Goal: Use online tool/utility: Utilize a website feature to perform a specific function

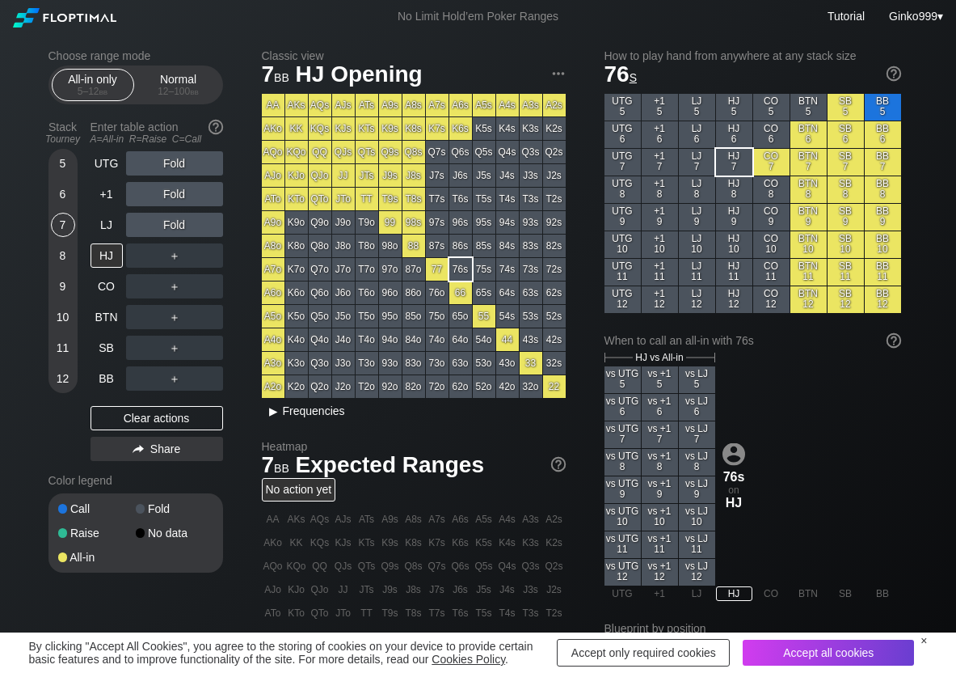
click at [310, 409] on span "Frequencies" at bounding box center [314, 410] width 62 height 13
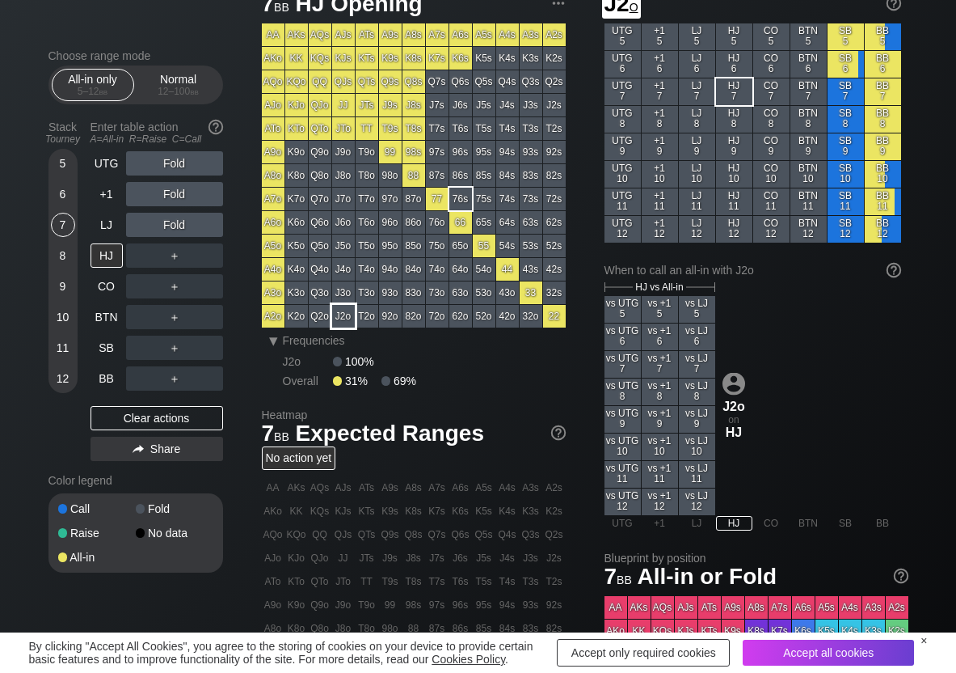
scroll to position [81, 0]
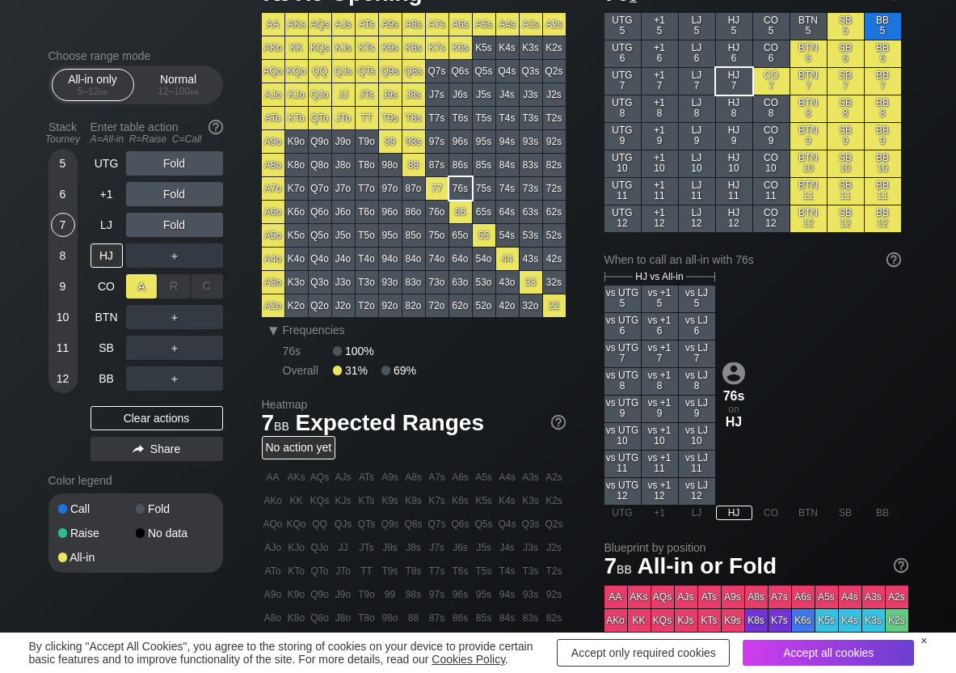
click at [134, 286] on div "A ✕" at bounding box center [142, 286] width 32 height 24
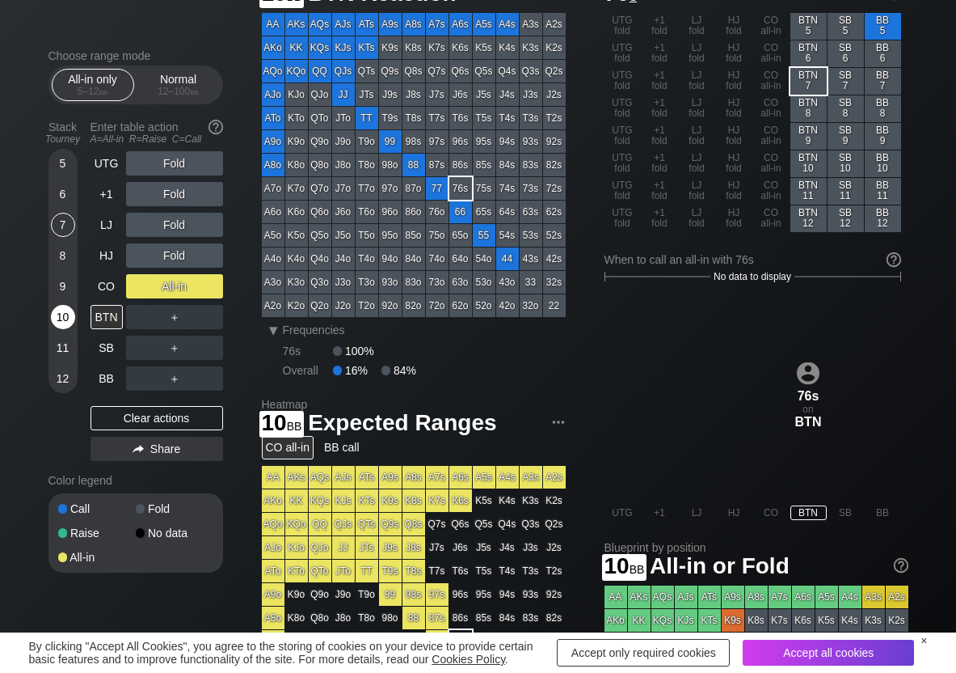
click at [70, 322] on div "10" at bounding box center [63, 317] width 24 height 24
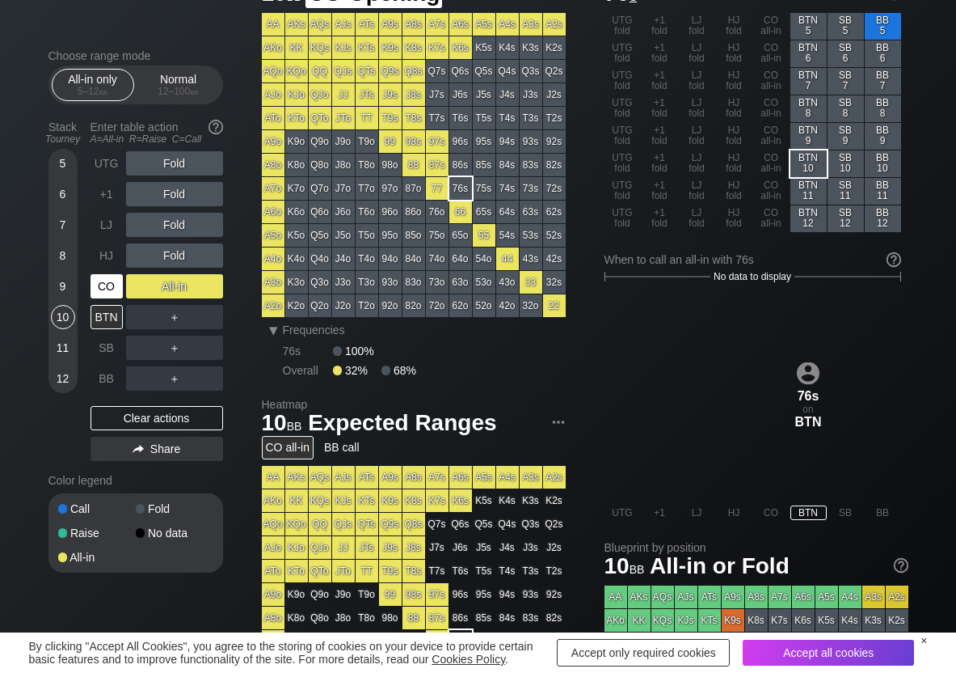
click at [93, 281] on div "CO" at bounding box center [107, 286] width 32 height 24
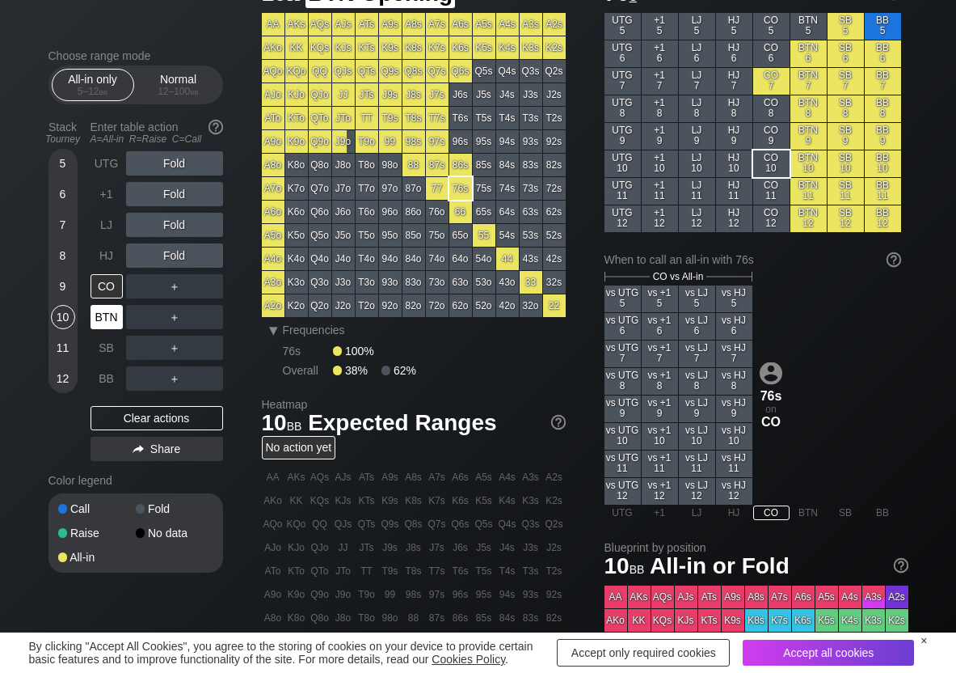
click at [95, 310] on div "BTN" at bounding box center [107, 317] width 32 height 24
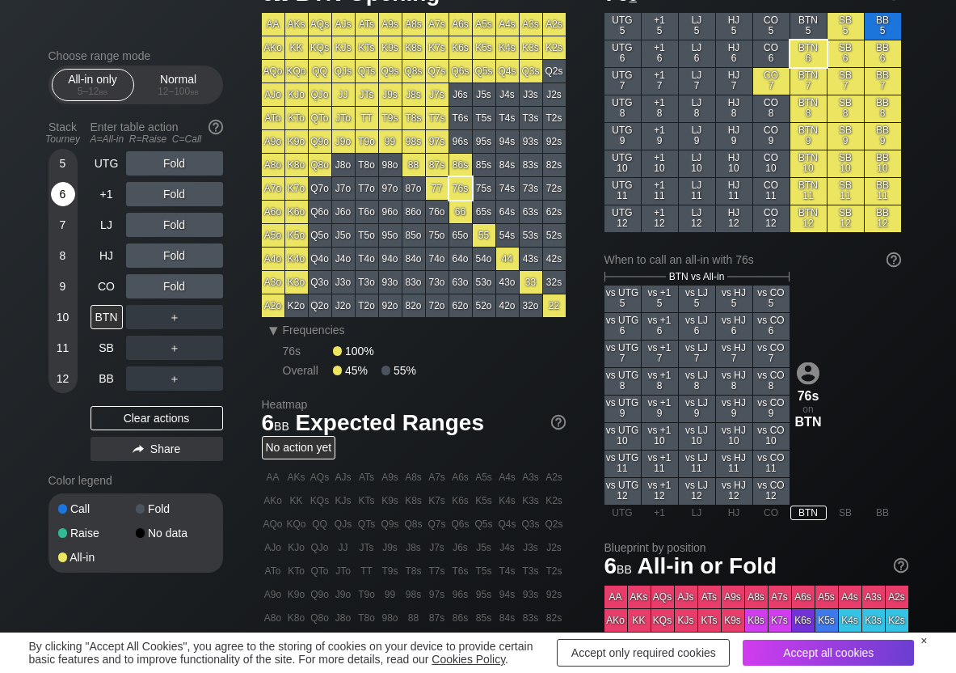
click at [62, 196] on div "6" at bounding box center [63, 194] width 24 height 24
click at [145, 255] on div "A ✕" at bounding box center [142, 255] width 32 height 24
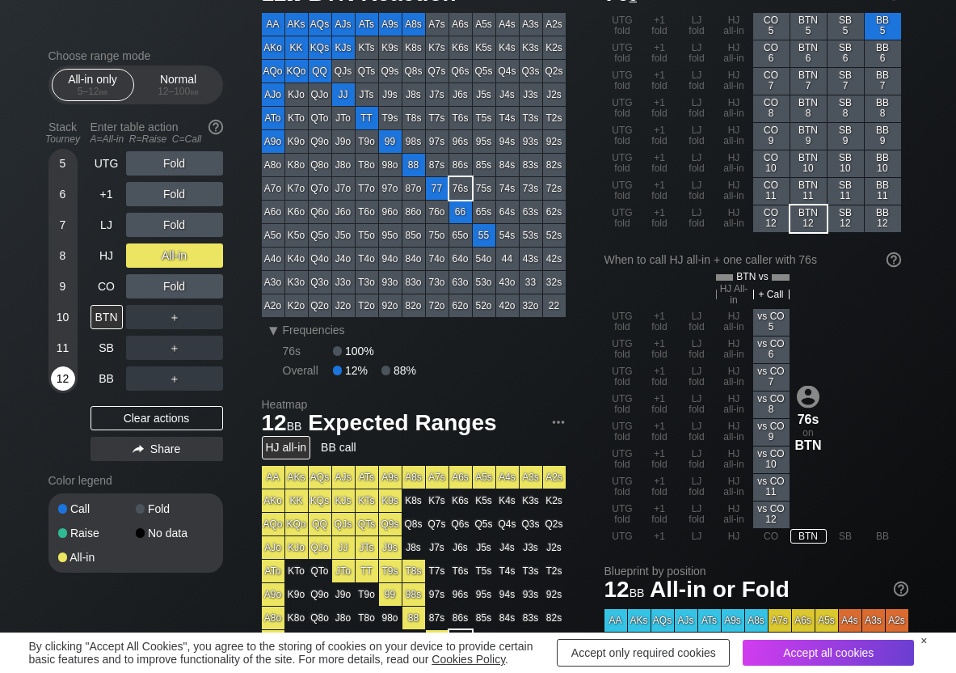
click at [61, 373] on div "12" at bounding box center [63, 378] width 24 height 24
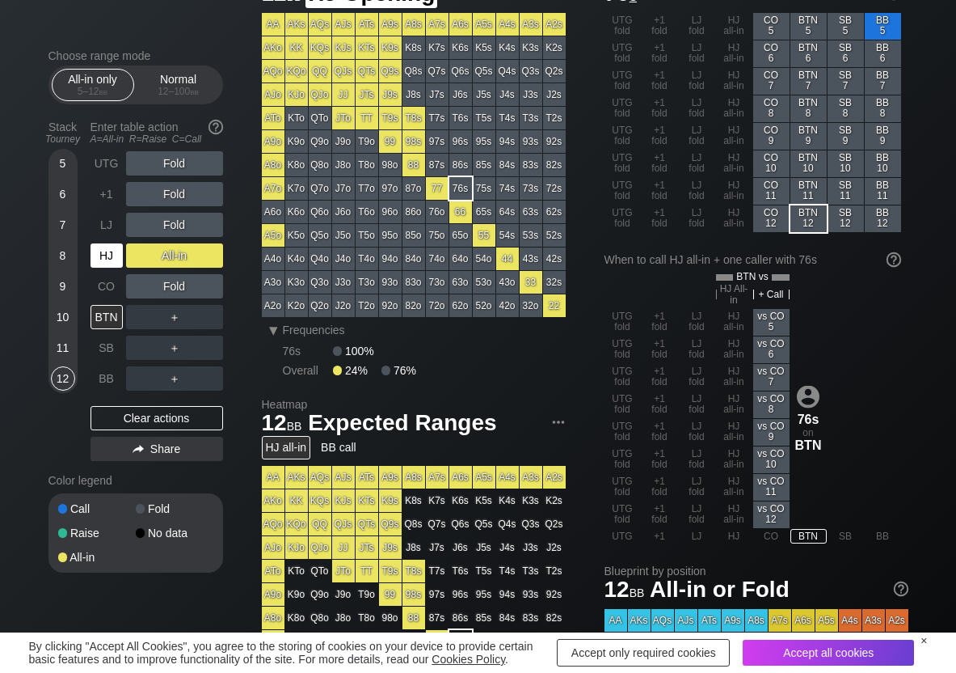
click at [101, 249] on div "HJ" at bounding box center [107, 255] width 32 height 24
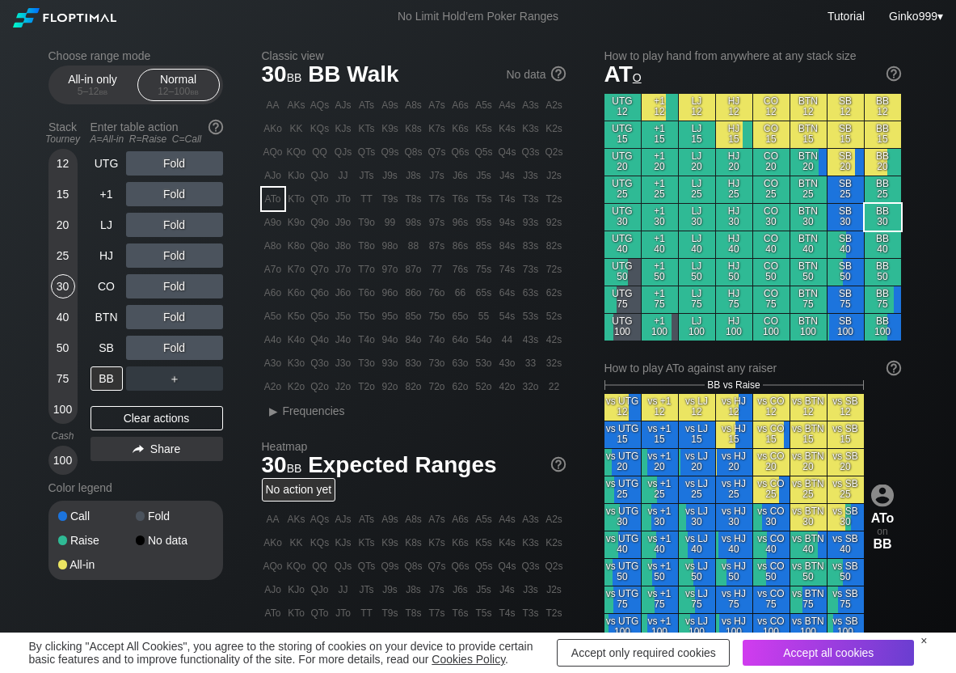
scroll to position [81, 0]
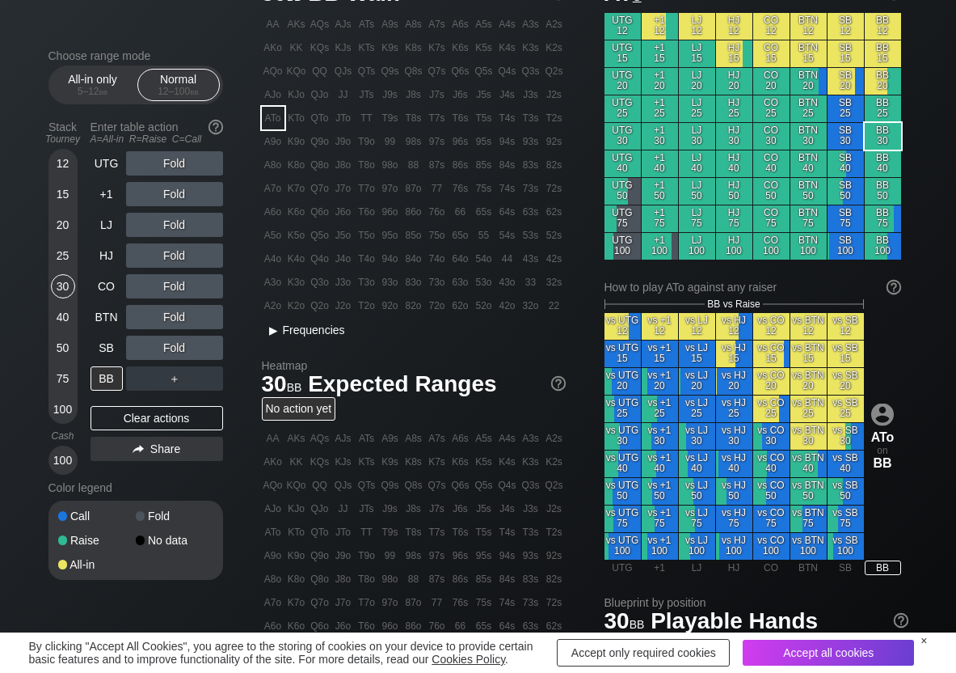
click at [337, 320] on span "▸ Frequencies" at bounding box center [303, 327] width 83 height 19
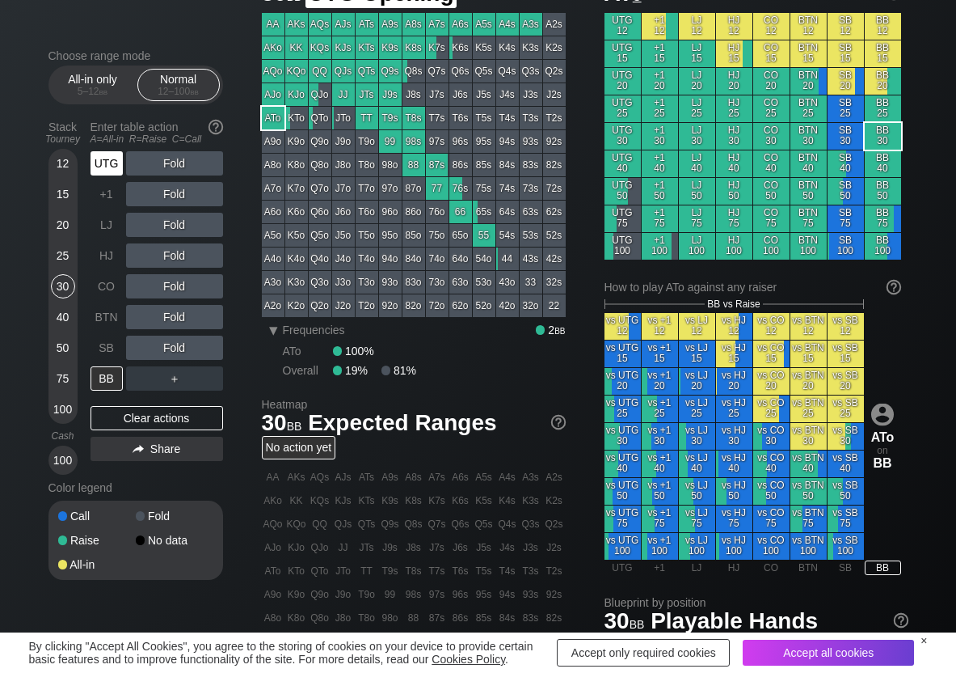
click at [99, 162] on div "UTG" at bounding box center [107, 163] width 32 height 24
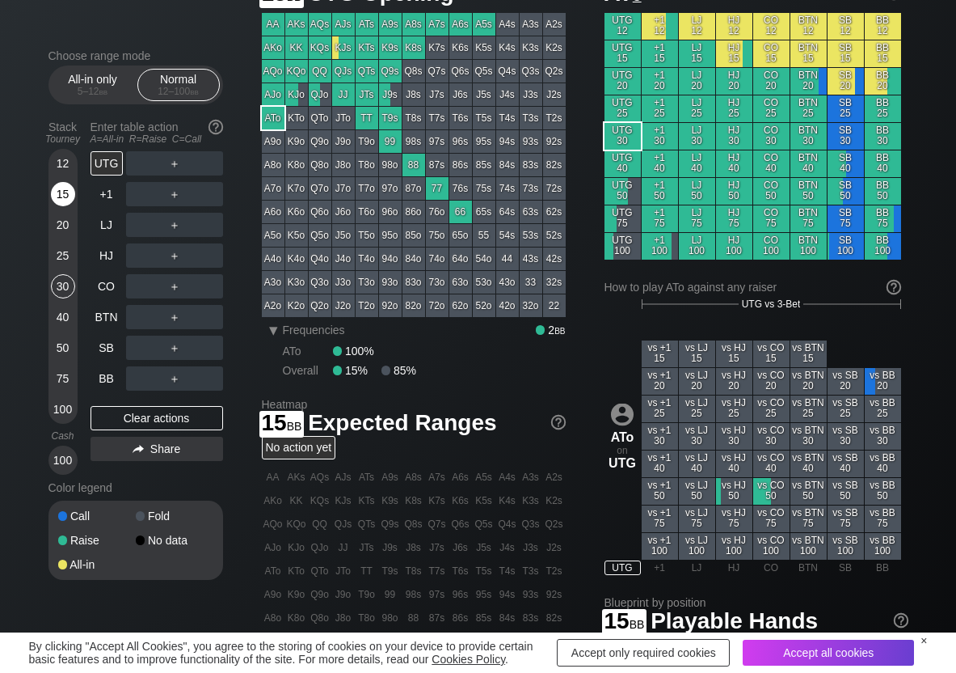
click at [67, 197] on div "15" at bounding box center [63, 194] width 24 height 24
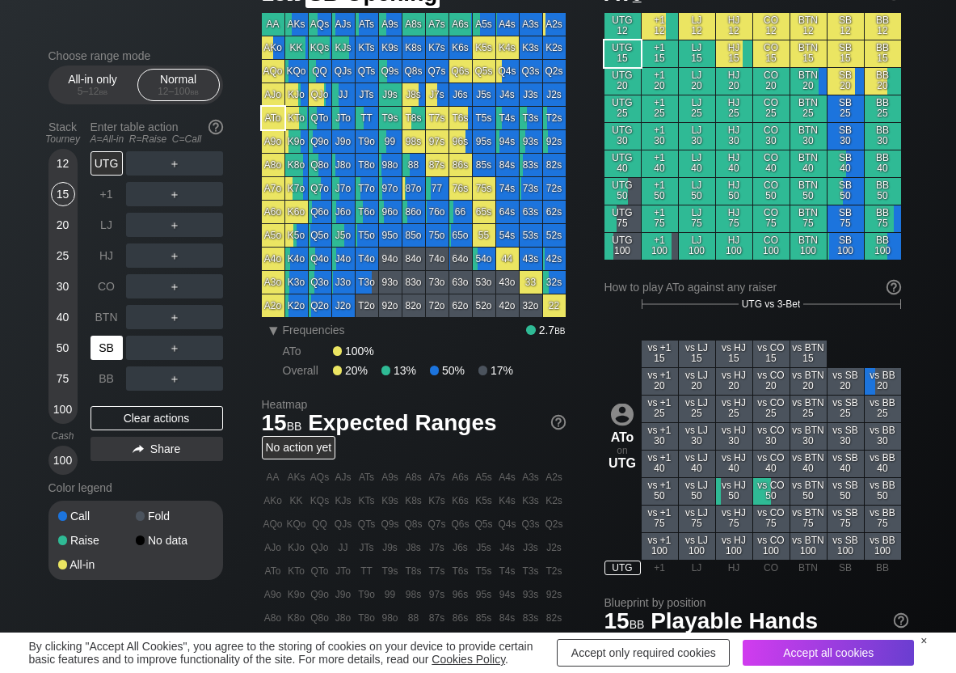
click at [115, 351] on div "SB" at bounding box center [107, 347] width 32 height 24
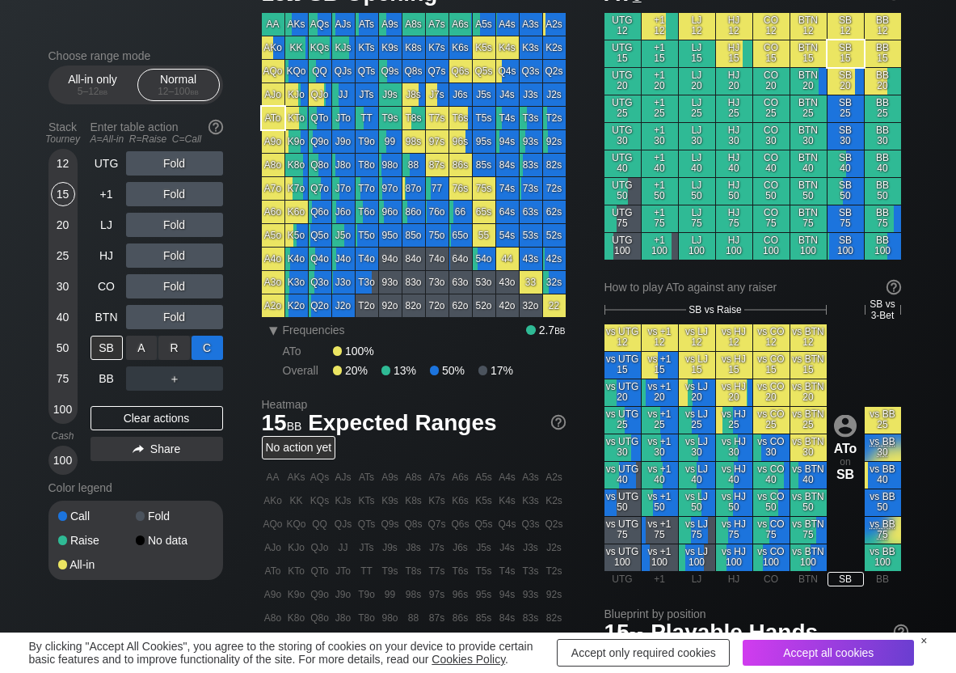
click at [217, 348] on div "C ✕" at bounding box center [208, 347] width 32 height 24
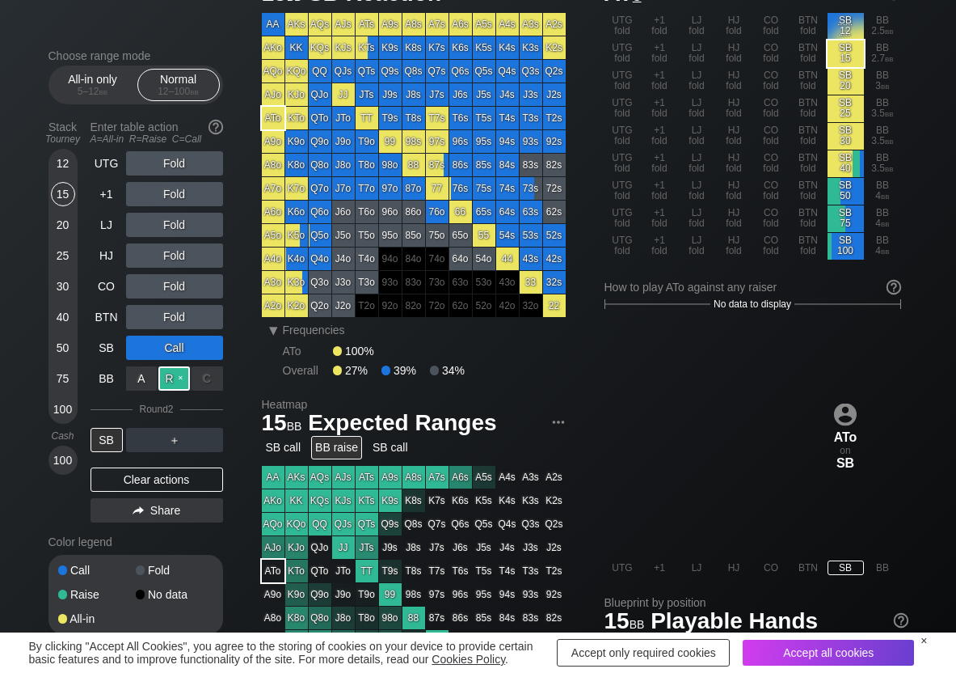
click at [167, 381] on div "R ✕" at bounding box center [174, 378] width 32 height 24
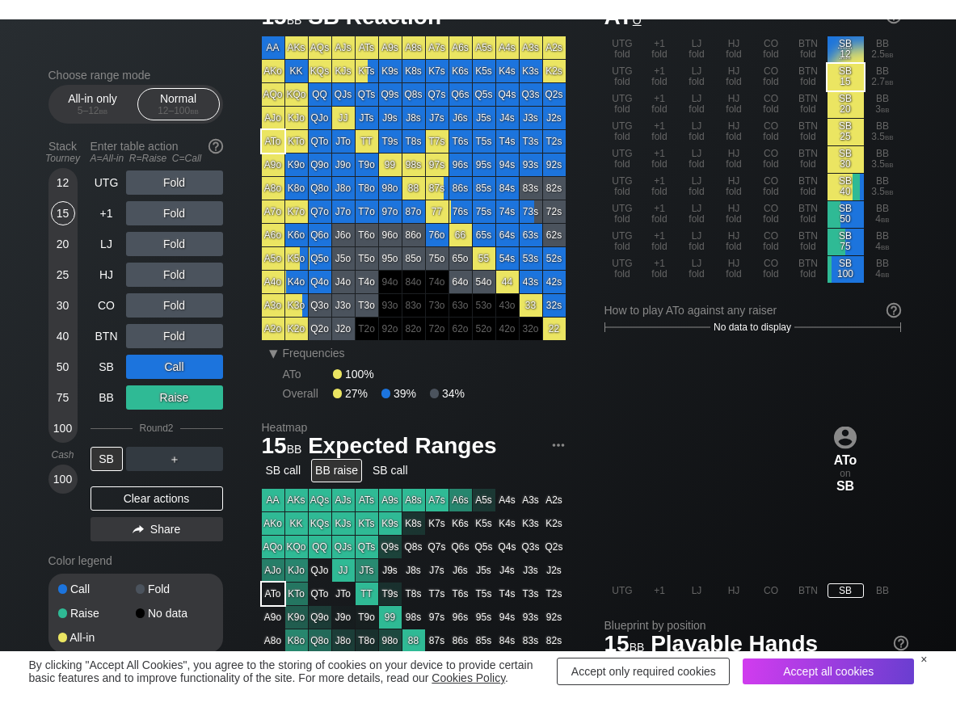
scroll to position [81, 0]
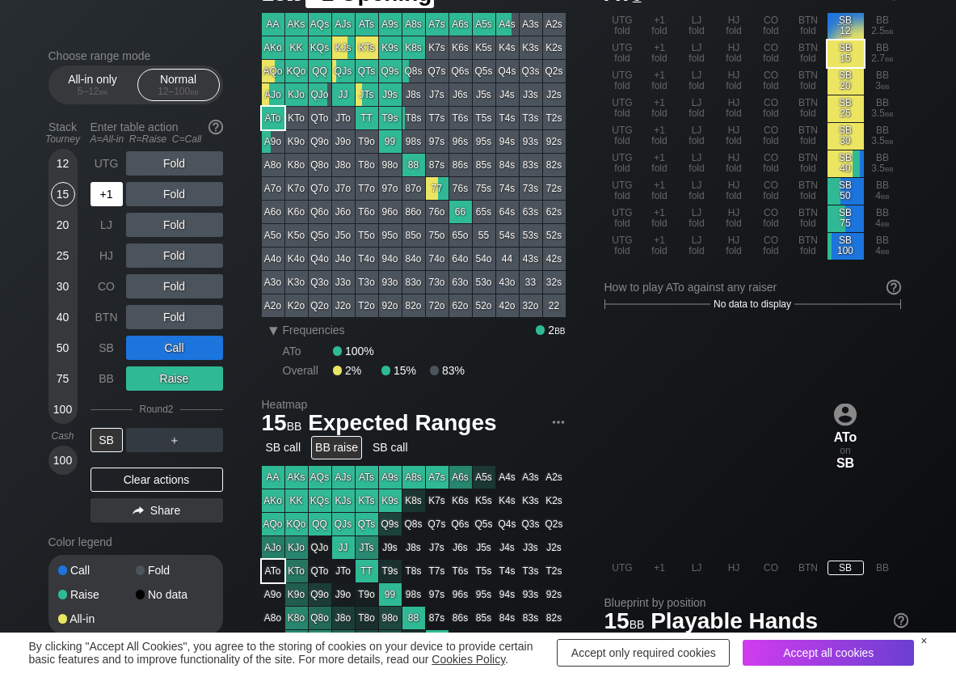
drag, startPoint x: 110, startPoint y: 194, endPoint x: 138, endPoint y: 199, distance: 28.7
click at [111, 196] on div "+1" at bounding box center [107, 194] width 32 height 24
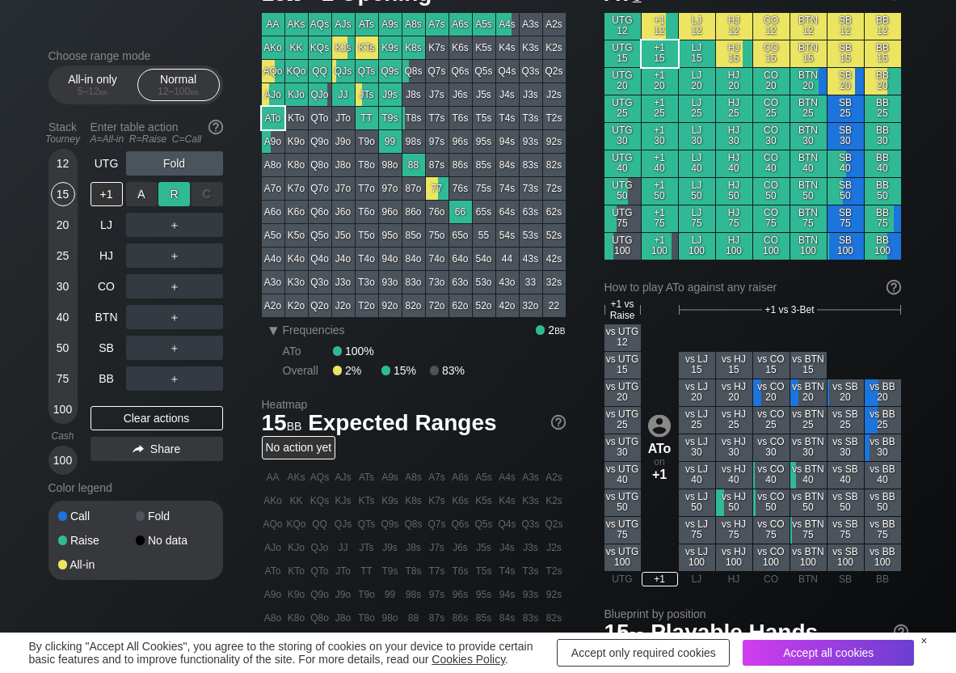
click at [172, 193] on div "R ✕" at bounding box center [174, 194] width 32 height 24
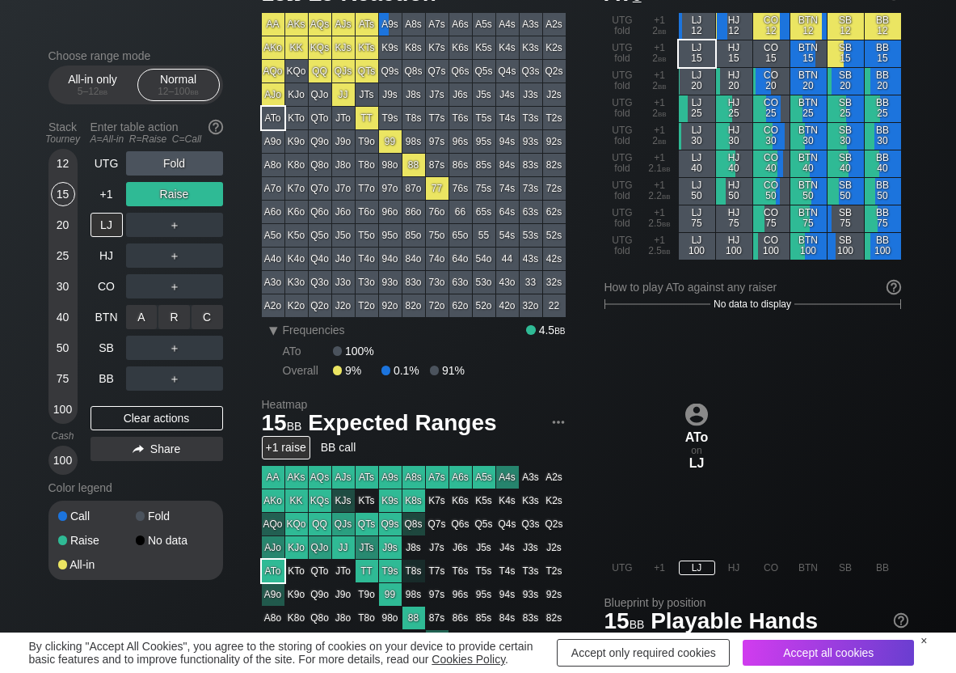
drag, startPoint x: 203, startPoint y: 310, endPoint x: 175, endPoint y: 331, distance: 34.8
click at [203, 312] on div "C ✕" at bounding box center [208, 317] width 32 height 24
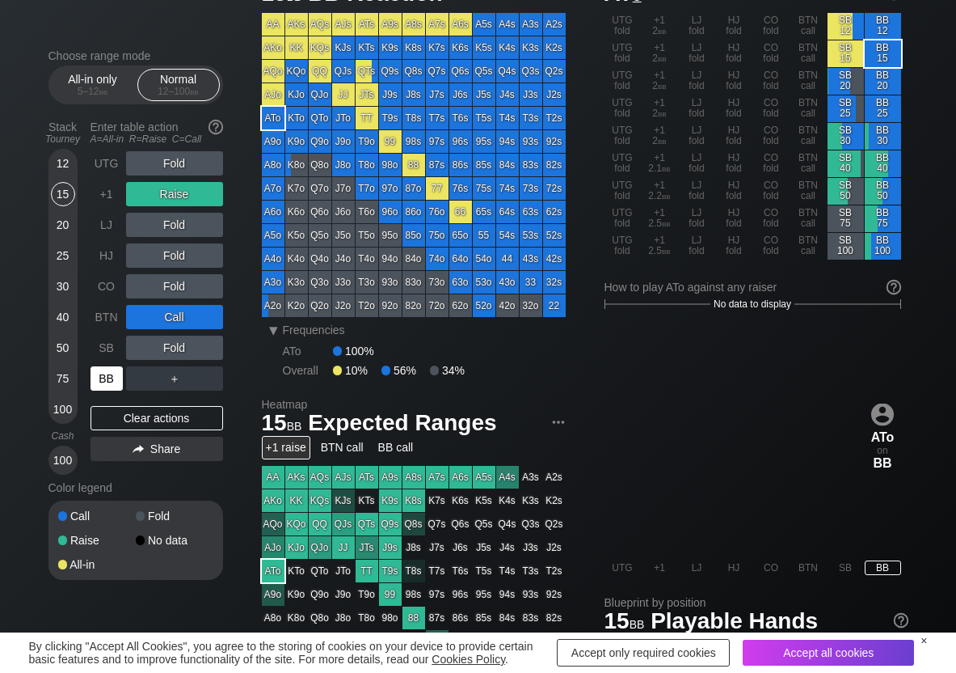
click at [109, 373] on div "BB" at bounding box center [107, 378] width 32 height 24
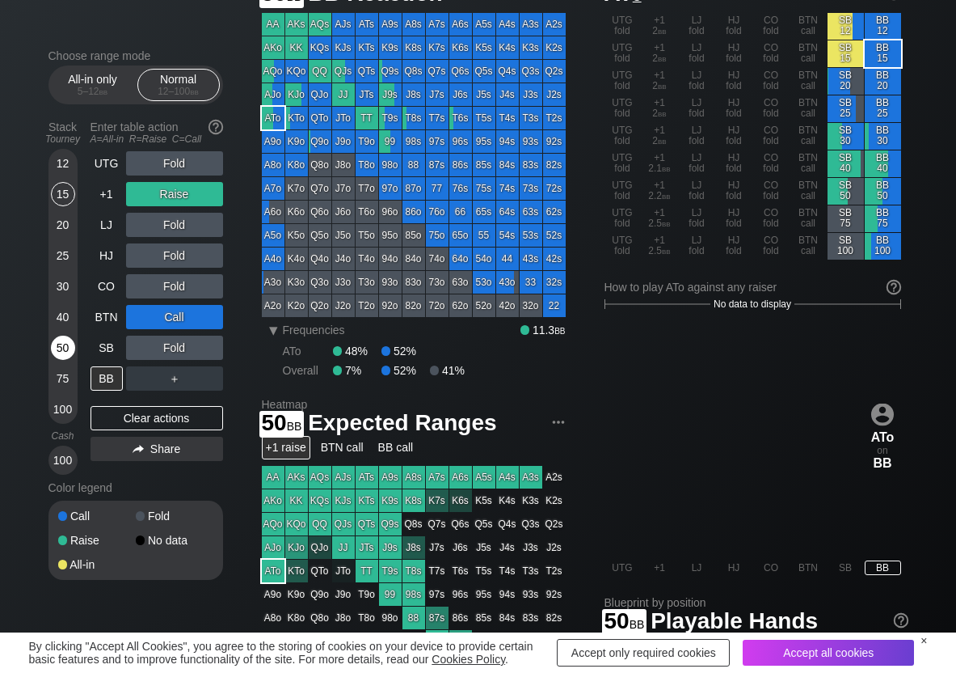
click at [59, 349] on div "50" at bounding box center [63, 347] width 24 height 24
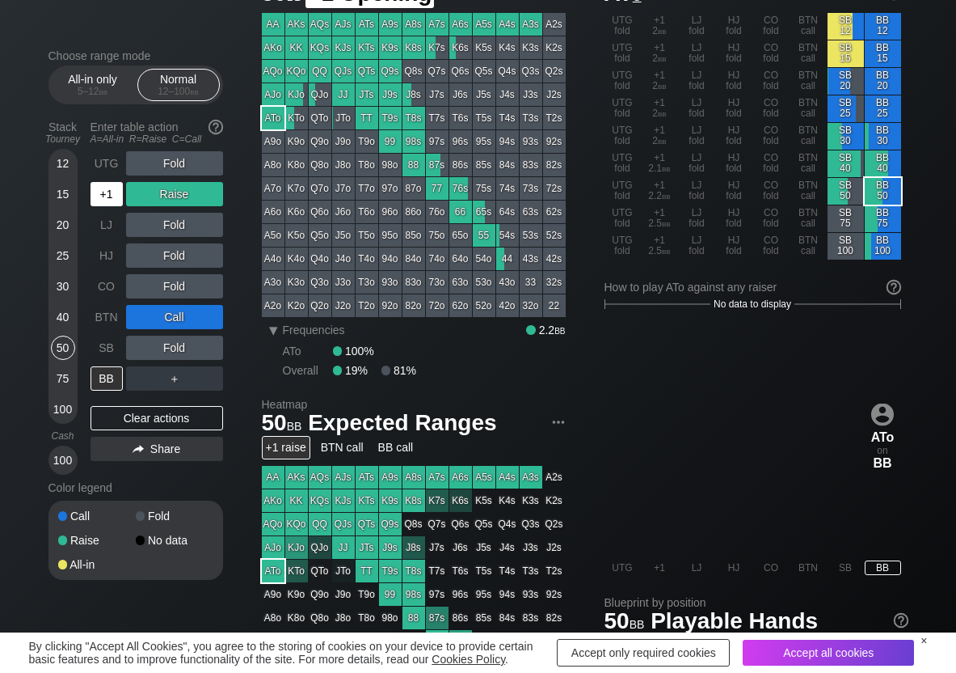
click at [105, 191] on div "+1" at bounding box center [107, 194] width 32 height 24
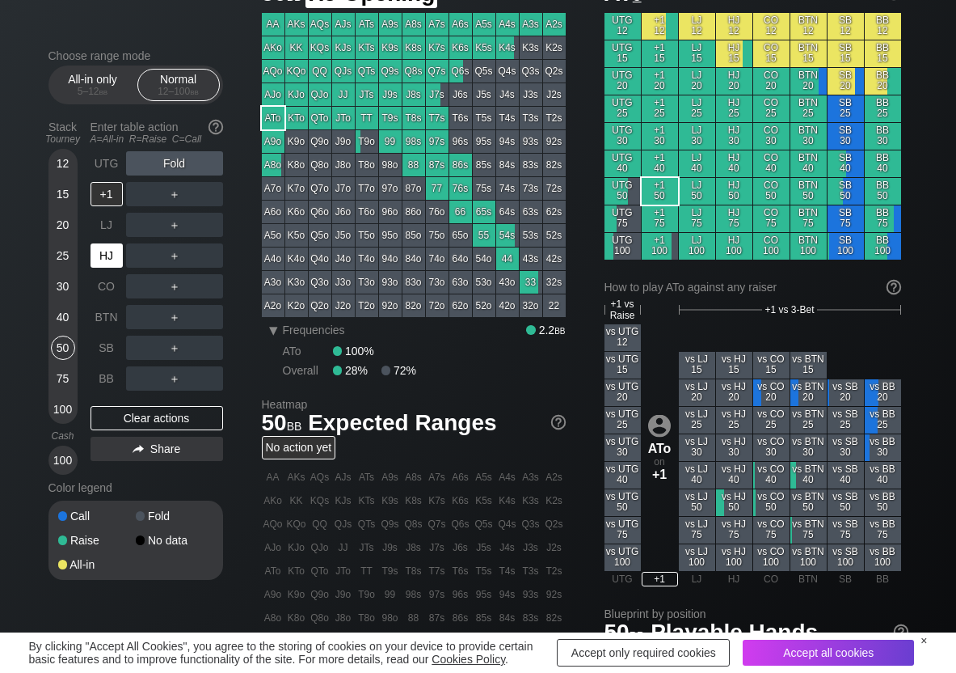
click at [104, 251] on div "HJ" at bounding box center [107, 255] width 32 height 24
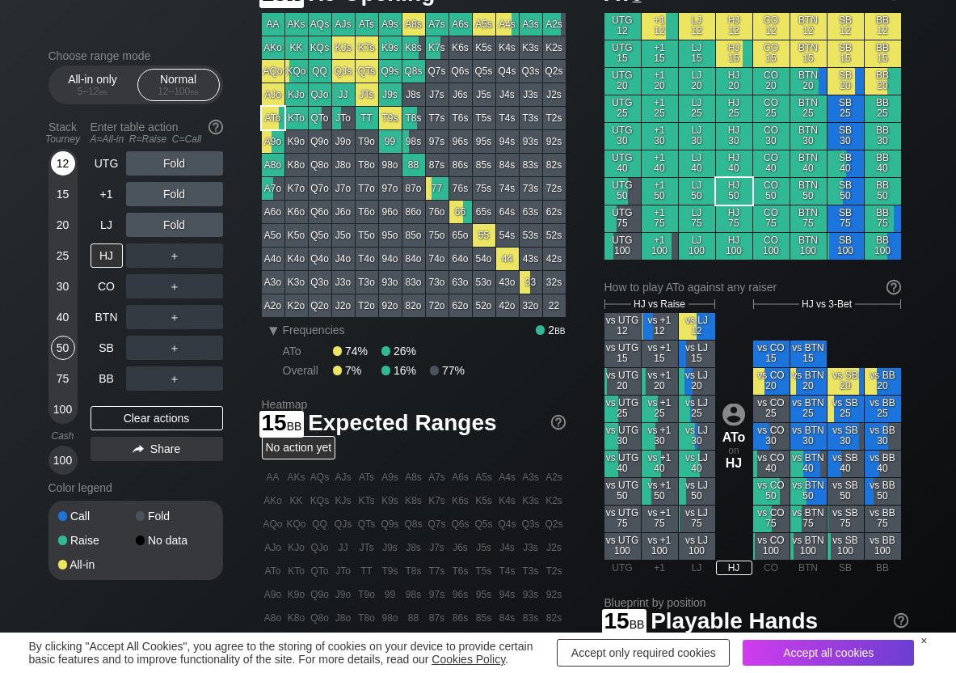
click at [67, 162] on div "12" at bounding box center [63, 163] width 24 height 24
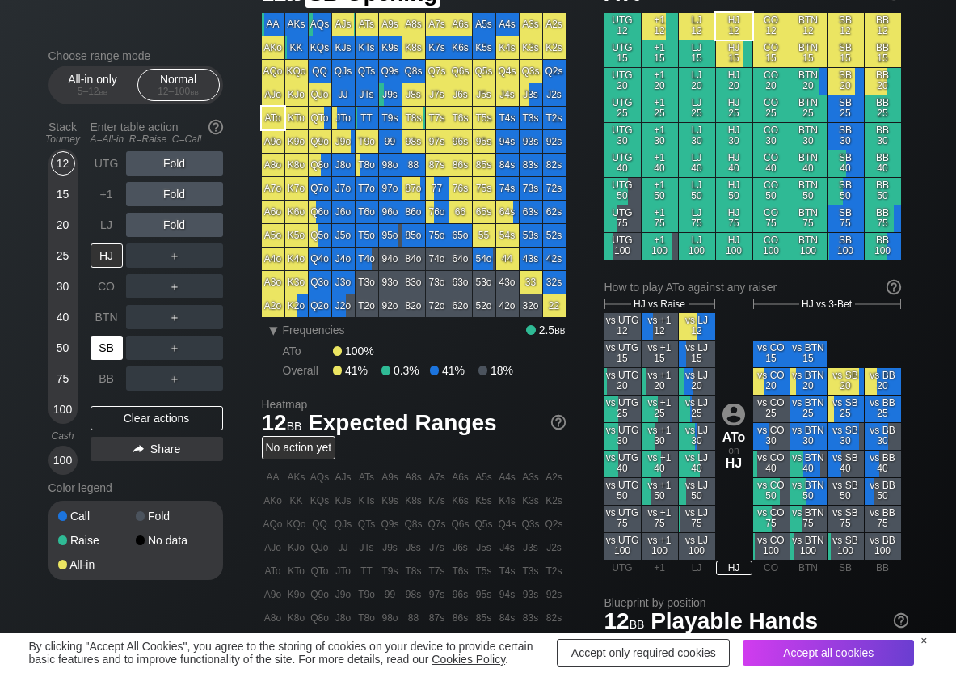
click at [111, 349] on div "SB" at bounding box center [107, 347] width 32 height 24
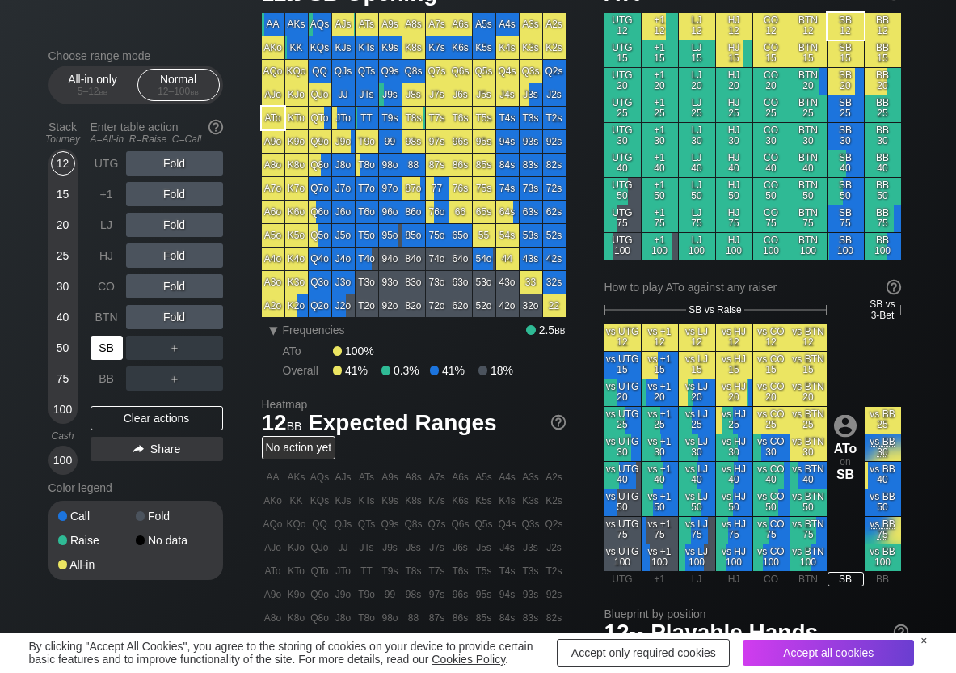
click at [106, 343] on div "SB" at bounding box center [107, 347] width 32 height 24
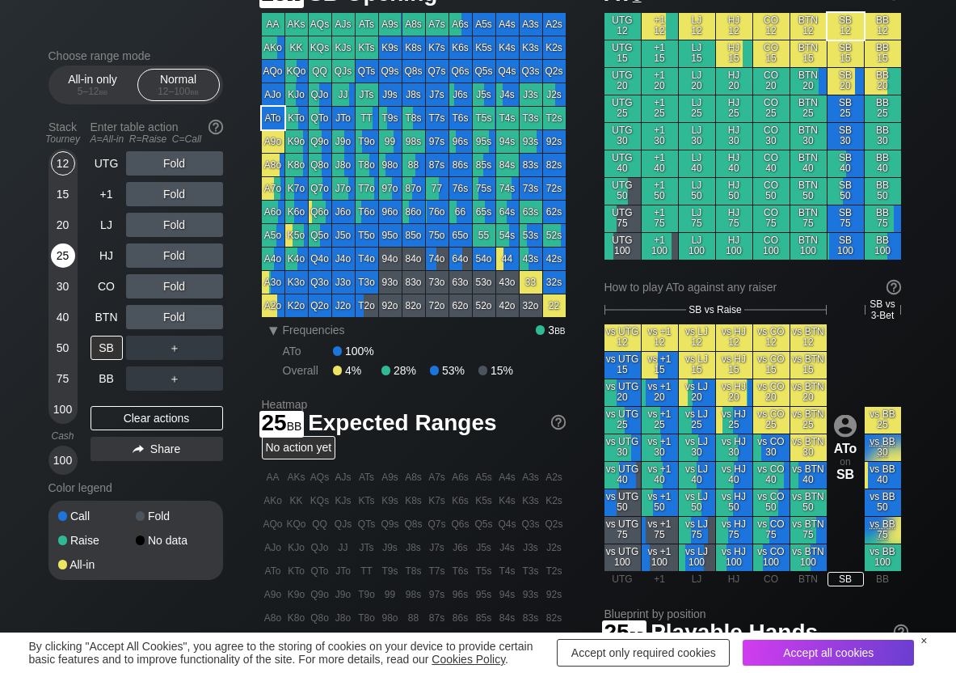
click at [65, 255] on div "25" at bounding box center [63, 255] width 24 height 24
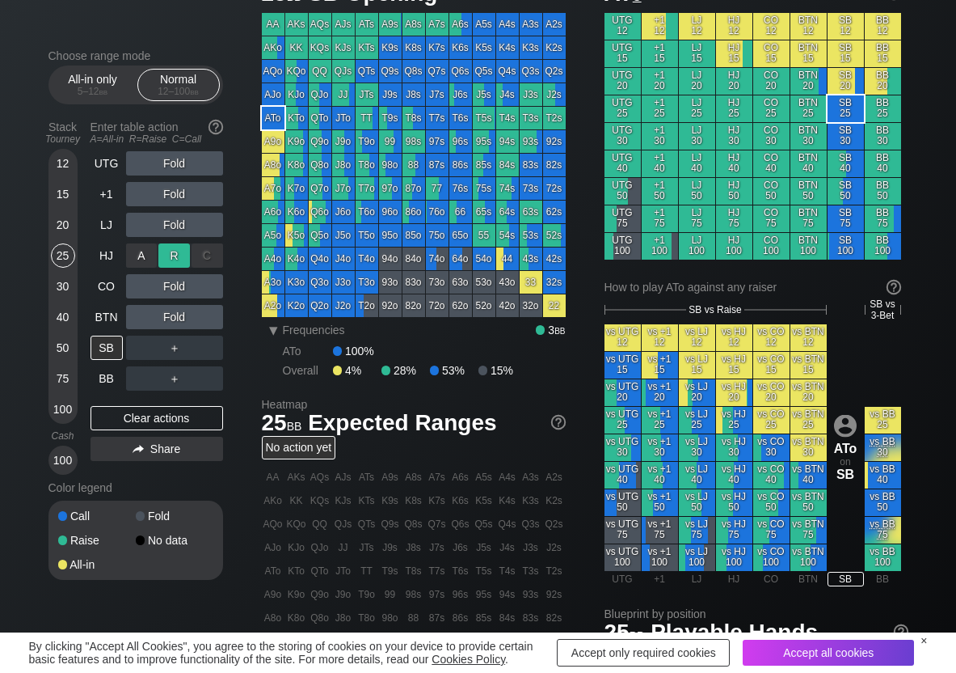
click at [176, 251] on div "R ✕" at bounding box center [174, 255] width 32 height 24
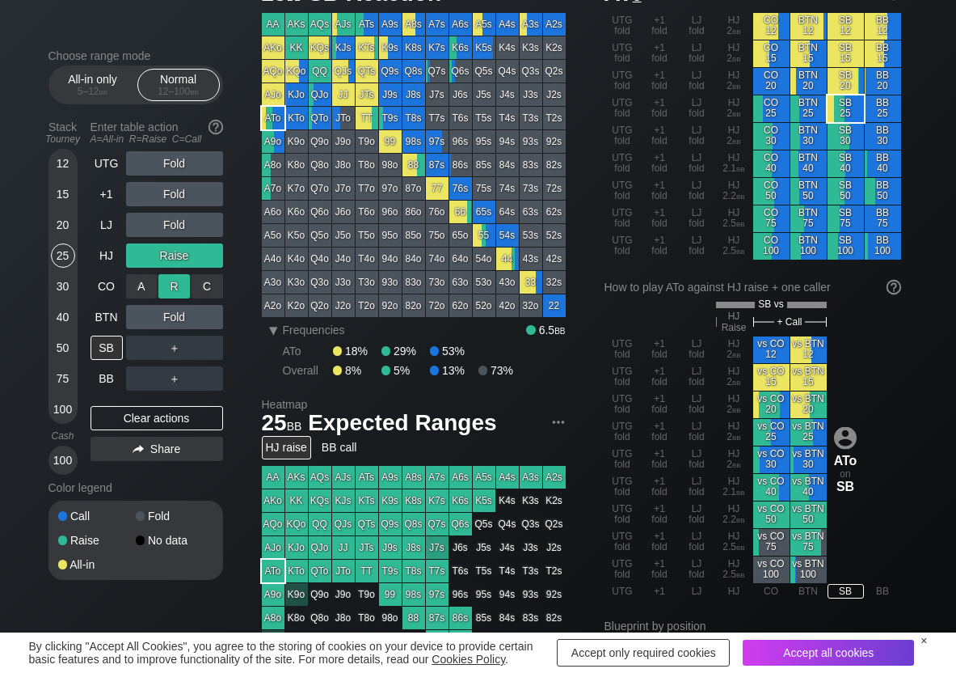
drag, startPoint x: 177, startPoint y: 270, endPoint x: 176, endPoint y: 281, distance: 11.3
click at [179, 280] on div "R ✕" at bounding box center [174, 286] width 32 height 24
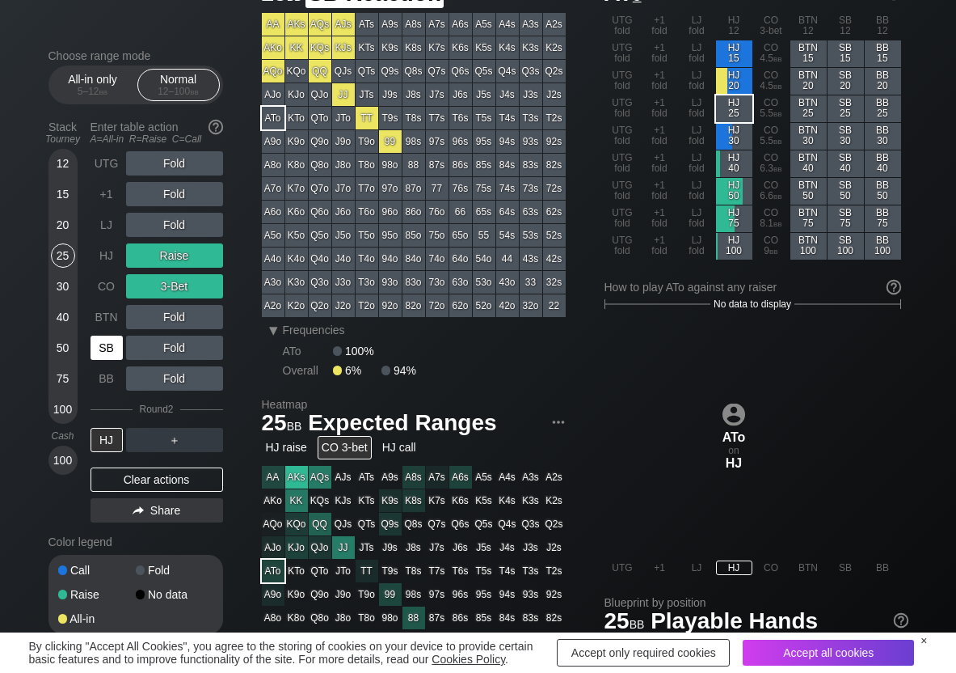
click at [100, 357] on div "SB" at bounding box center [107, 347] width 32 height 24
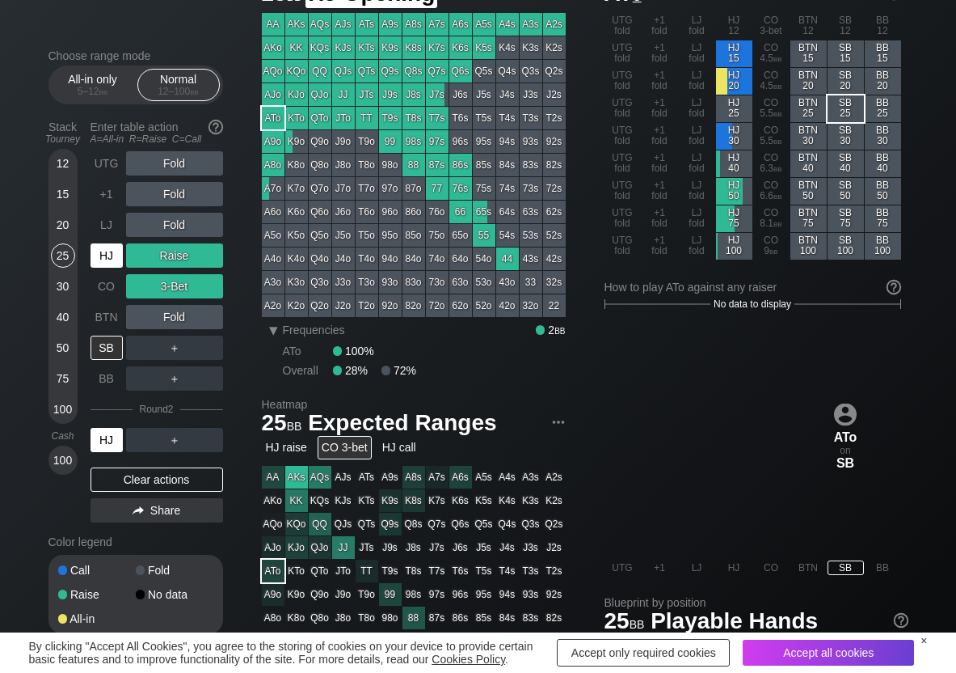
click at [103, 250] on div "HJ" at bounding box center [107, 255] width 32 height 24
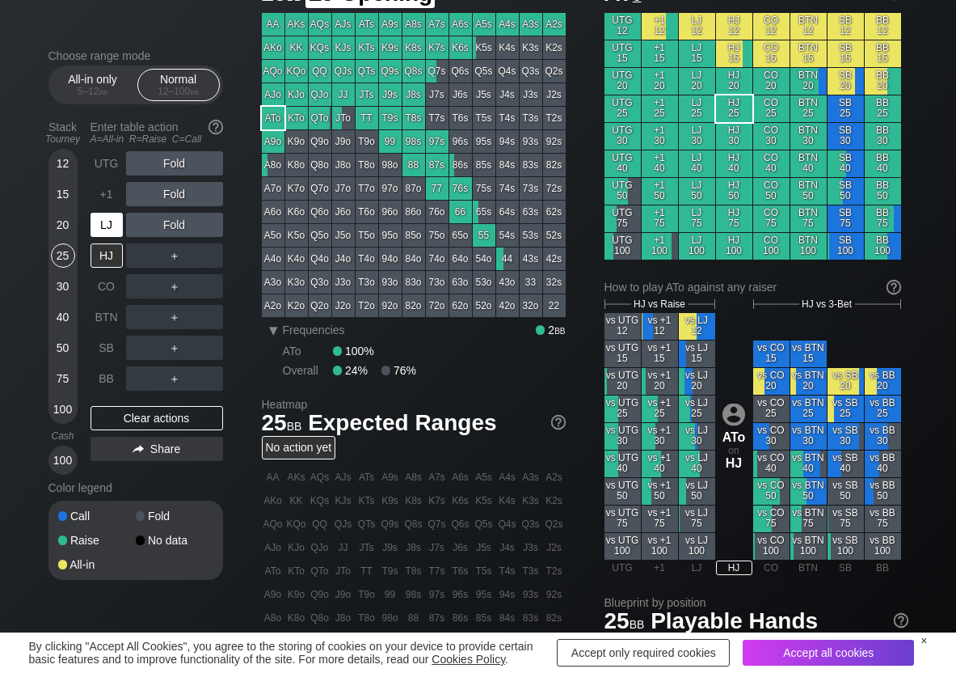
click at [108, 213] on div "LJ" at bounding box center [107, 225] width 32 height 24
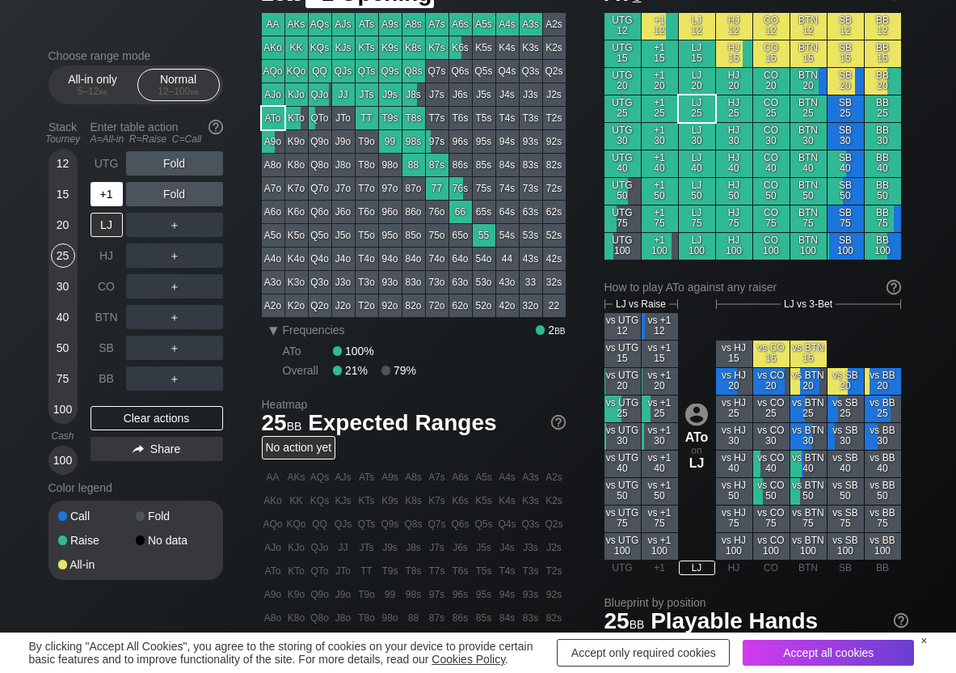
click at [107, 200] on div "+1" at bounding box center [107, 194] width 32 height 24
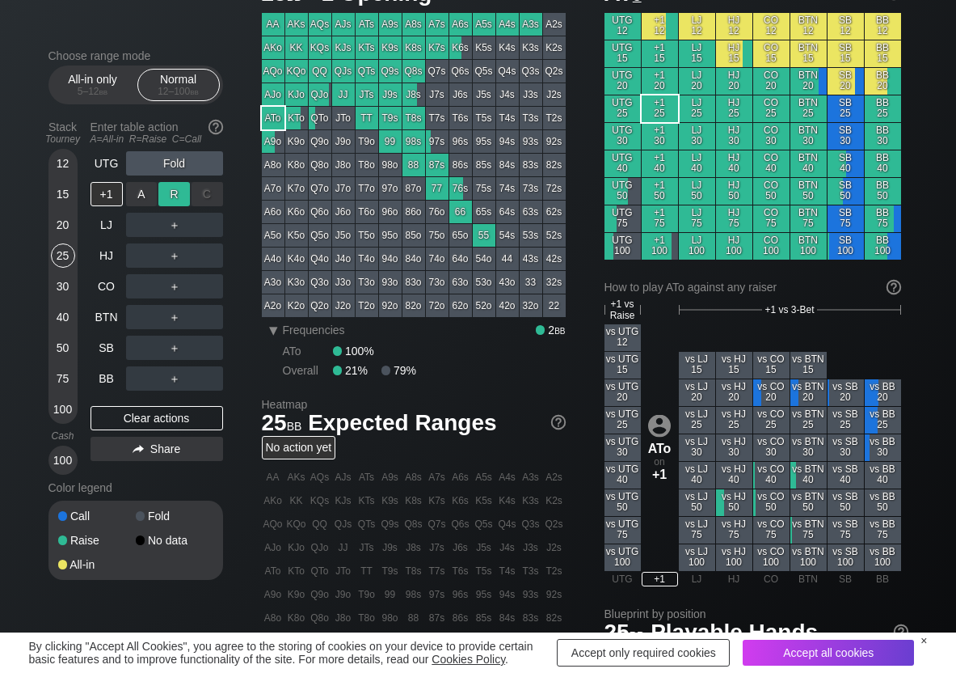
click at [179, 192] on div "R ✕" at bounding box center [174, 194] width 32 height 24
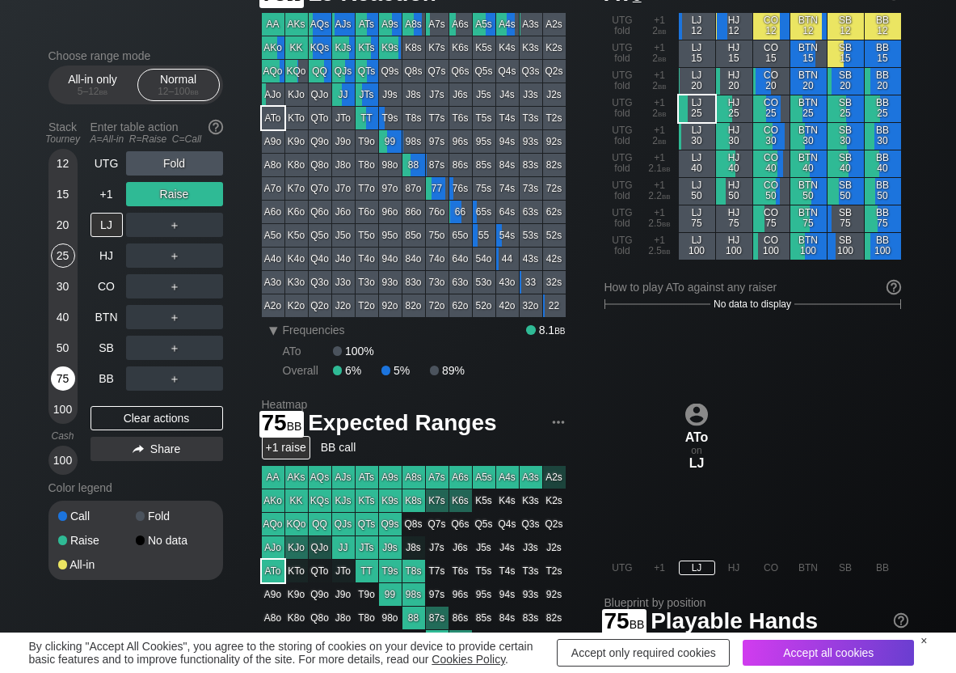
click at [59, 383] on div "75" at bounding box center [63, 378] width 24 height 24
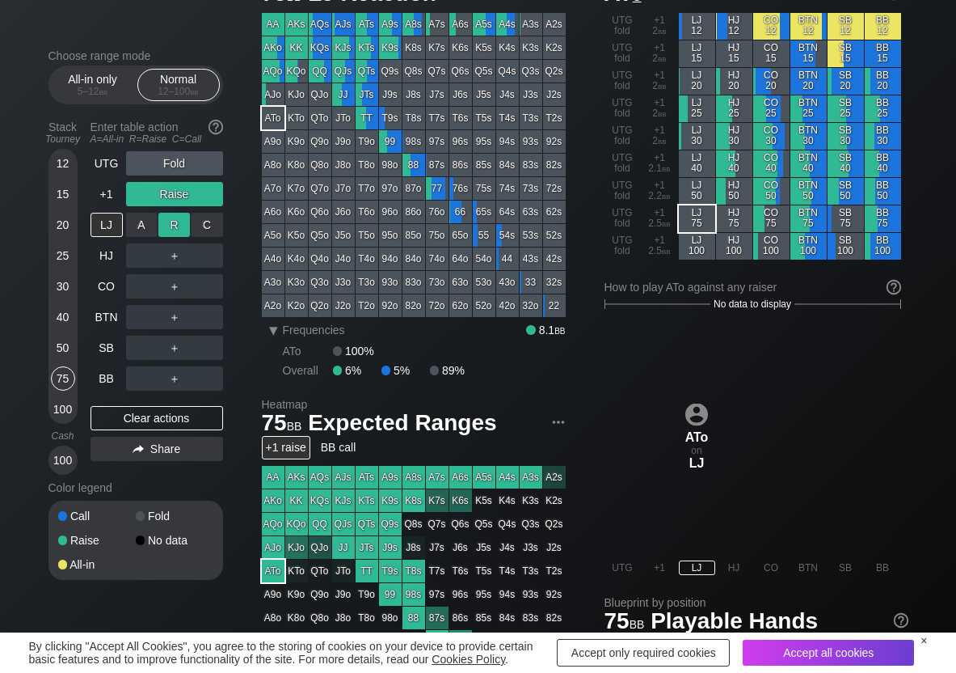
click at [170, 226] on div "R ✕" at bounding box center [174, 225] width 32 height 24
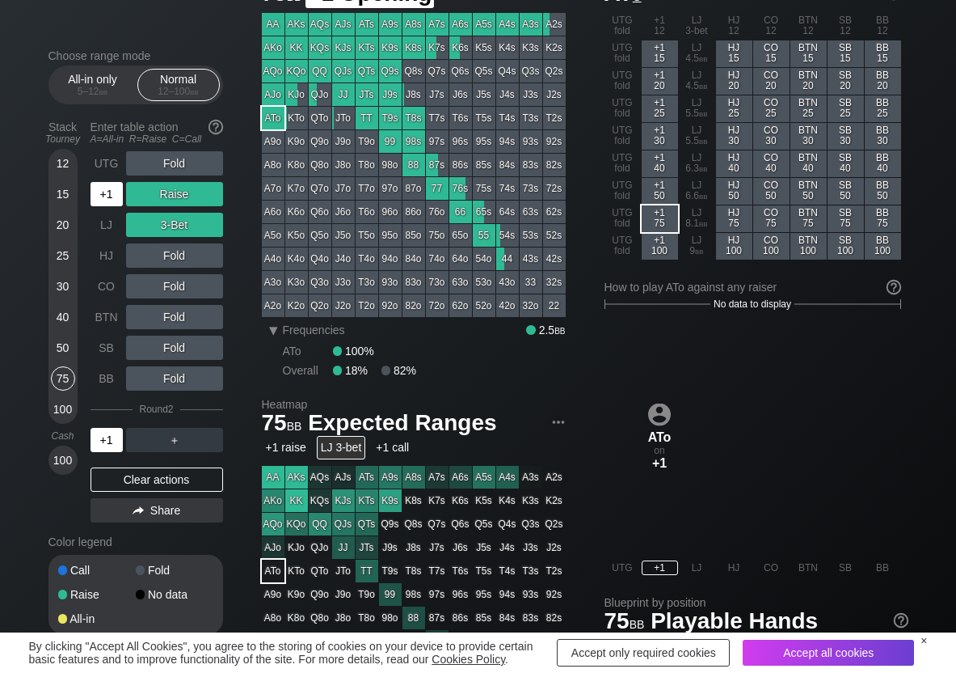
drag, startPoint x: 114, startPoint y: 187, endPoint x: 84, endPoint y: 213, distance: 40.1
click at [112, 188] on div "+1" at bounding box center [107, 194] width 32 height 24
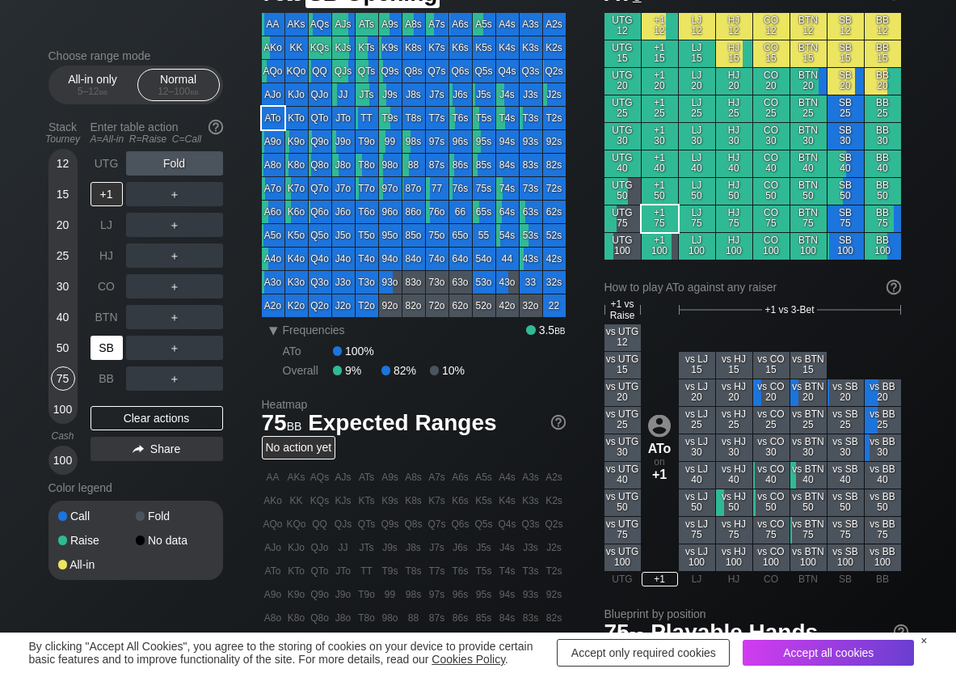
click at [100, 355] on div "SB" at bounding box center [107, 347] width 32 height 24
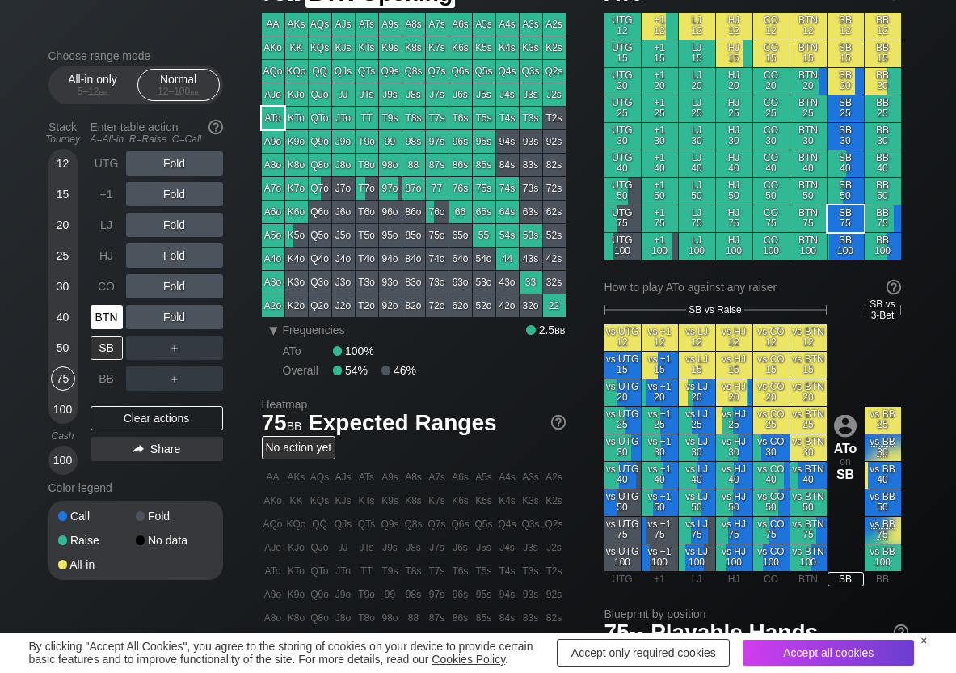
click at [97, 323] on div "BTN" at bounding box center [107, 317] width 32 height 24
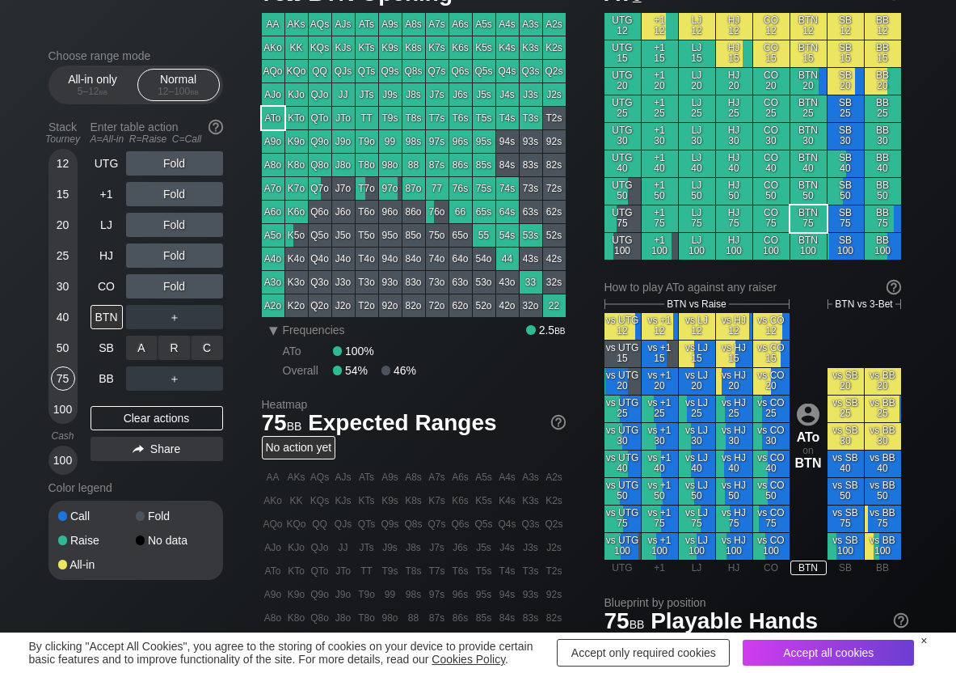
click at [173, 341] on div "R ✕" at bounding box center [174, 347] width 32 height 24
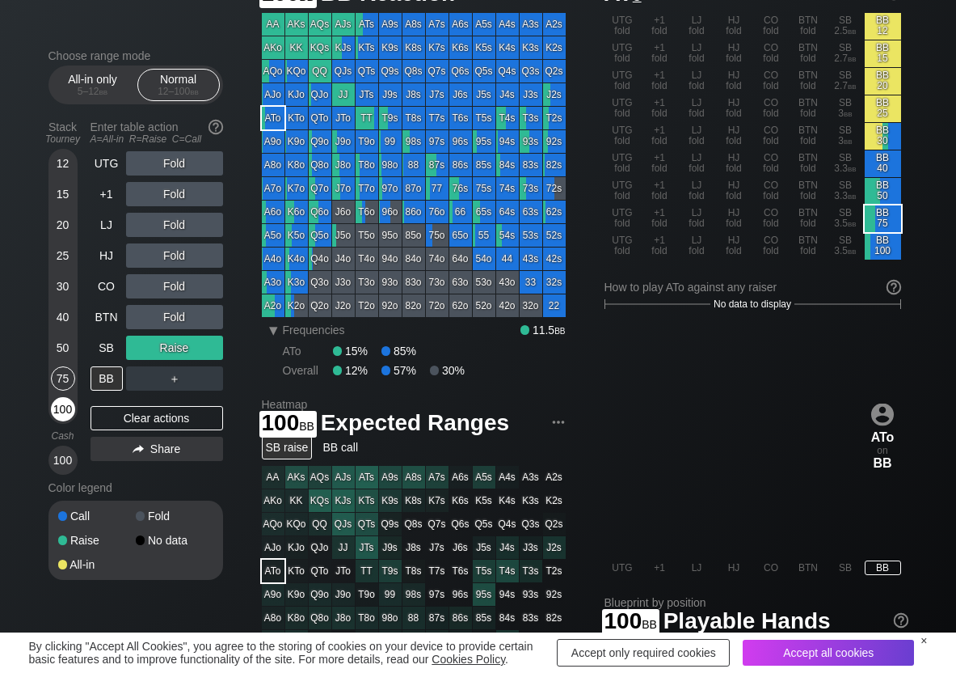
click at [65, 407] on div "100" at bounding box center [63, 409] width 24 height 24
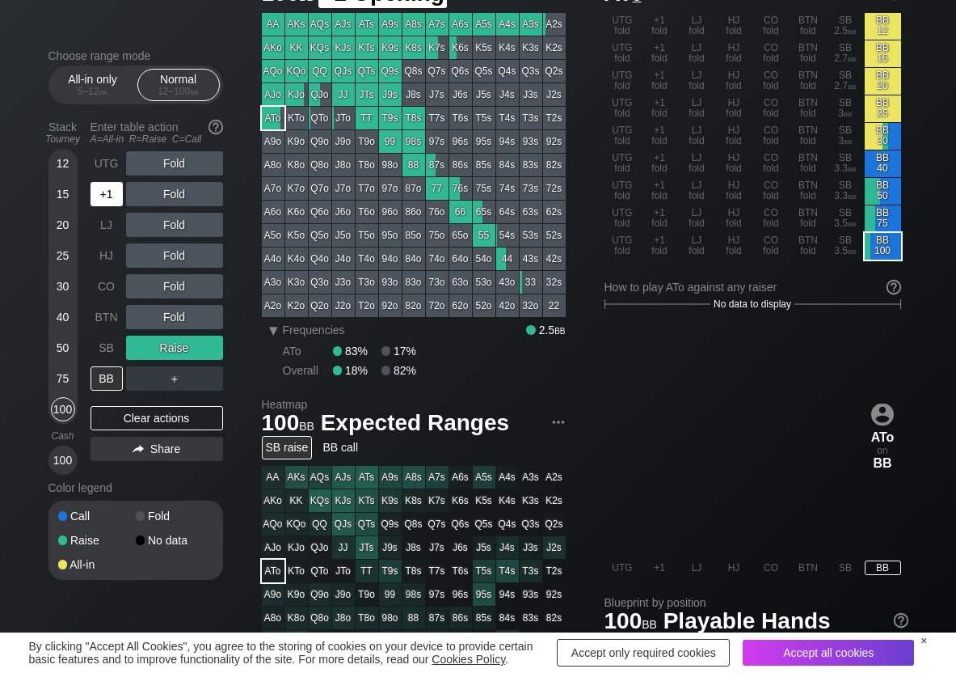
click at [108, 199] on div "+1" at bounding box center [107, 194] width 32 height 24
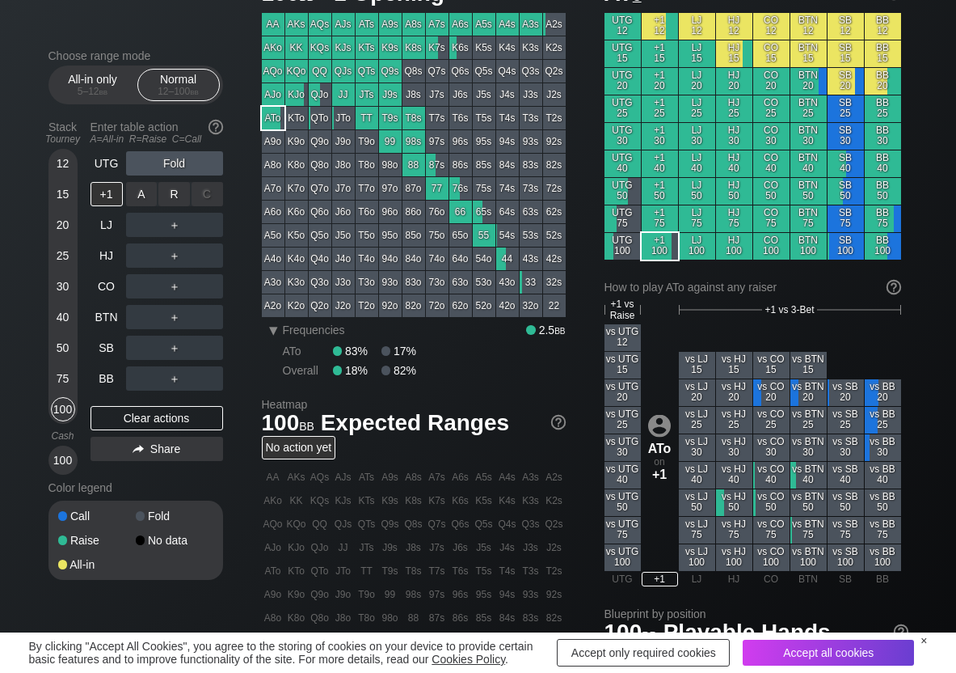
drag, startPoint x: 168, startPoint y: 199, endPoint x: 156, endPoint y: 209, distance: 16.0
click at [165, 200] on div "R ✕" at bounding box center [174, 194] width 32 height 24
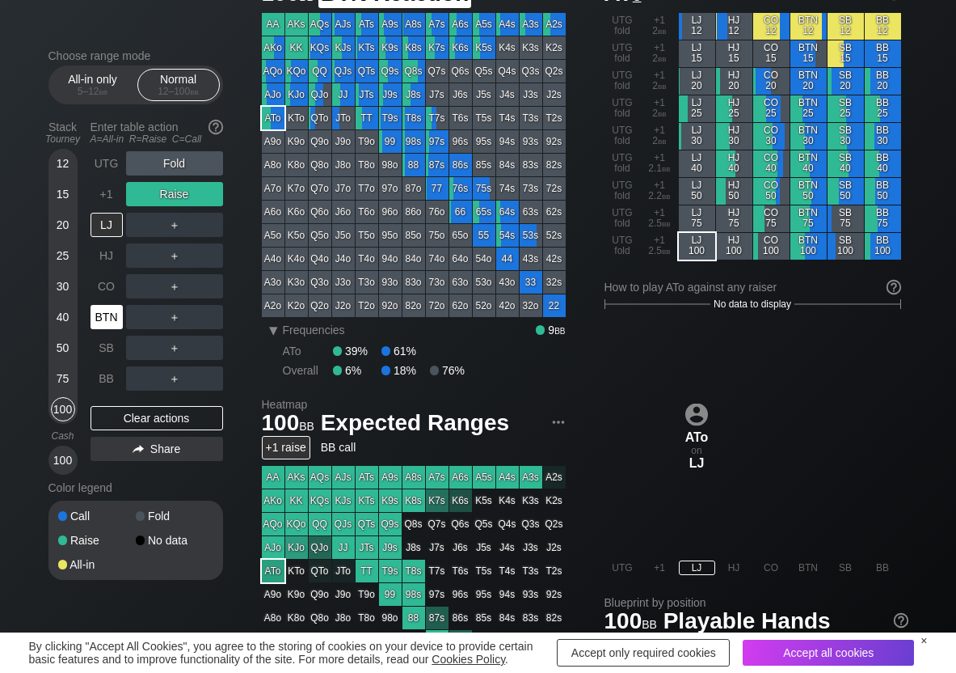
click at [116, 321] on div "BTN" at bounding box center [107, 317] width 32 height 24
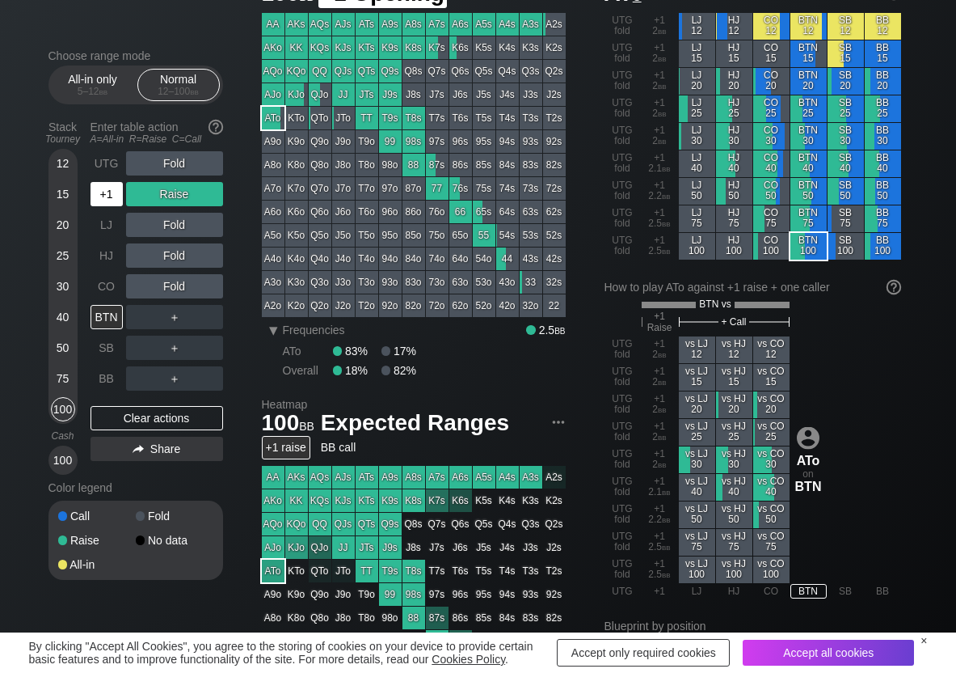
click at [99, 199] on div "+1" at bounding box center [107, 194] width 32 height 24
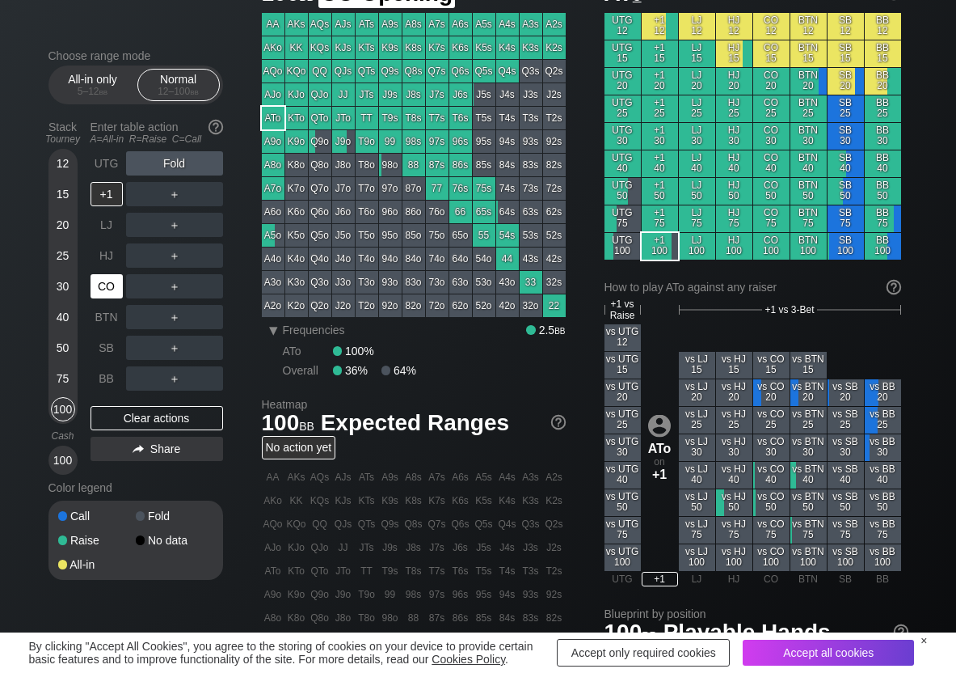
click at [107, 285] on div "CO" at bounding box center [107, 286] width 32 height 24
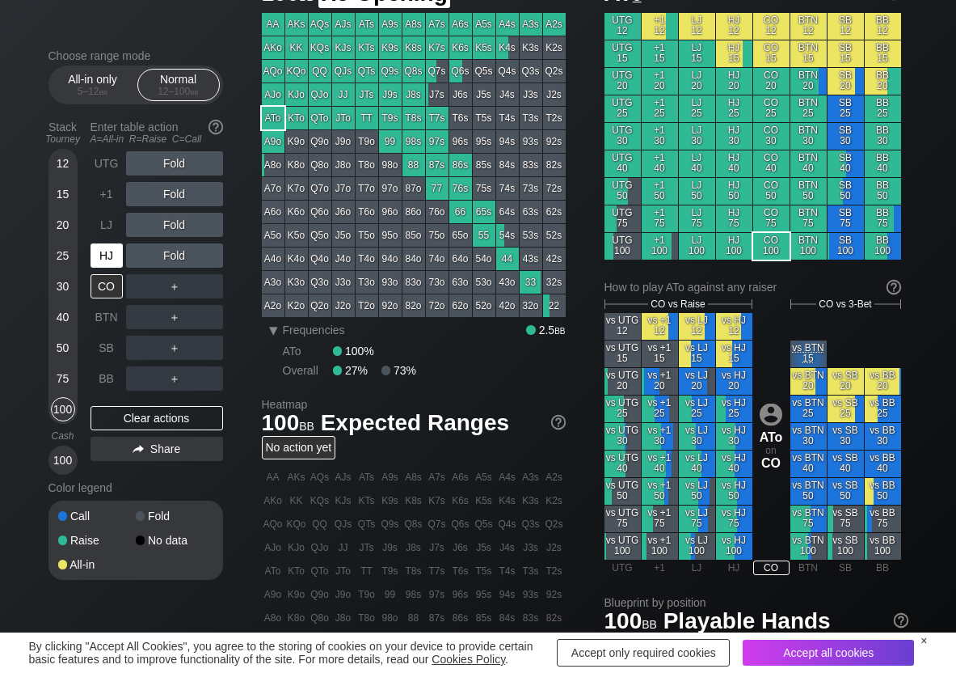
drag, startPoint x: 104, startPoint y: 252, endPoint x: 158, endPoint y: 194, distance: 78.9
click at [105, 252] on div "HJ" at bounding box center [107, 255] width 32 height 24
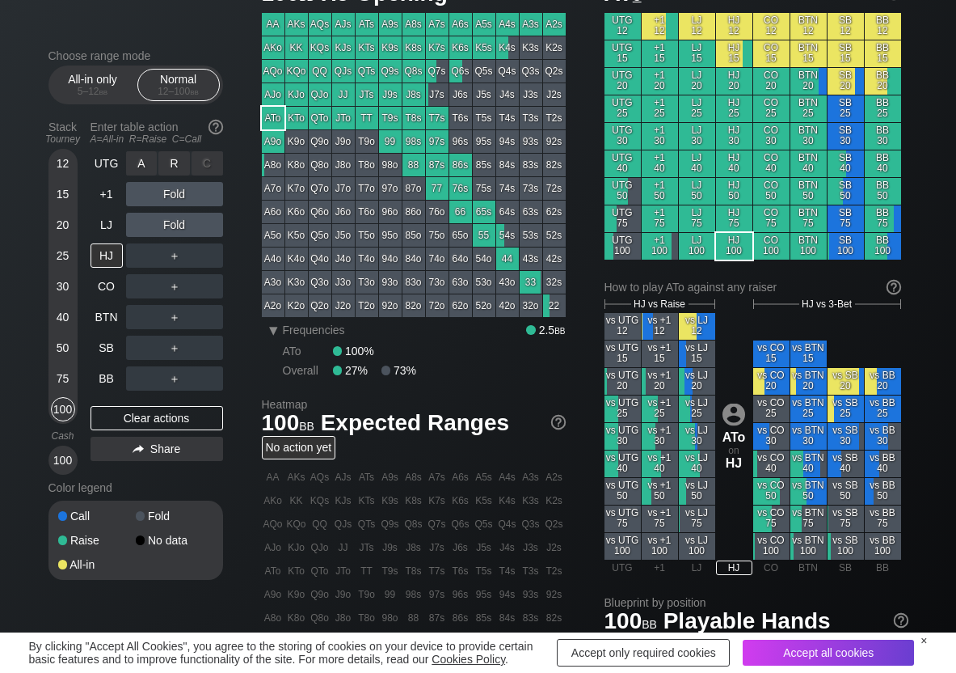
drag, startPoint x: 190, startPoint y: 173, endPoint x: 187, endPoint y: 183, distance: 11.0
click at [185, 162] on div "R ✕" at bounding box center [174, 163] width 32 height 24
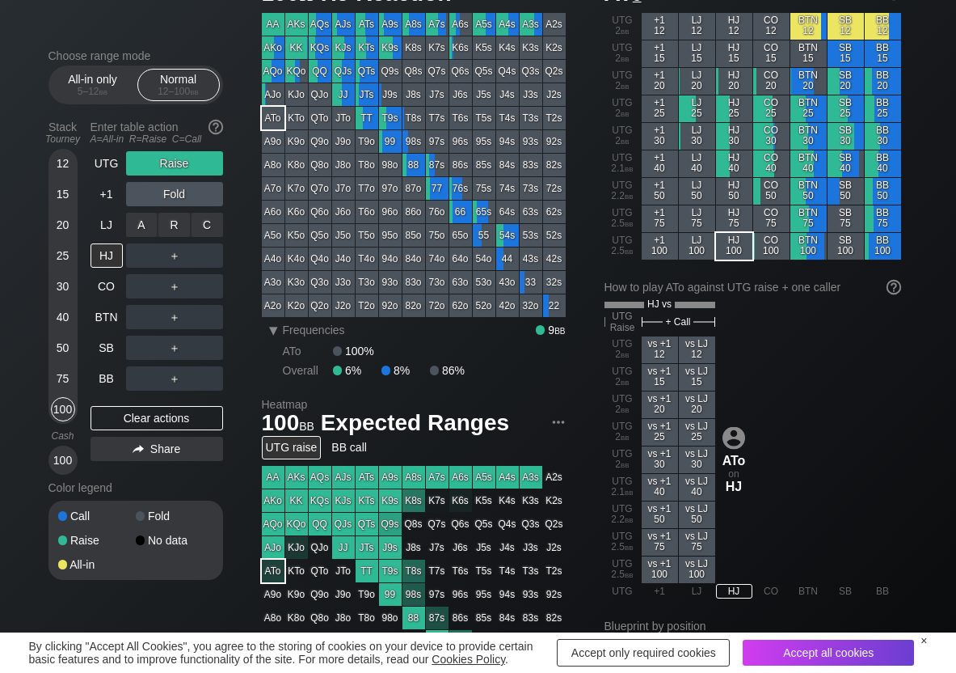
click at [213, 227] on div "C ✕" at bounding box center [208, 225] width 32 height 24
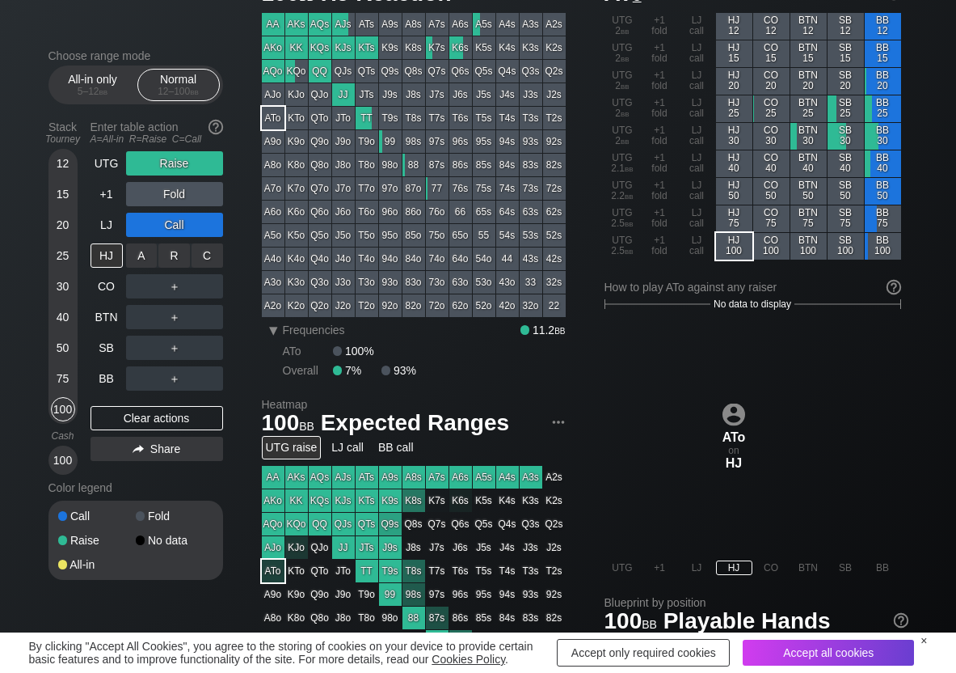
click at [212, 265] on div "C ✕" at bounding box center [208, 255] width 32 height 24
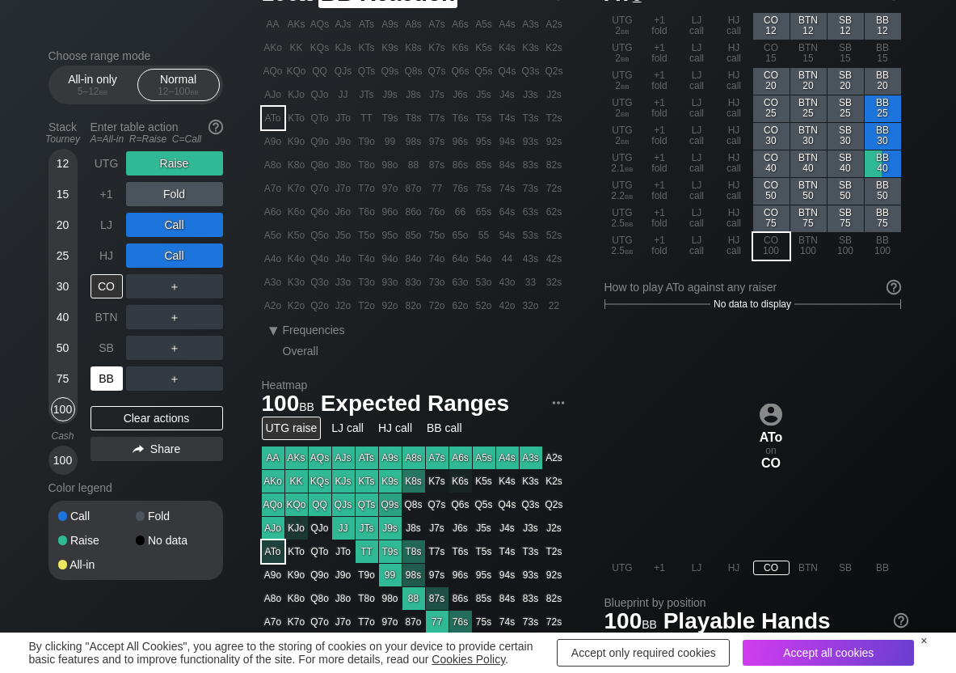
click at [103, 376] on div "BB" at bounding box center [107, 378] width 32 height 24
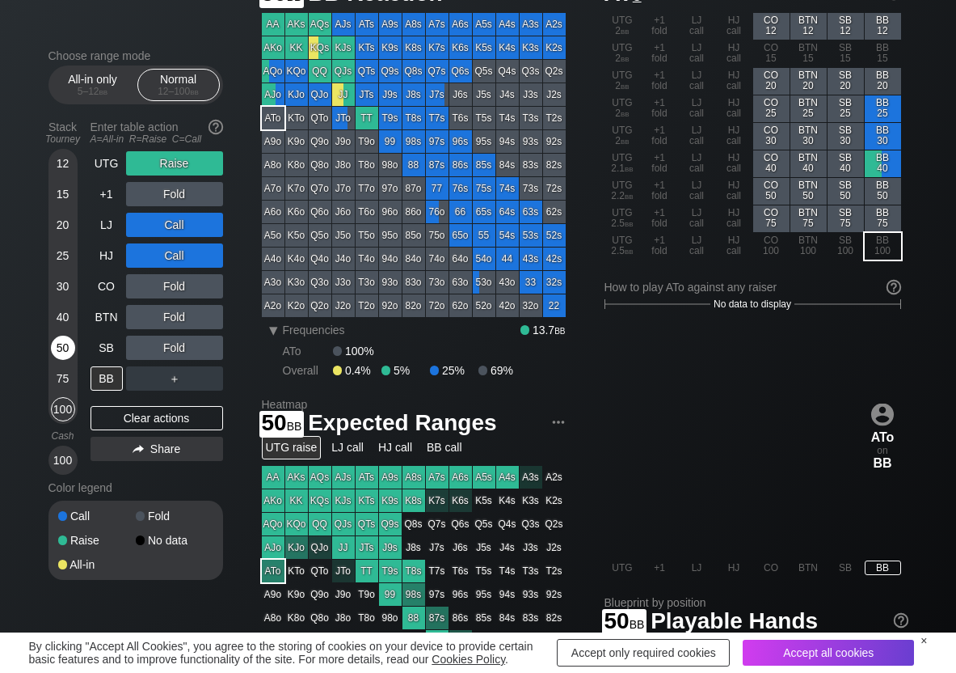
click at [67, 348] on div "50" at bounding box center [63, 347] width 24 height 24
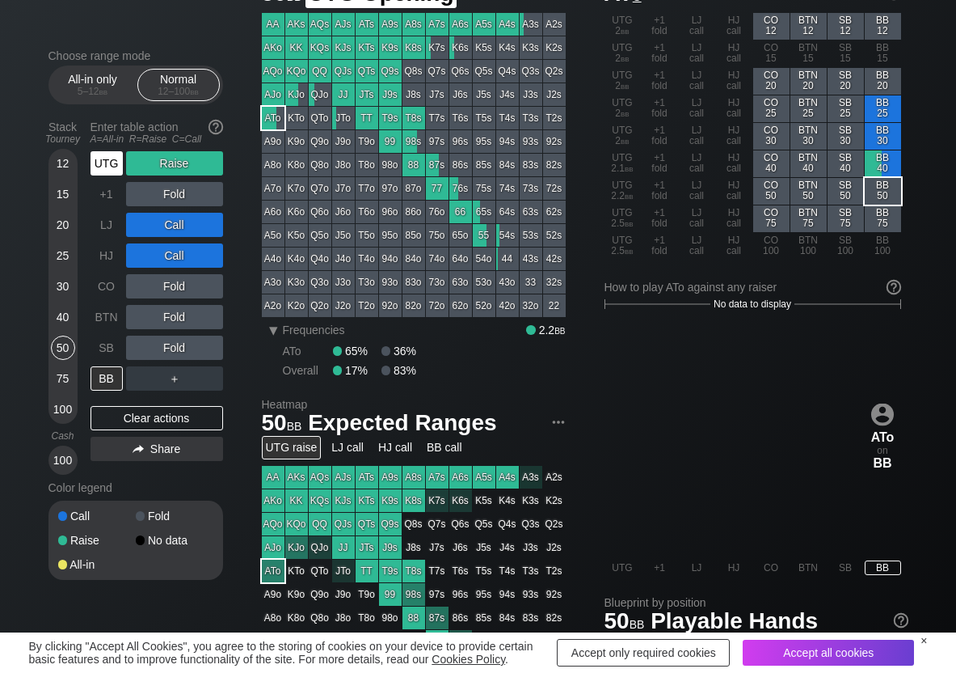
click at [99, 167] on div "UTG" at bounding box center [107, 163] width 32 height 24
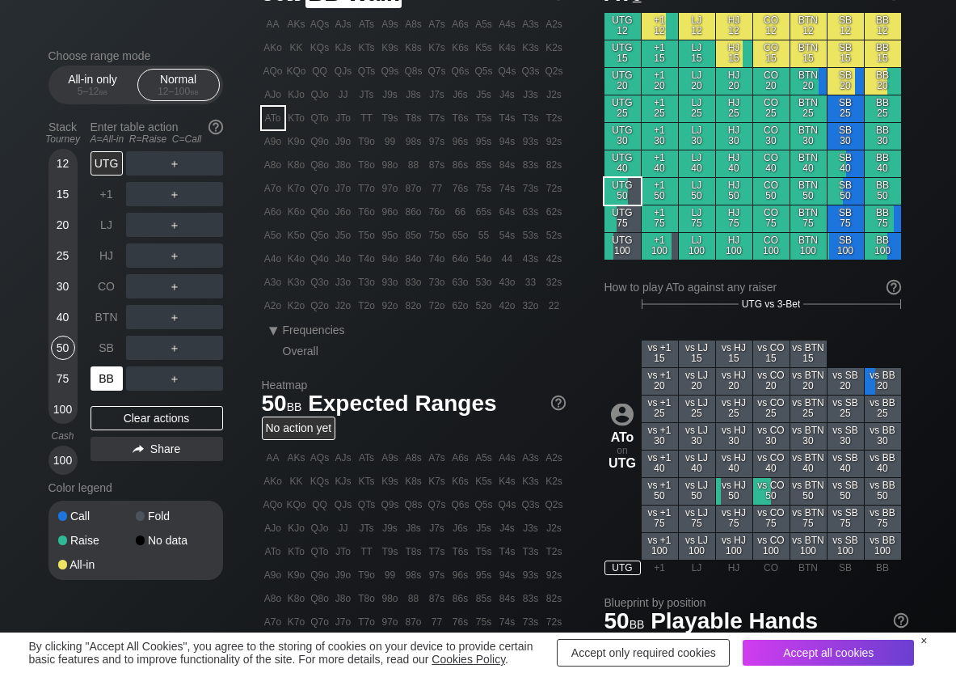
click at [109, 381] on div "BB" at bounding box center [107, 378] width 32 height 24
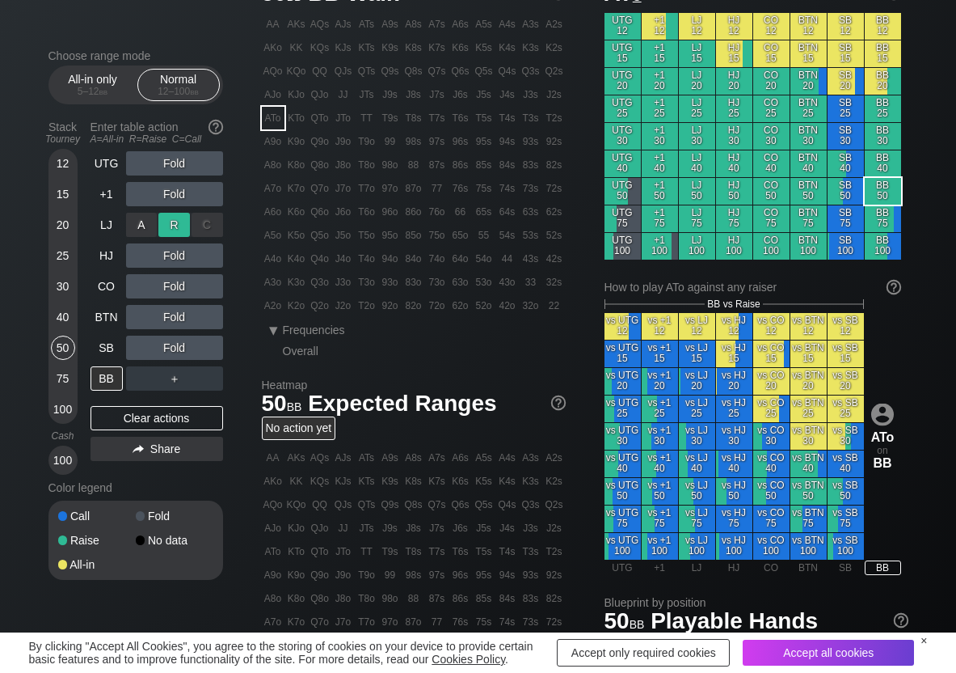
click at [173, 230] on div "R ✕" at bounding box center [174, 225] width 32 height 24
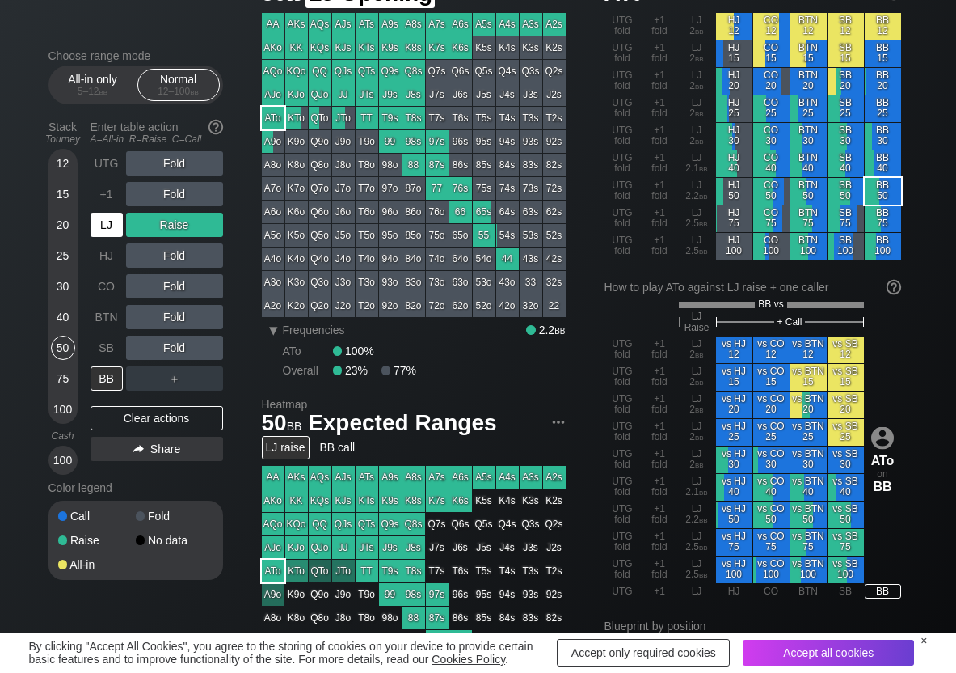
drag, startPoint x: 103, startPoint y: 222, endPoint x: 124, endPoint y: 207, distance: 26.0
click at [105, 222] on div "LJ" at bounding box center [107, 225] width 32 height 24
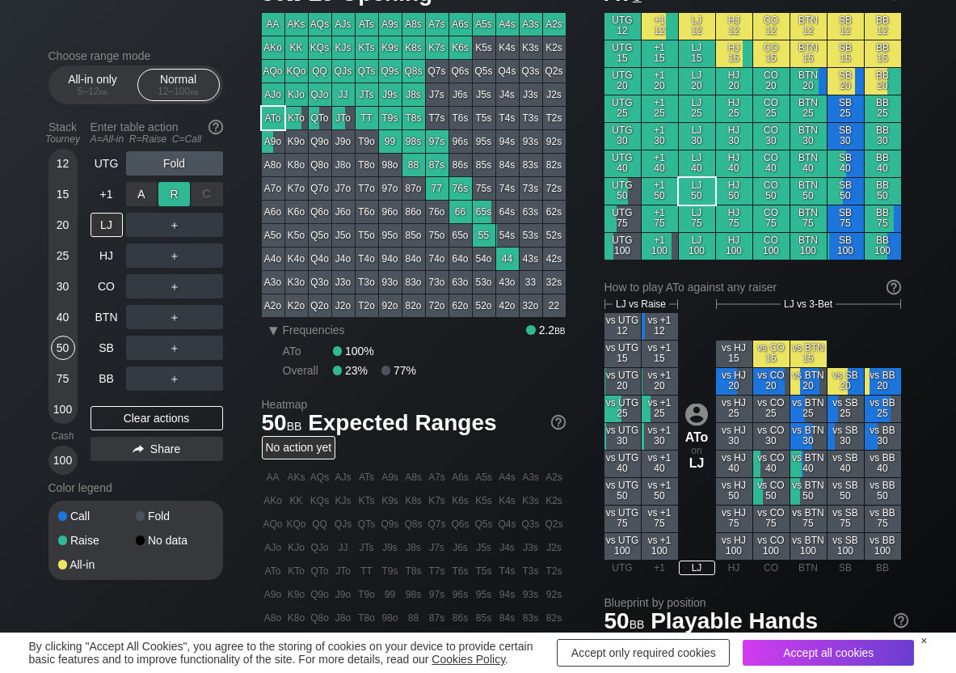
click at [171, 189] on div "R ✕" at bounding box center [174, 194] width 32 height 24
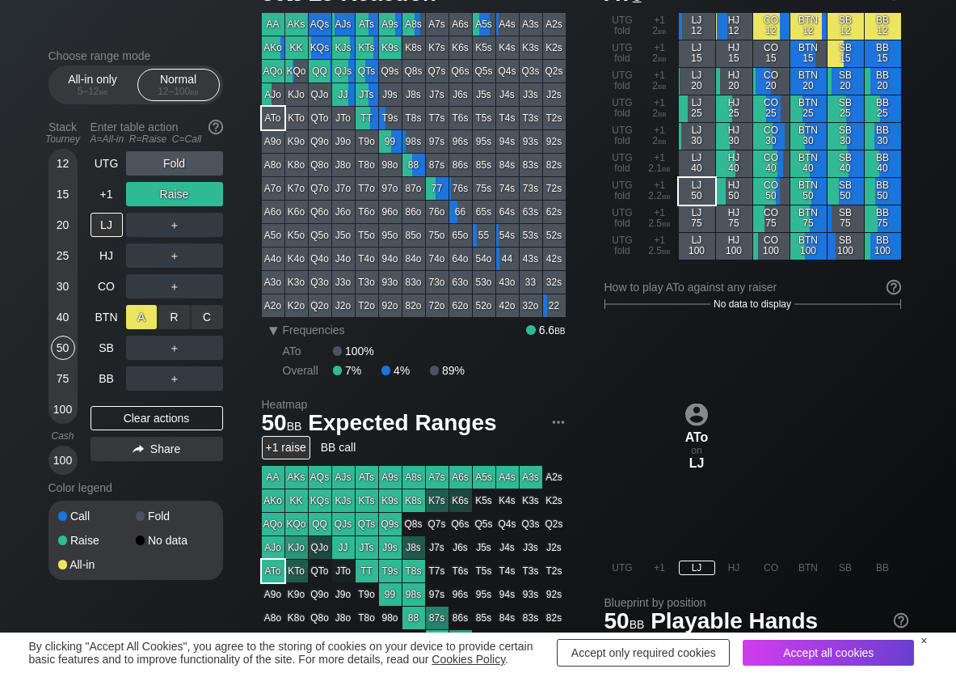
click at [145, 315] on div "A ✕" at bounding box center [142, 317] width 32 height 24
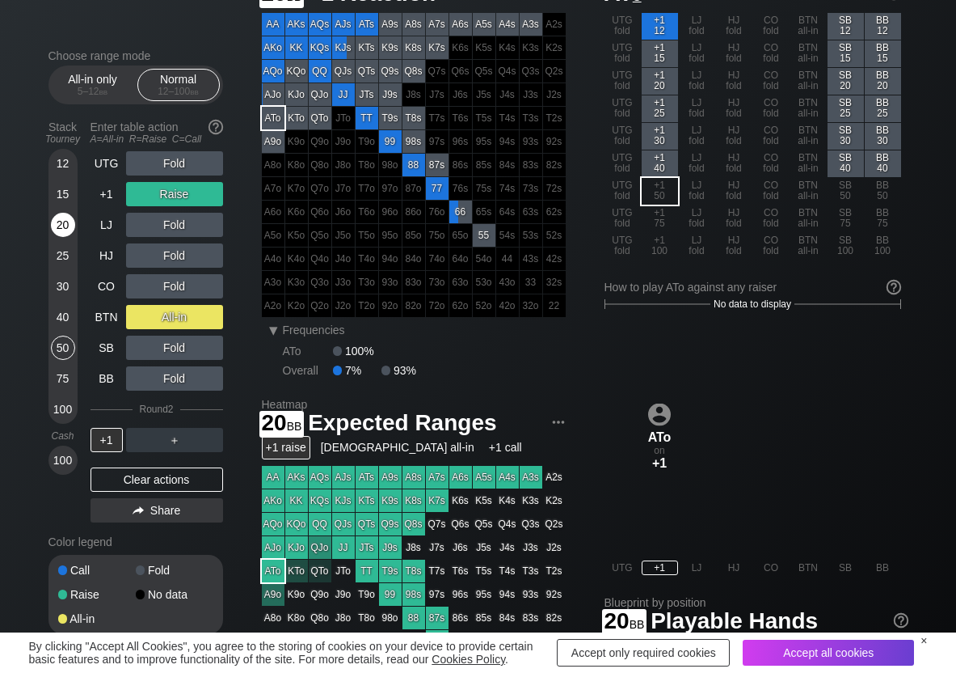
click at [56, 221] on div "20" at bounding box center [63, 225] width 24 height 24
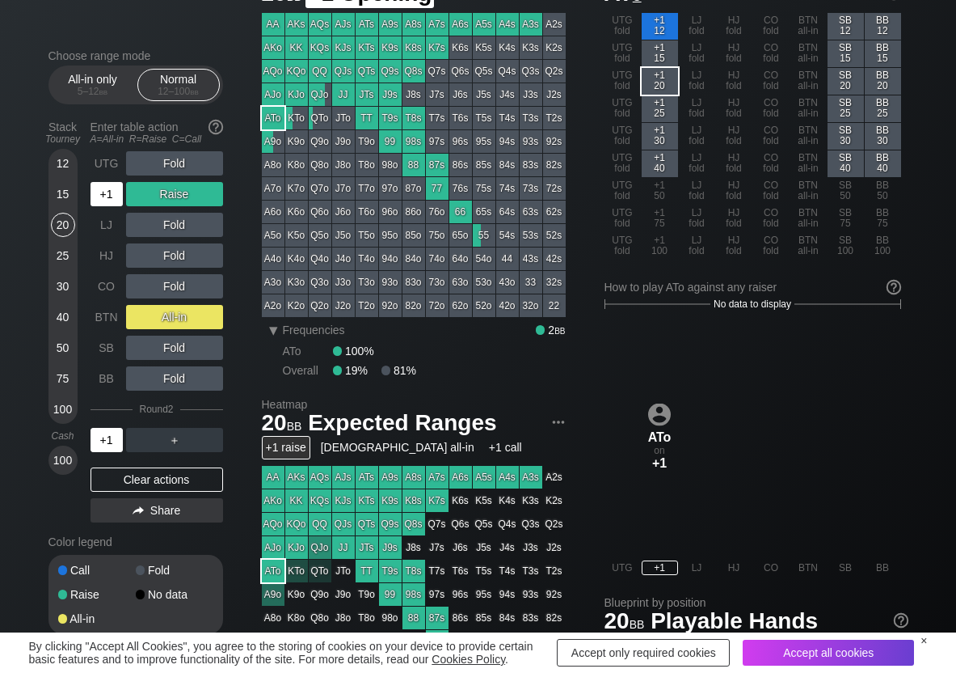
click at [107, 190] on div "+1" at bounding box center [107, 194] width 32 height 24
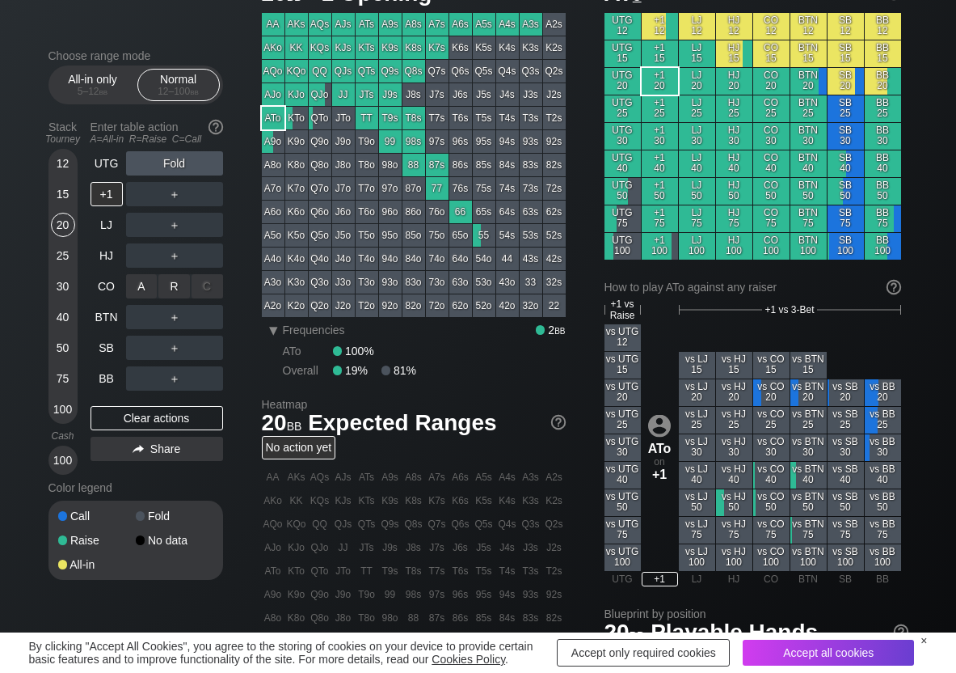
drag, startPoint x: 169, startPoint y: 280, endPoint x: 148, endPoint y: 334, distance: 58.1
click at [168, 284] on div "R ✕" at bounding box center [174, 286] width 32 height 24
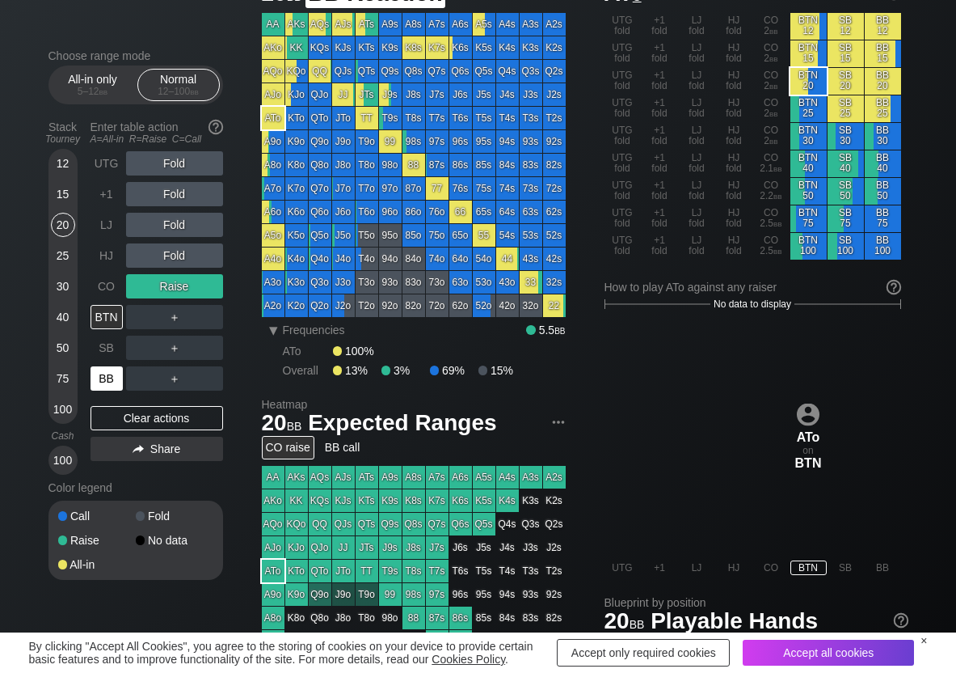
click at [118, 379] on div "BB" at bounding box center [107, 378] width 32 height 24
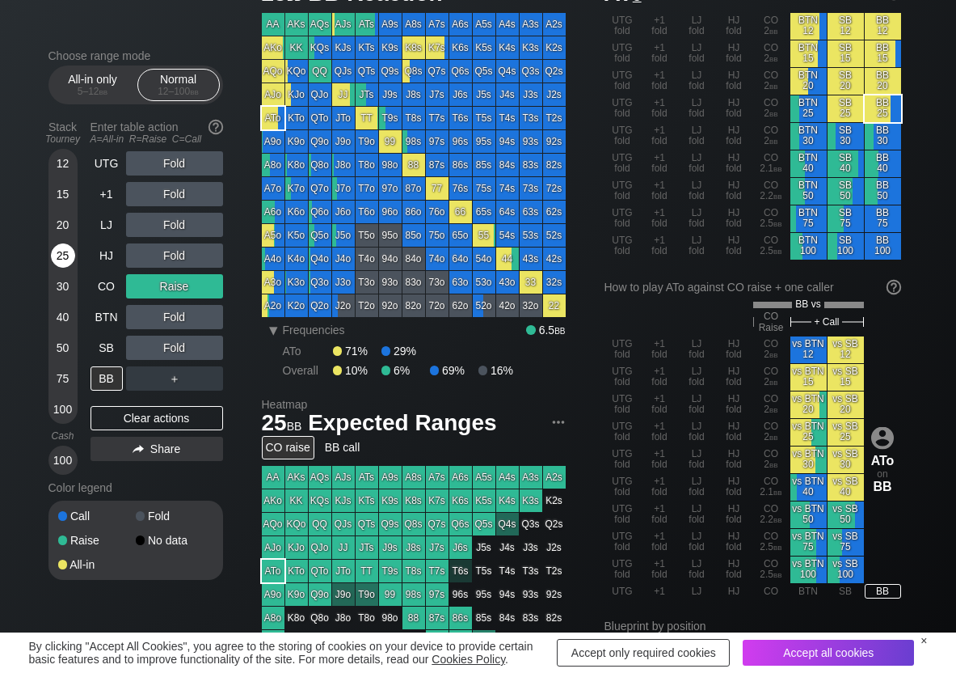
click at [57, 258] on div "25" at bounding box center [63, 255] width 24 height 24
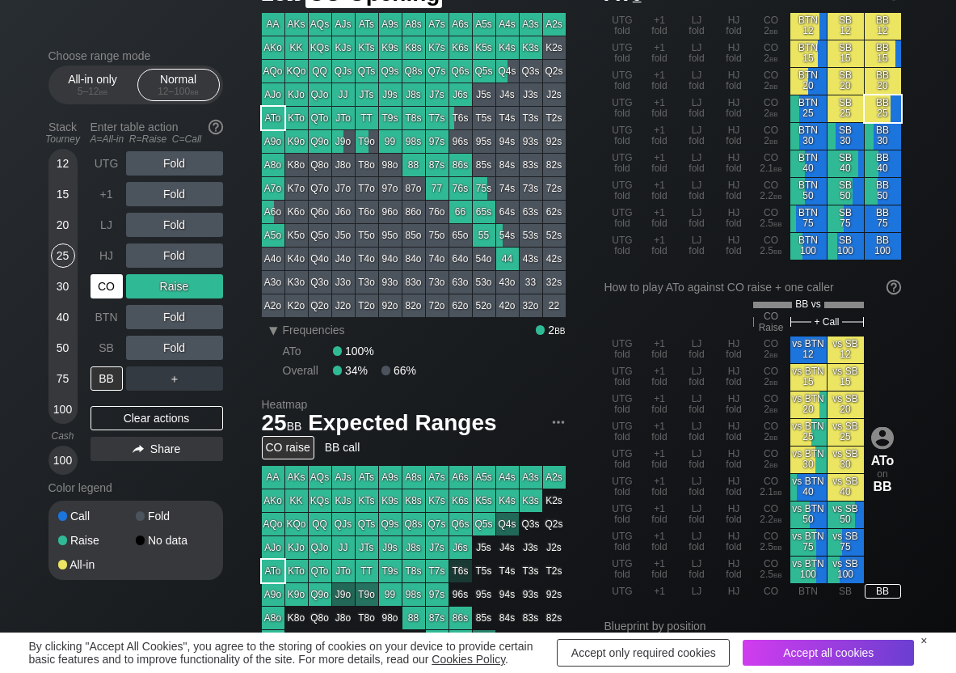
click at [112, 292] on div "CO" at bounding box center [107, 286] width 32 height 24
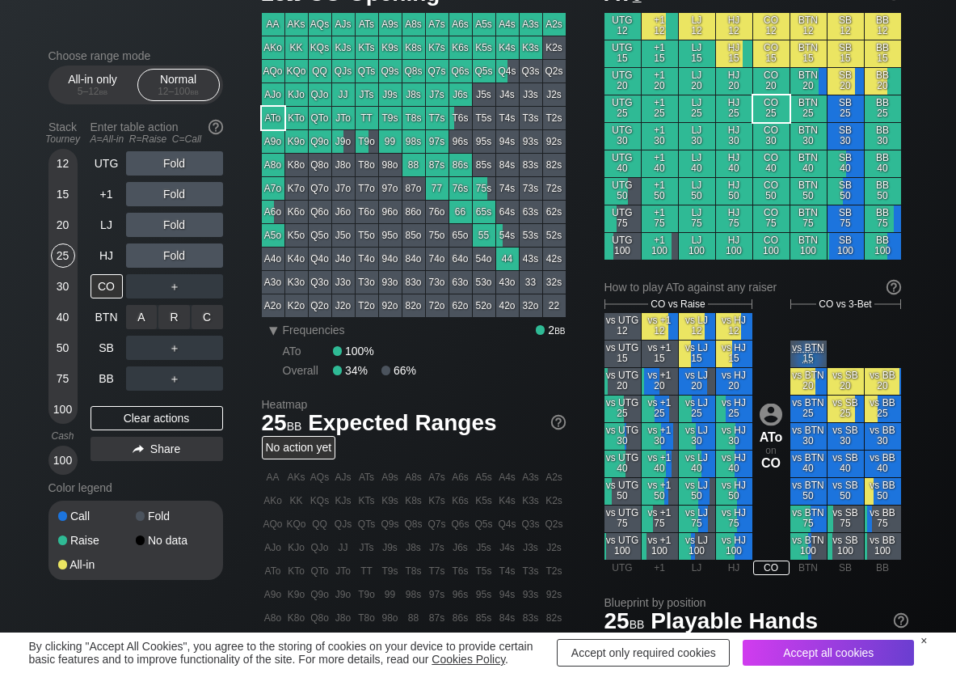
click at [179, 318] on div "R ✕" at bounding box center [174, 317] width 32 height 24
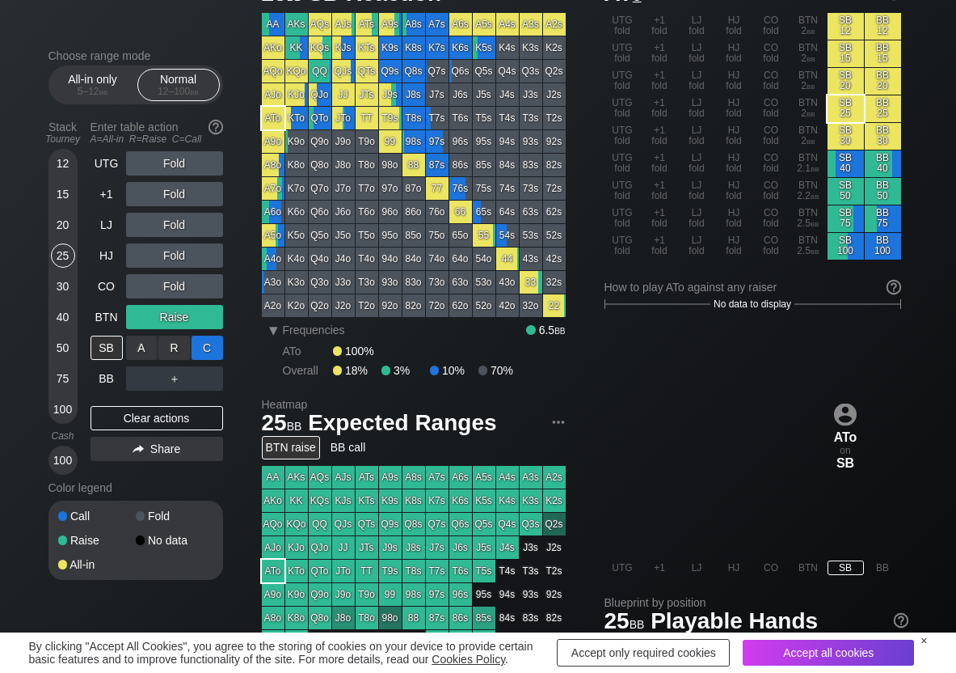
click at [206, 352] on div "C ✕" at bounding box center [208, 347] width 32 height 24
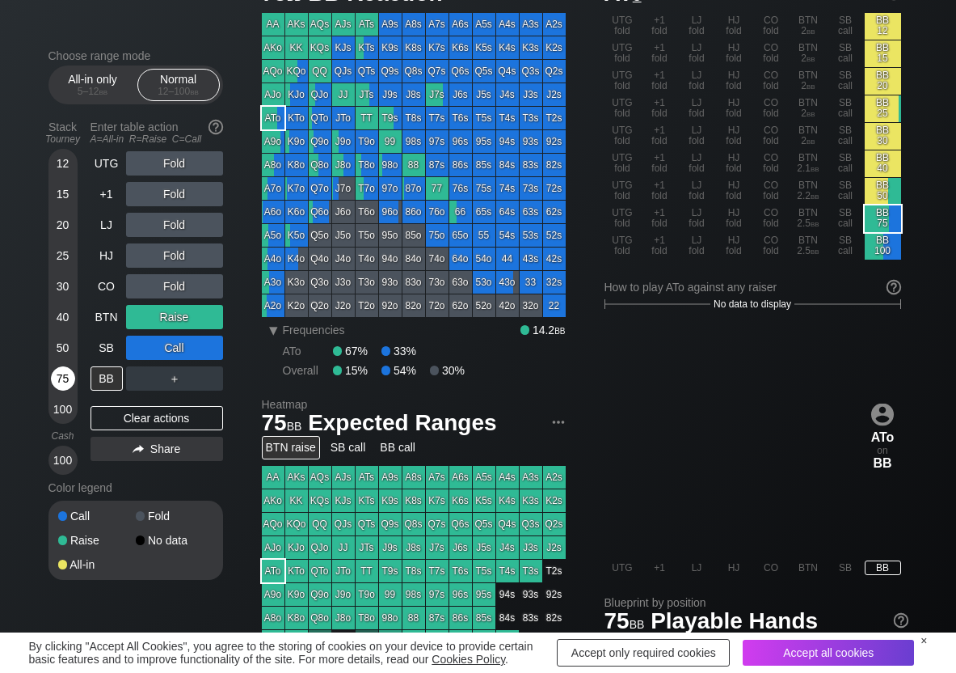
click at [63, 378] on div "75" at bounding box center [63, 378] width 24 height 24
drag, startPoint x: 110, startPoint y: 315, endPoint x: 142, endPoint y: 333, distance: 36.9
click at [109, 317] on div "BTN" at bounding box center [107, 317] width 32 height 24
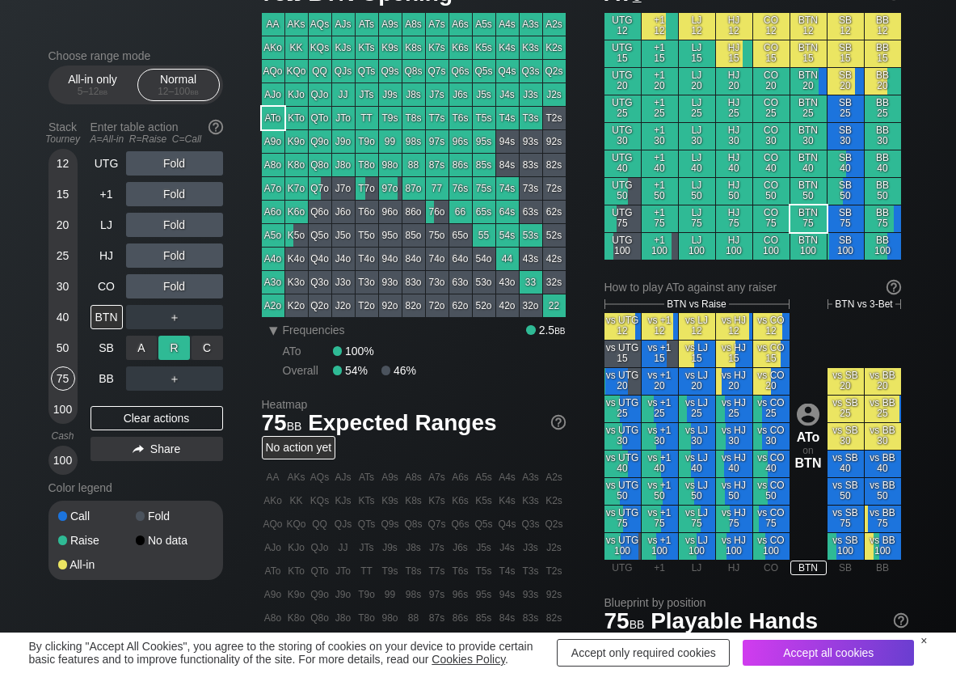
click at [188, 349] on div "R ✕" at bounding box center [174, 347] width 32 height 24
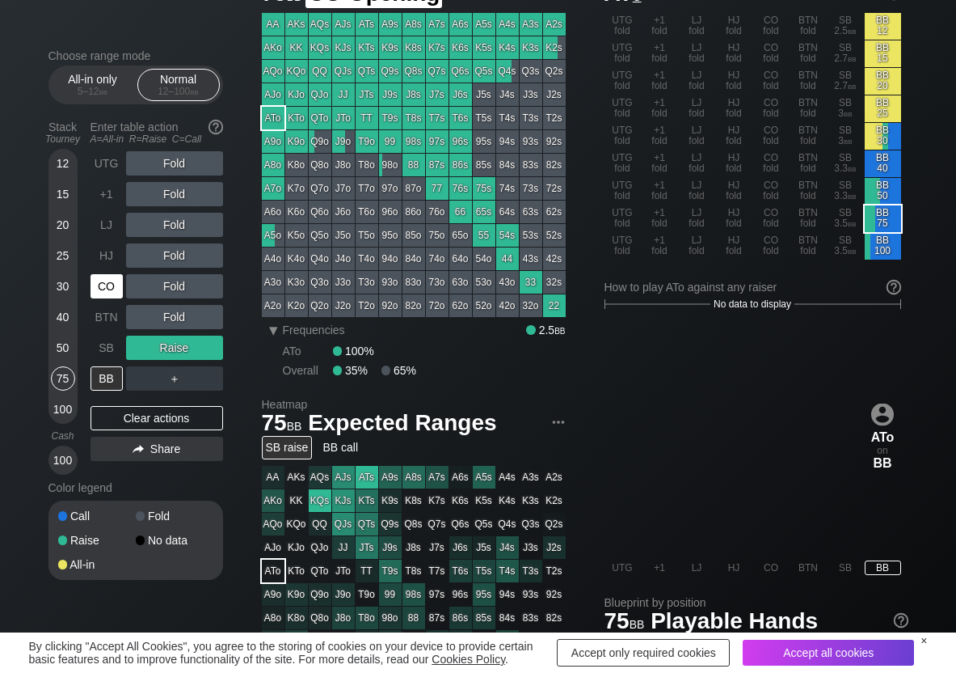
click at [103, 284] on div "CO" at bounding box center [107, 286] width 32 height 24
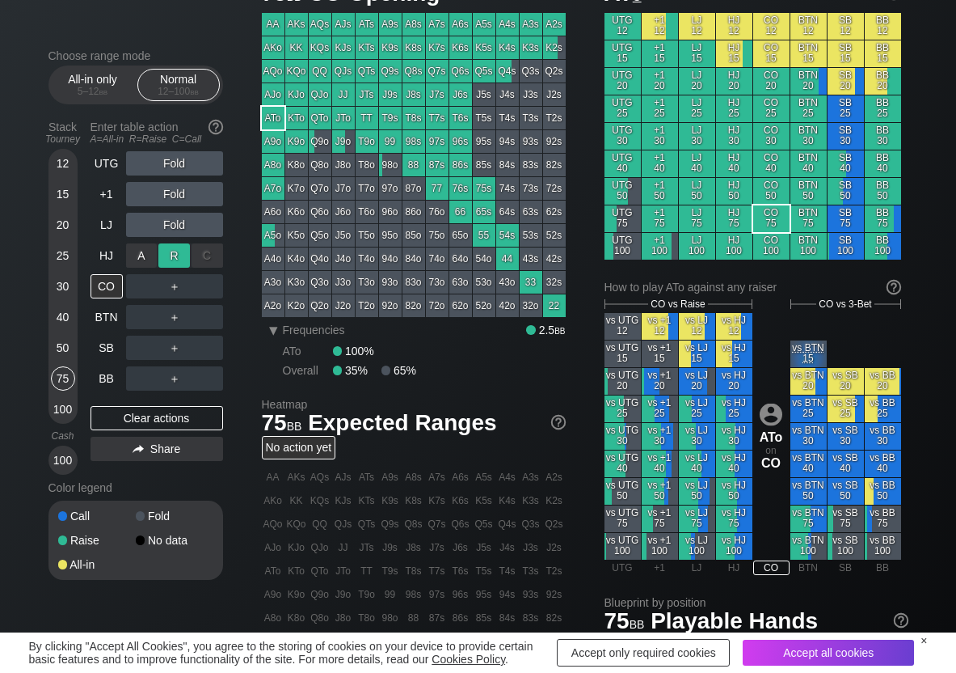
click at [169, 251] on div "R ✕" at bounding box center [174, 255] width 32 height 24
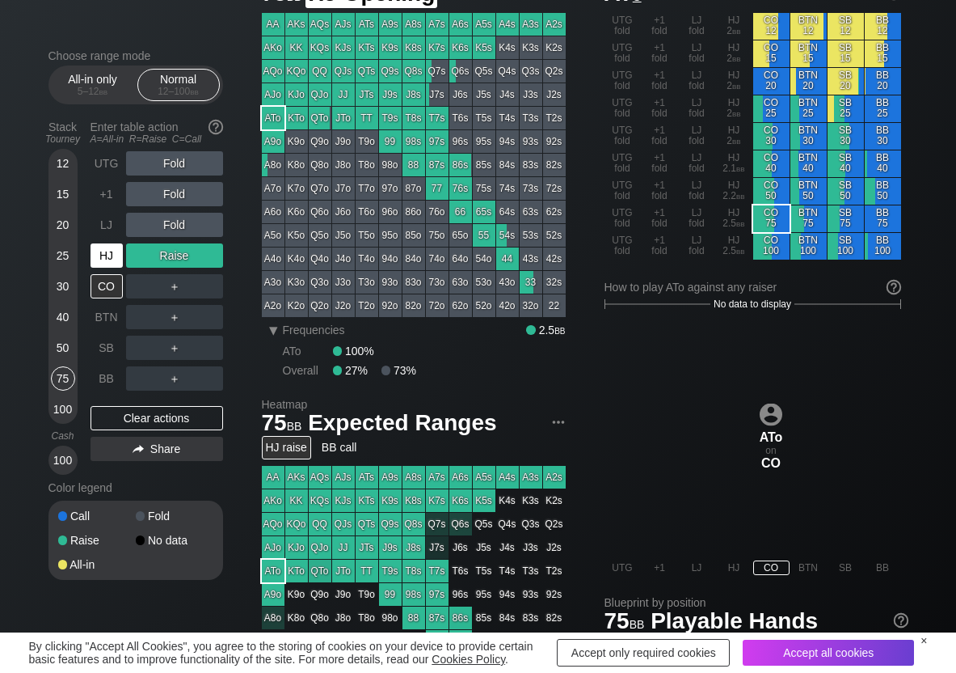
click at [94, 263] on div "HJ" at bounding box center [107, 255] width 32 height 24
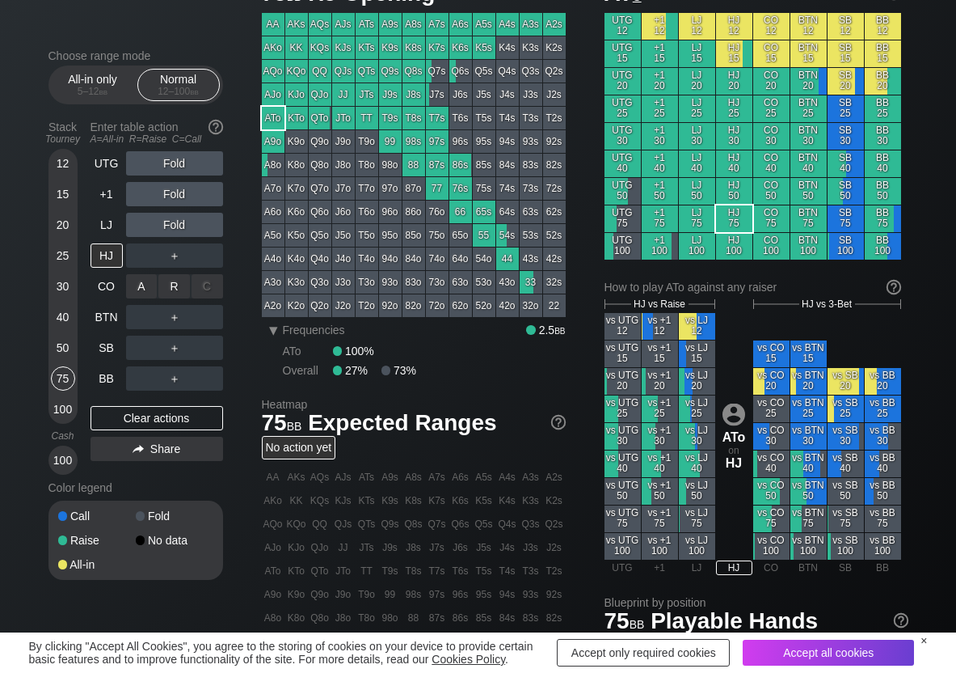
click at [171, 285] on div "R ✕" at bounding box center [174, 286] width 32 height 24
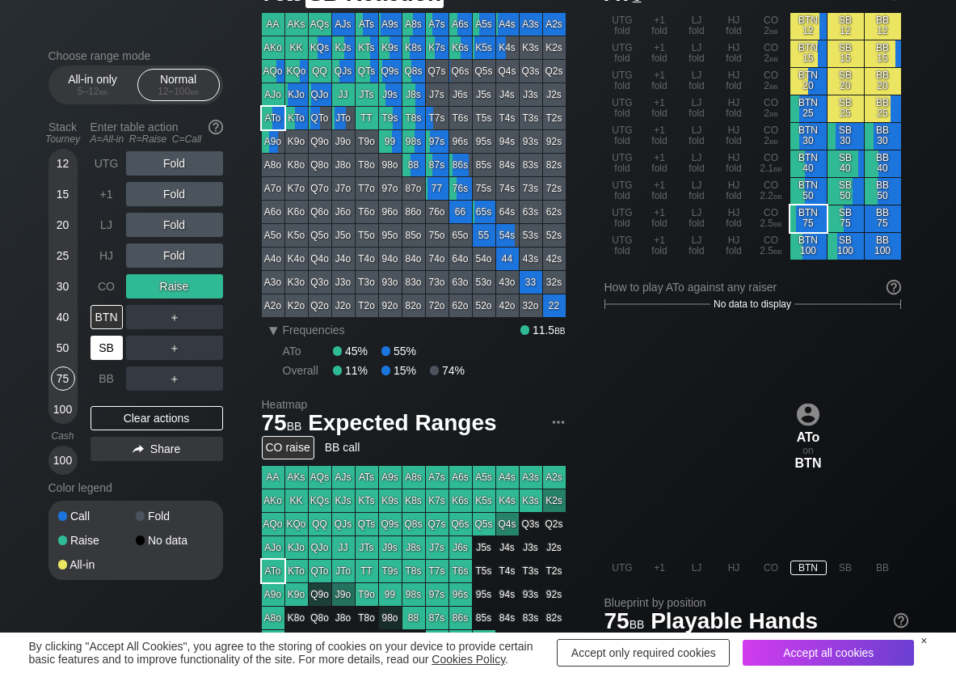
click at [108, 351] on div "SB" at bounding box center [107, 347] width 32 height 24
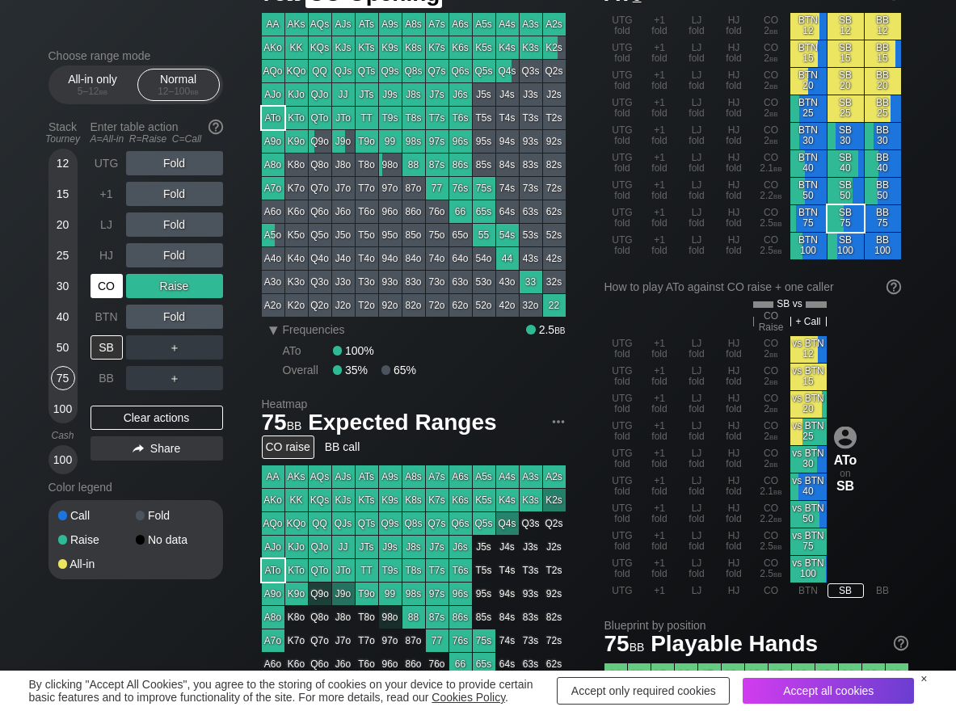
click at [110, 290] on div "CO" at bounding box center [107, 286] width 32 height 24
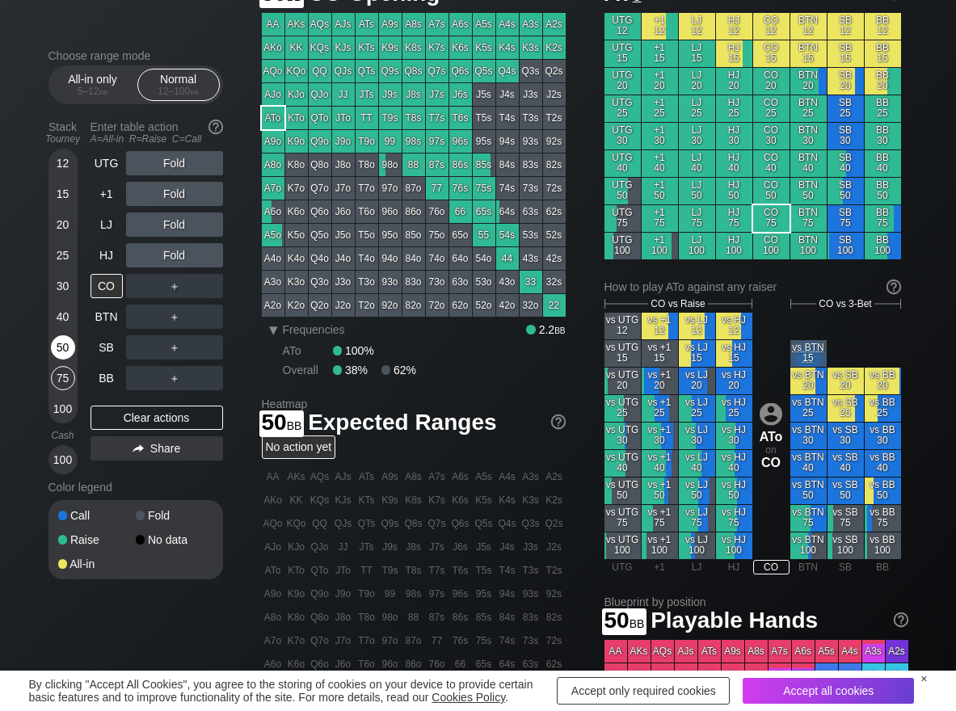
click at [66, 343] on div "50" at bounding box center [63, 347] width 24 height 24
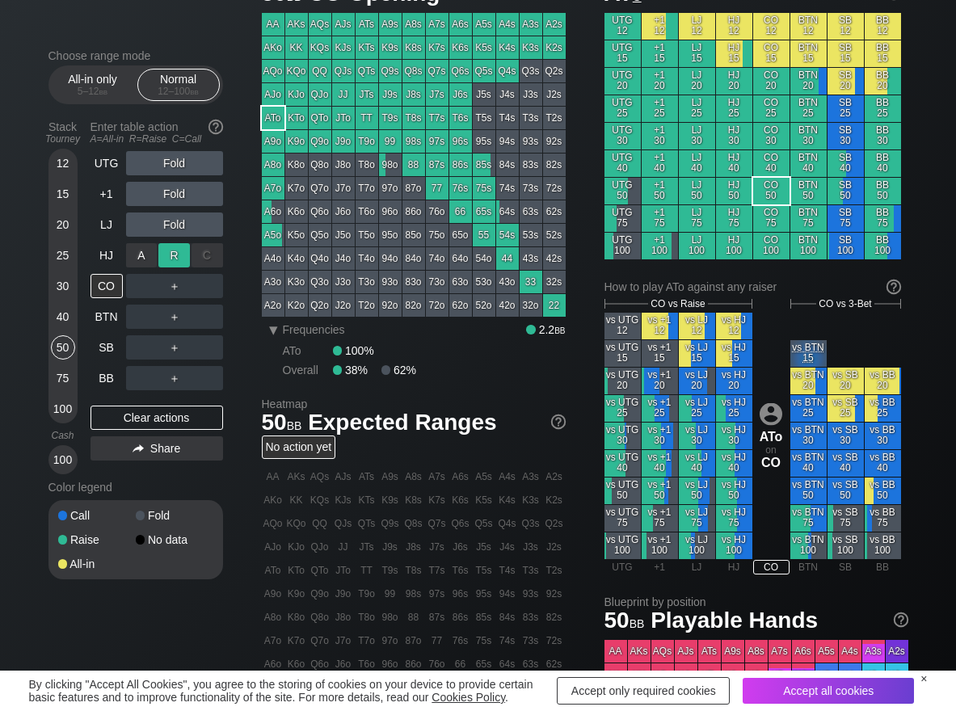
click at [174, 263] on div "R ✕" at bounding box center [174, 255] width 32 height 24
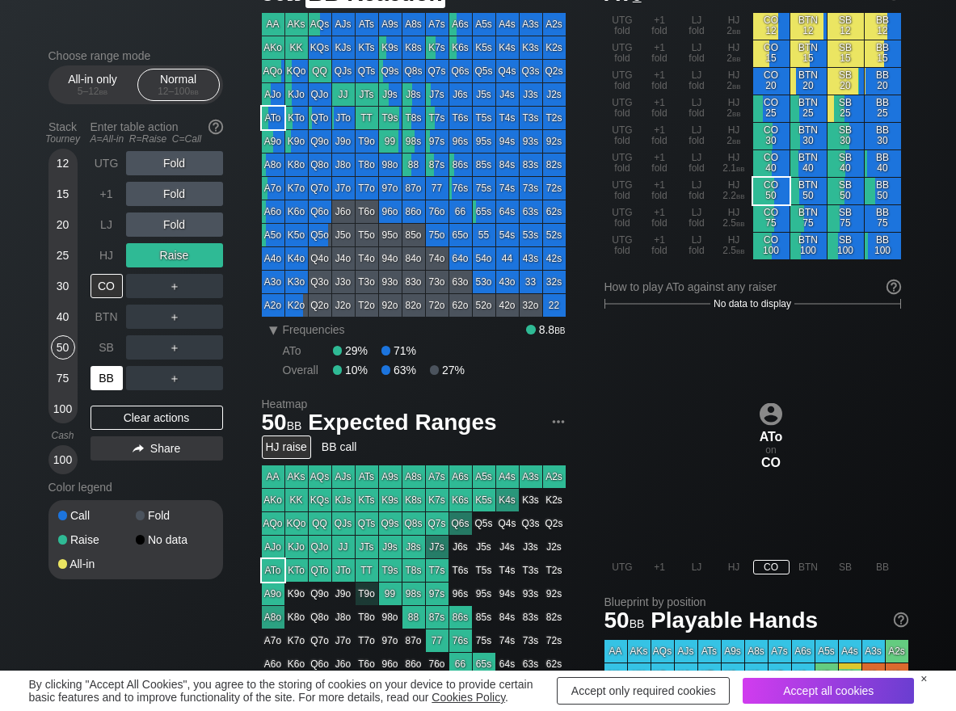
click at [103, 379] on div "BB" at bounding box center [107, 378] width 32 height 24
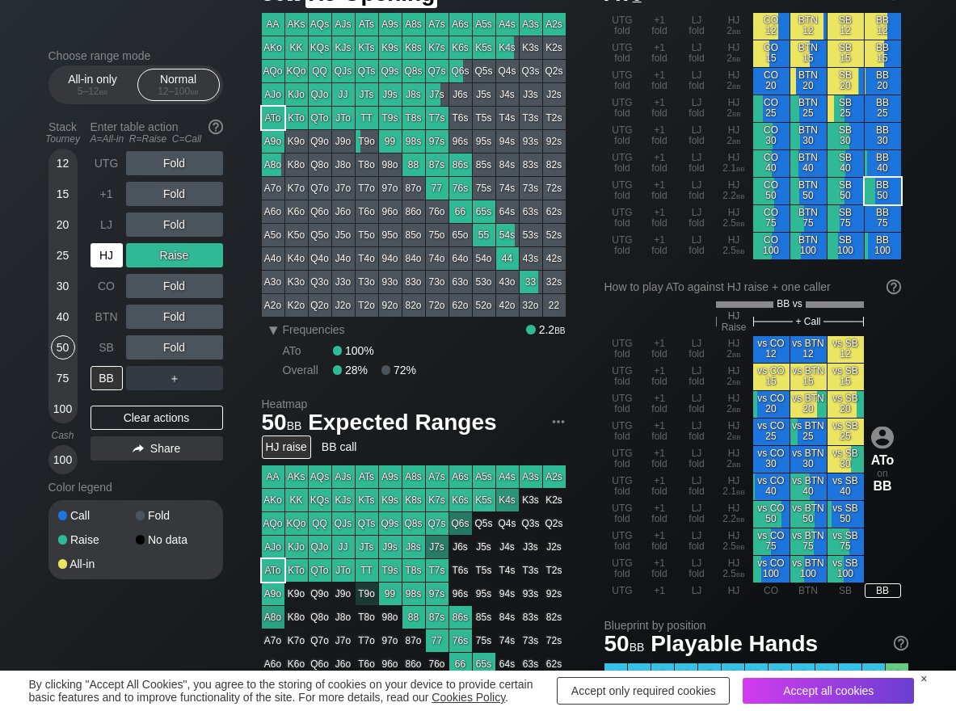
click at [116, 263] on div "HJ" at bounding box center [107, 255] width 32 height 24
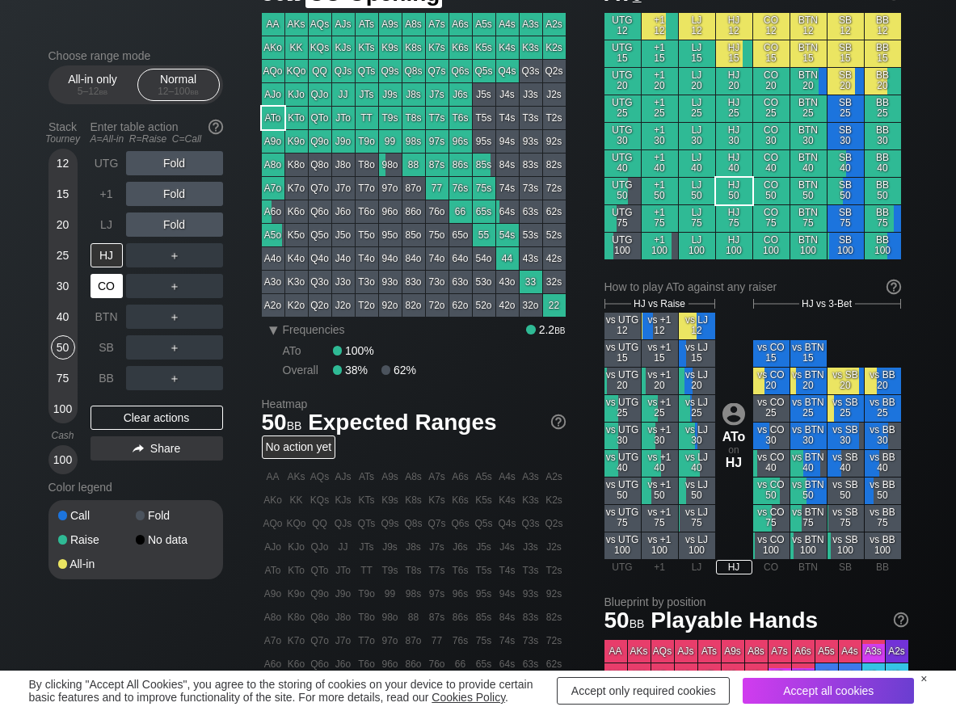
click at [108, 286] on div "CO" at bounding box center [107, 286] width 32 height 24
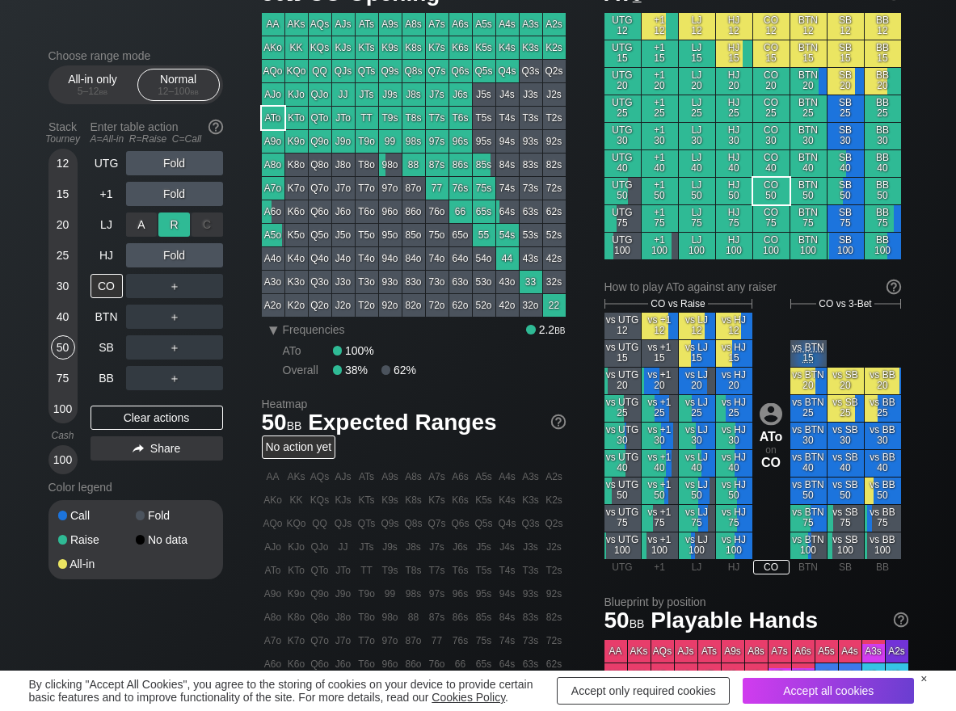
click at [175, 226] on div "R ✕" at bounding box center [174, 225] width 32 height 24
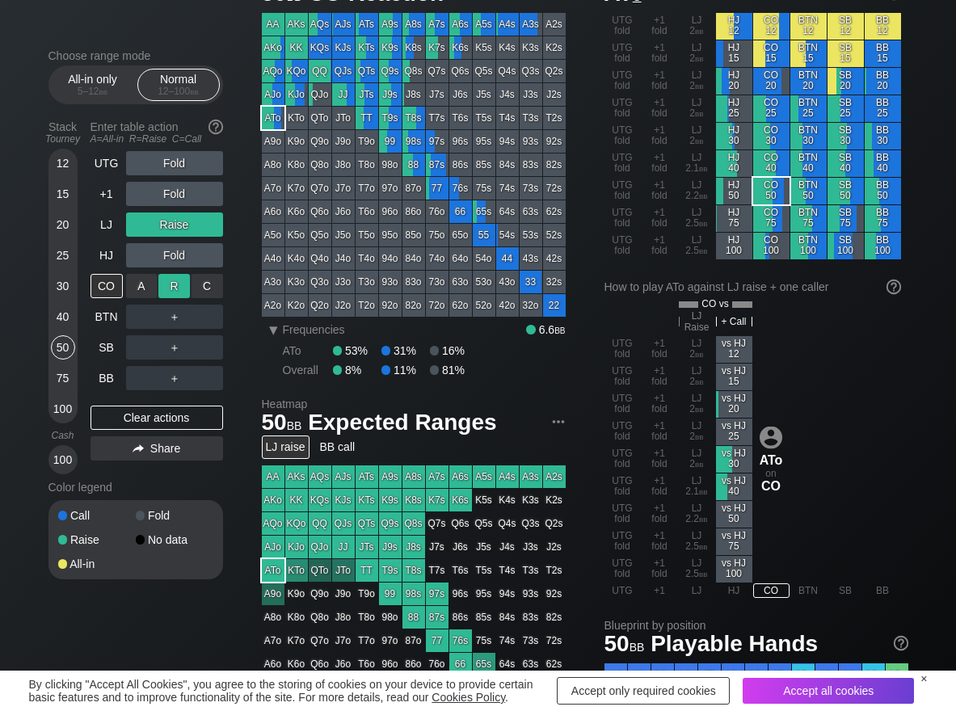
click at [170, 280] on div "R ✕" at bounding box center [174, 286] width 32 height 24
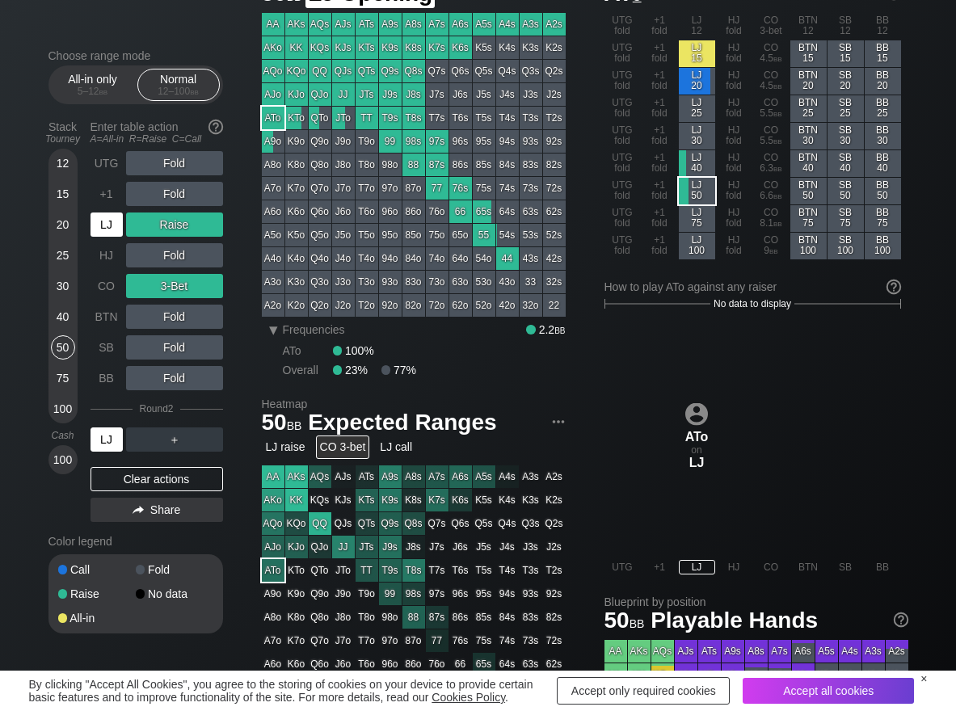
click at [112, 229] on div "LJ" at bounding box center [107, 225] width 32 height 24
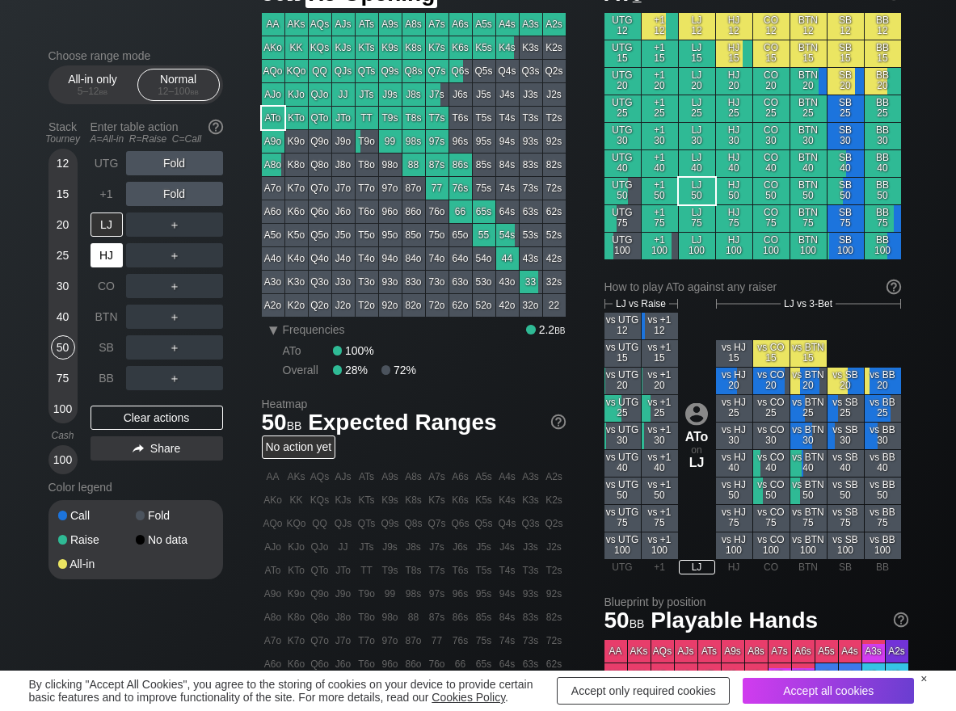
click at [103, 254] on div "HJ" at bounding box center [107, 255] width 32 height 24
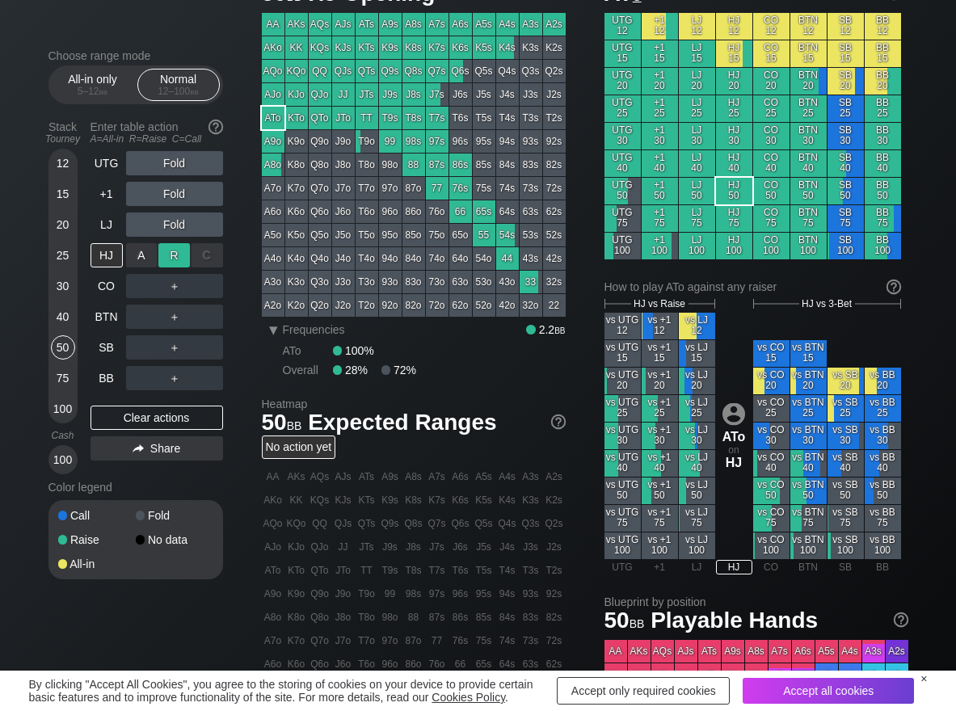
click at [164, 257] on div "R ✕" at bounding box center [174, 255] width 32 height 24
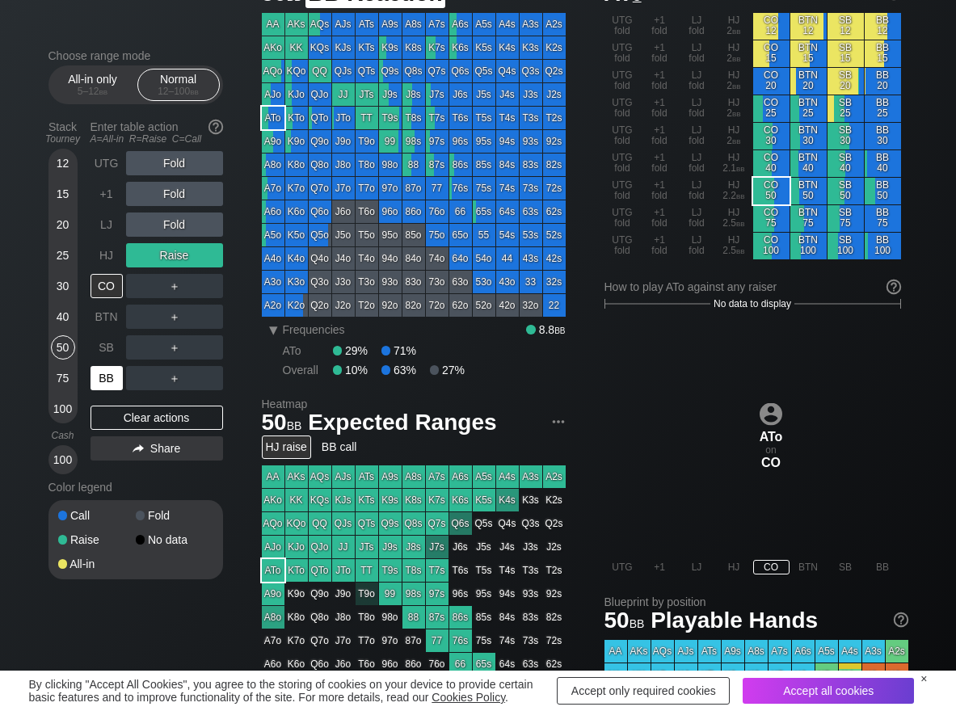
click at [108, 372] on div "BB" at bounding box center [107, 378] width 32 height 24
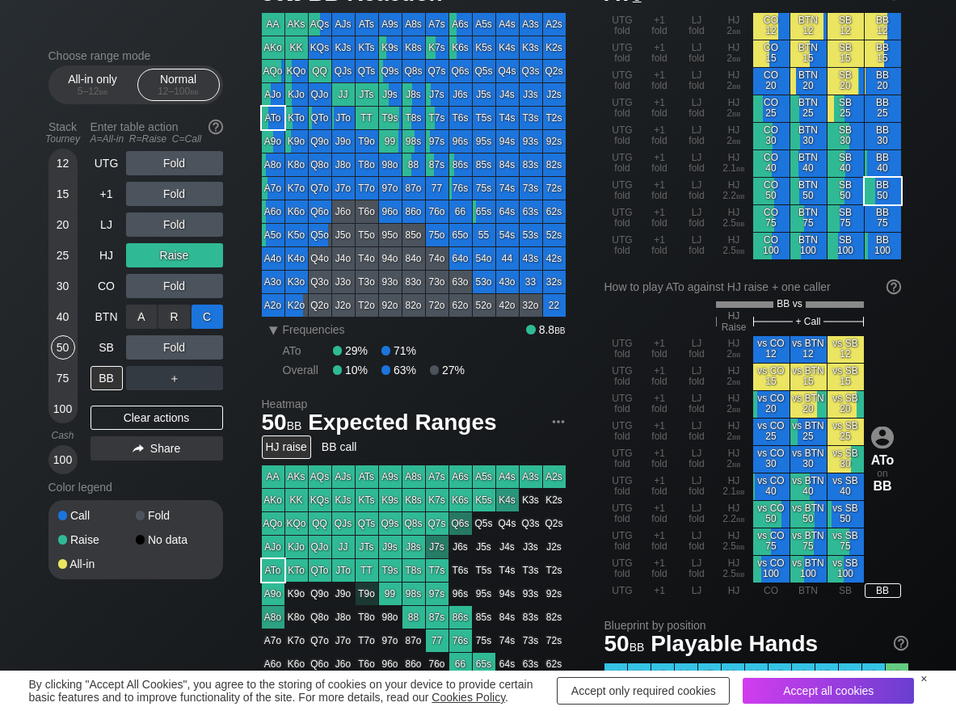
click at [210, 317] on div "C ✕" at bounding box center [208, 317] width 32 height 24
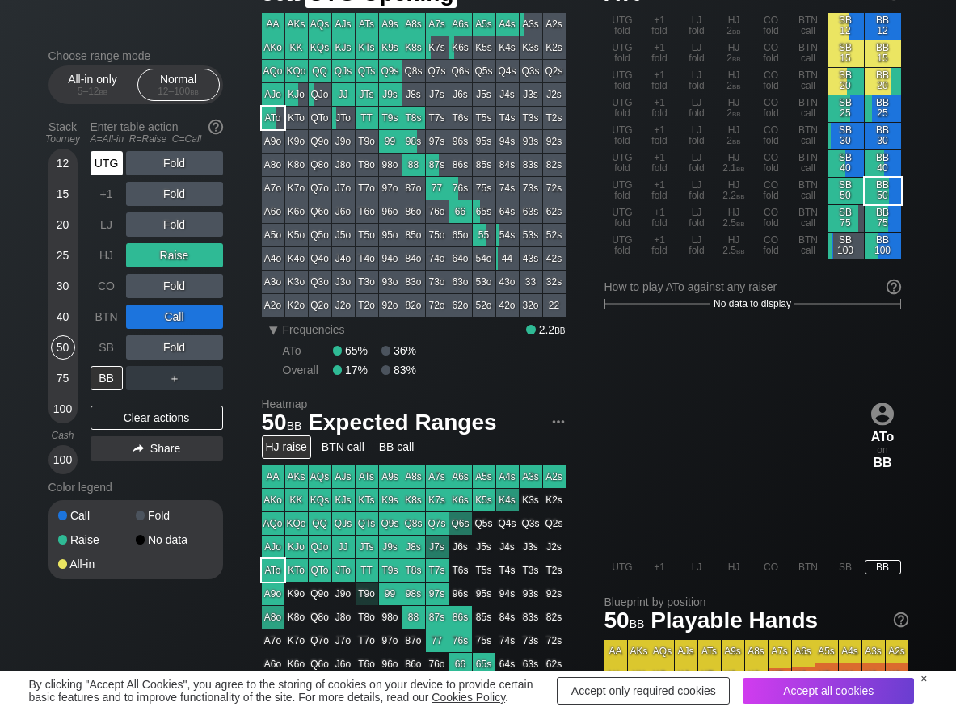
click at [112, 171] on div "UTG" at bounding box center [107, 163] width 32 height 24
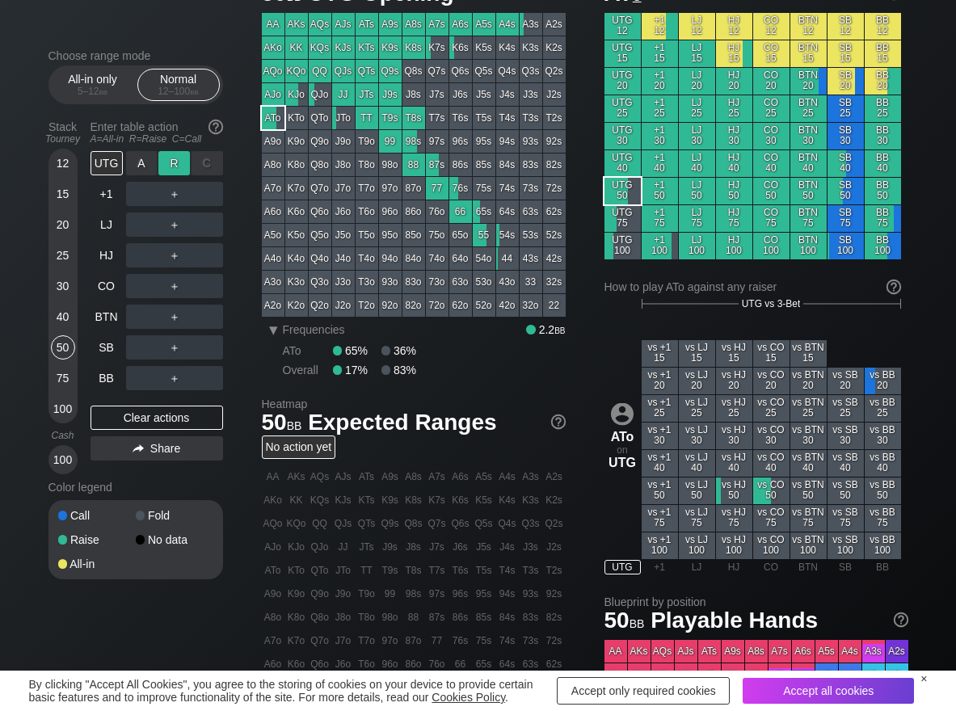
click at [179, 160] on div "R ✕" at bounding box center [174, 163] width 32 height 24
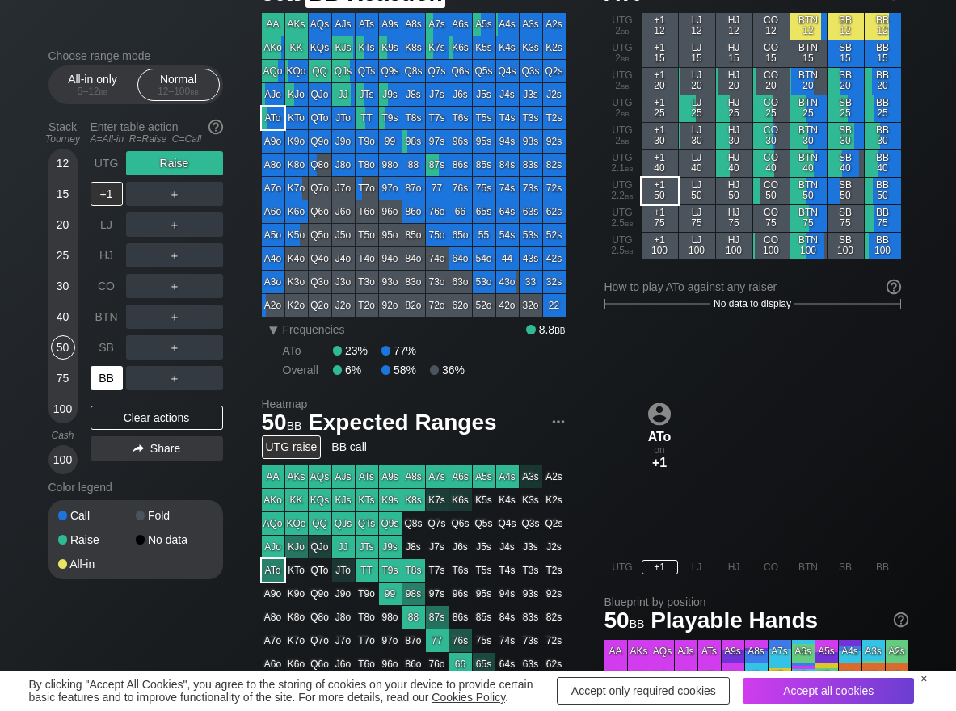
click at [102, 382] on div "BB" at bounding box center [107, 378] width 32 height 24
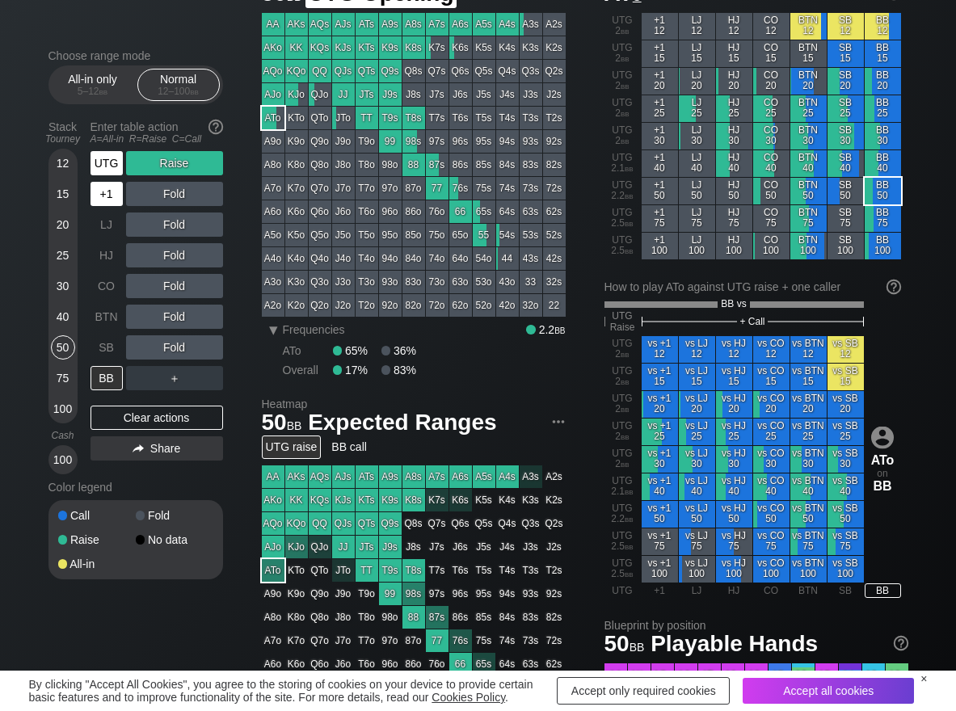
click at [107, 168] on div "UTG" at bounding box center [107, 163] width 32 height 24
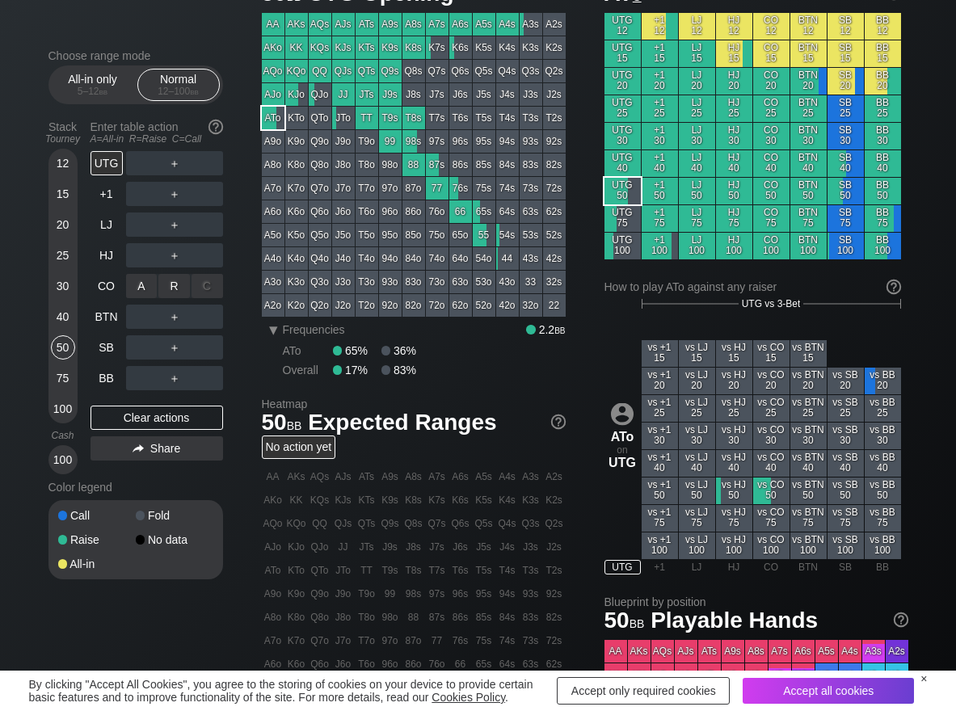
click at [172, 285] on div "R ✕" at bounding box center [174, 286] width 32 height 24
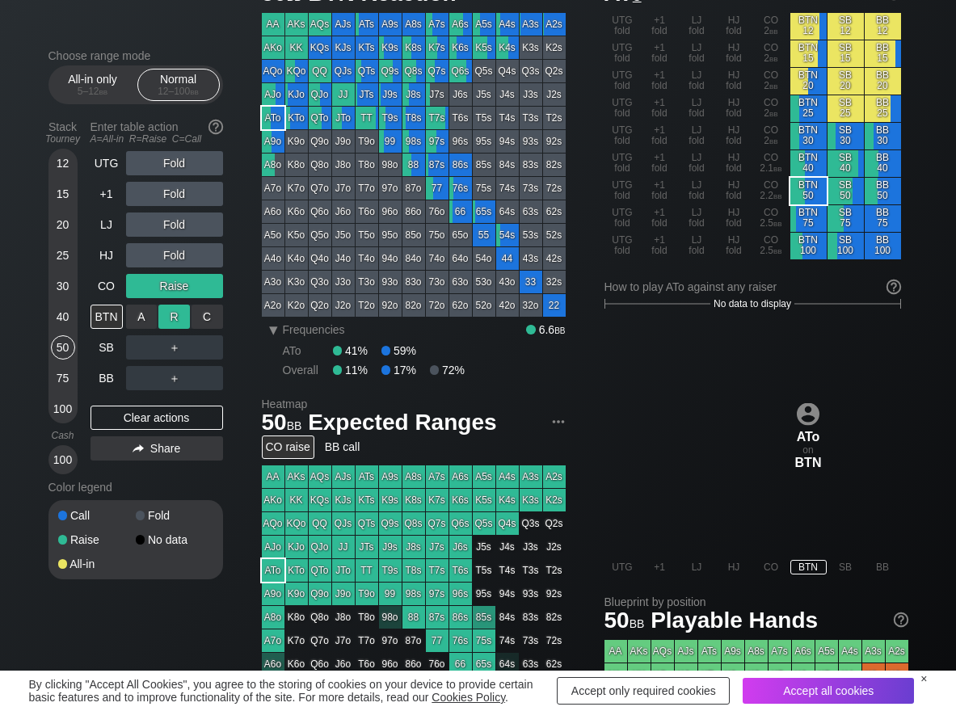
click at [177, 314] on div "R ✕" at bounding box center [174, 317] width 32 height 24
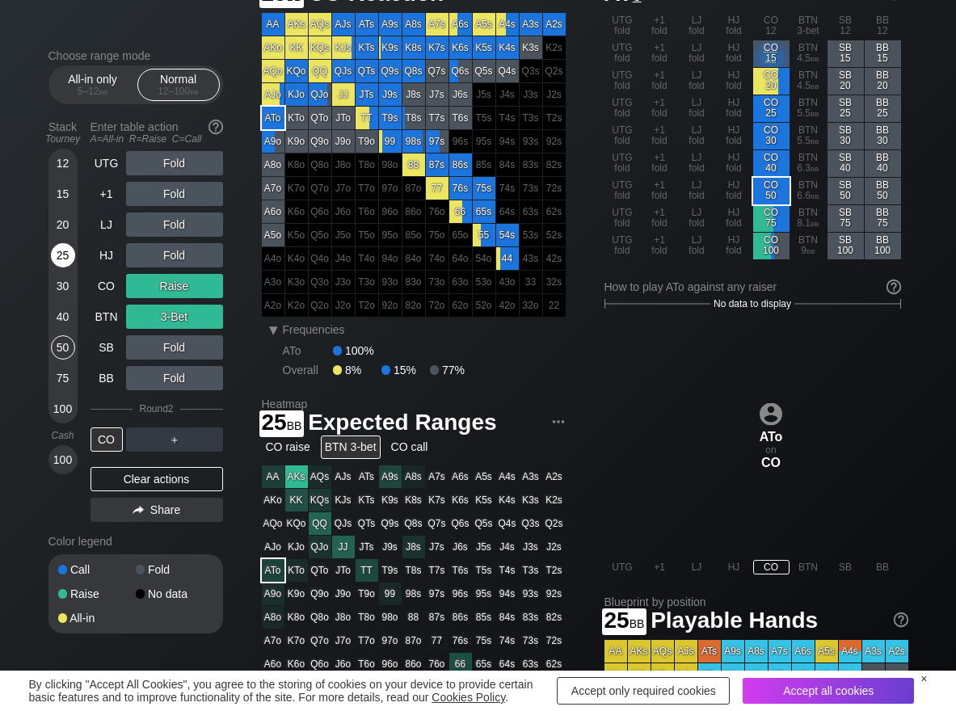
click at [54, 254] on div "25" at bounding box center [63, 255] width 24 height 24
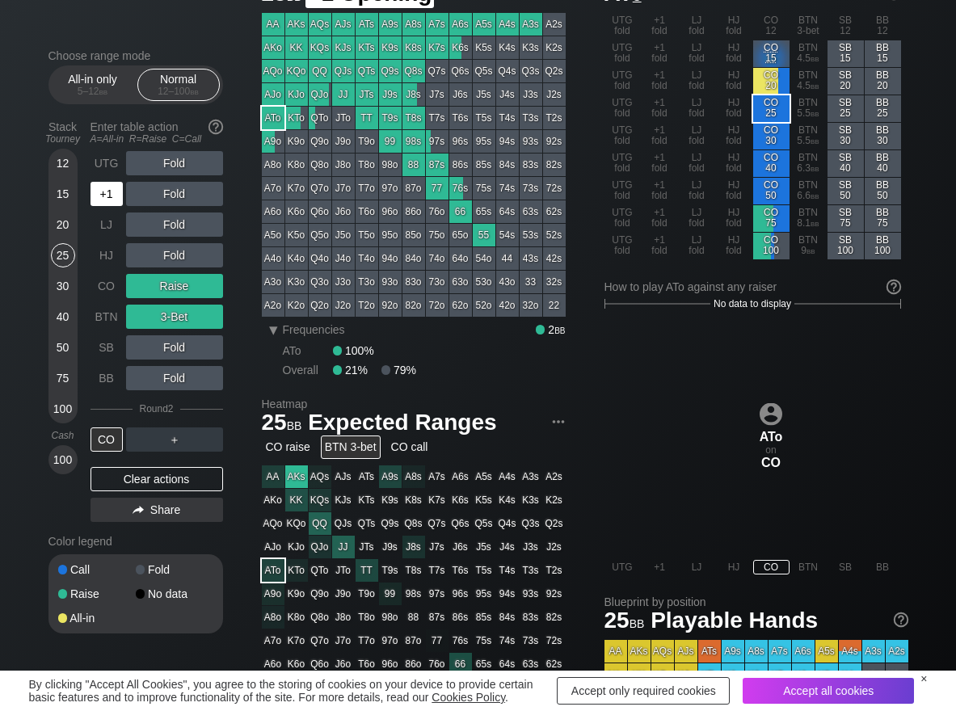
click at [98, 187] on div "+1" at bounding box center [107, 194] width 32 height 24
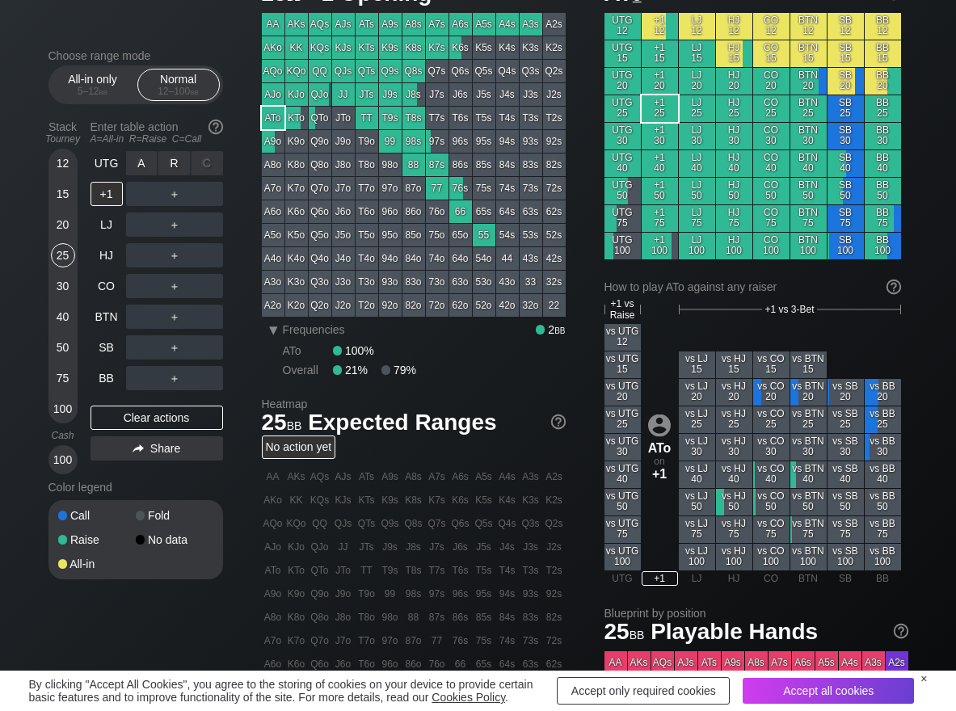
drag, startPoint x: 179, startPoint y: 160, endPoint x: 166, endPoint y: 231, distance: 72.4
click at [177, 160] on div "R ✕" at bounding box center [174, 163] width 32 height 24
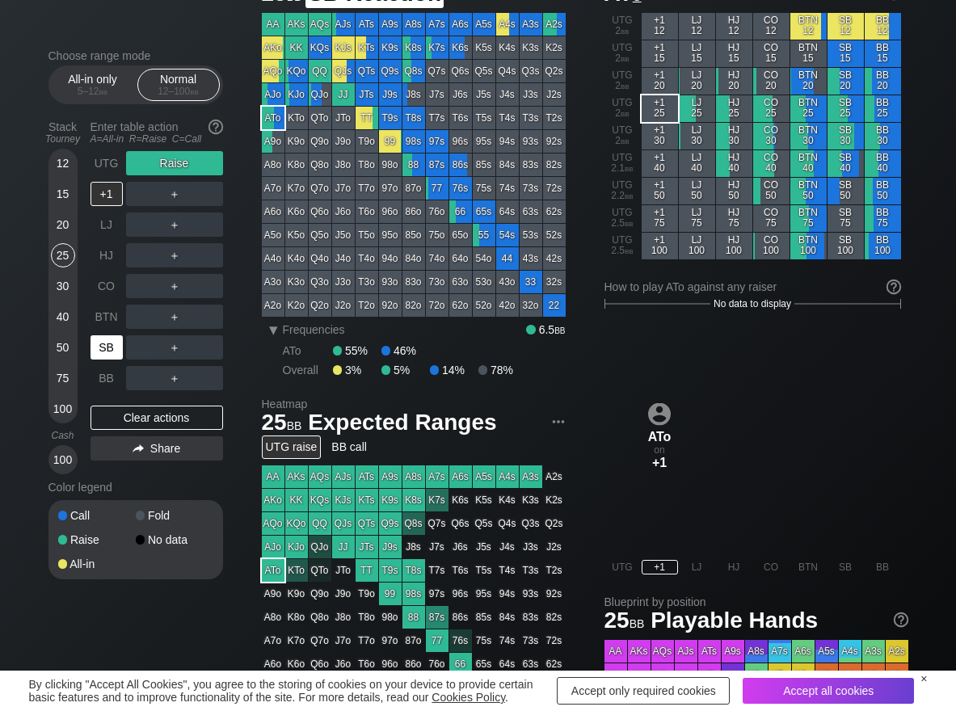
click at [107, 355] on div "SB" at bounding box center [107, 347] width 32 height 24
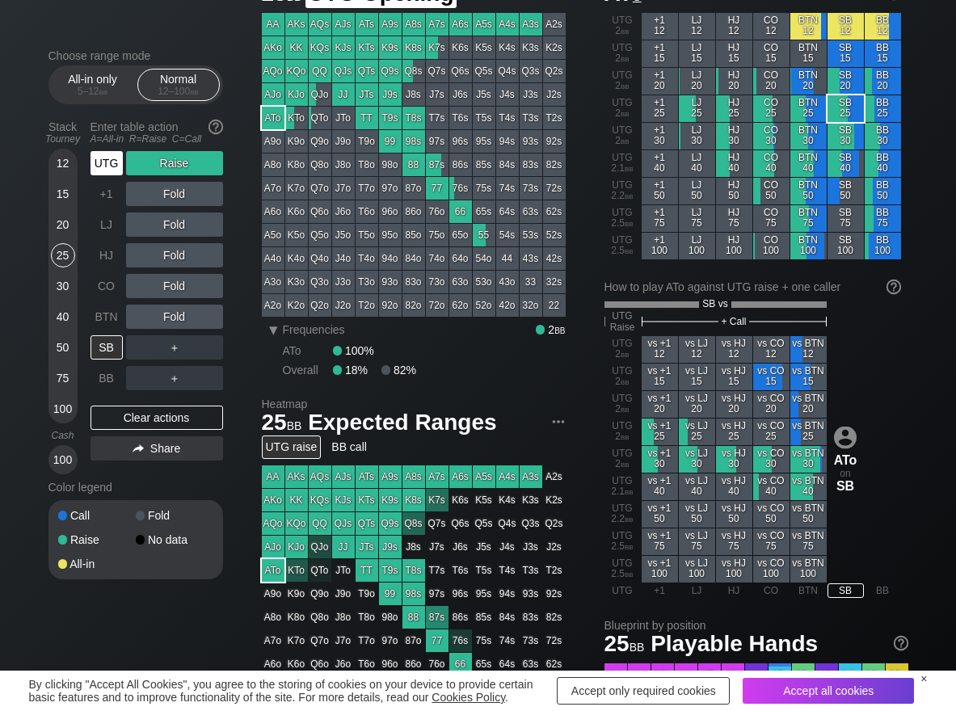
click at [121, 168] on div "UTG" at bounding box center [107, 163] width 32 height 24
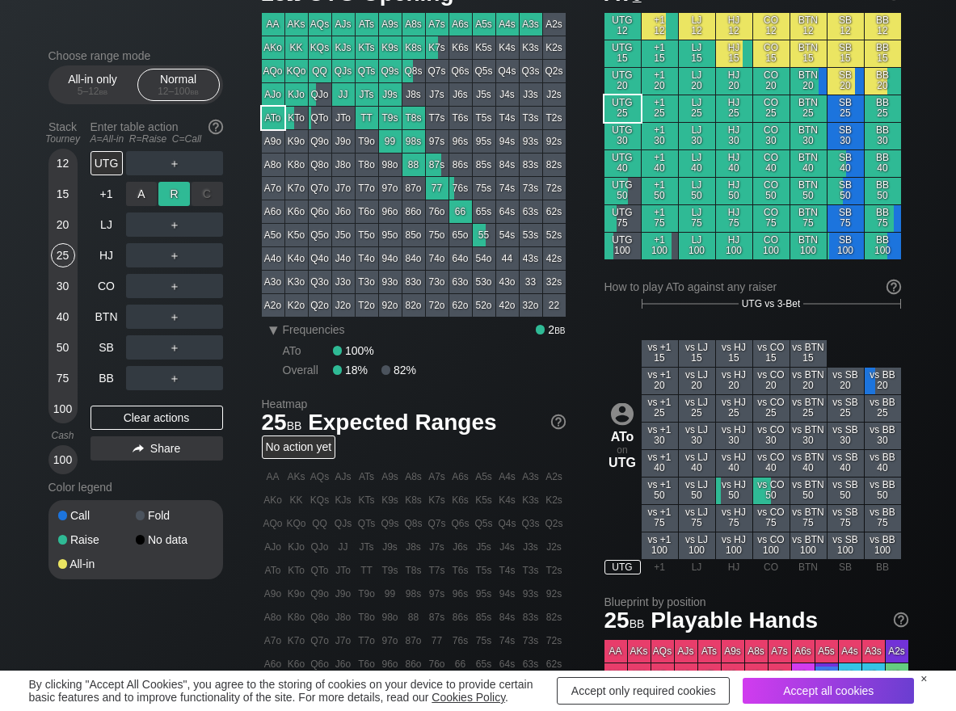
drag, startPoint x: 169, startPoint y: 193, endPoint x: 163, endPoint y: 200, distance: 8.6
click at [170, 194] on div "R ✕" at bounding box center [174, 194] width 32 height 24
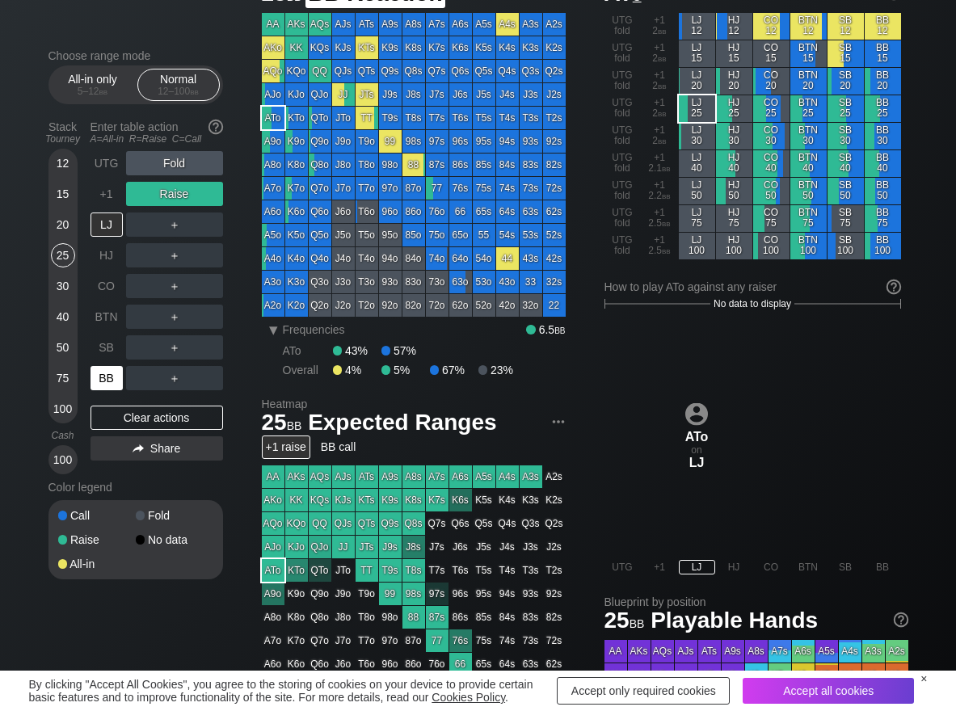
click at [104, 372] on div "BB" at bounding box center [107, 378] width 32 height 24
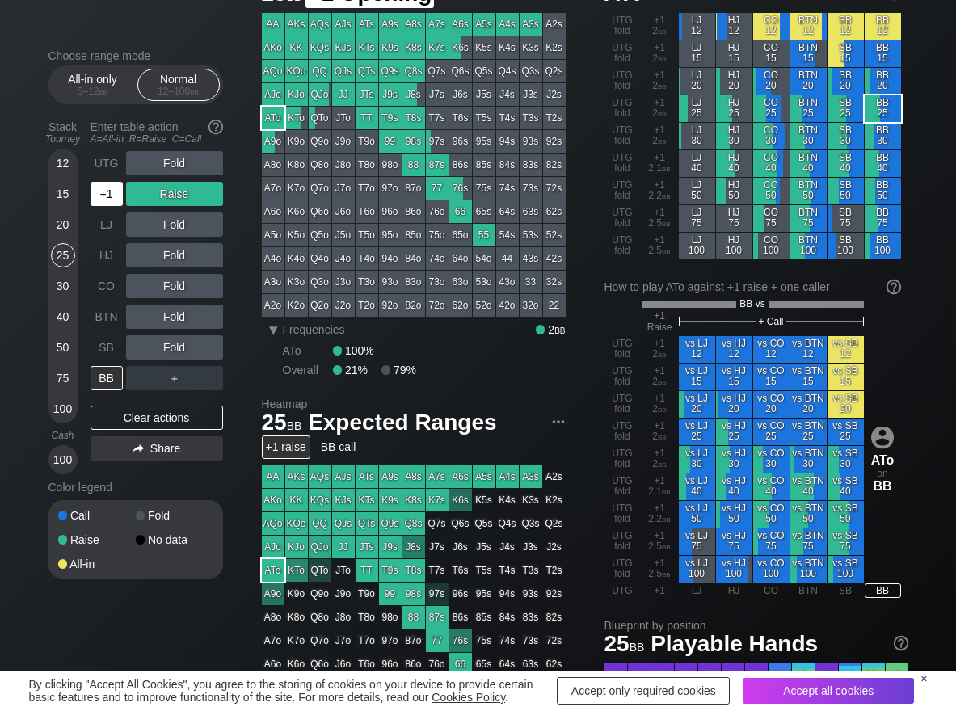
click at [106, 194] on div "+1" at bounding box center [107, 194] width 32 height 24
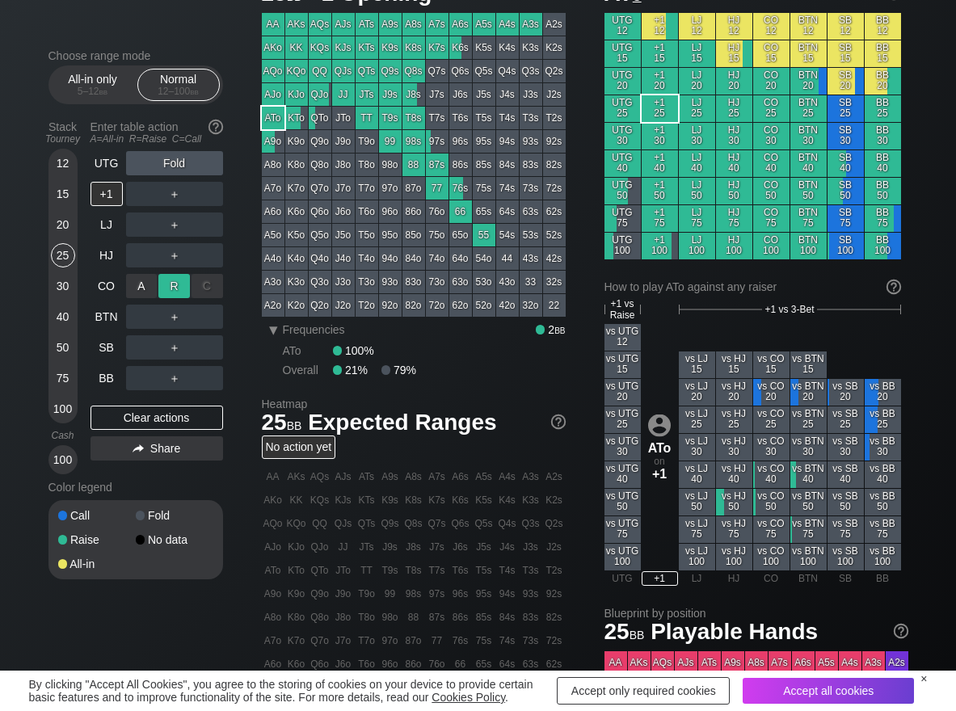
drag, startPoint x: 183, startPoint y: 297, endPoint x: 171, endPoint y: 296, distance: 11.4
click at [181, 286] on div "R ✕" at bounding box center [174, 286] width 32 height 24
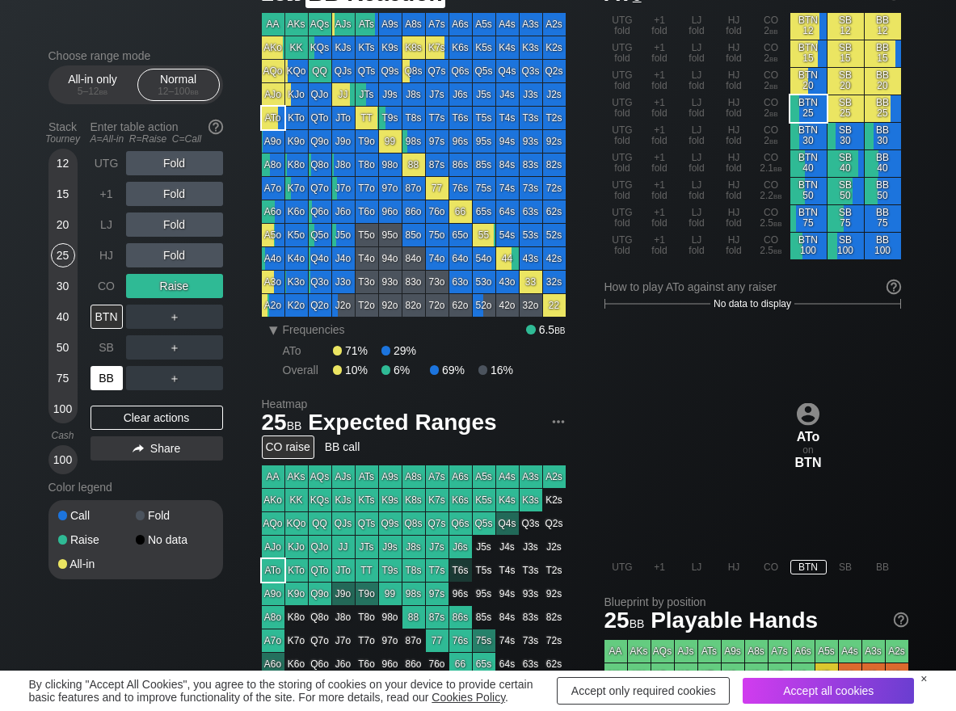
click at [116, 373] on div "BB" at bounding box center [107, 378] width 32 height 24
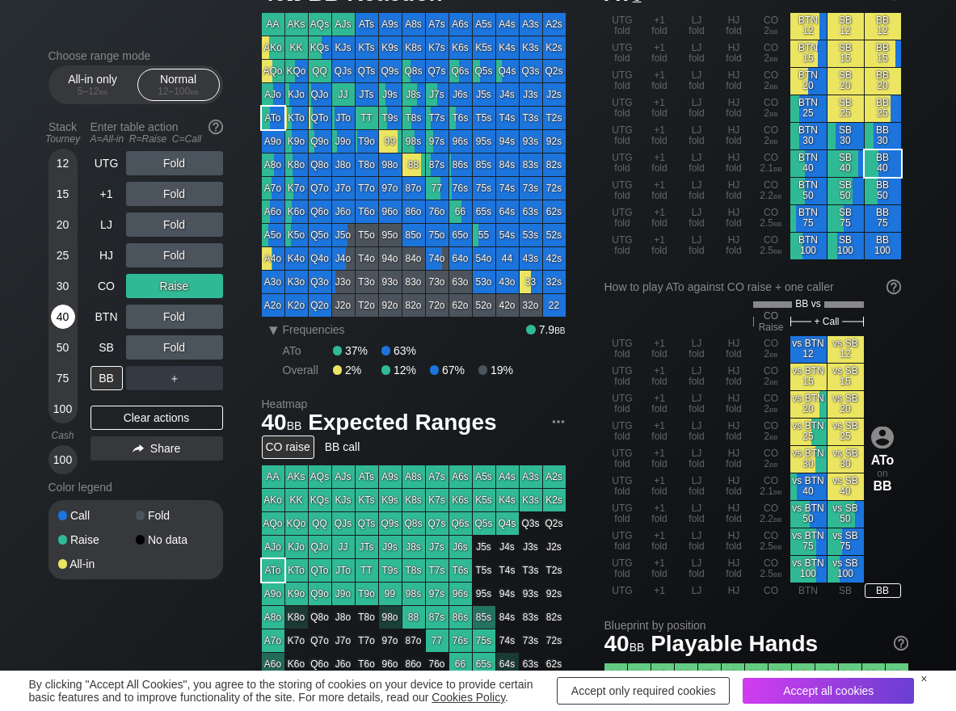
click at [67, 325] on div "40" at bounding box center [63, 317] width 24 height 24
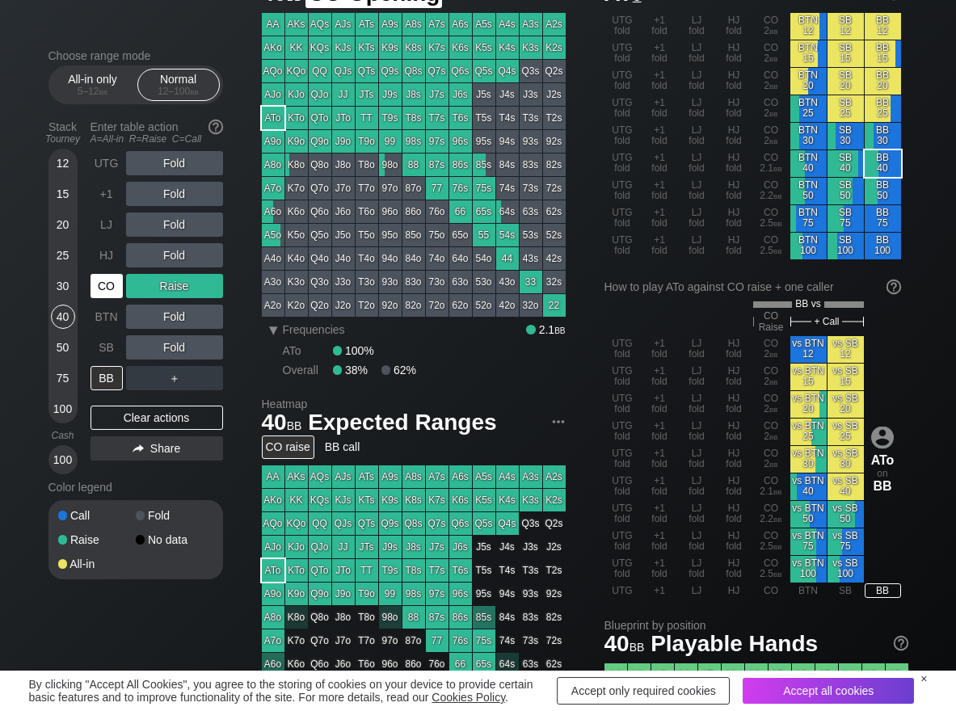
click at [110, 286] on div "CO" at bounding box center [107, 286] width 32 height 24
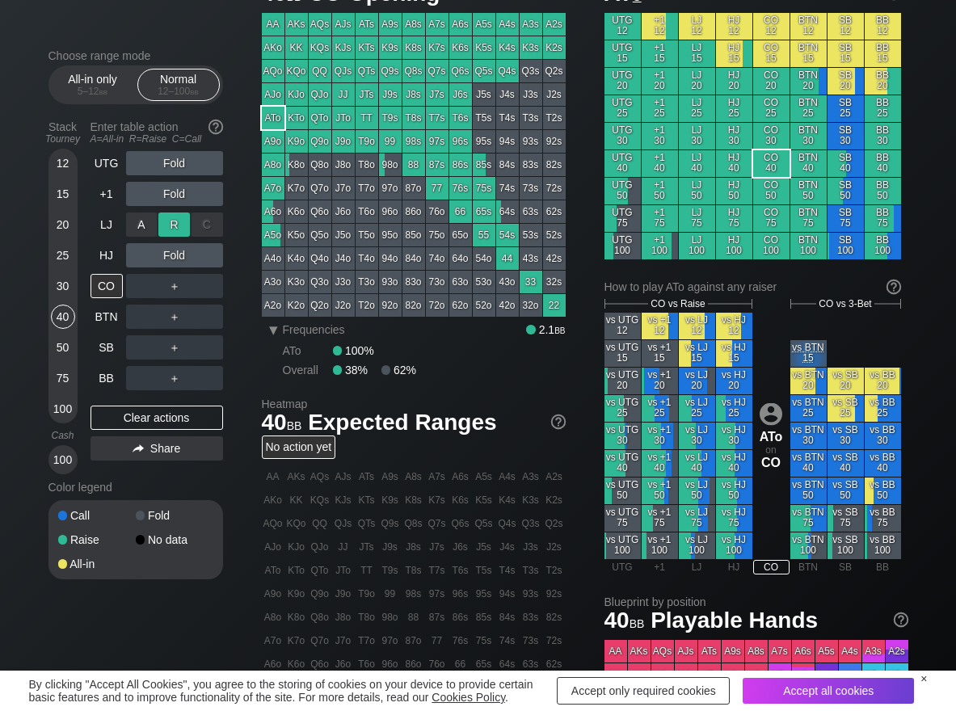
click at [174, 217] on div "R ✕" at bounding box center [174, 225] width 32 height 24
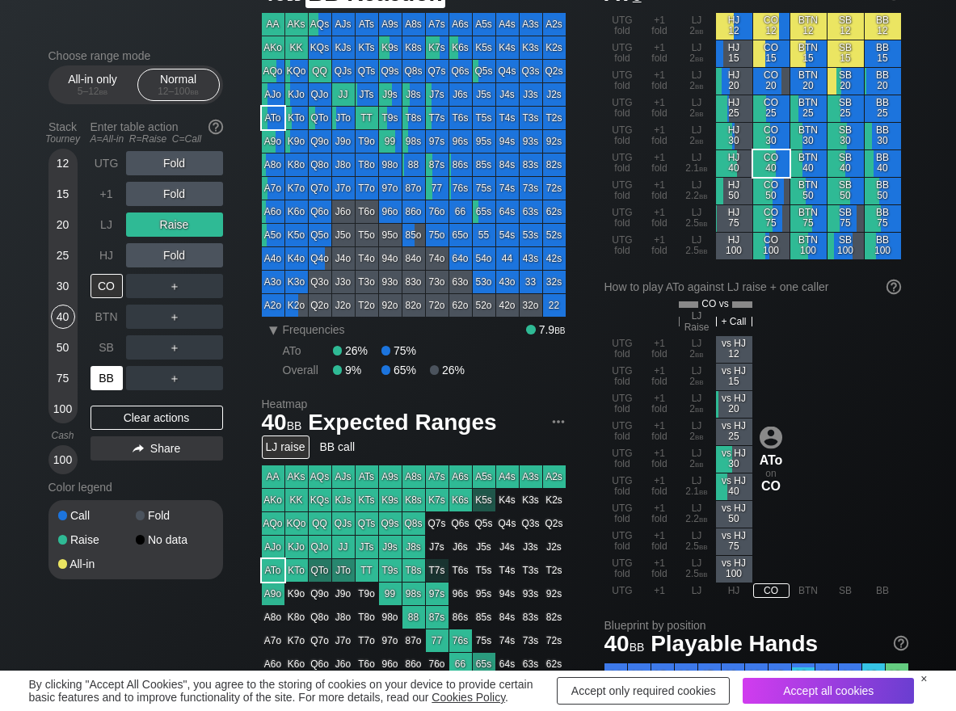
click at [116, 378] on div "BB" at bounding box center [107, 378] width 32 height 24
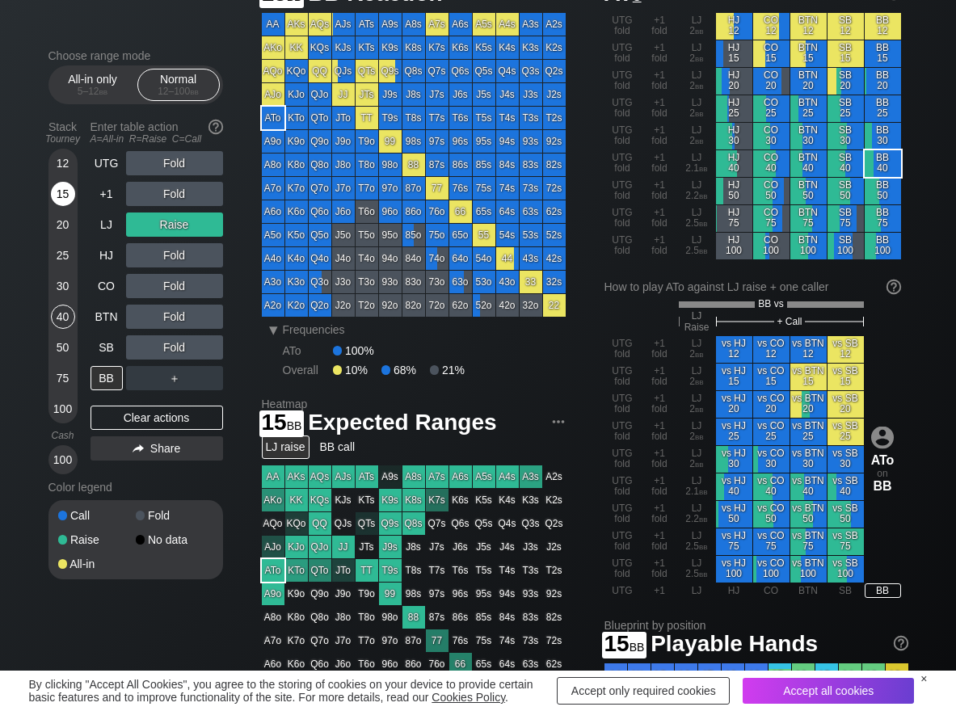
click at [69, 188] on div "15" at bounding box center [63, 194] width 24 height 24
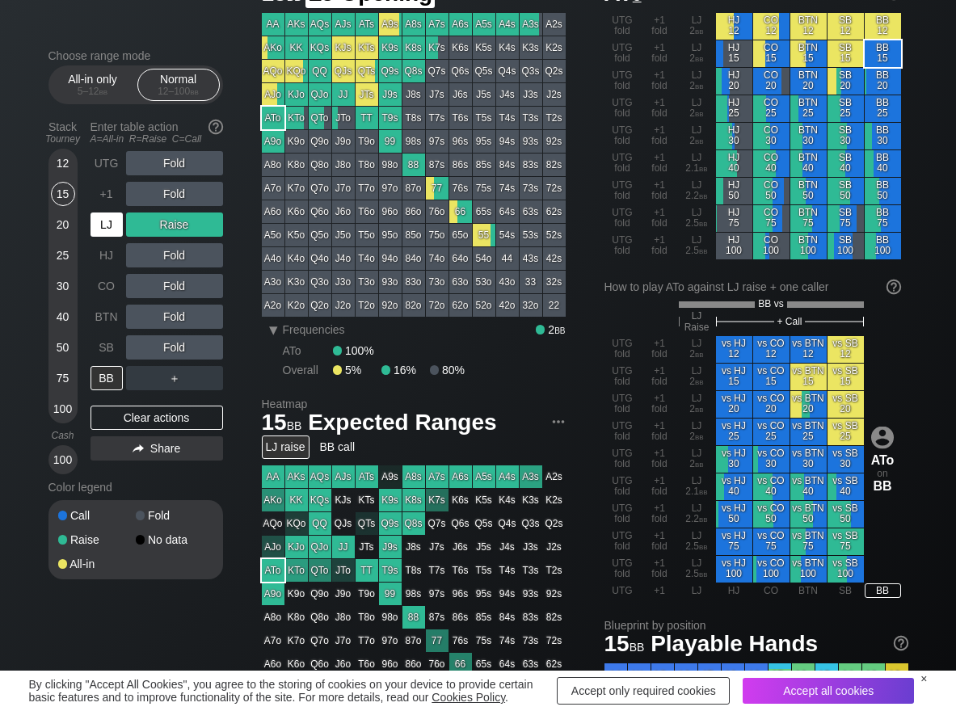
click at [109, 230] on div "LJ" at bounding box center [107, 225] width 32 height 24
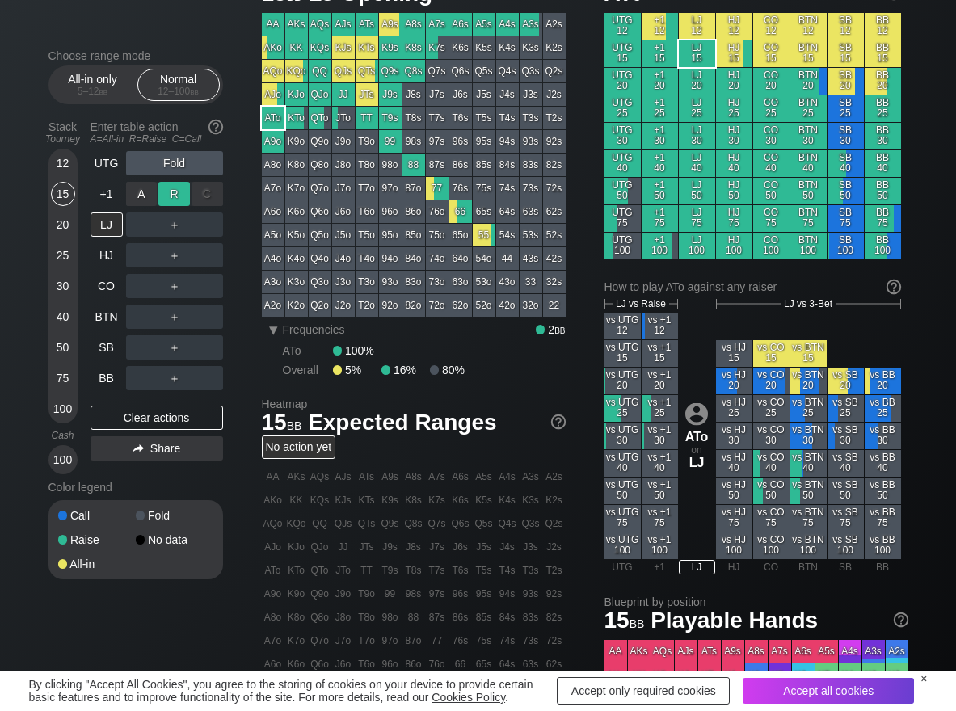
click at [182, 197] on div "R ✕" at bounding box center [174, 194] width 32 height 24
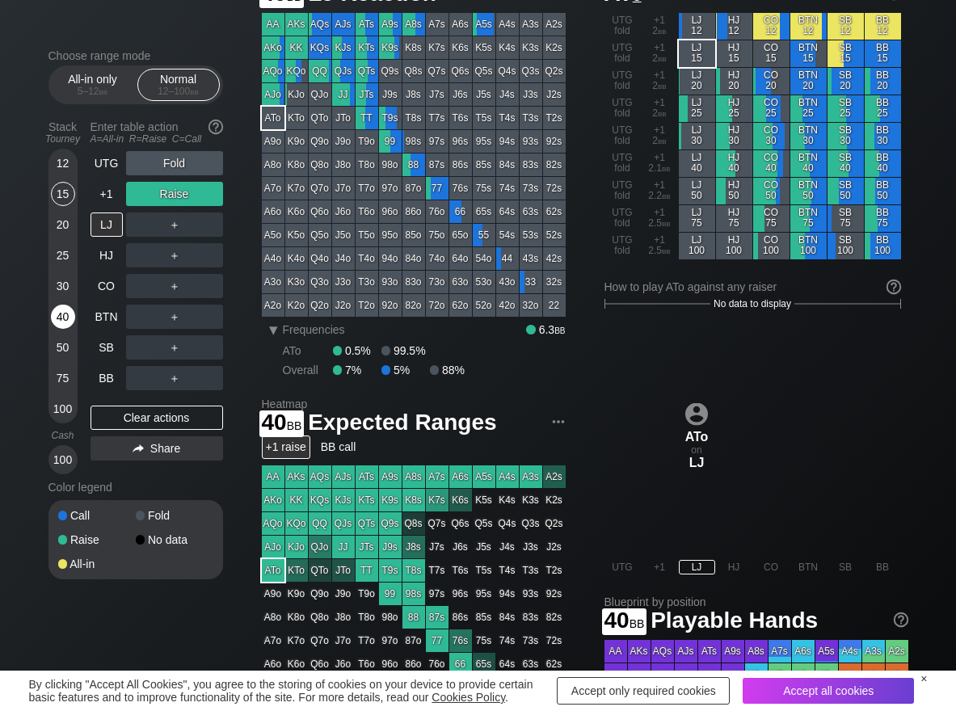
click at [63, 311] on div "40" at bounding box center [63, 317] width 24 height 24
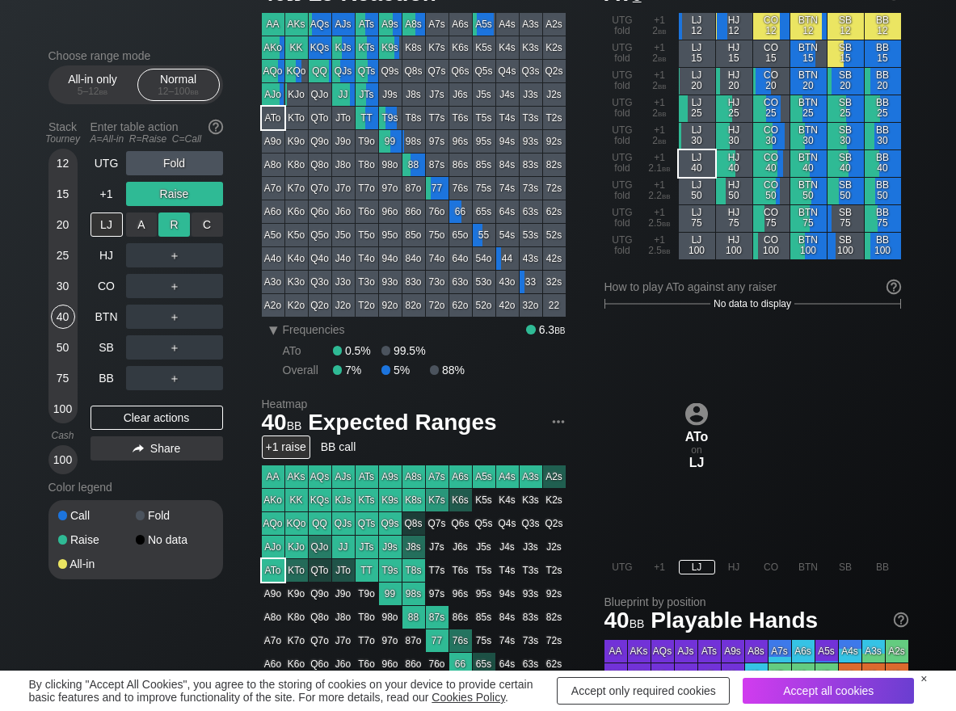
click at [171, 221] on div "R ✕" at bounding box center [174, 225] width 32 height 24
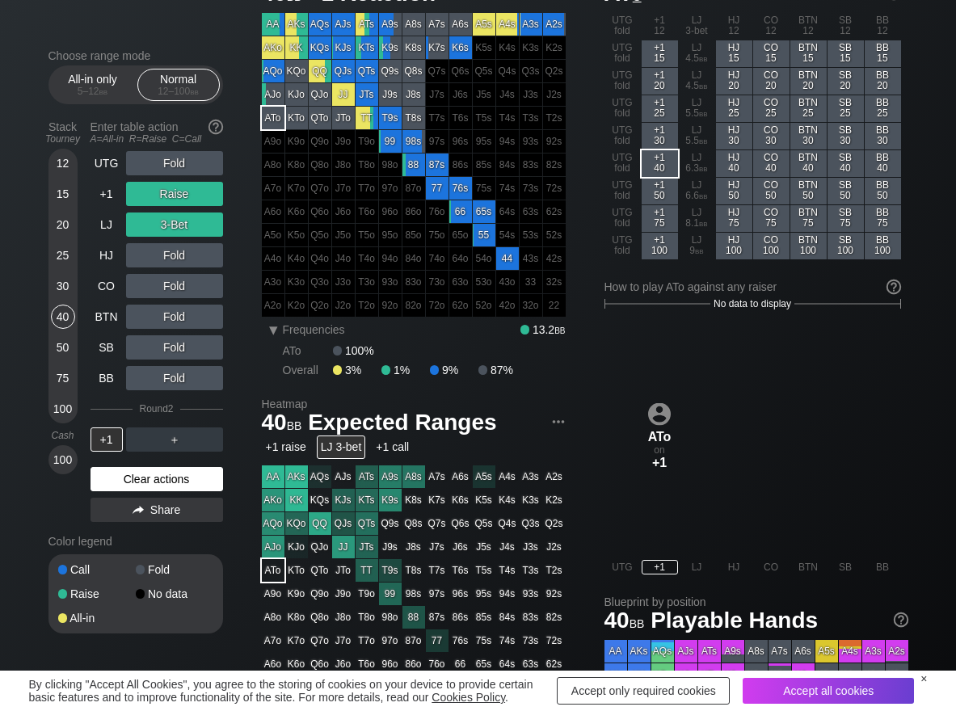
click at [195, 479] on div "Clear actions" at bounding box center [157, 479] width 133 height 24
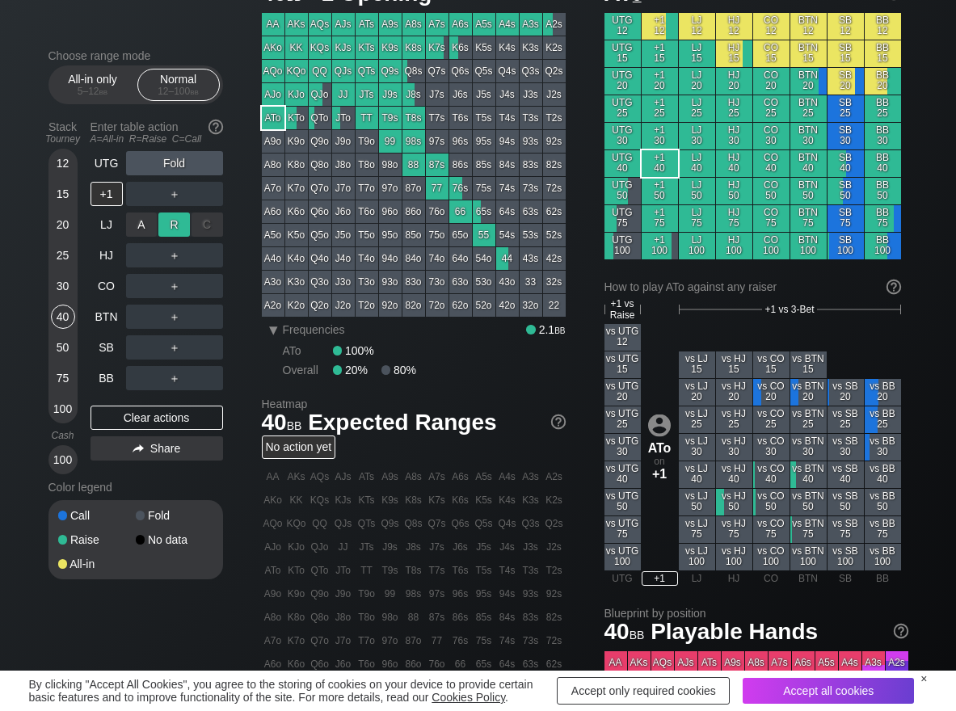
drag, startPoint x: 176, startPoint y: 227, endPoint x: 164, endPoint y: 238, distance: 16.0
click at [171, 230] on div "R ✕" at bounding box center [174, 225] width 32 height 24
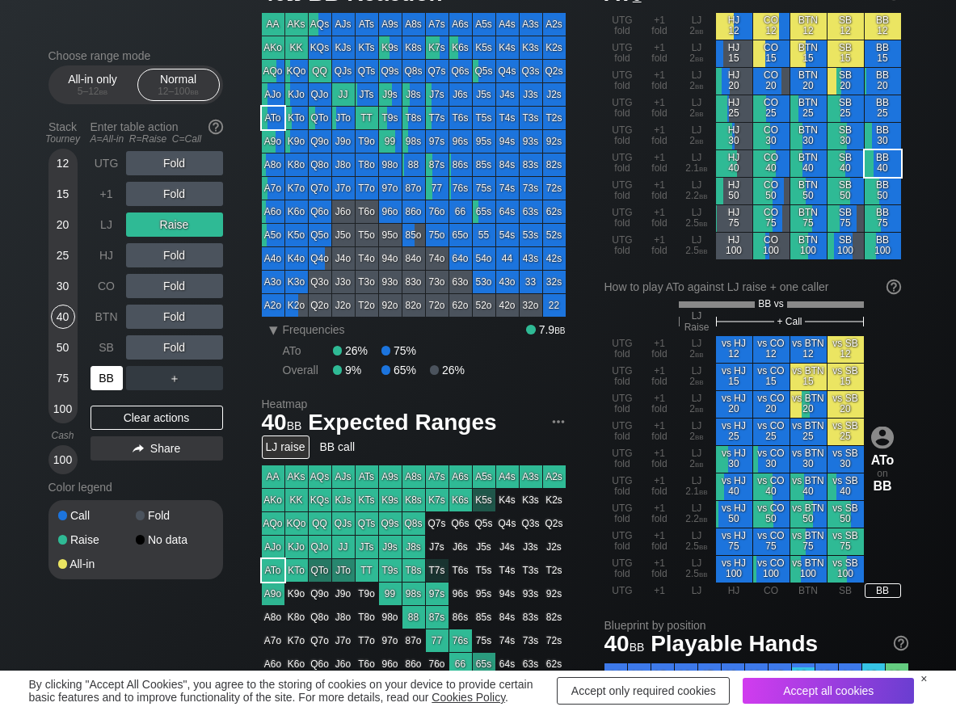
click at [112, 376] on div "BB" at bounding box center [107, 378] width 32 height 24
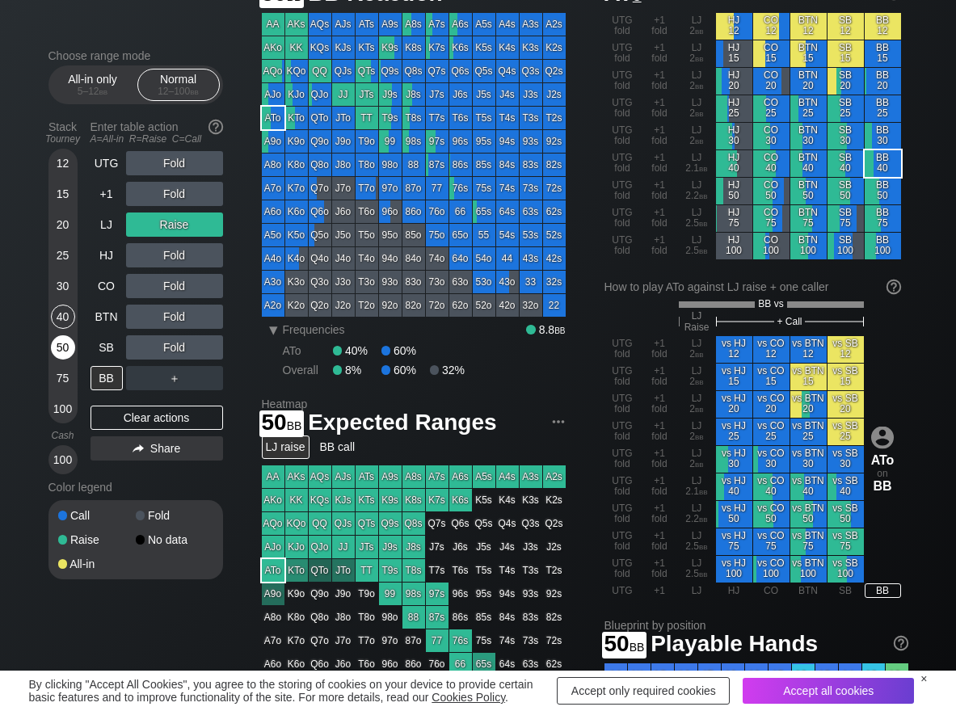
click at [68, 344] on div "50" at bounding box center [63, 347] width 24 height 24
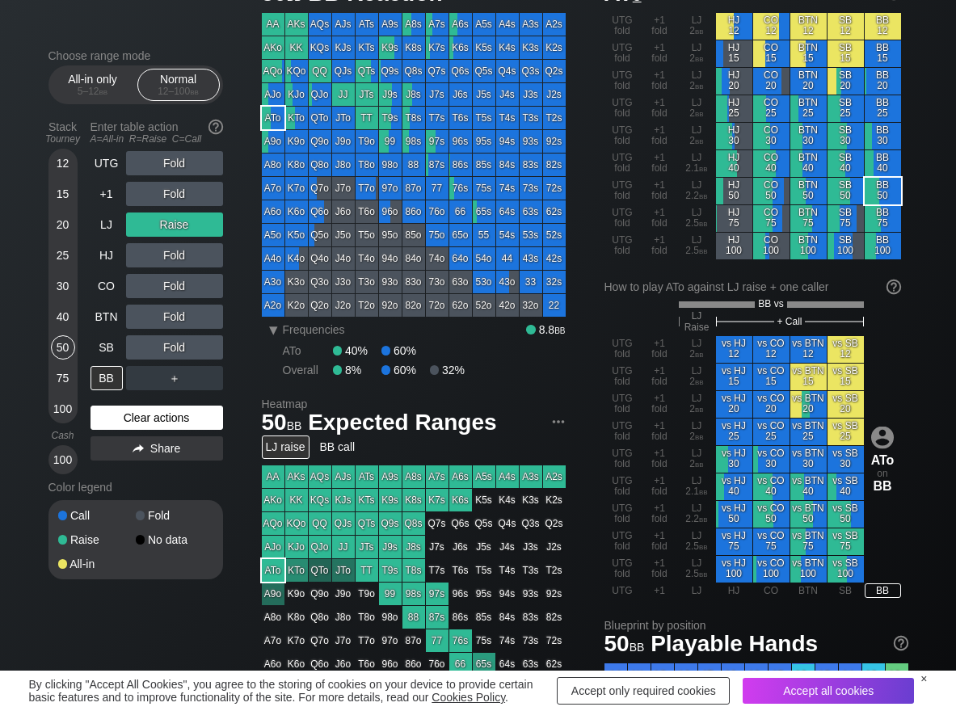
click at [127, 415] on div "Clear actions" at bounding box center [157, 418] width 133 height 24
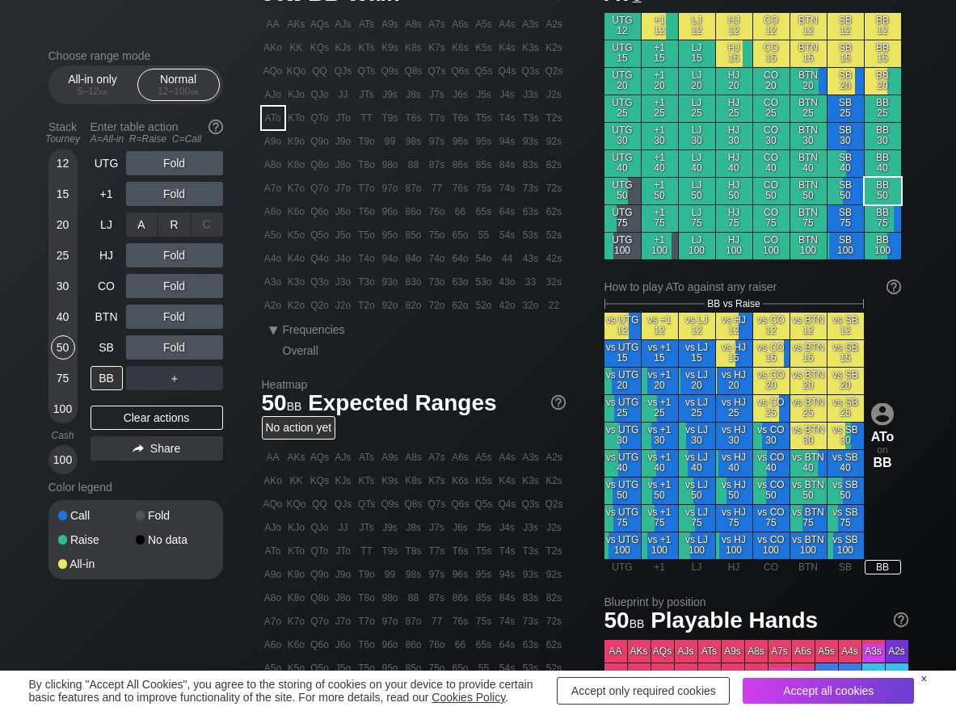
drag, startPoint x: 179, startPoint y: 221, endPoint x: 141, endPoint y: 292, distance: 81.0
click at [177, 221] on div "R ✕" at bounding box center [174, 225] width 32 height 24
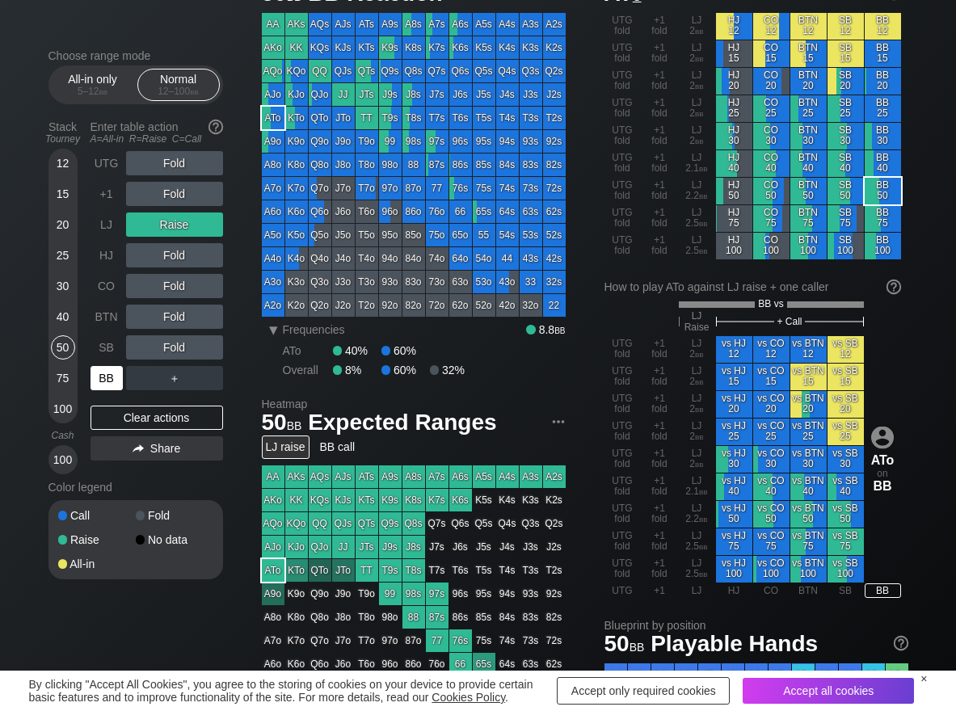
click at [106, 381] on div "BB" at bounding box center [107, 378] width 32 height 24
click at [136, 419] on div "Clear actions" at bounding box center [157, 418] width 133 height 24
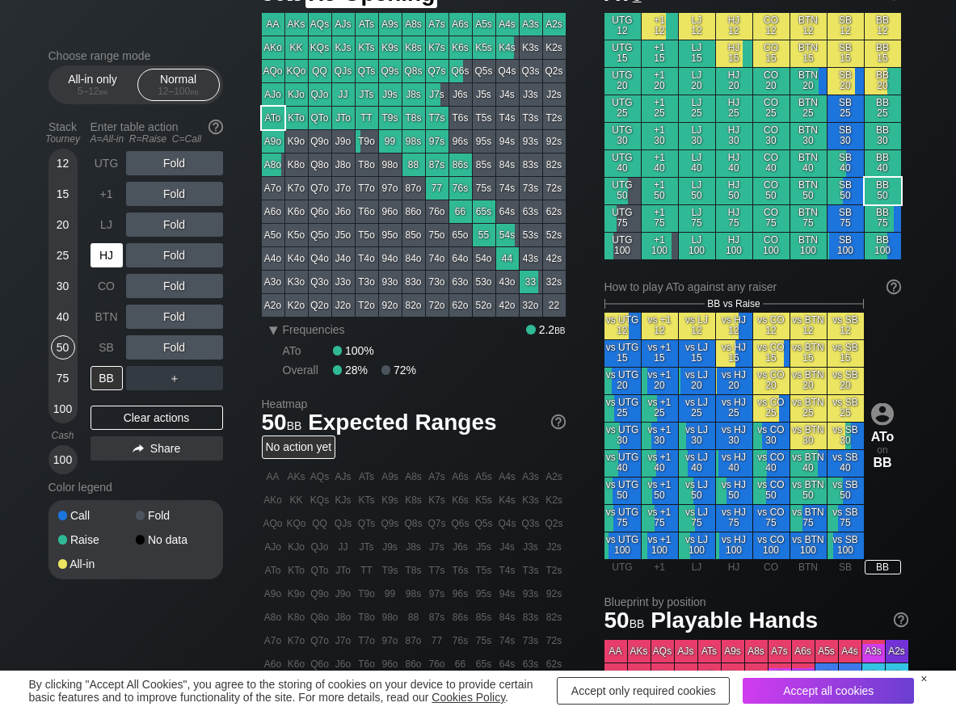
click at [116, 253] on div "HJ" at bounding box center [107, 255] width 32 height 24
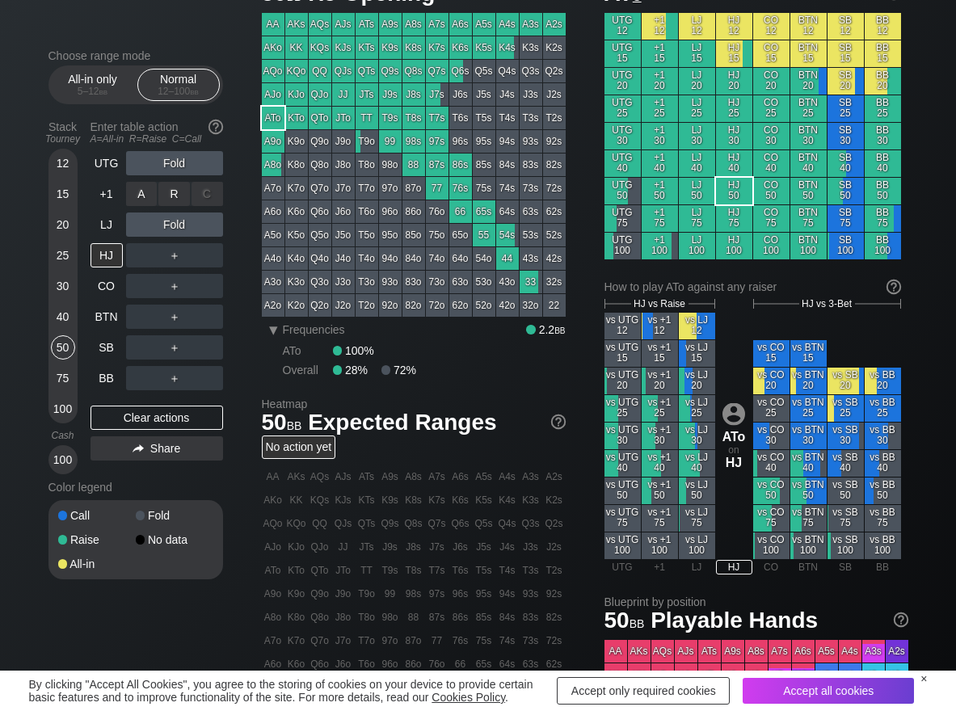
click at [164, 199] on div "R ✕" at bounding box center [174, 194] width 32 height 24
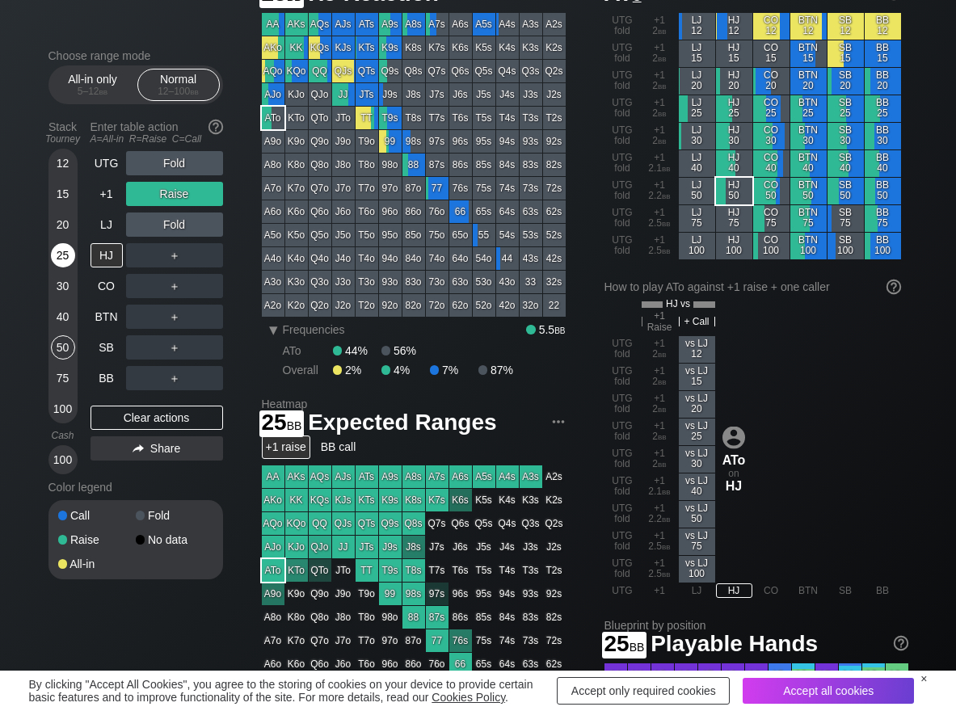
click at [64, 258] on div "25" at bounding box center [63, 255] width 24 height 24
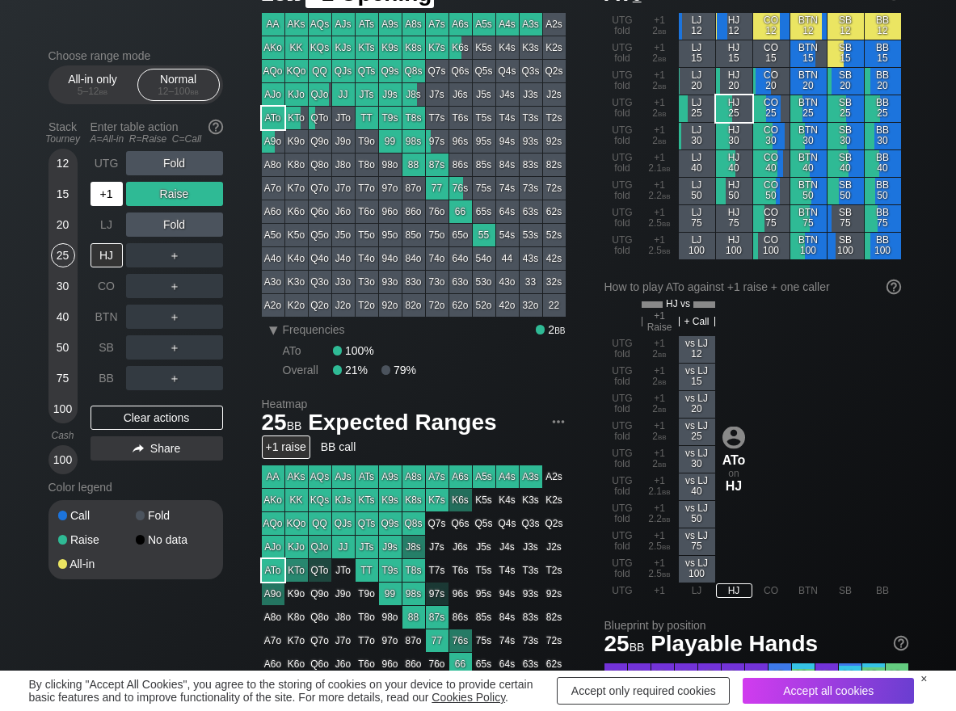
click at [109, 185] on div "+1" at bounding box center [107, 194] width 32 height 24
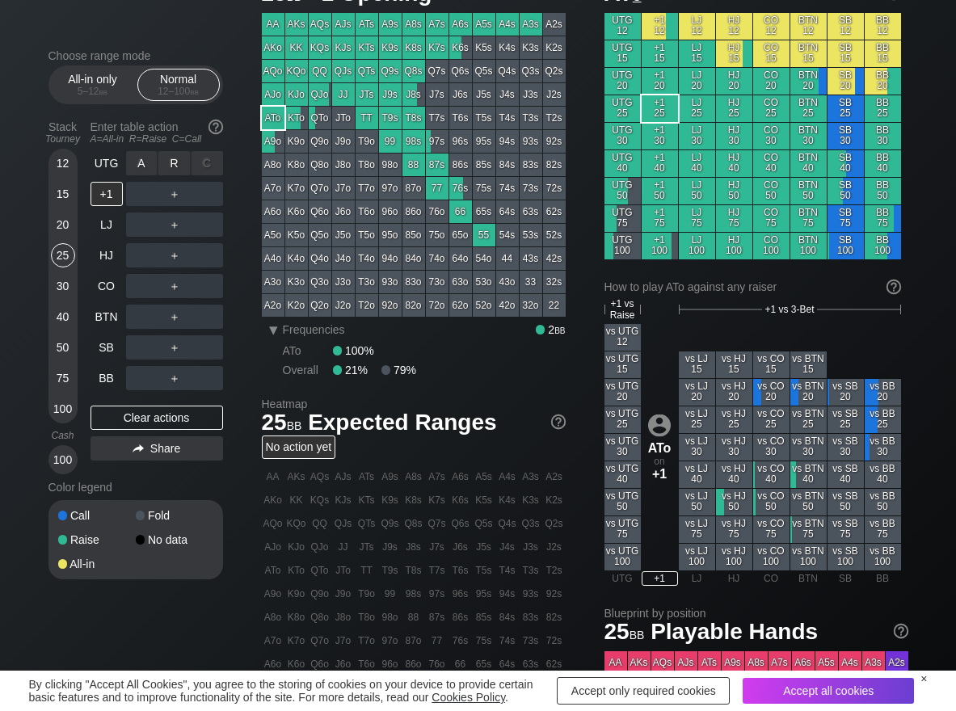
click at [182, 160] on div "R ✕" at bounding box center [174, 163] width 32 height 24
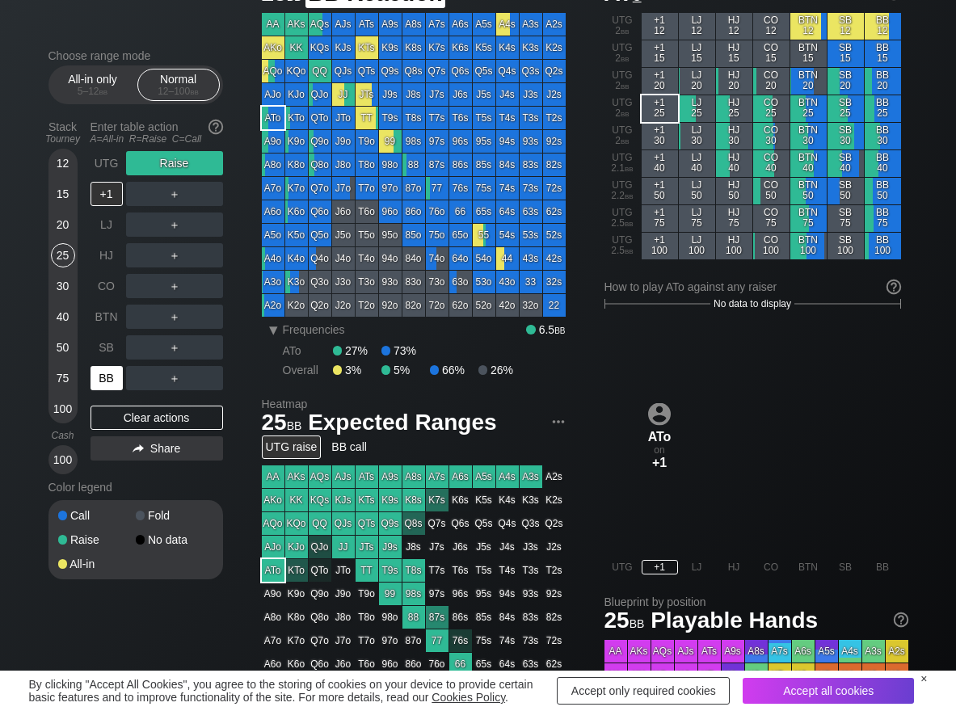
click at [113, 373] on div "BB" at bounding box center [107, 378] width 32 height 24
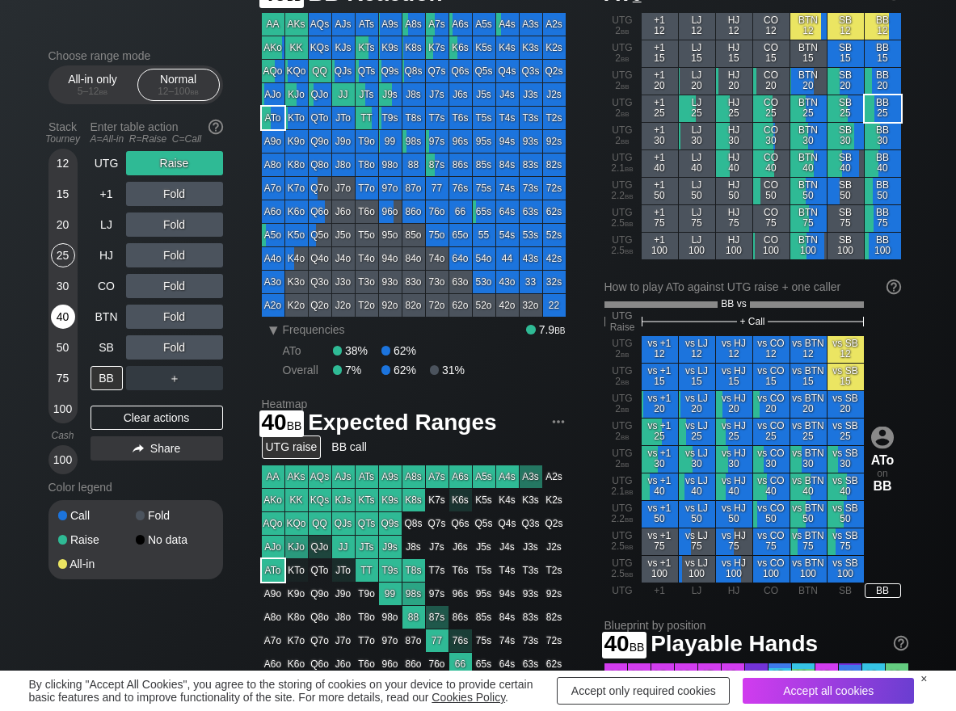
click at [65, 310] on div "40" at bounding box center [63, 317] width 24 height 24
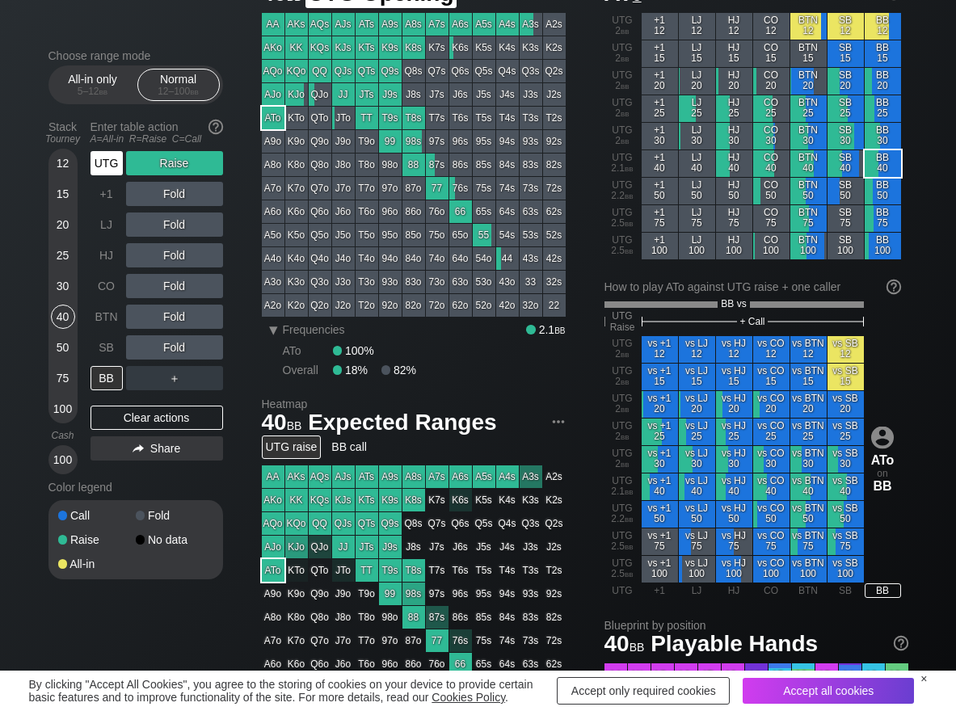
click at [99, 166] on div "UTG" at bounding box center [107, 163] width 32 height 24
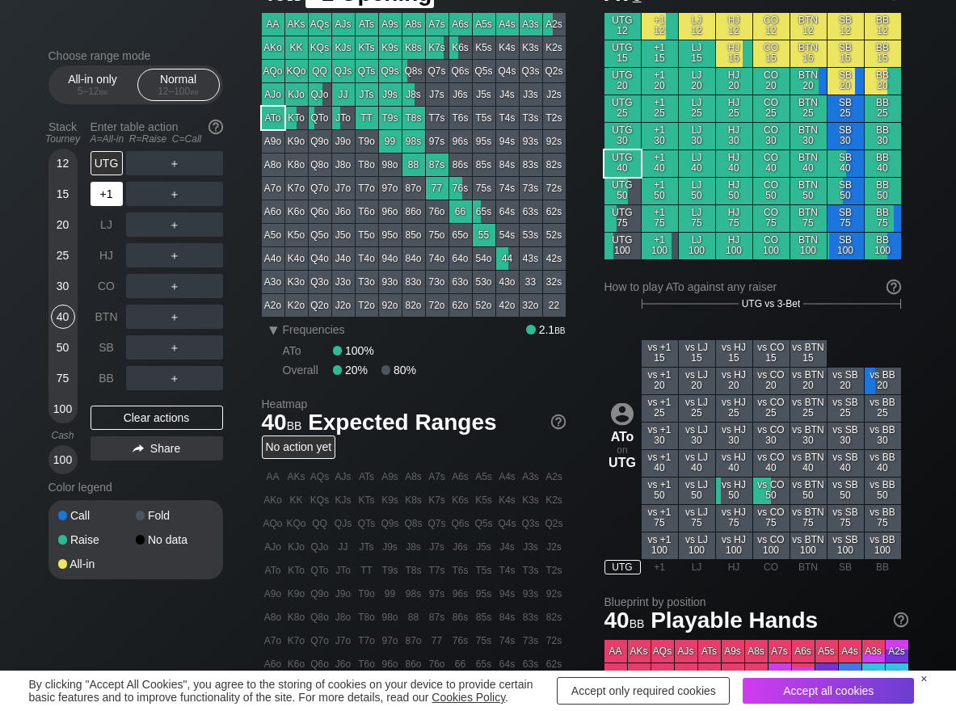
click at [108, 188] on div "+1" at bounding box center [107, 194] width 32 height 24
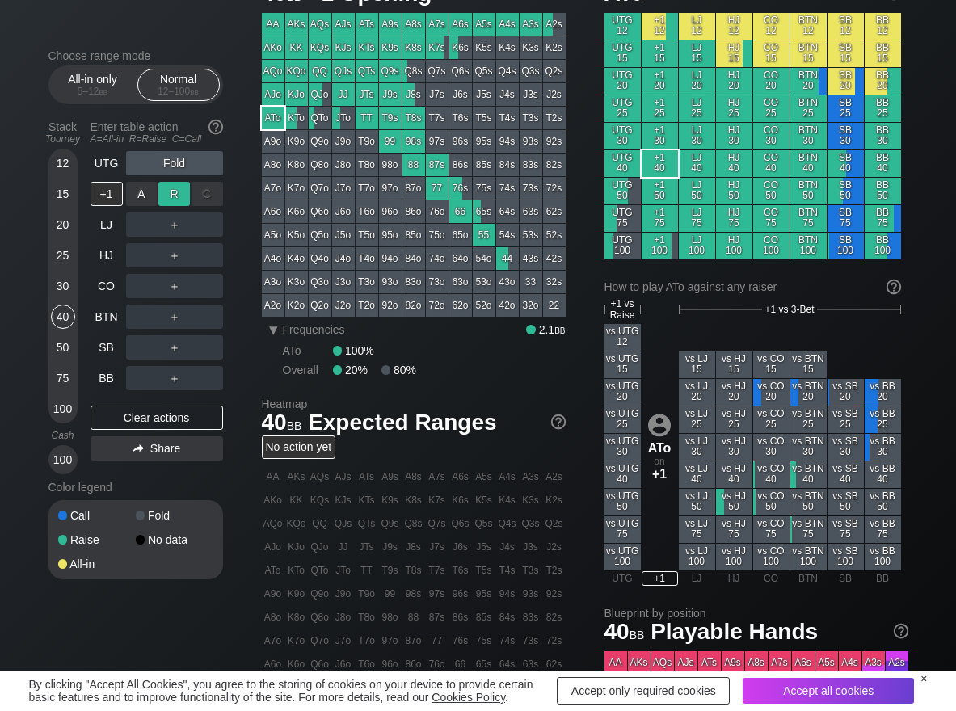
click at [172, 193] on div "R ✕" at bounding box center [174, 194] width 32 height 24
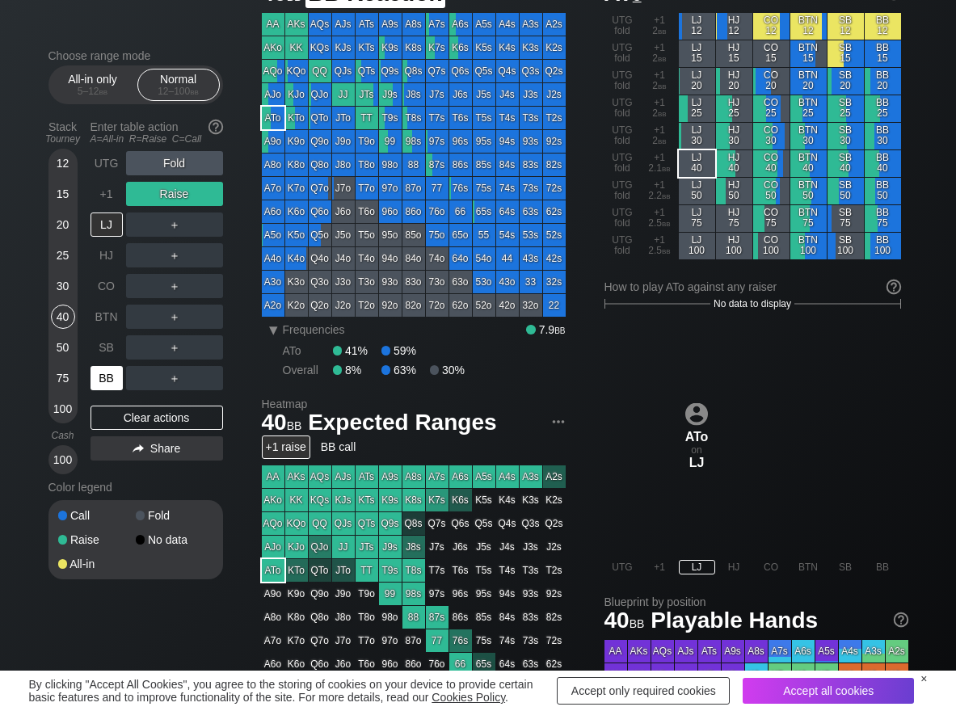
click at [104, 367] on div "BB" at bounding box center [107, 378] width 32 height 24
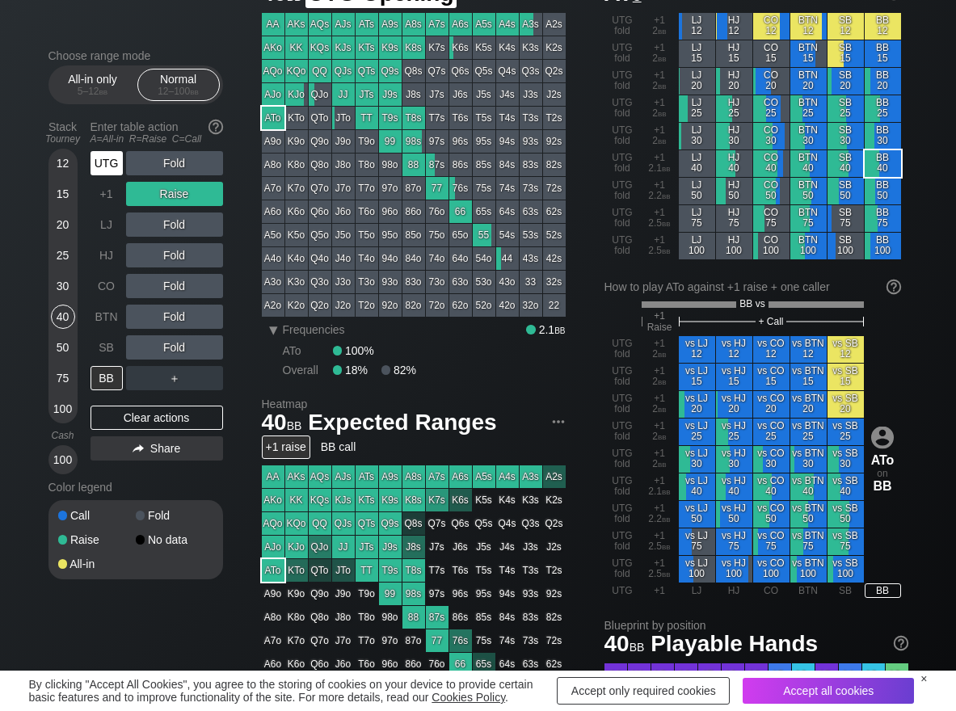
click at [107, 162] on div "UTG" at bounding box center [107, 163] width 32 height 24
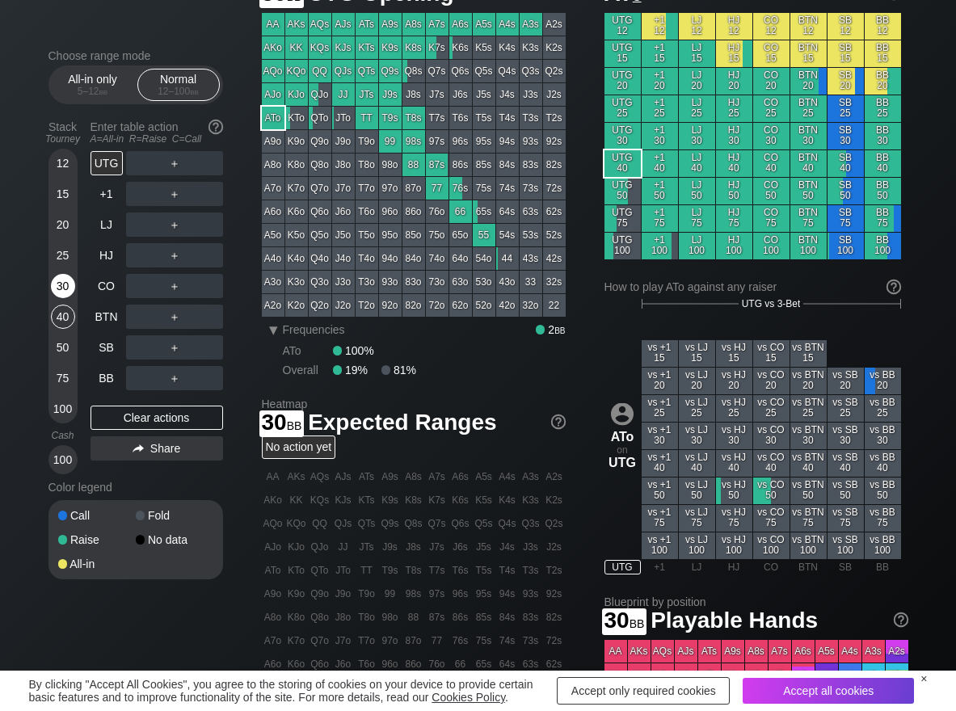
click at [70, 293] on div "30" at bounding box center [63, 286] width 24 height 24
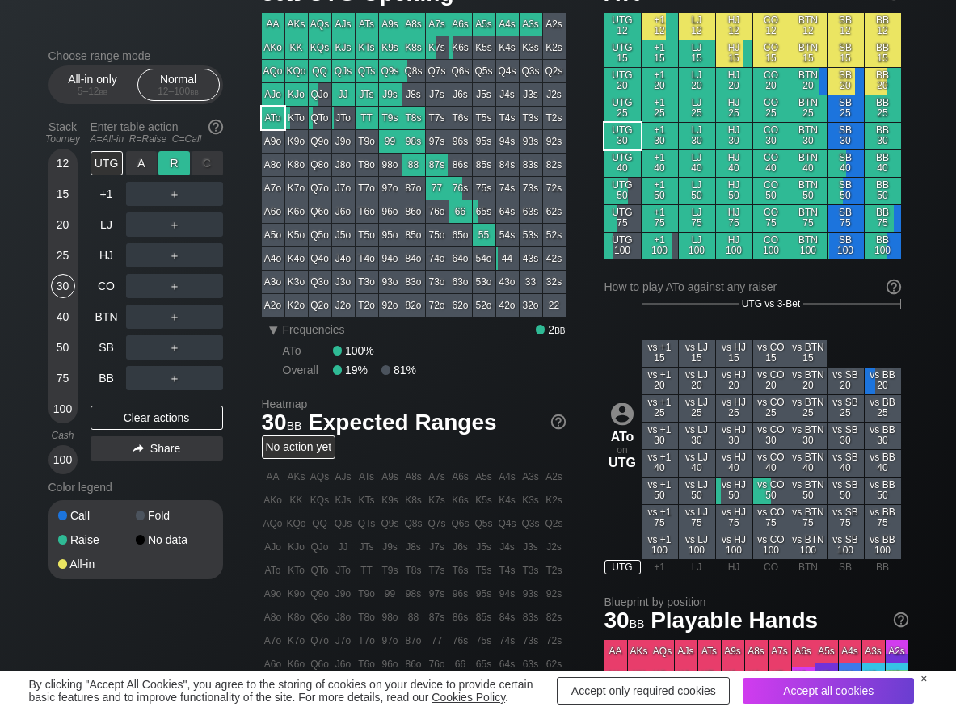
click at [164, 169] on div "R ✕" at bounding box center [174, 163] width 32 height 24
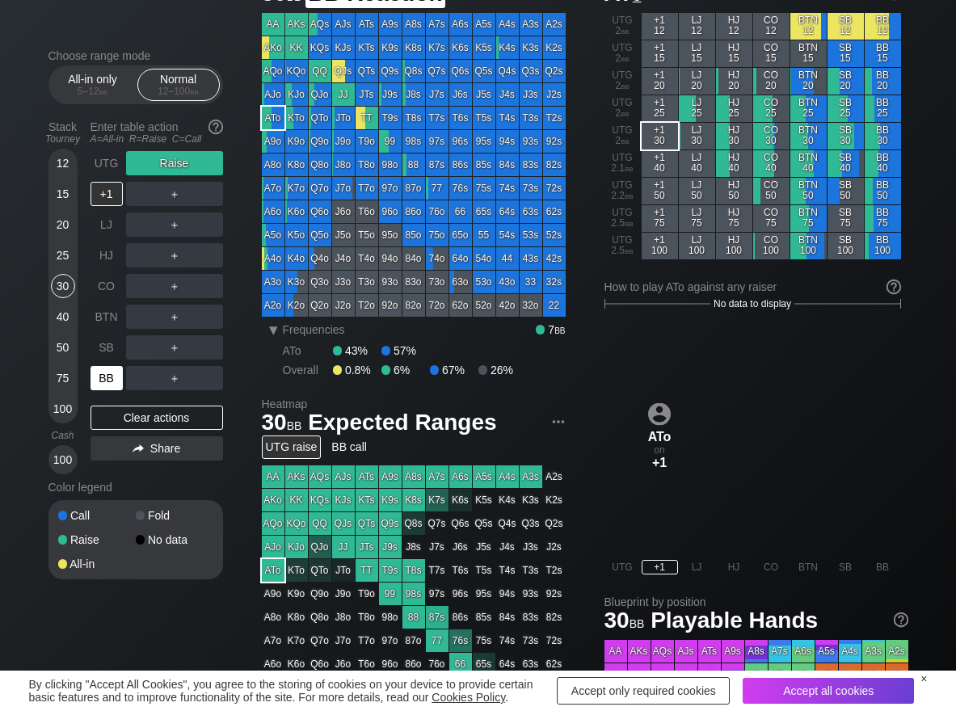
click at [94, 372] on div "BB" at bounding box center [107, 378] width 32 height 24
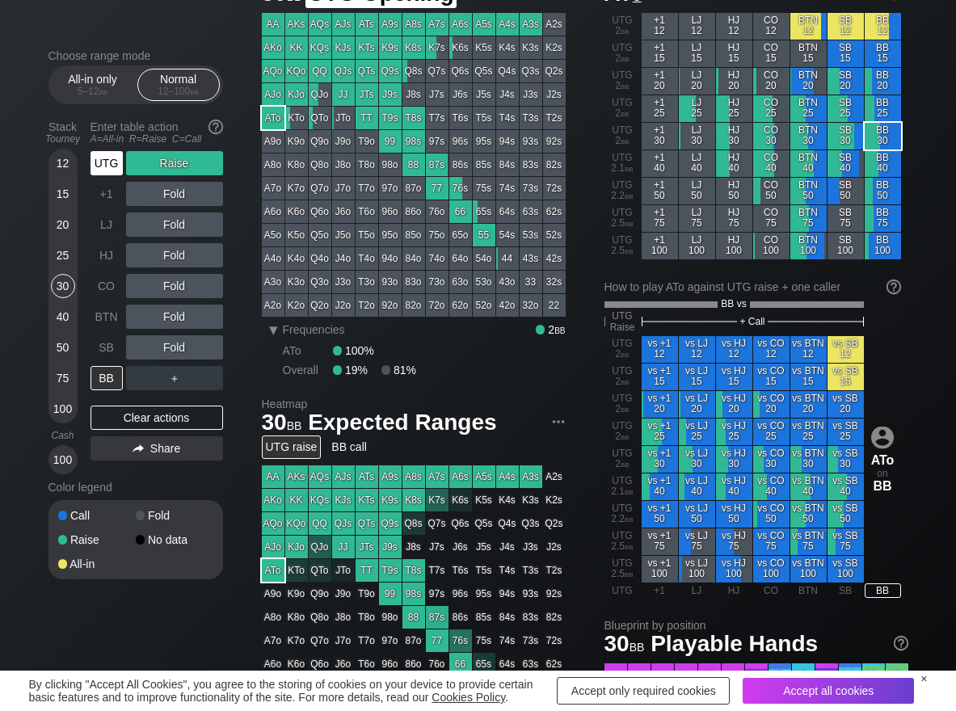
click at [112, 164] on div "UTG" at bounding box center [107, 163] width 32 height 24
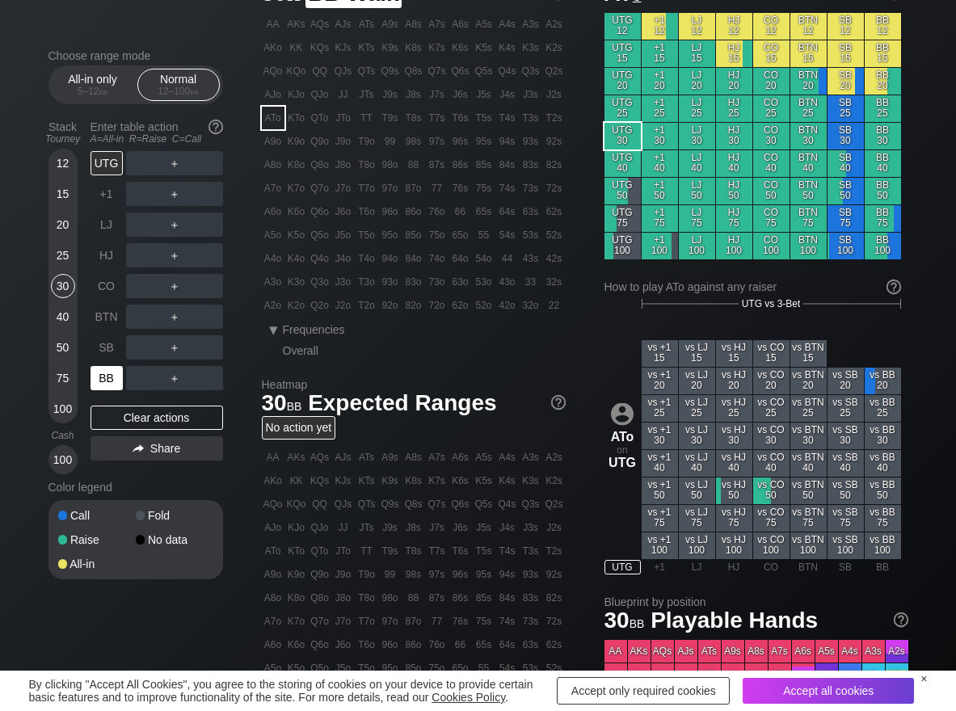
click at [109, 383] on div "BB" at bounding box center [107, 378] width 32 height 24
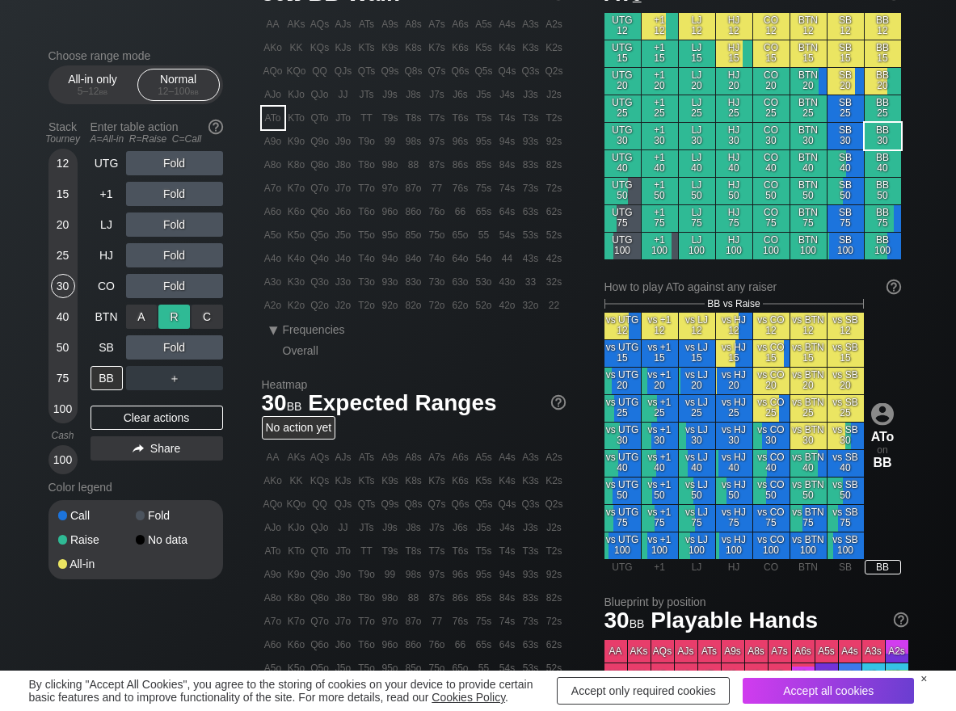
click at [174, 317] on div "R ✕" at bounding box center [174, 317] width 32 height 24
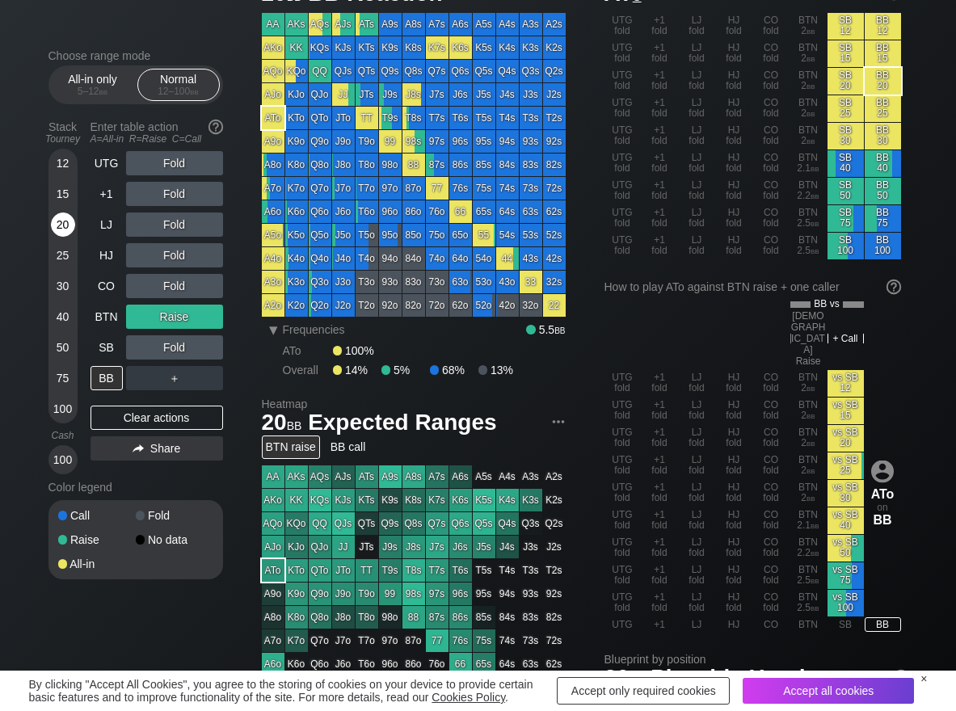
click at [61, 236] on div "20" at bounding box center [63, 225] width 24 height 24
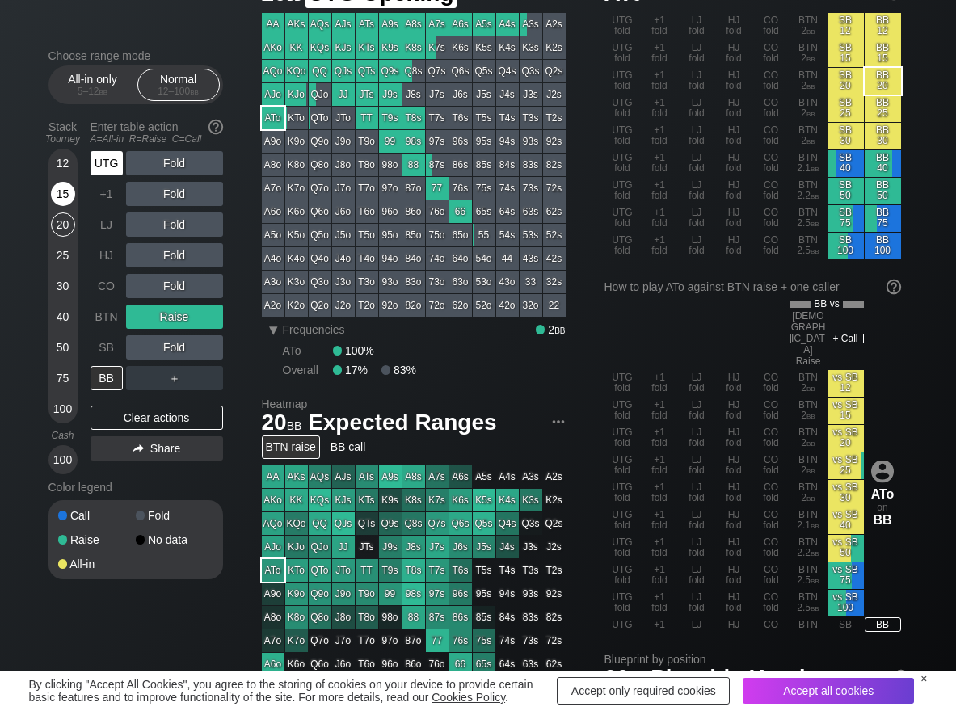
drag, startPoint x: 101, startPoint y: 163, endPoint x: 70, endPoint y: 185, distance: 37.7
click at [101, 163] on div "UTG" at bounding box center [107, 163] width 32 height 24
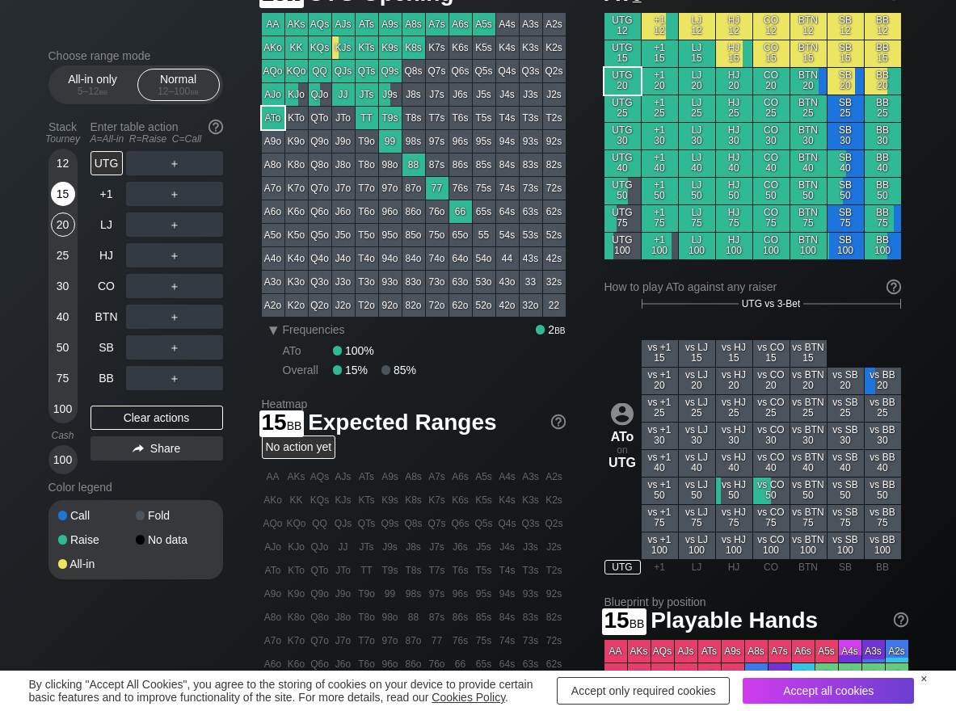
click at [65, 189] on div "15" at bounding box center [63, 194] width 24 height 24
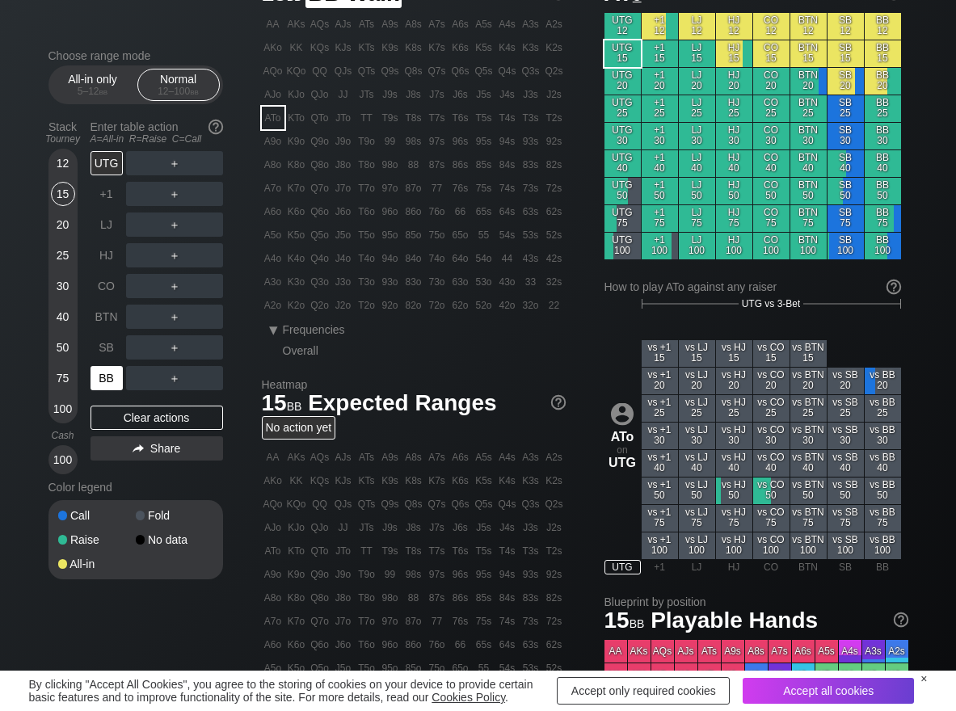
click at [112, 376] on div "BB" at bounding box center [107, 378] width 32 height 24
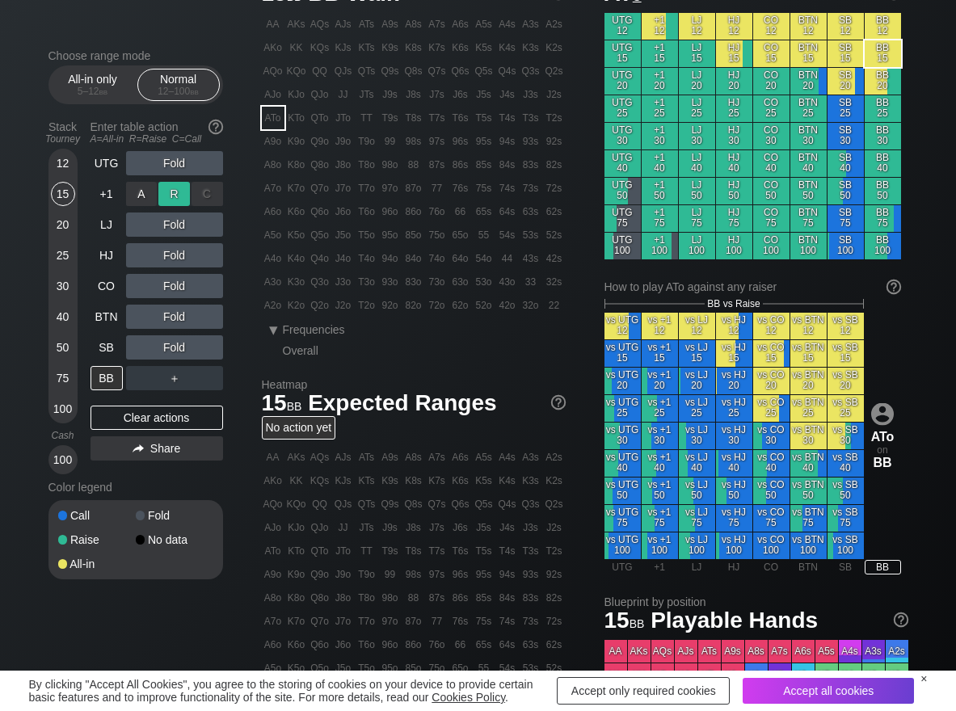
click at [170, 192] on div "R ✕" at bounding box center [174, 194] width 32 height 24
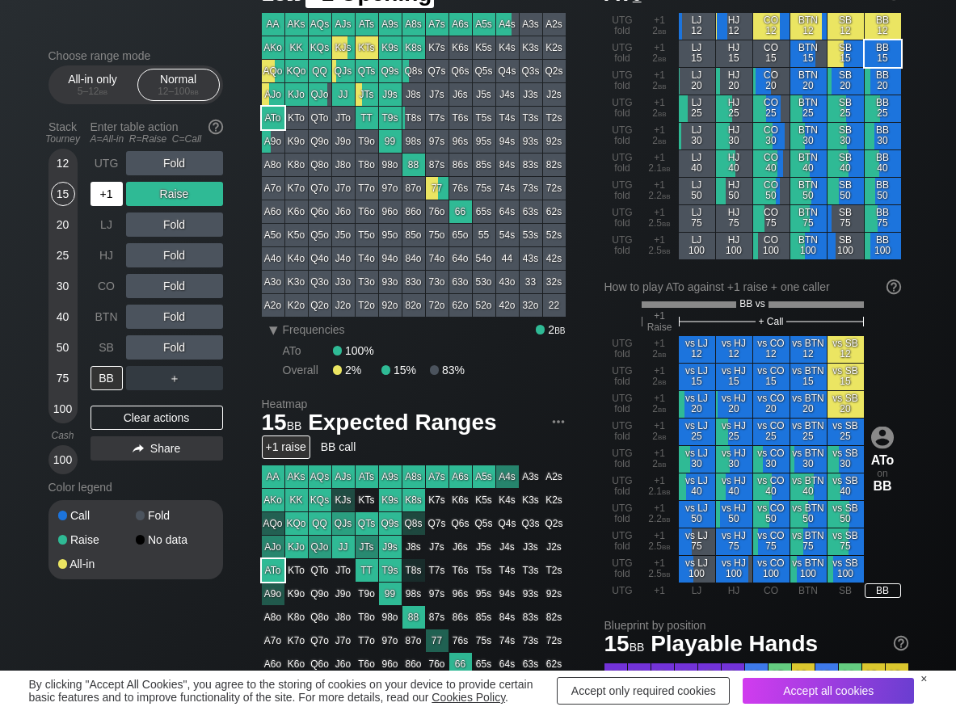
click at [106, 187] on div "+1" at bounding box center [107, 194] width 32 height 24
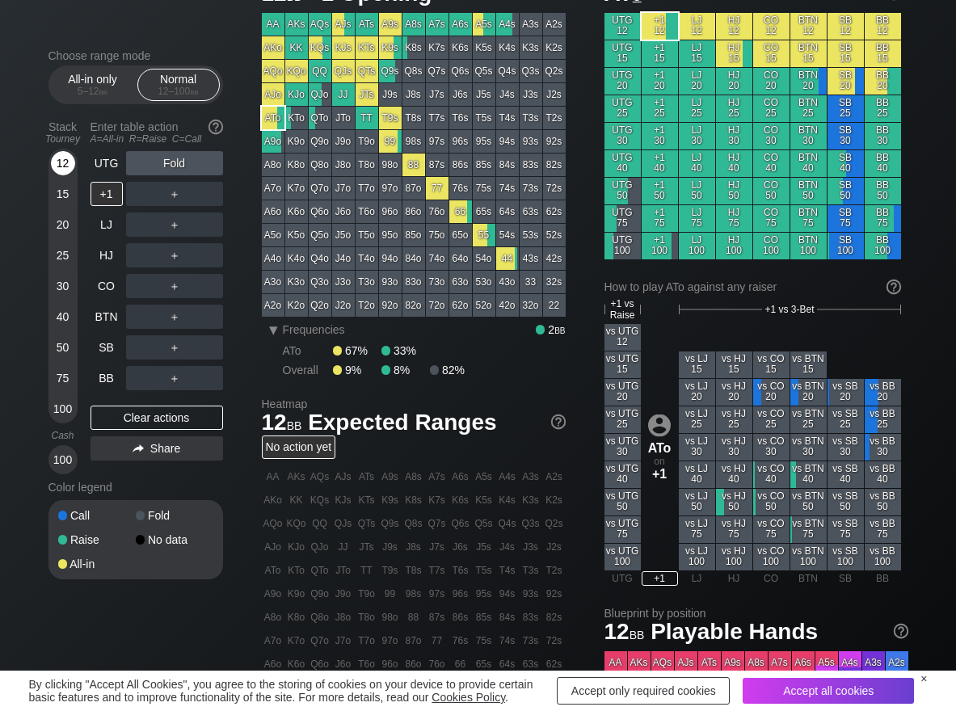
click at [63, 171] on div "12" at bounding box center [63, 163] width 24 height 24
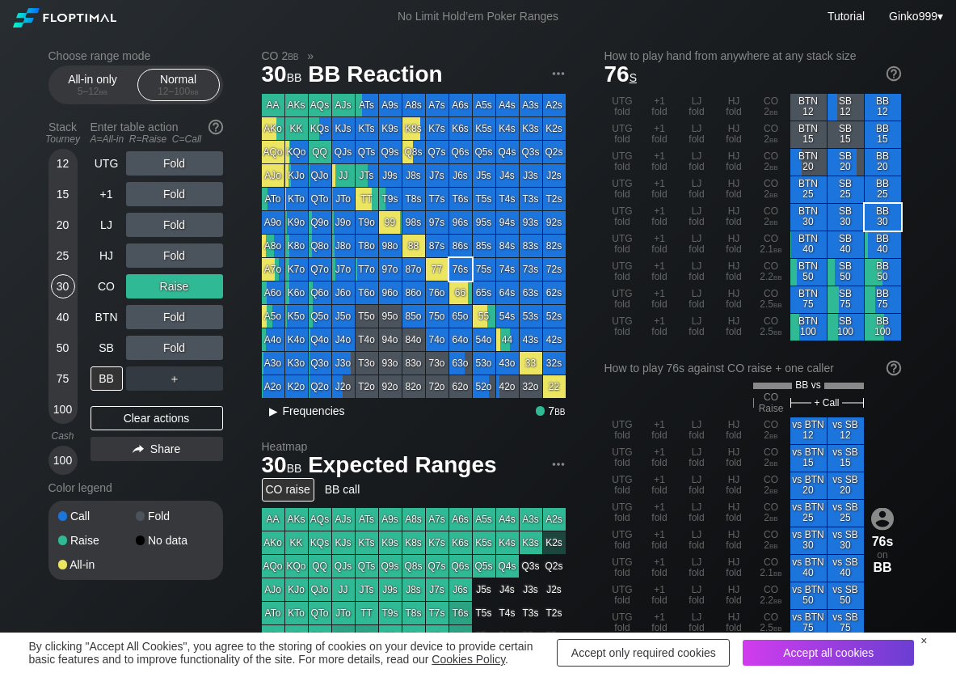
click at [286, 411] on span "Frequencies" at bounding box center [314, 410] width 62 height 13
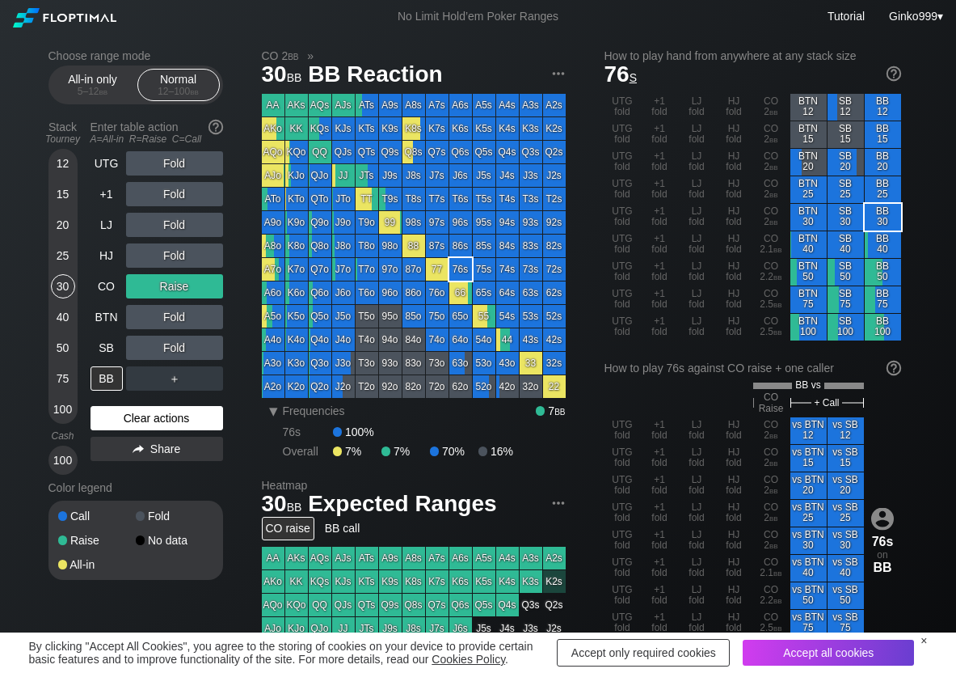
click at [196, 427] on div "Clear actions" at bounding box center [157, 418] width 133 height 24
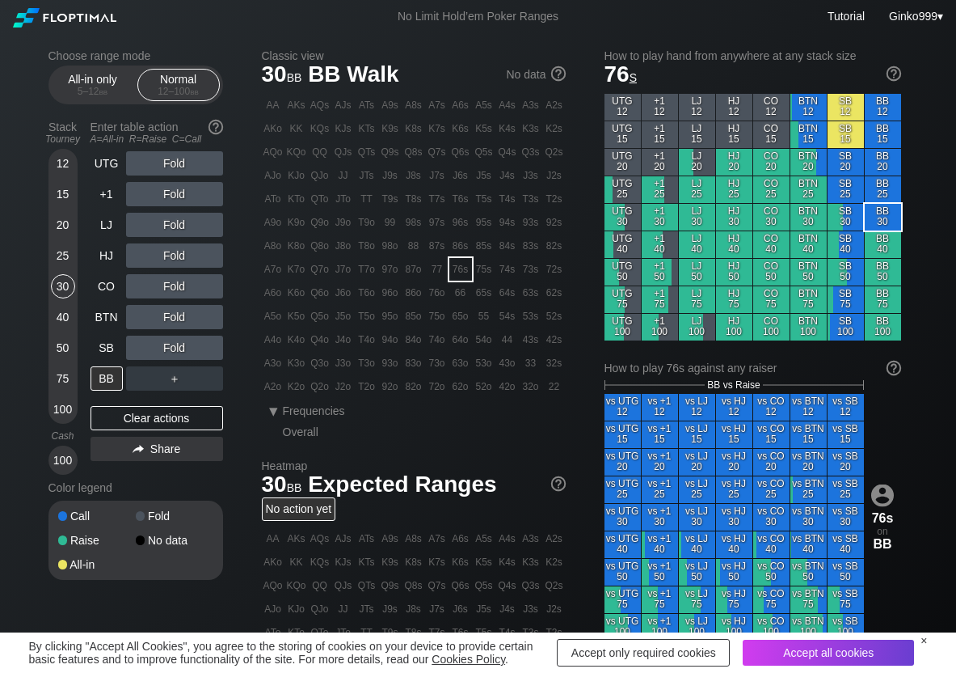
scroll to position [81, 0]
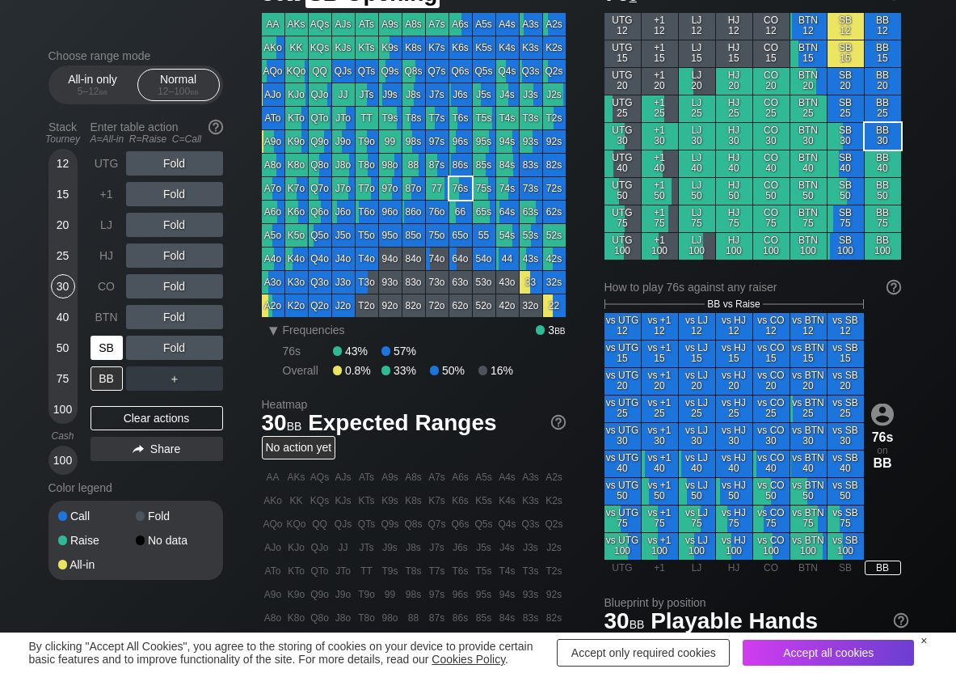
click at [99, 348] on div "SB" at bounding box center [107, 347] width 32 height 24
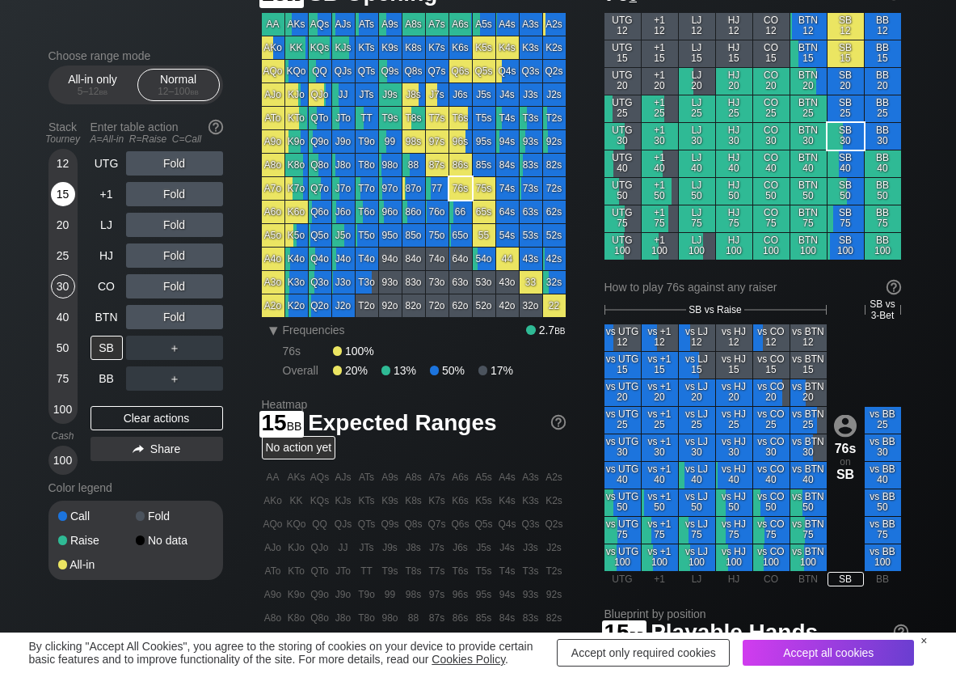
drag, startPoint x: 65, startPoint y: 194, endPoint x: 68, endPoint y: 203, distance: 9.5
click at [65, 197] on div "15" at bounding box center [63, 194] width 24 height 24
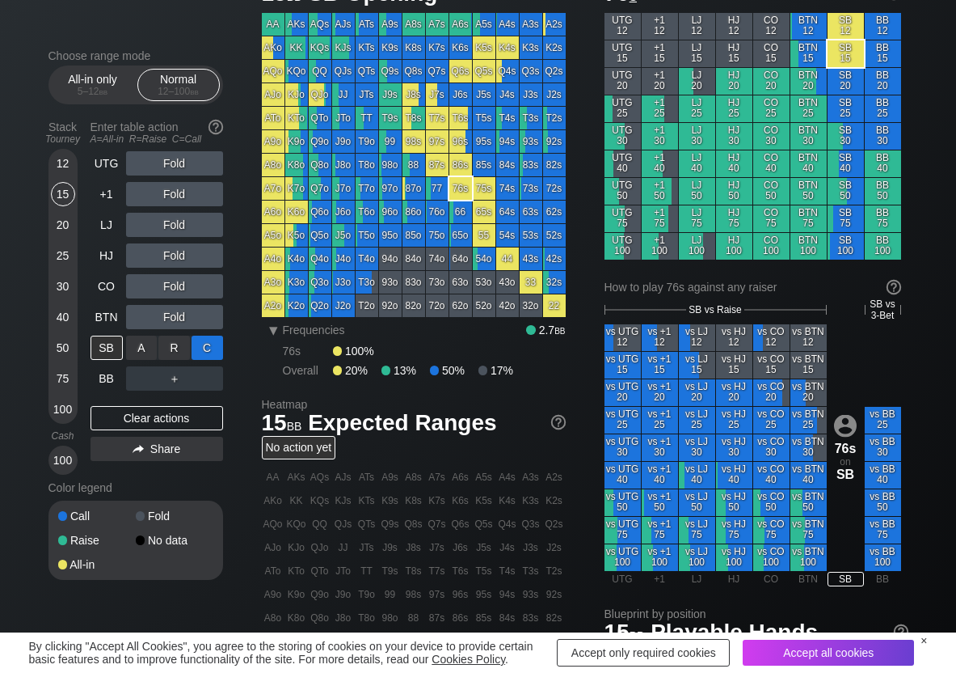
click at [211, 342] on div "C ✕" at bounding box center [208, 347] width 32 height 24
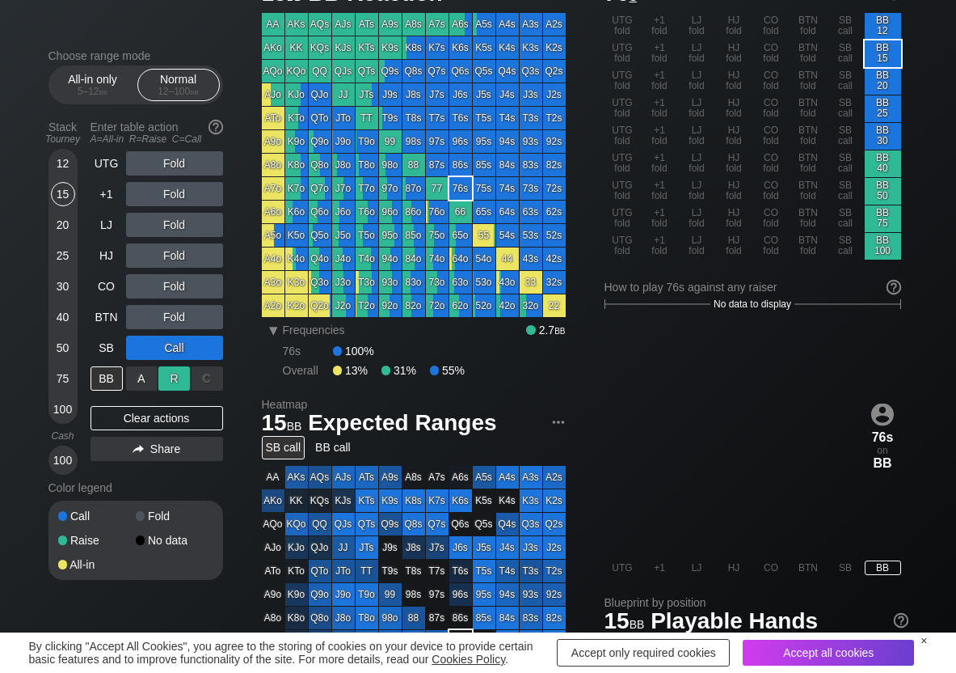
click at [187, 386] on div "R ✕" at bounding box center [174, 378] width 32 height 24
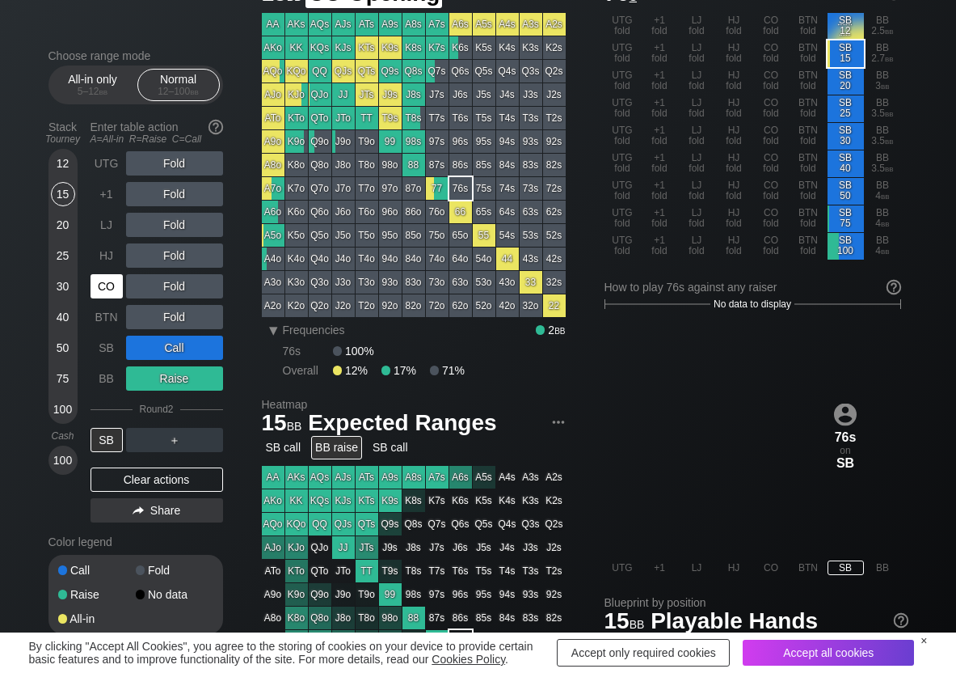
click at [115, 301] on div "CO" at bounding box center [109, 286] width 36 height 31
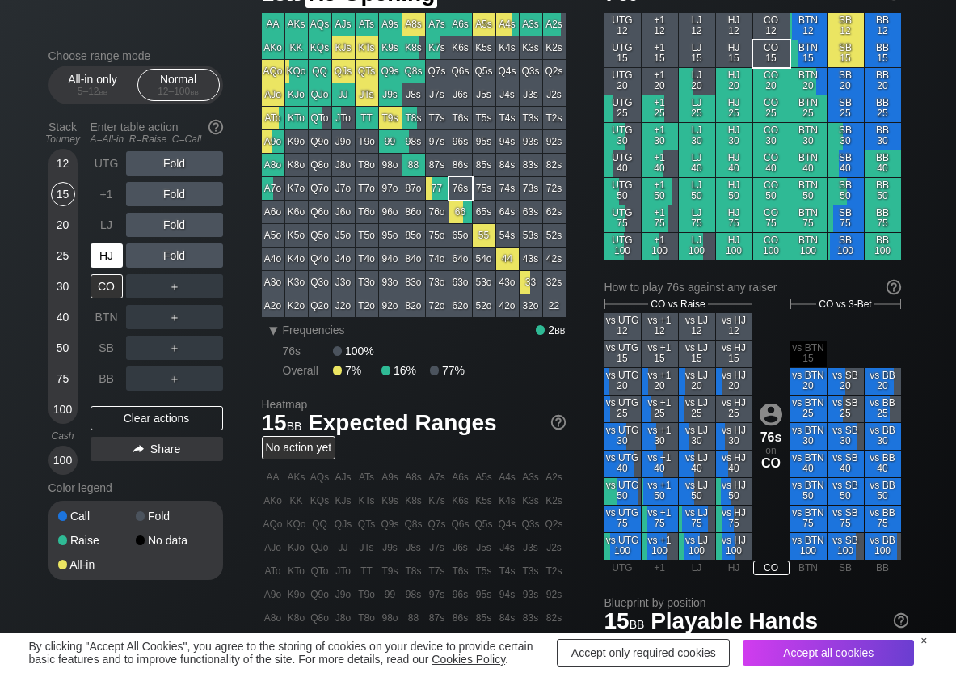
click at [103, 248] on div "HJ" at bounding box center [107, 255] width 32 height 24
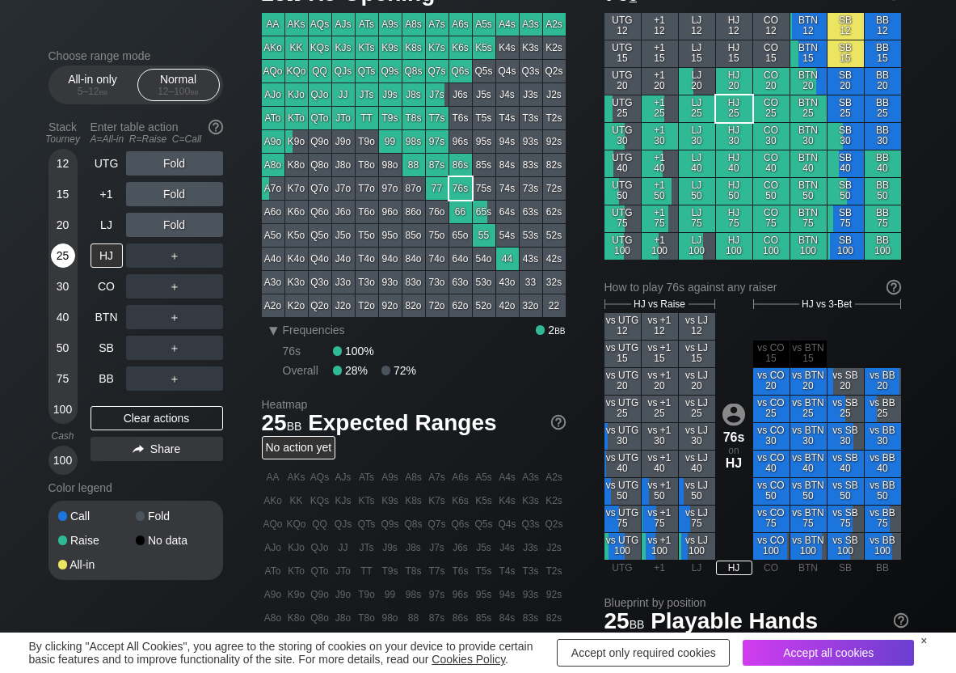
click at [58, 252] on div "25" at bounding box center [63, 255] width 24 height 24
click at [178, 263] on div "R ✕" at bounding box center [174, 255] width 32 height 24
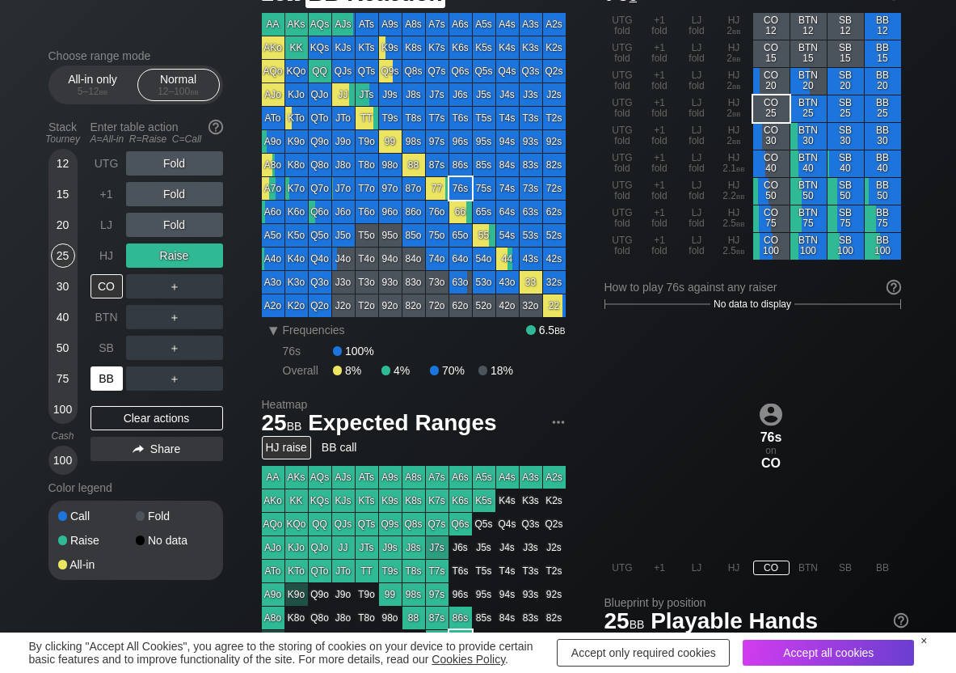
click at [109, 378] on div "BB" at bounding box center [107, 378] width 32 height 24
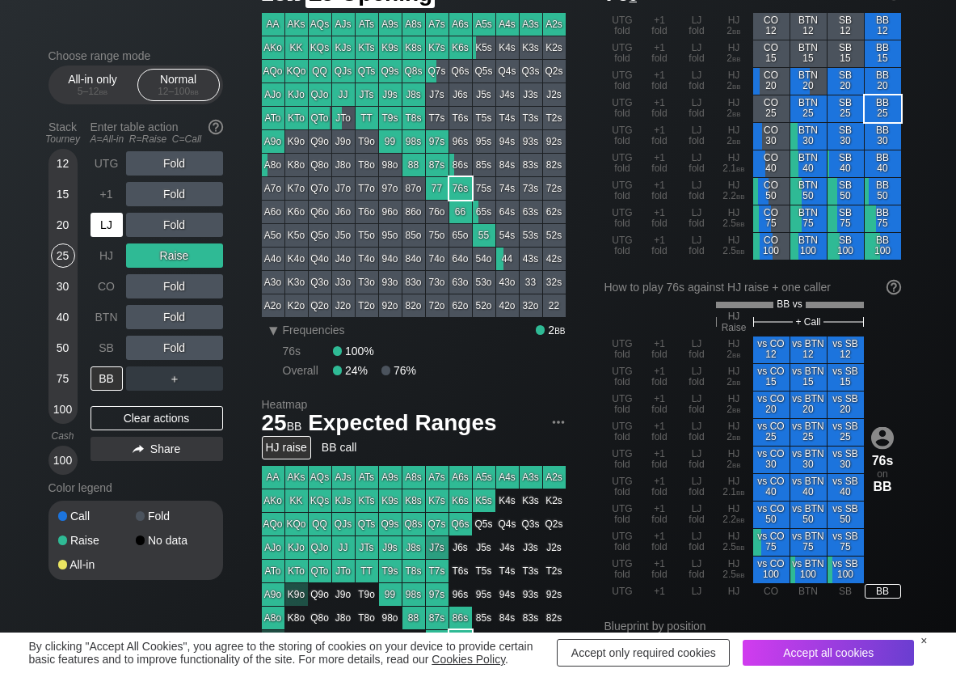
click at [100, 225] on div "LJ" at bounding box center [107, 225] width 32 height 24
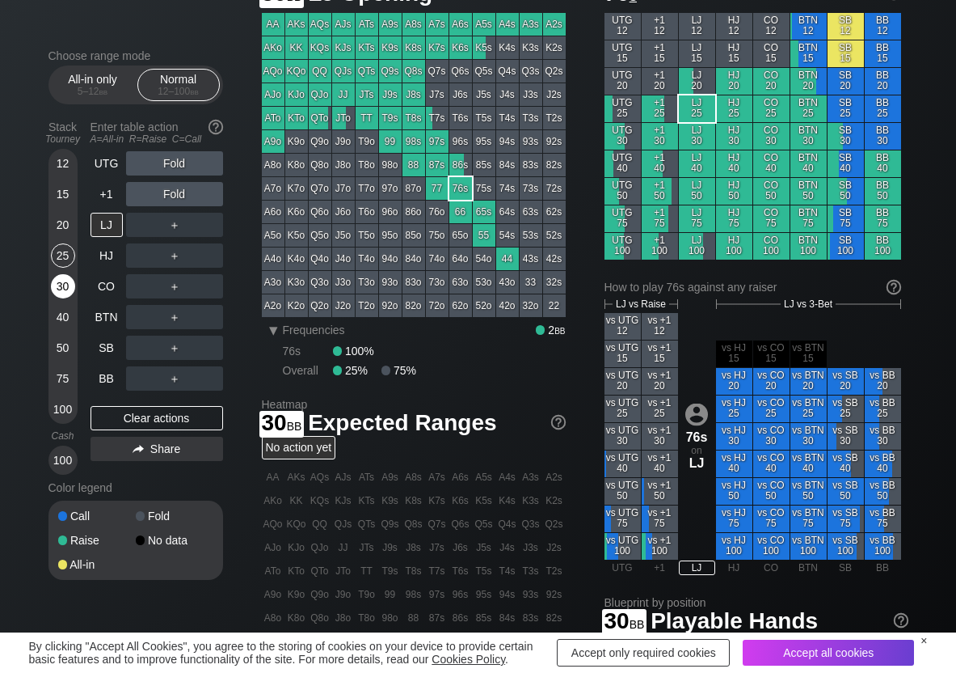
click at [69, 291] on div "30" at bounding box center [63, 286] width 24 height 24
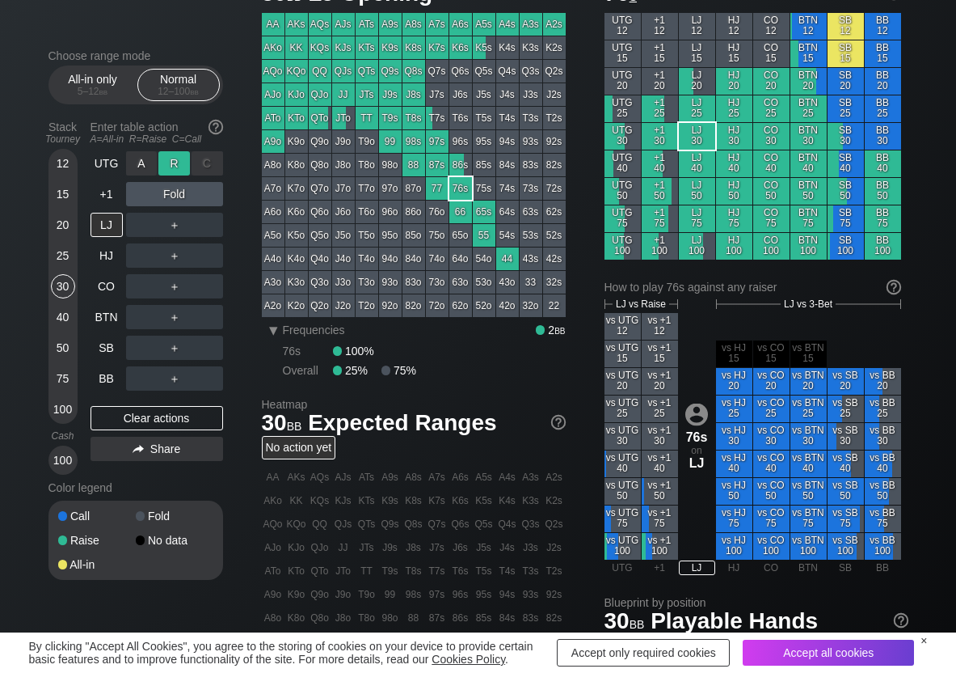
click at [171, 165] on div "R ✕" at bounding box center [174, 163] width 32 height 24
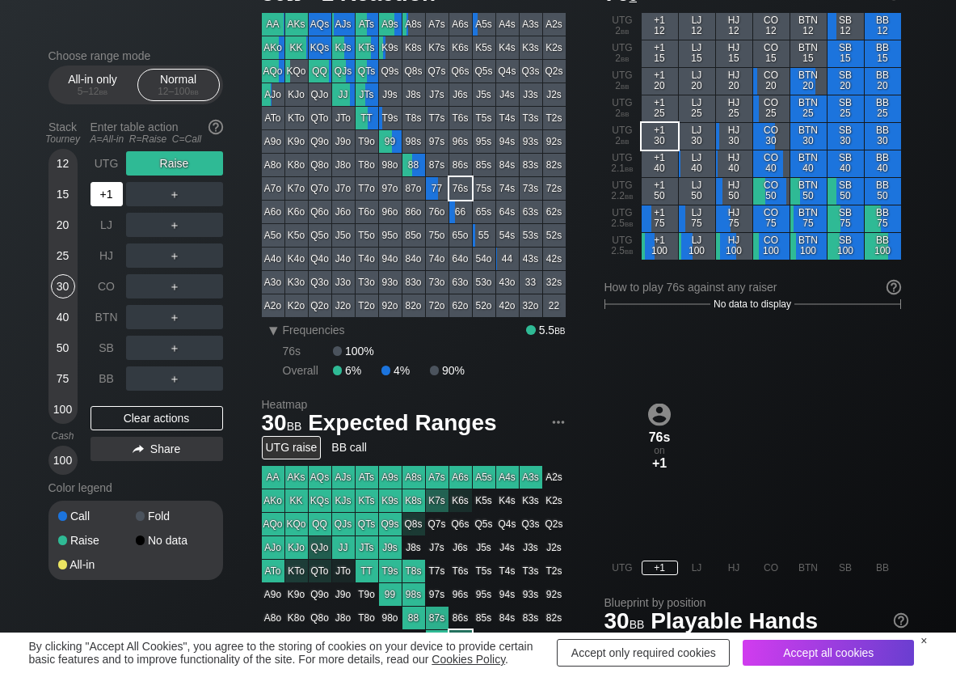
click at [111, 195] on div "+1" at bounding box center [107, 194] width 32 height 24
click at [179, 188] on div "R ✕" at bounding box center [174, 194] width 32 height 24
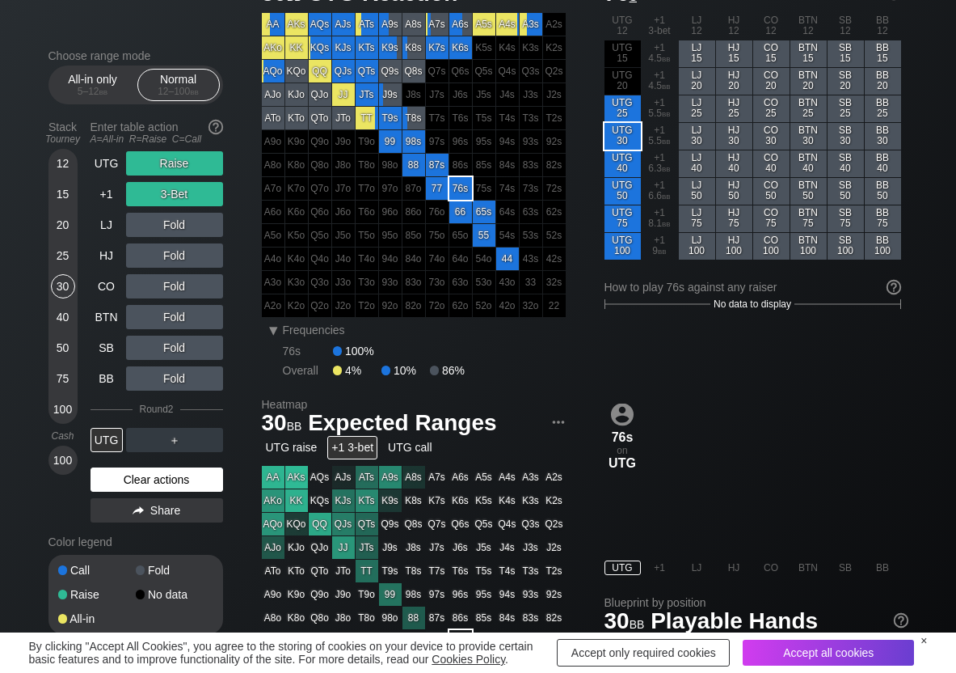
click at [137, 480] on div "Clear actions" at bounding box center [157, 479] width 133 height 24
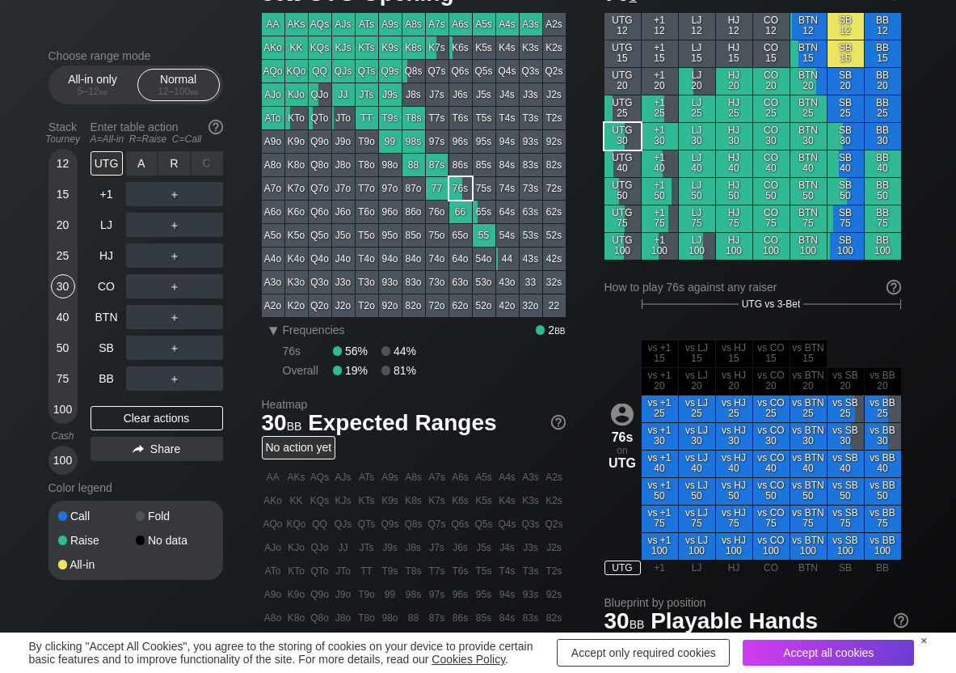
click at [171, 164] on div "R ✕" at bounding box center [174, 163] width 32 height 24
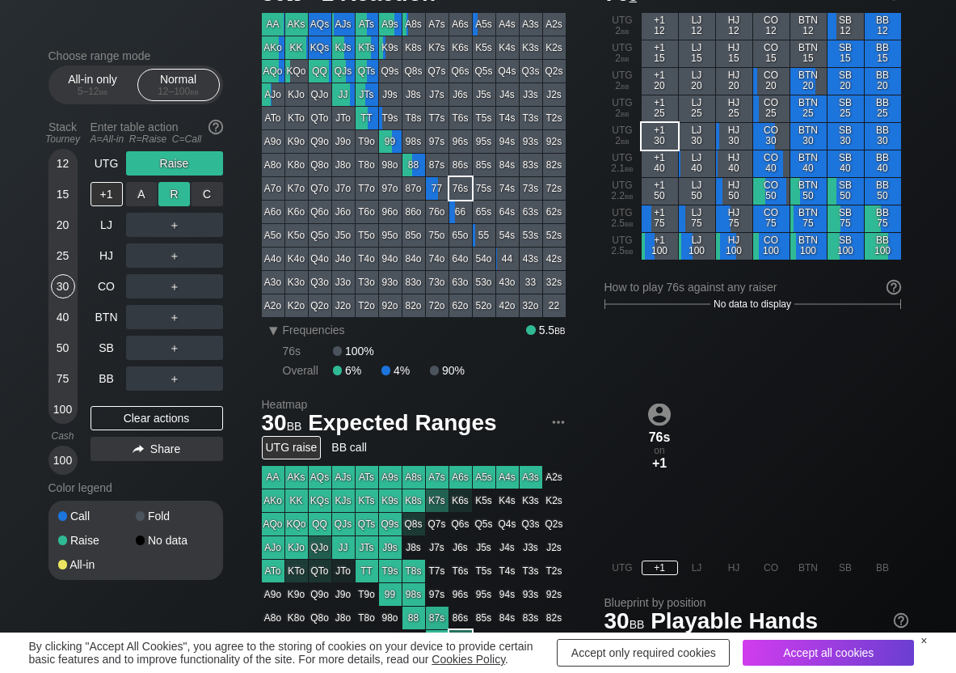
click at [170, 192] on div "R ✕" at bounding box center [174, 194] width 32 height 24
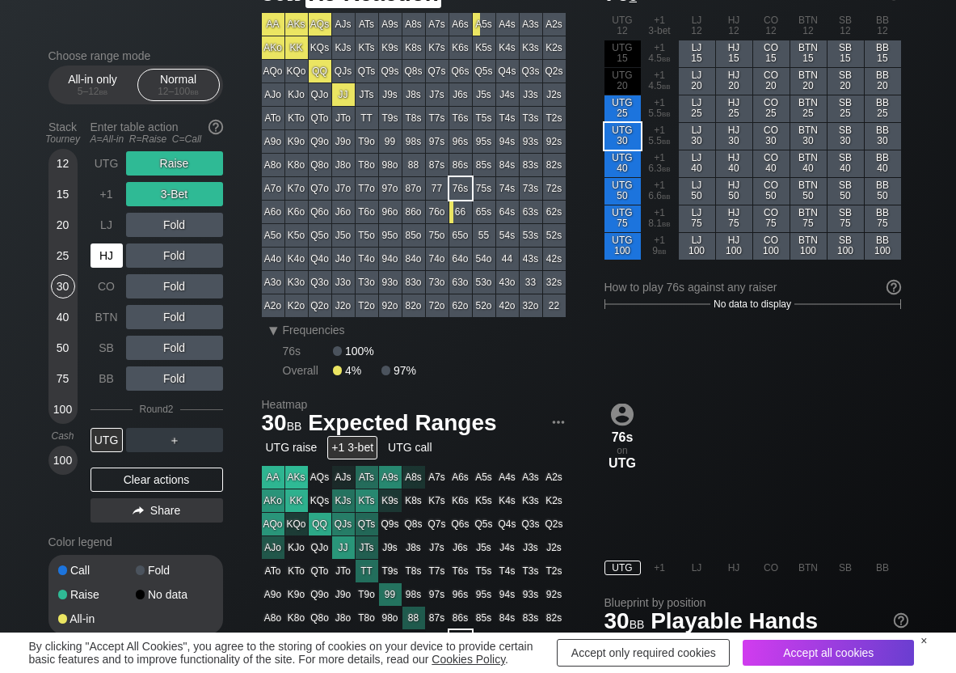
click at [109, 253] on div "HJ" at bounding box center [107, 255] width 32 height 24
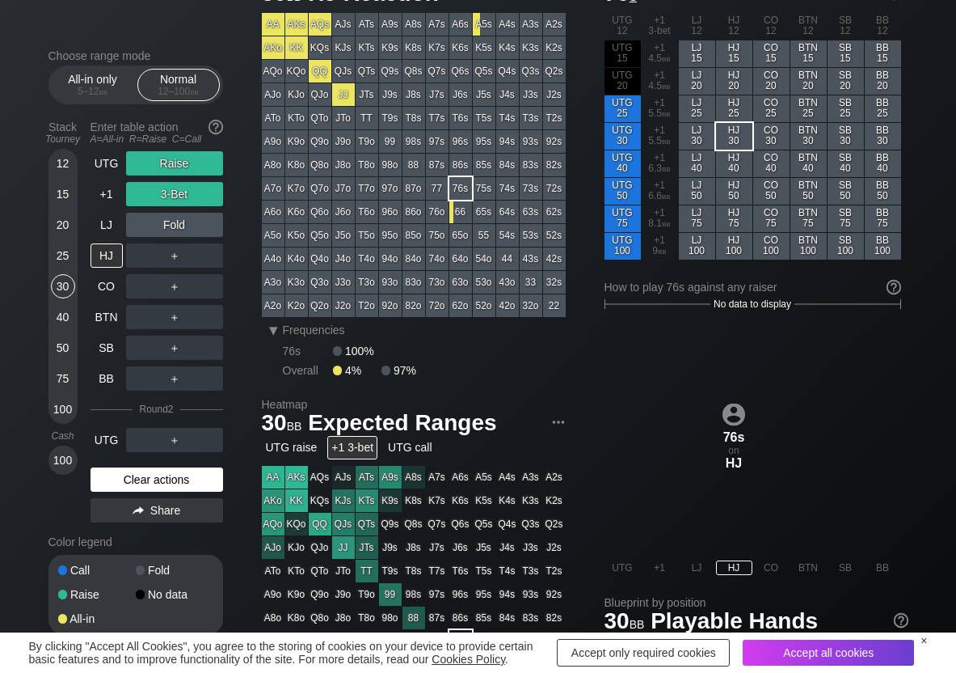
click at [120, 487] on div "Clear actions" at bounding box center [157, 479] width 133 height 24
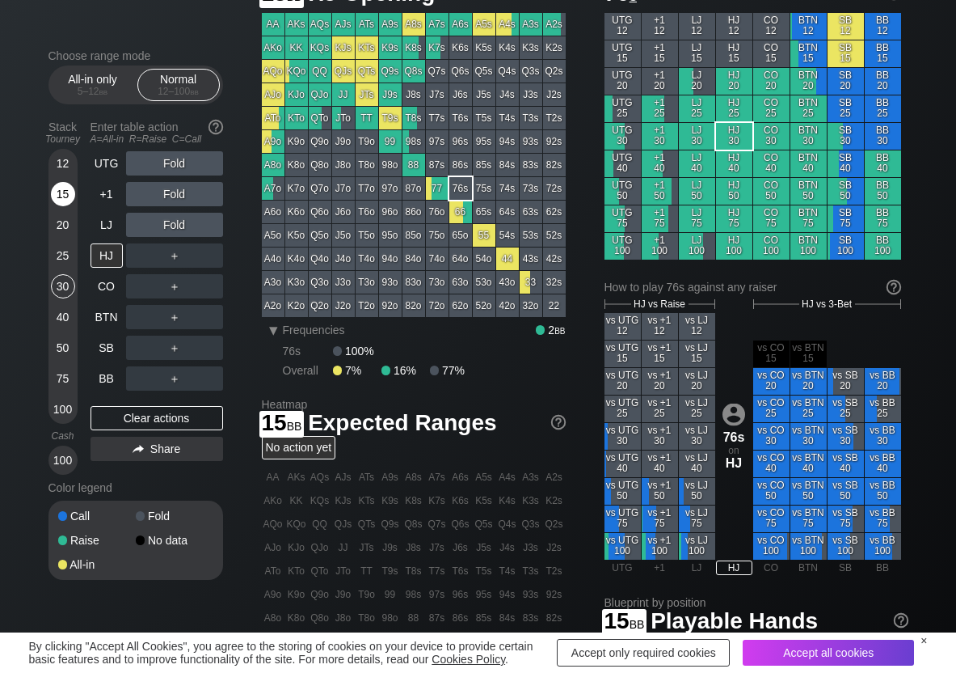
click at [68, 204] on div "15" at bounding box center [63, 194] width 24 height 24
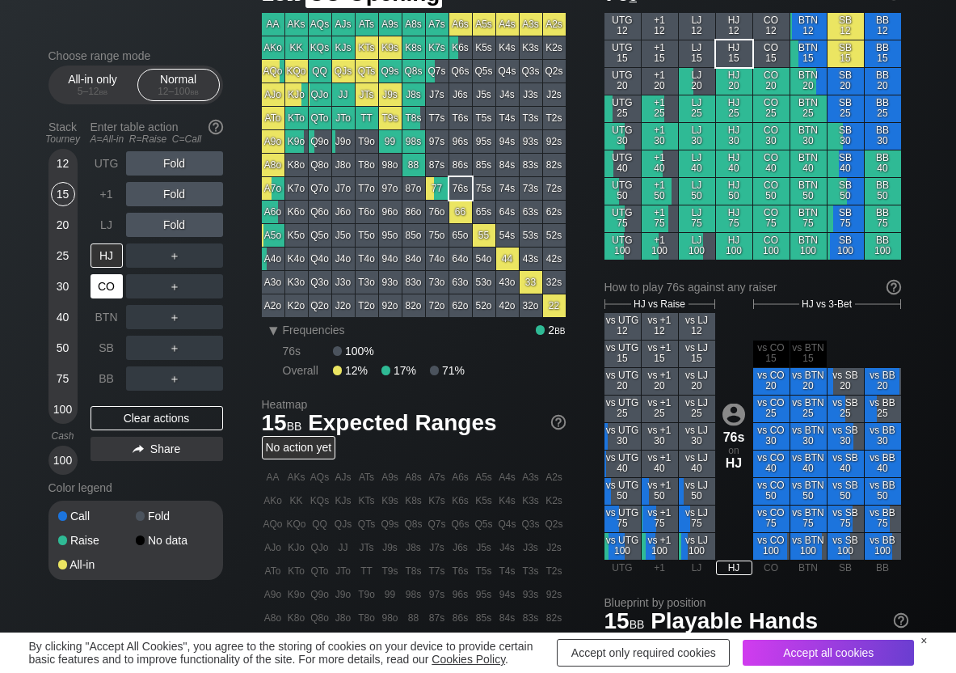
click at [110, 288] on div "CO" at bounding box center [107, 286] width 32 height 24
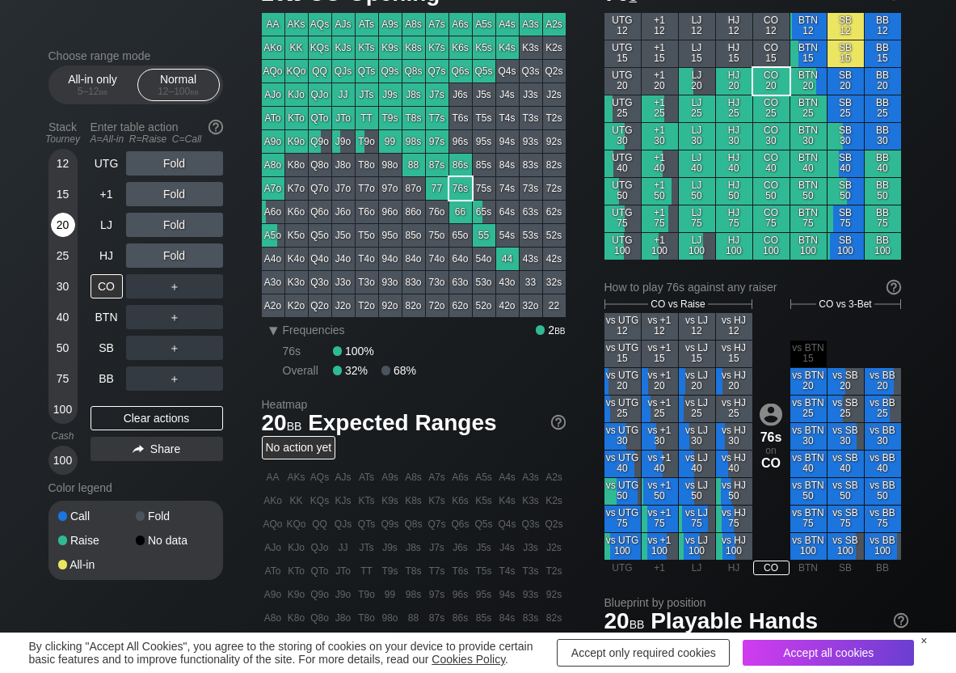
click at [68, 218] on div "20" at bounding box center [63, 225] width 24 height 24
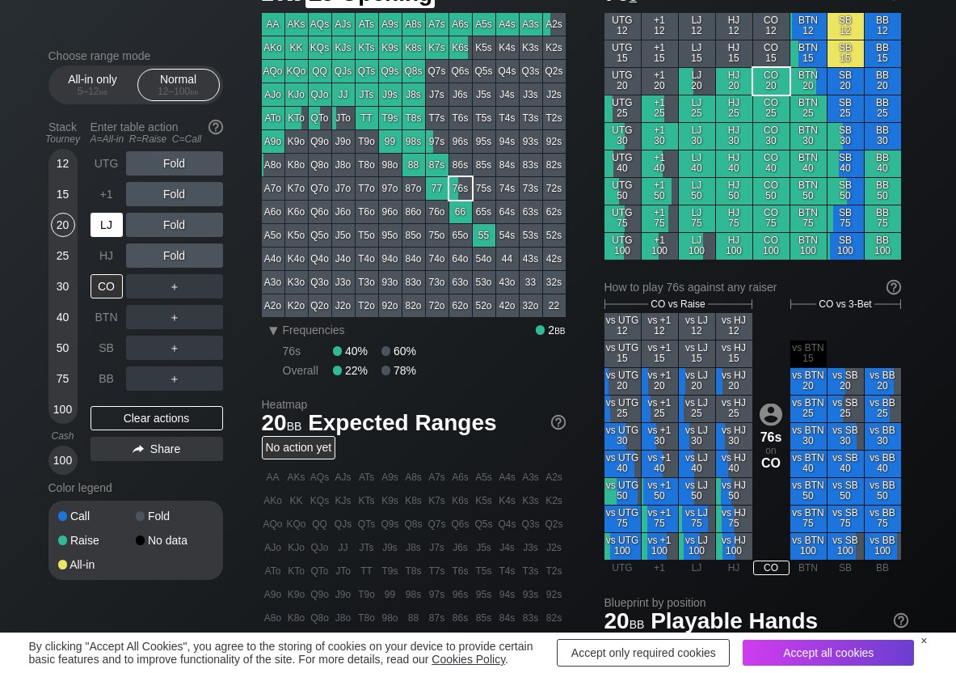
click at [107, 236] on div "LJ" at bounding box center [107, 225] width 32 height 24
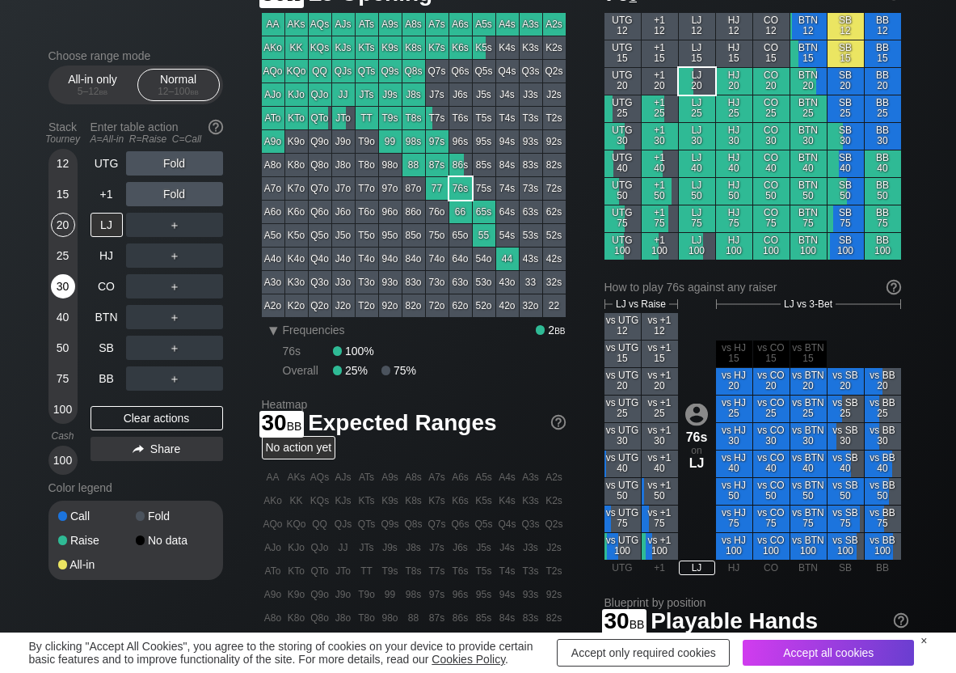
click at [57, 289] on div "30" at bounding box center [63, 286] width 24 height 24
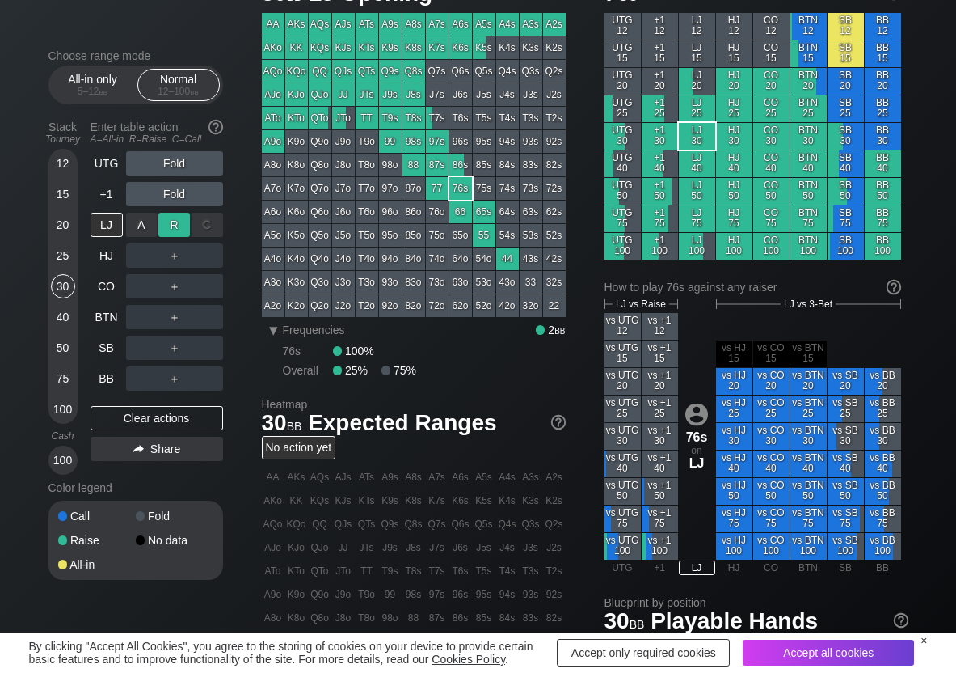
click at [175, 221] on div "R ✕" at bounding box center [174, 225] width 32 height 24
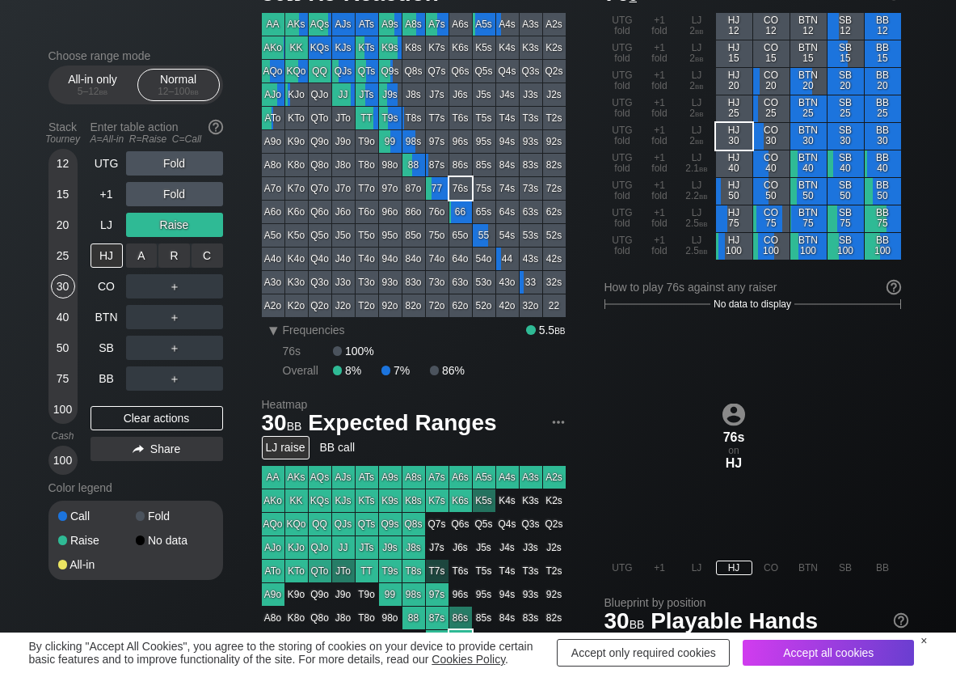
click at [171, 252] on div "R ✕" at bounding box center [174, 255] width 32 height 24
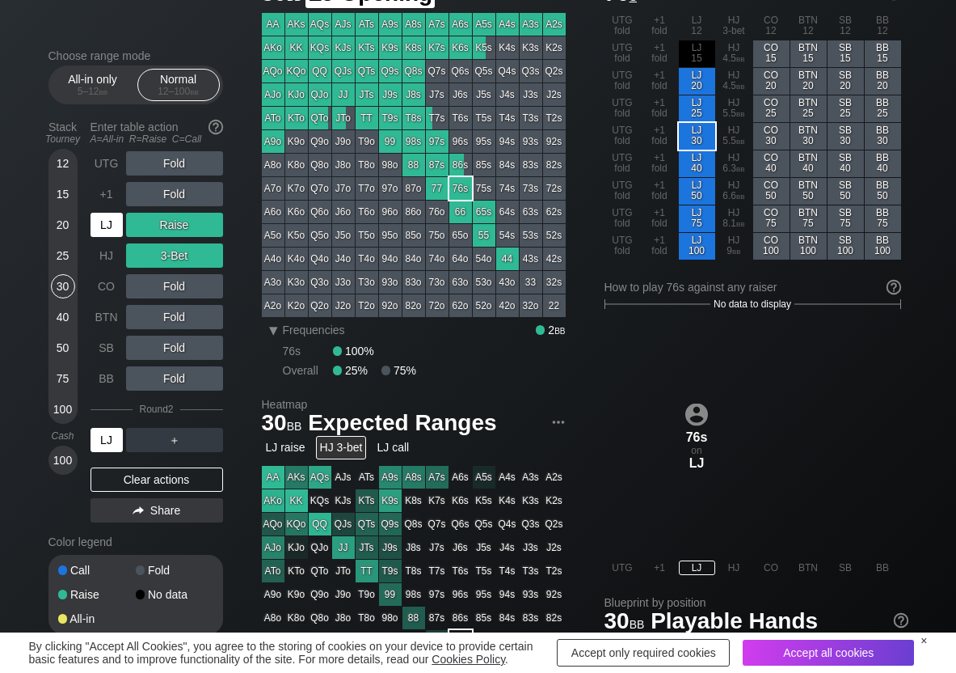
click at [117, 227] on div "LJ" at bounding box center [107, 225] width 32 height 24
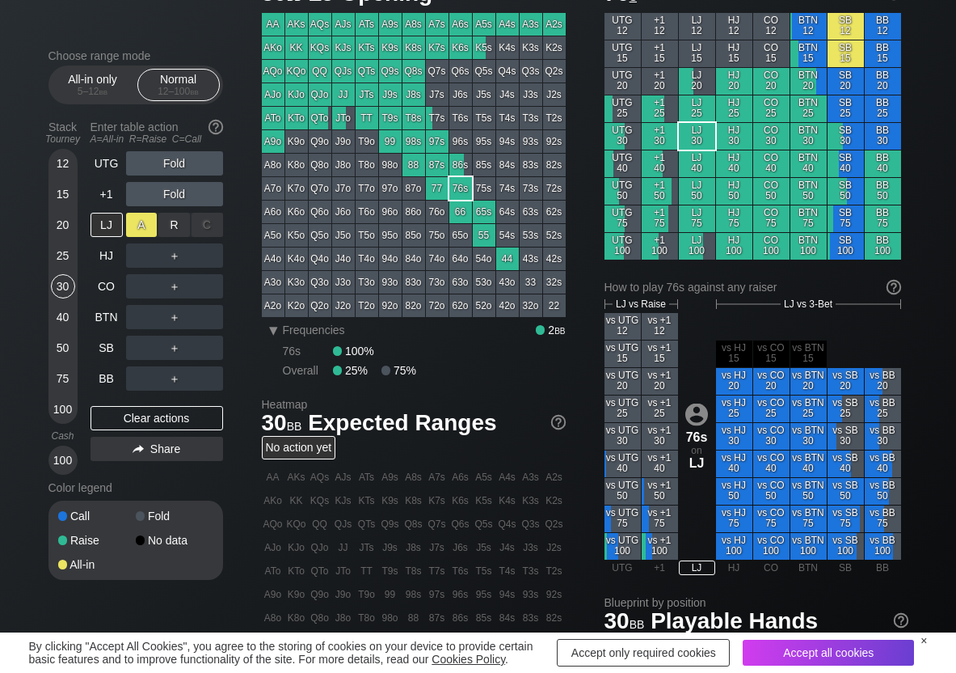
click at [157, 223] on div "A ✕" at bounding box center [142, 225] width 32 height 24
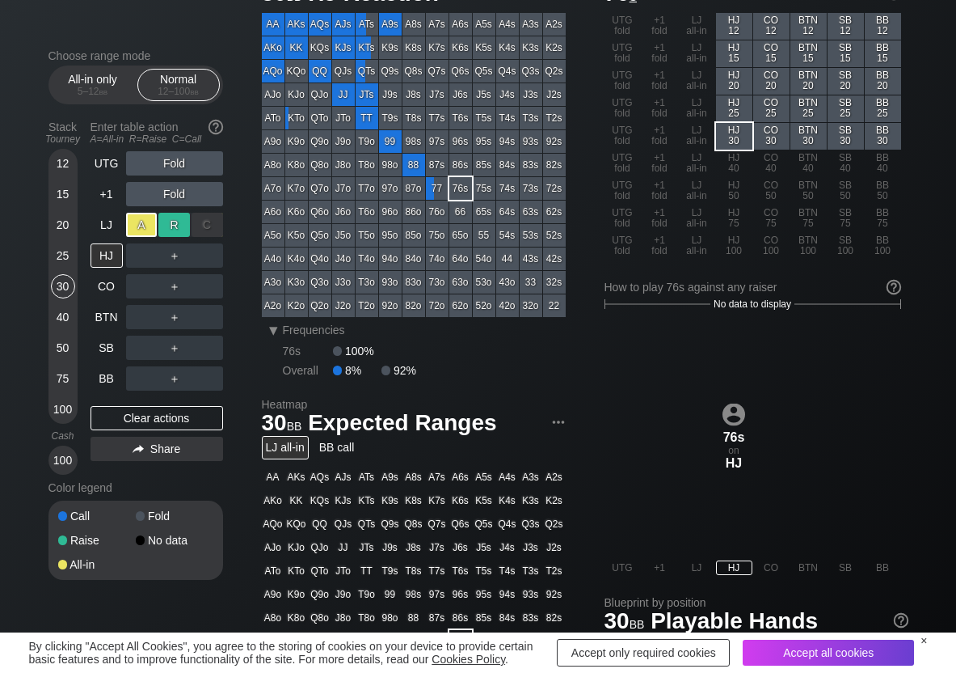
click at [179, 223] on div "R ✕" at bounding box center [174, 225] width 32 height 24
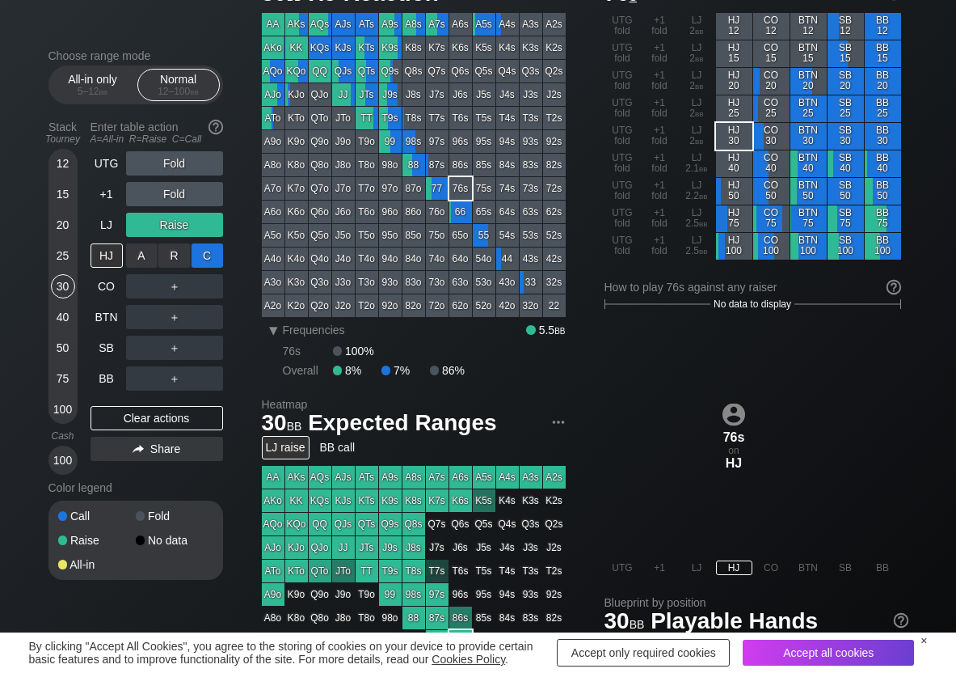
click at [210, 250] on div "C ✕" at bounding box center [208, 255] width 32 height 24
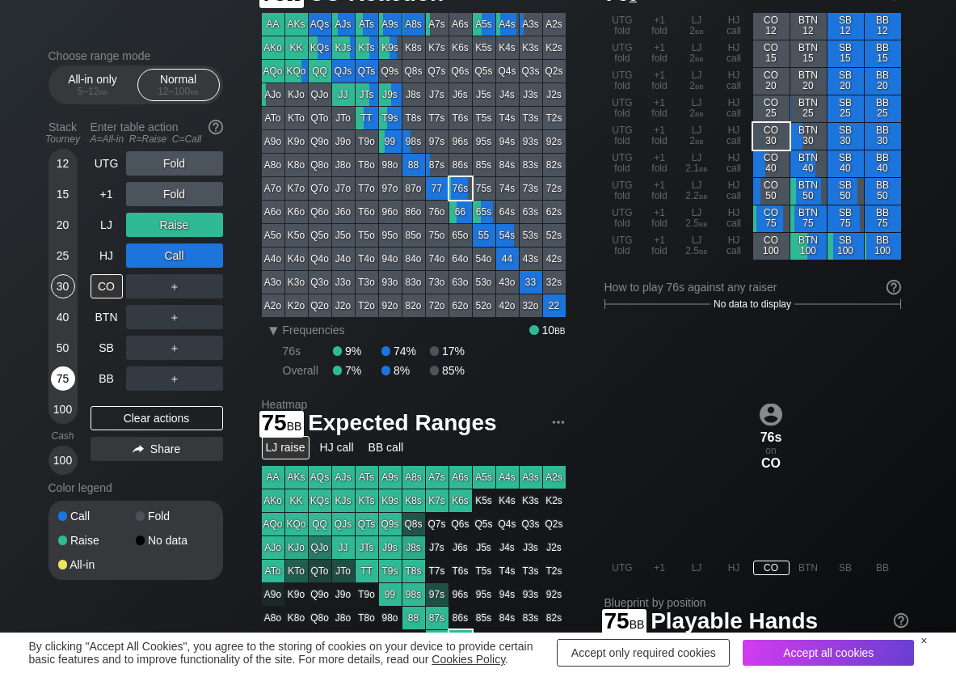
click at [63, 373] on div "75" at bounding box center [63, 378] width 24 height 24
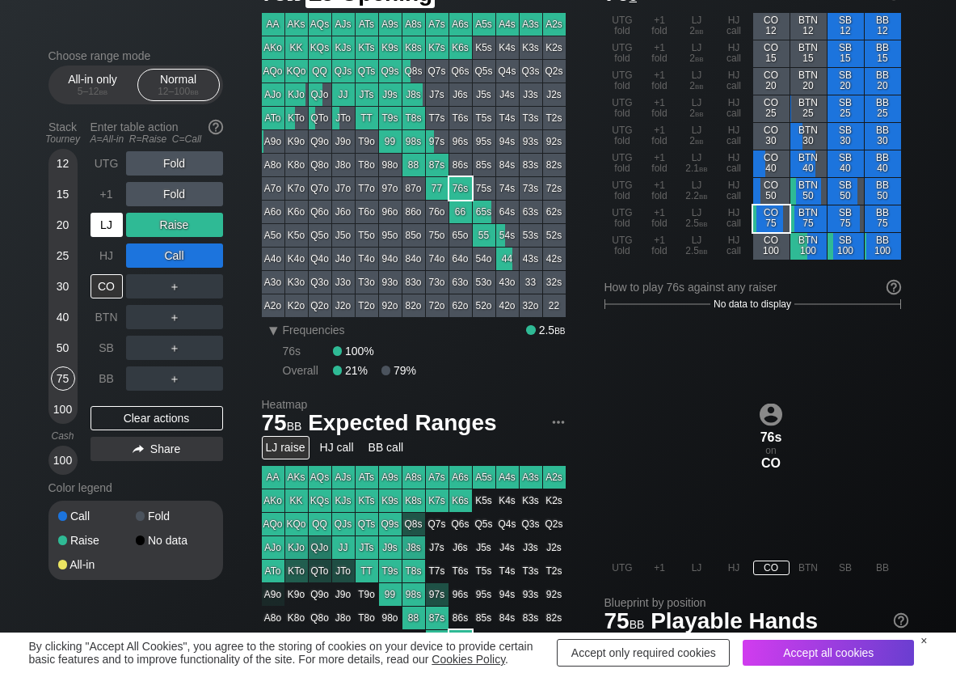
click at [113, 235] on div "LJ" at bounding box center [107, 225] width 32 height 24
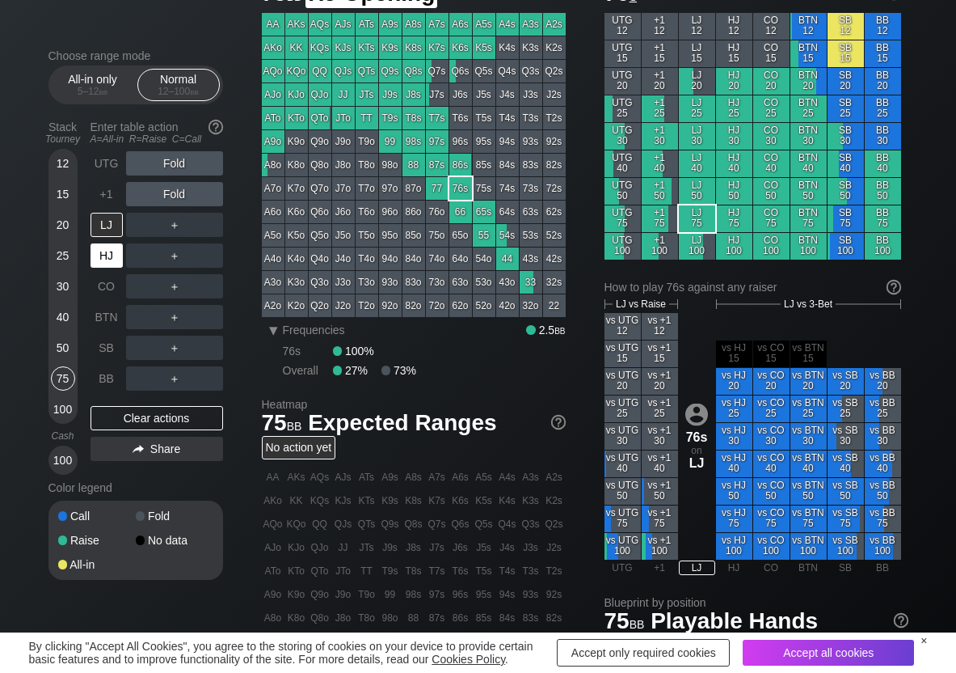
drag, startPoint x: 98, startPoint y: 259, endPoint x: 162, endPoint y: 241, distance: 66.5
click at [106, 257] on div "HJ" at bounding box center [107, 255] width 32 height 24
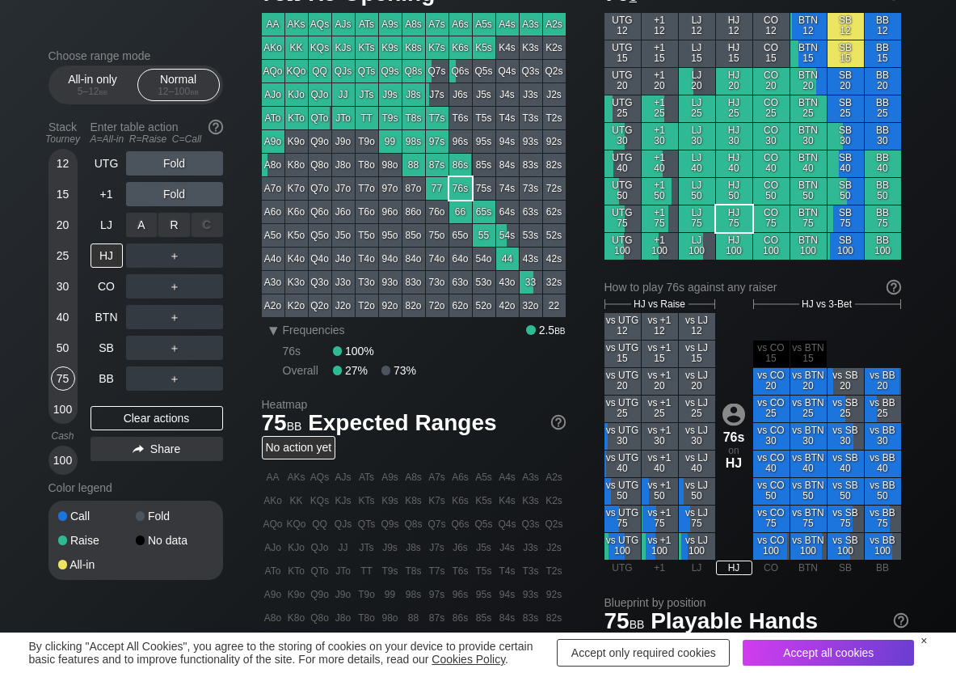
click at [167, 234] on div "R ✕" at bounding box center [174, 225] width 32 height 24
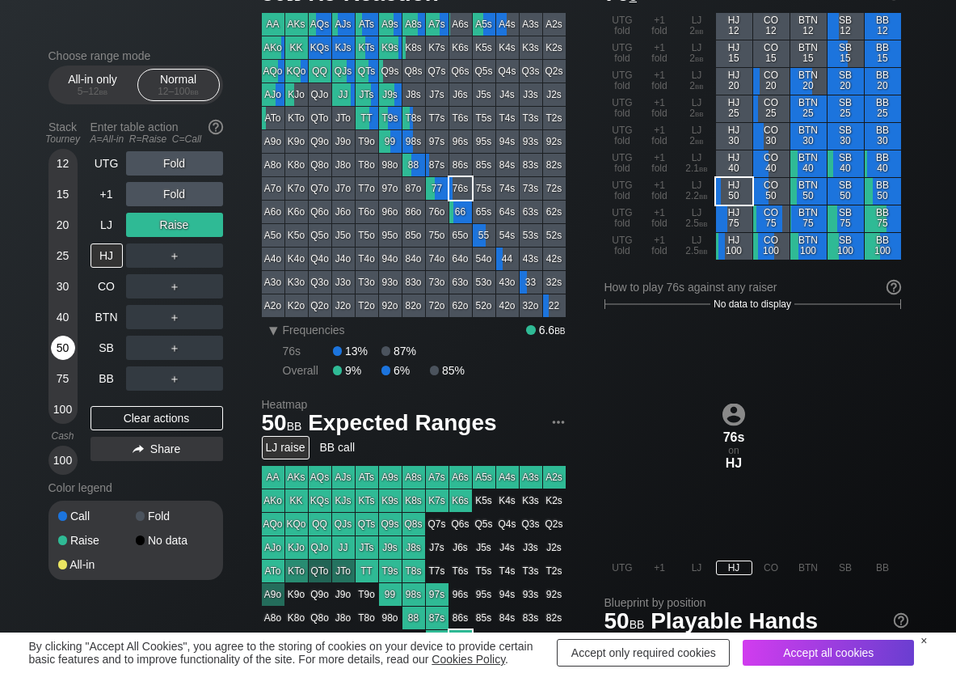
drag, startPoint x: 65, startPoint y: 343, endPoint x: 1, endPoint y: 346, distance: 63.9
click at [63, 344] on div "50" at bounding box center [63, 347] width 24 height 24
click at [175, 259] on div "R ✕" at bounding box center [174, 255] width 32 height 24
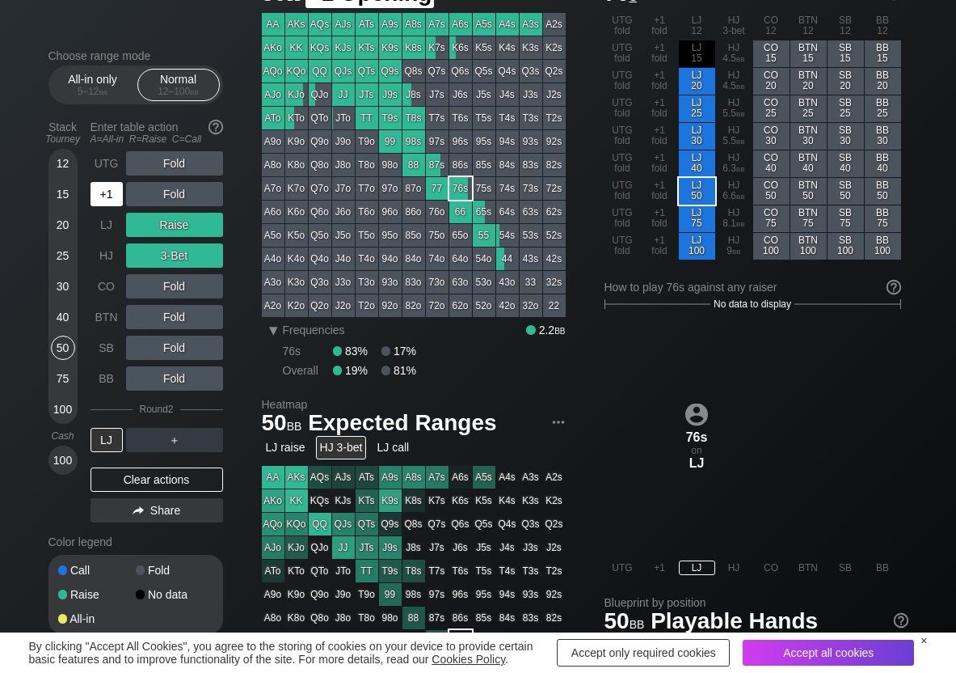
click at [100, 202] on div "+1" at bounding box center [107, 194] width 32 height 24
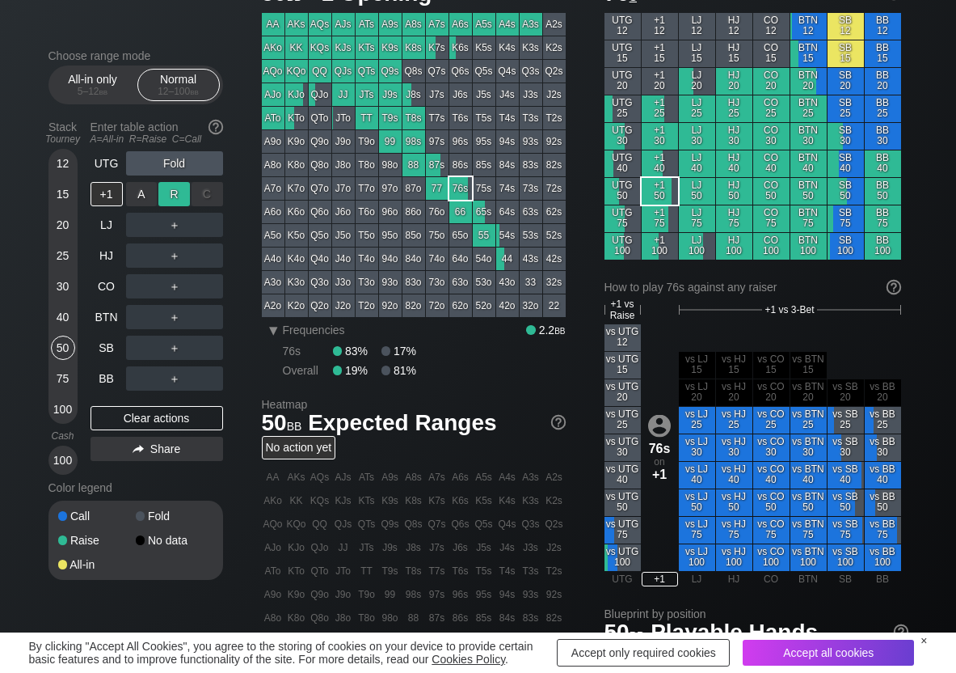
click at [168, 196] on div "R ✕" at bounding box center [174, 194] width 32 height 24
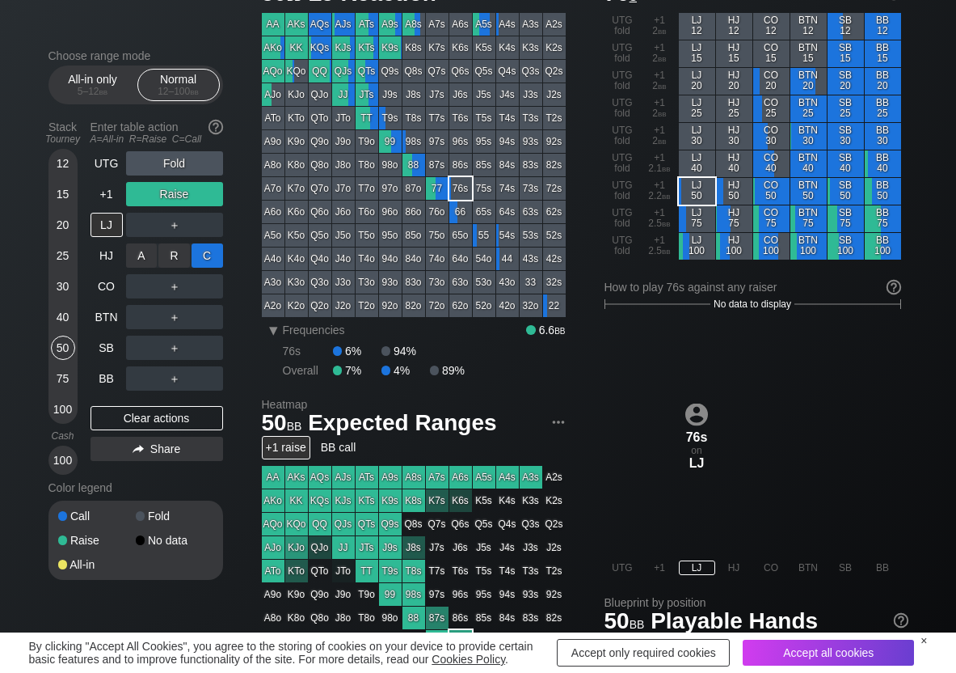
click at [209, 255] on div "C ✕" at bounding box center [208, 255] width 32 height 24
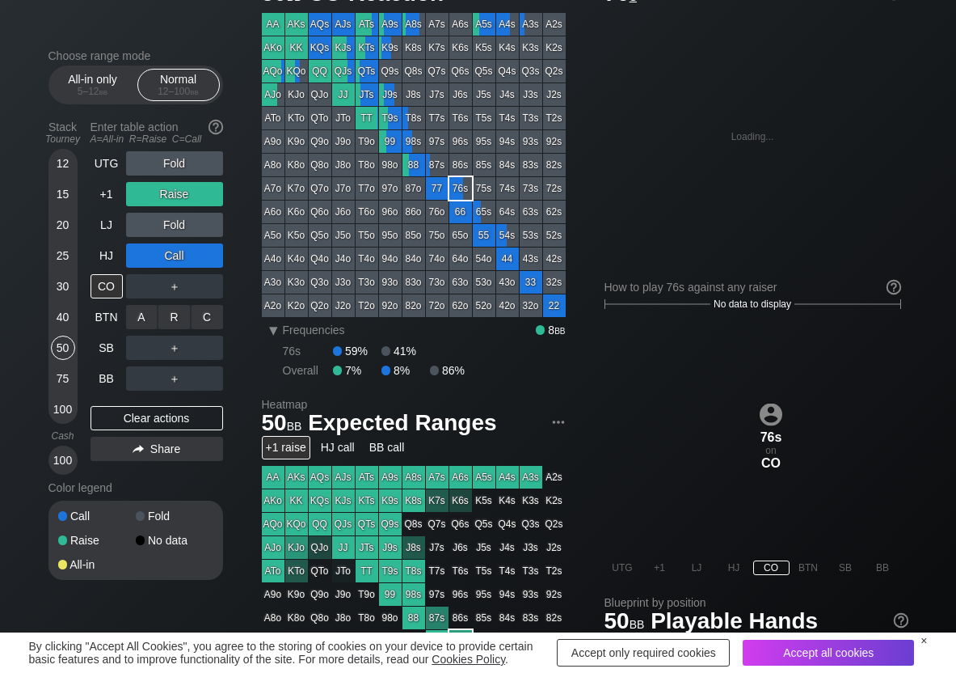
click at [210, 312] on div "C ✕" at bounding box center [208, 317] width 32 height 24
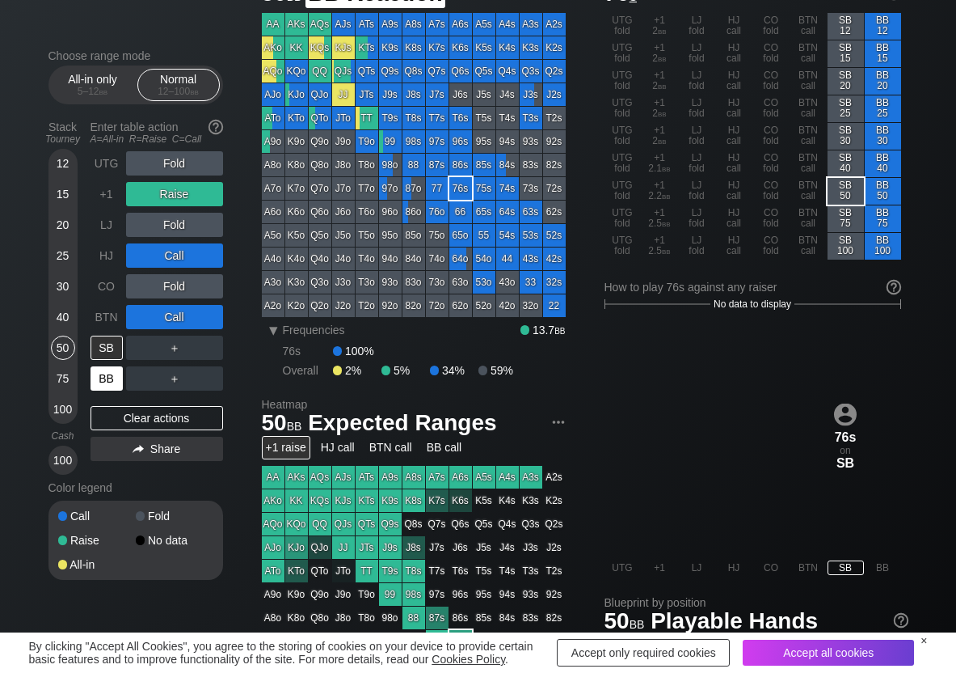
click at [104, 390] on div "BB" at bounding box center [107, 378] width 32 height 24
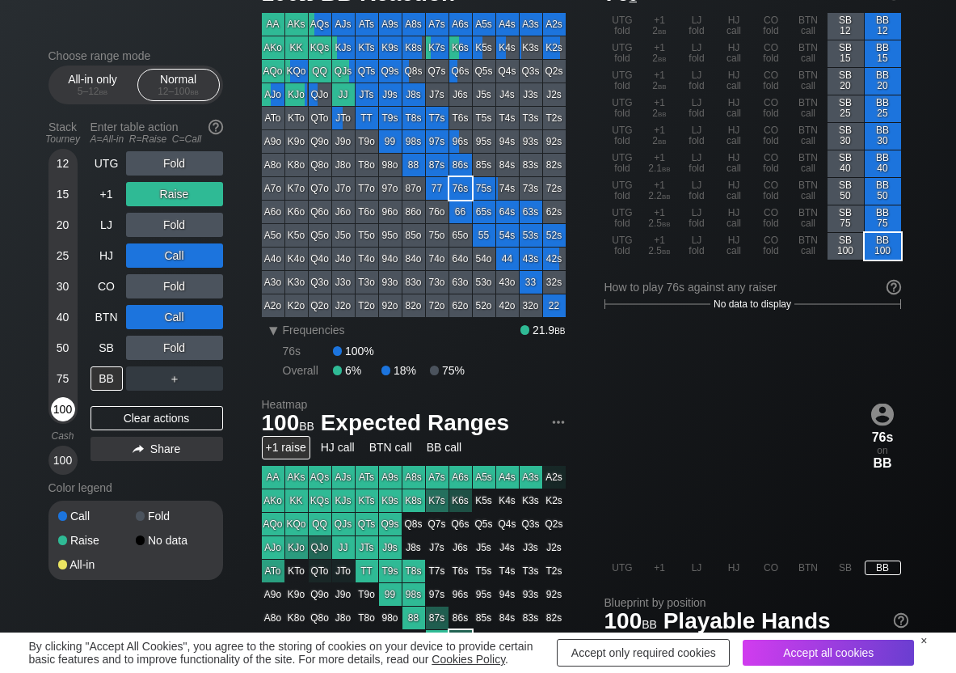
click at [59, 415] on div "100" at bounding box center [63, 409] width 24 height 24
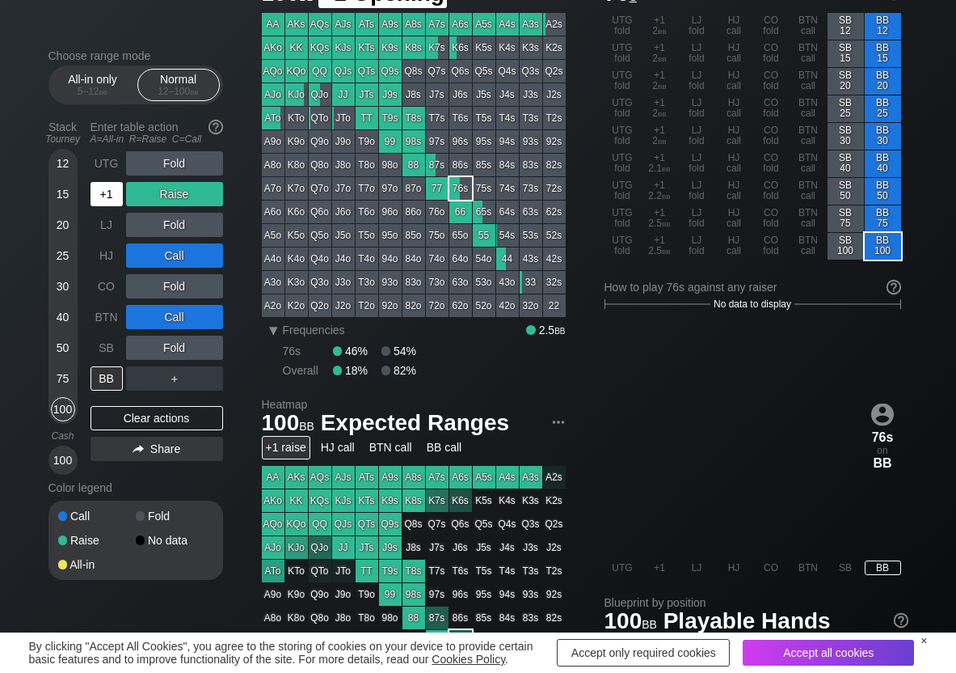
click at [102, 193] on div "+1" at bounding box center [107, 194] width 32 height 24
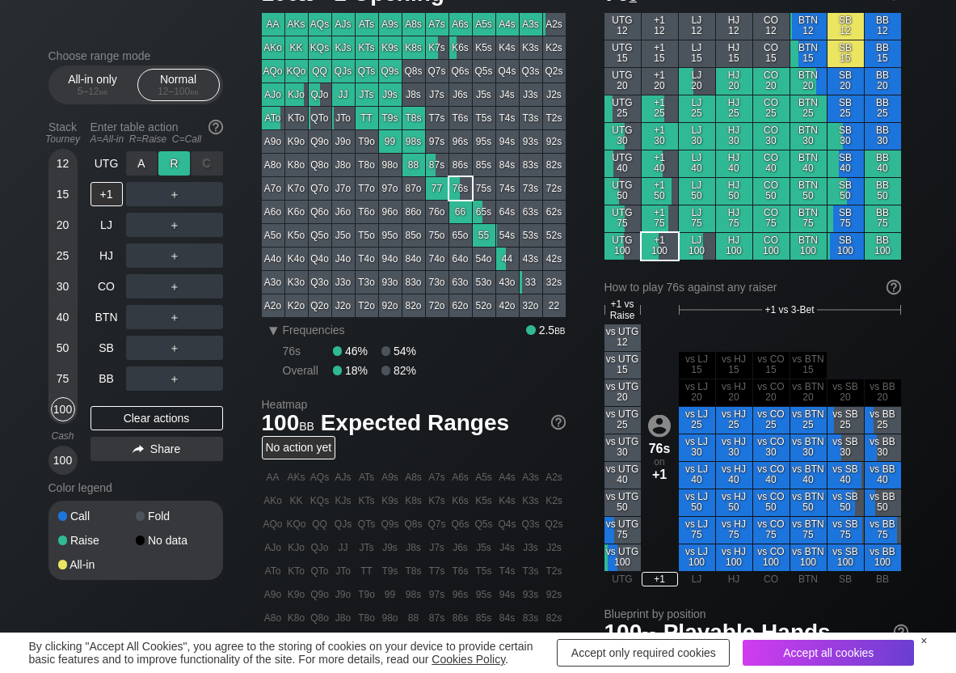
drag, startPoint x: 168, startPoint y: 171, endPoint x: 148, endPoint y: 217, distance: 51.1
click at [167, 172] on div "R ✕" at bounding box center [174, 163] width 32 height 24
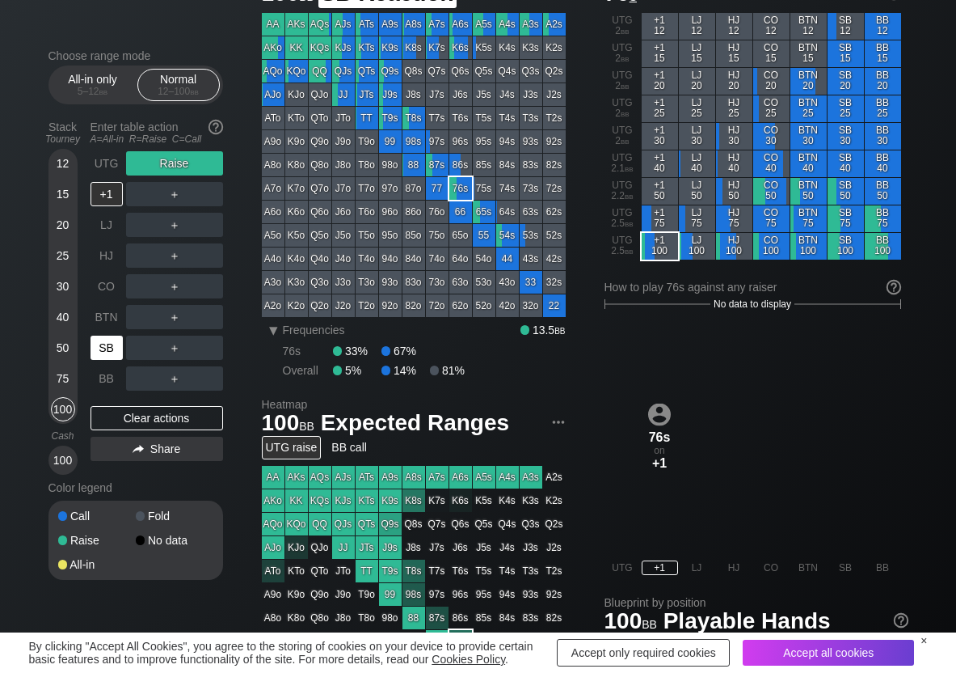
click at [109, 340] on div "SB" at bounding box center [107, 347] width 32 height 24
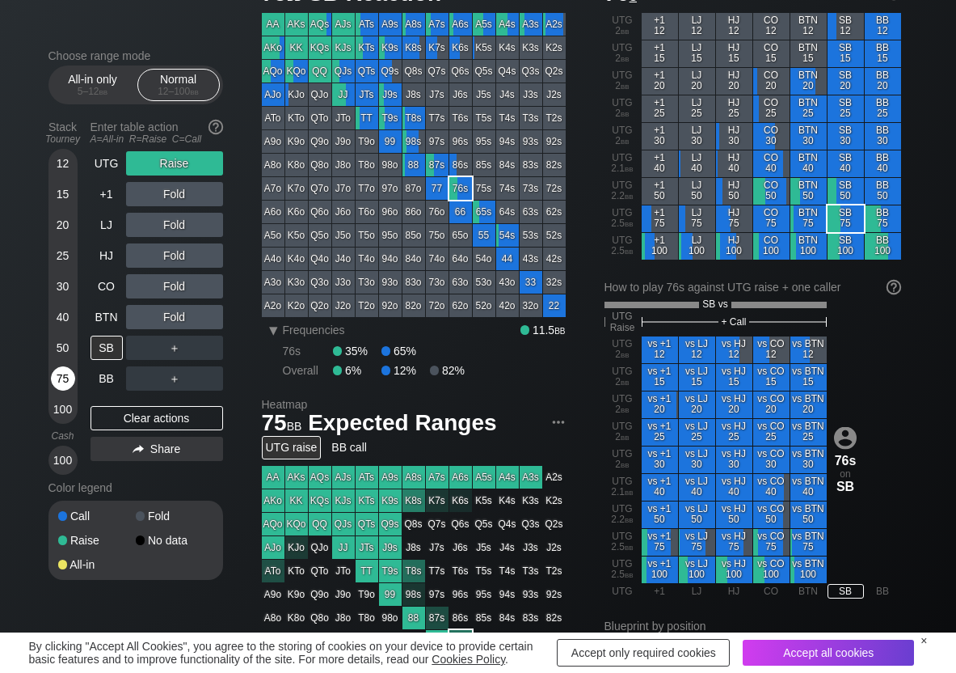
click at [63, 382] on div "75" at bounding box center [63, 378] width 24 height 24
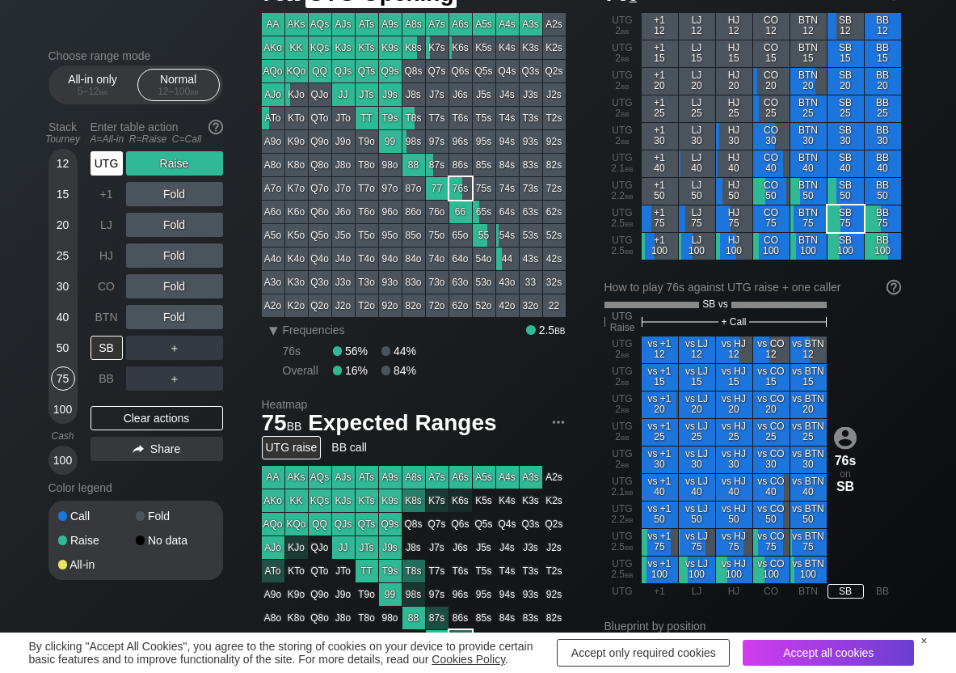
click at [106, 156] on div "UTG" at bounding box center [107, 163] width 32 height 24
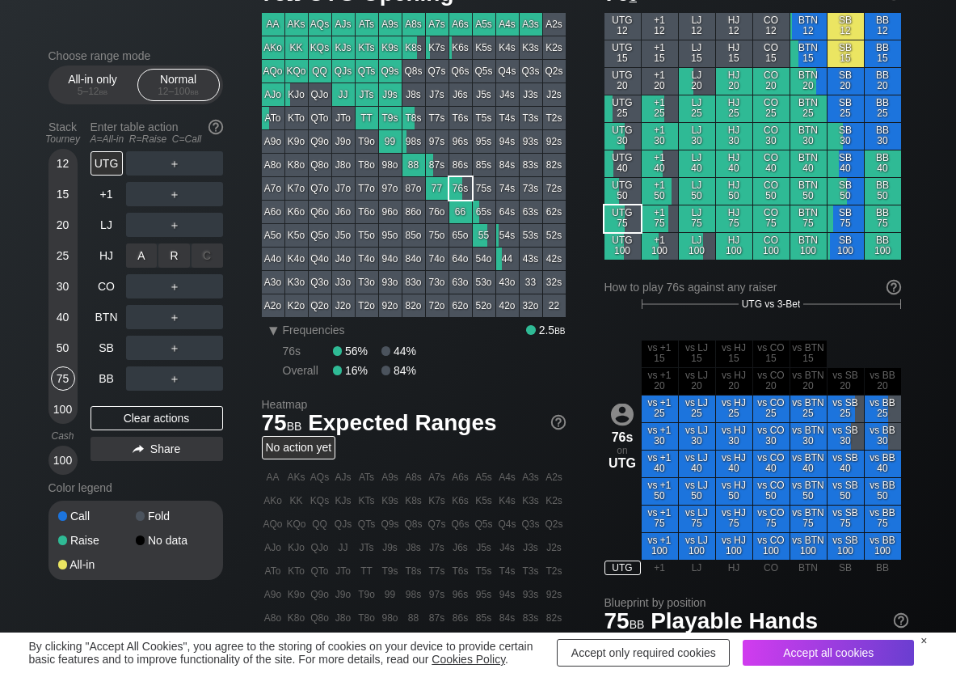
drag, startPoint x: 180, startPoint y: 250, endPoint x: 141, endPoint y: 300, distance: 63.4
click at [178, 254] on div "R ✕" at bounding box center [174, 255] width 32 height 24
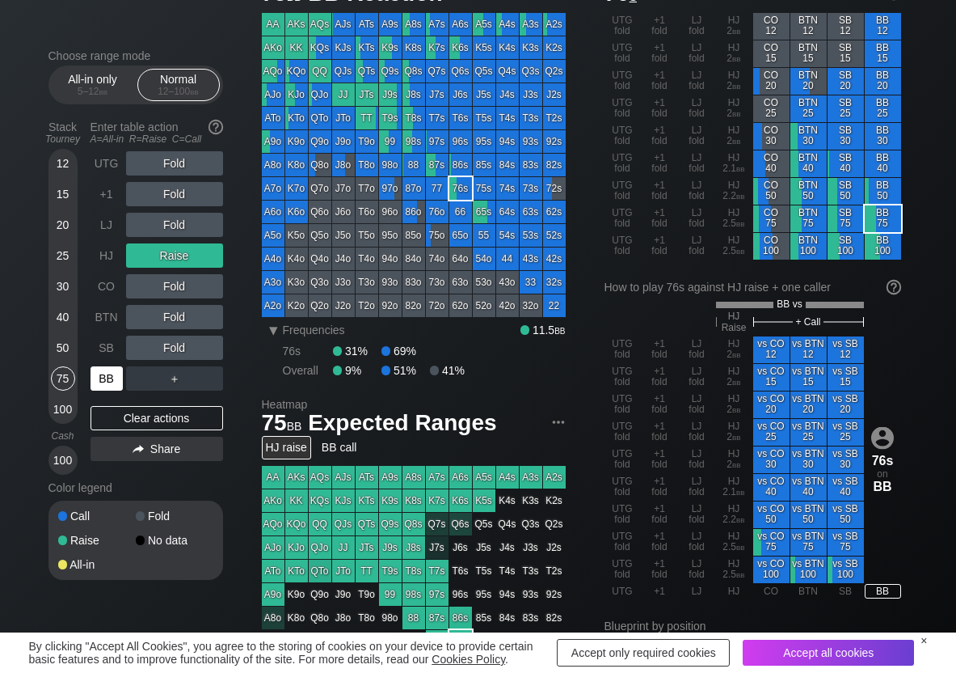
click at [100, 382] on div "BB" at bounding box center [107, 378] width 32 height 24
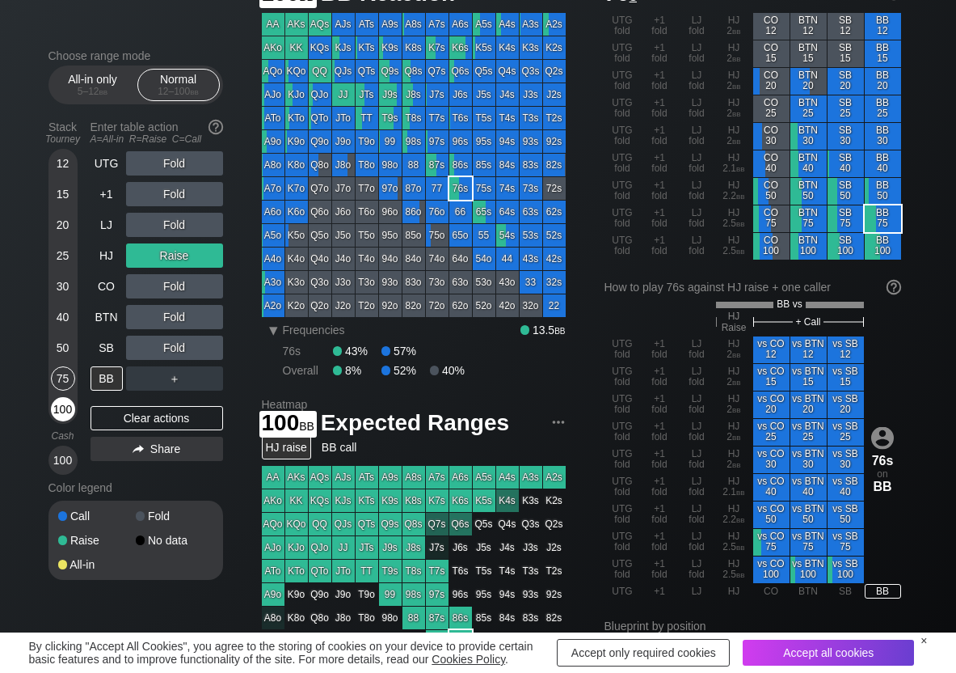
click at [62, 409] on div "100" at bounding box center [63, 409] width 24 height 24
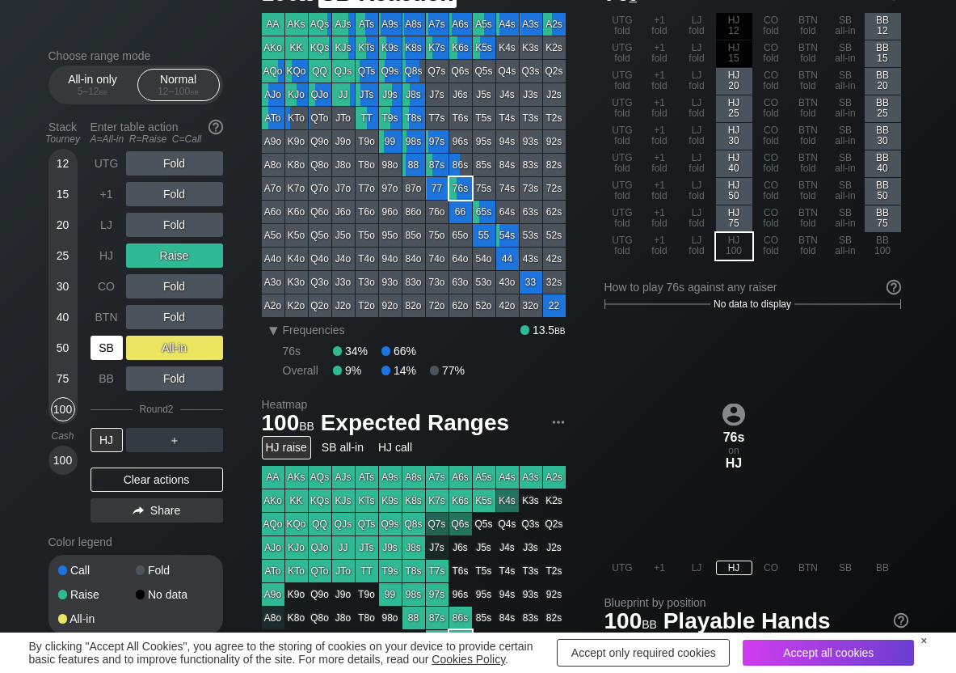
click at [110, 351] on div "SB" at bounding box center [107, 347] width 32 height 24
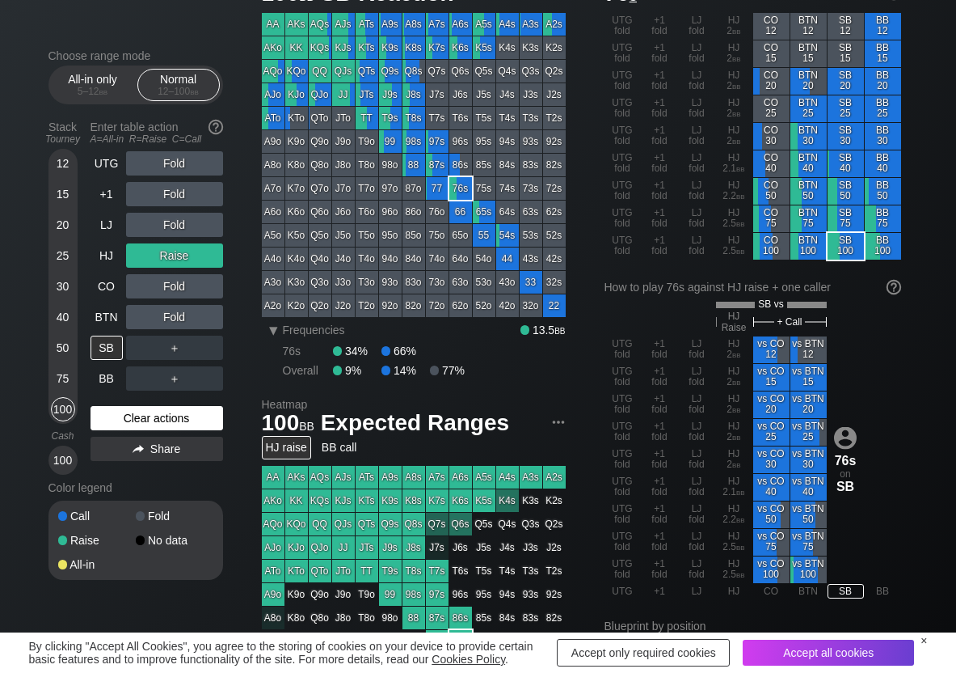
click at [109, 411] on div "Clear actions" at bounding box center [157, 418] width 133 height 24
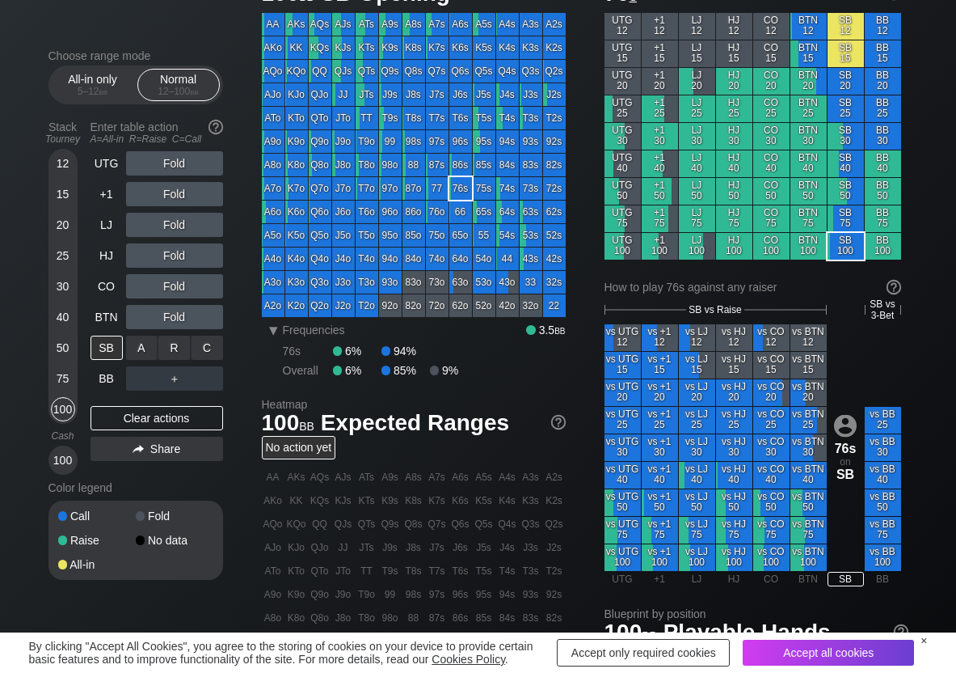
click at [210, 353] on div "C ✕" at bounding box center [208, 347] width 32 height 24
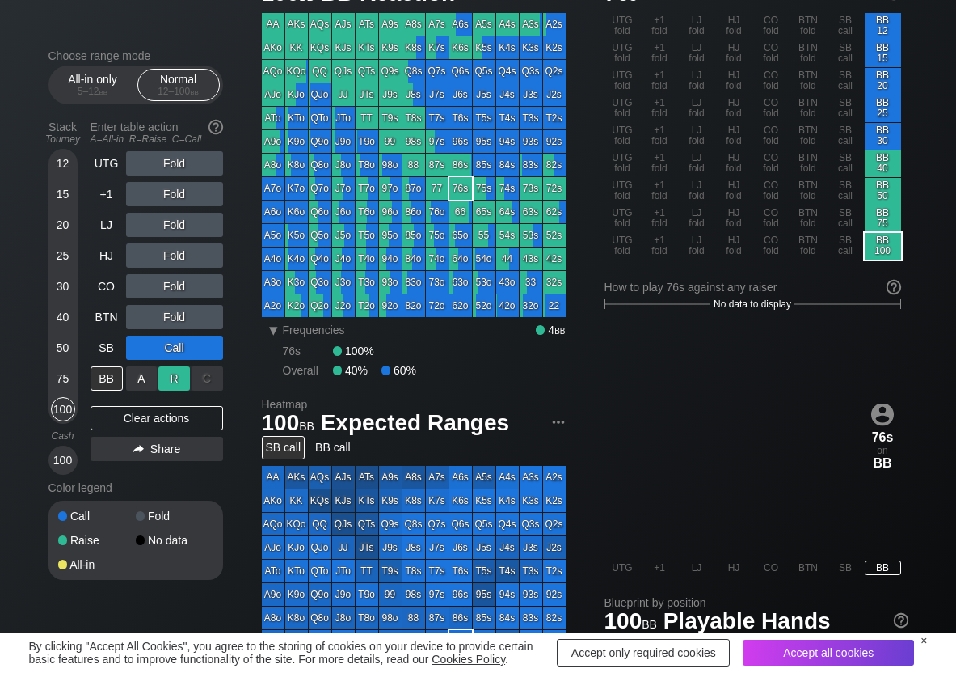
click at [169, 369] on div "R ✕" at bounding box center [174, 378] width 32 height 24
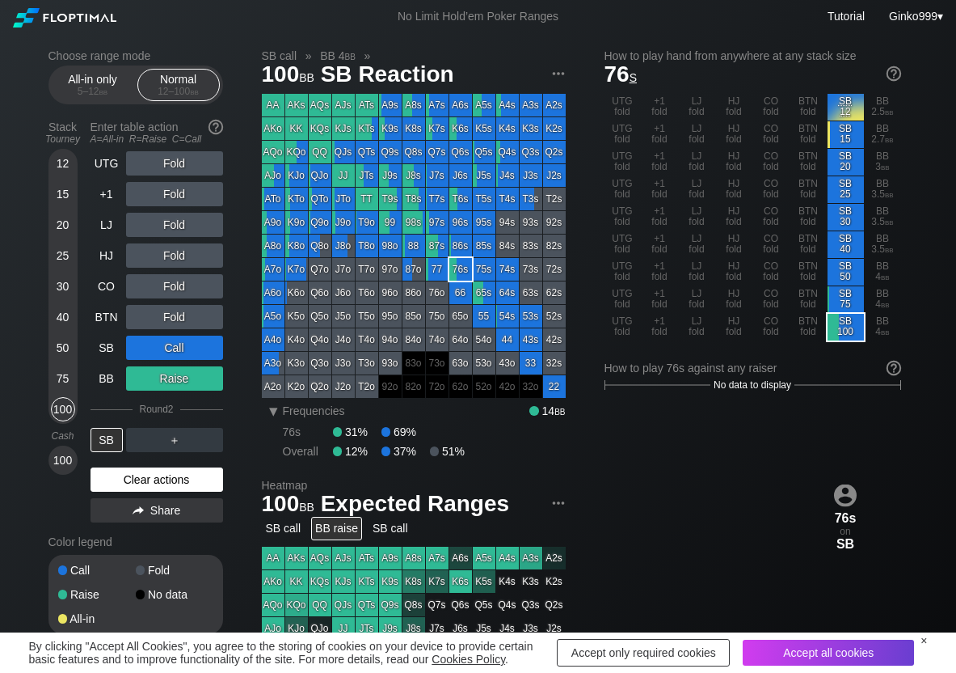
click at [139, 475] on div "Clear actions" at bounding box center [157, 479] width 133 height 24
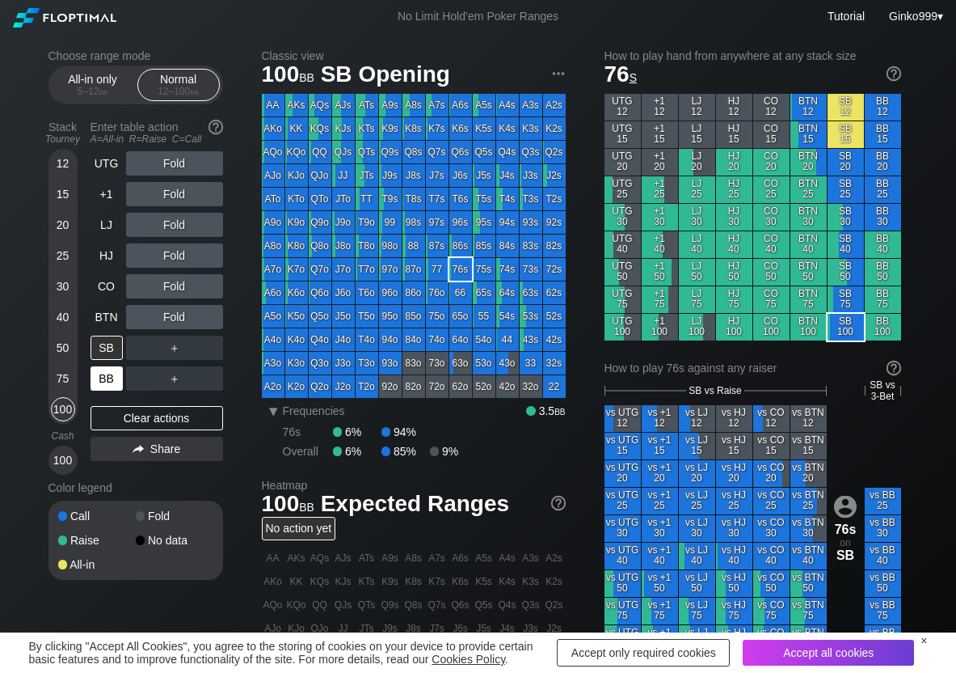
click at [116, 379] on div "BB" at bounding box center [107, 378] width 32 height 24
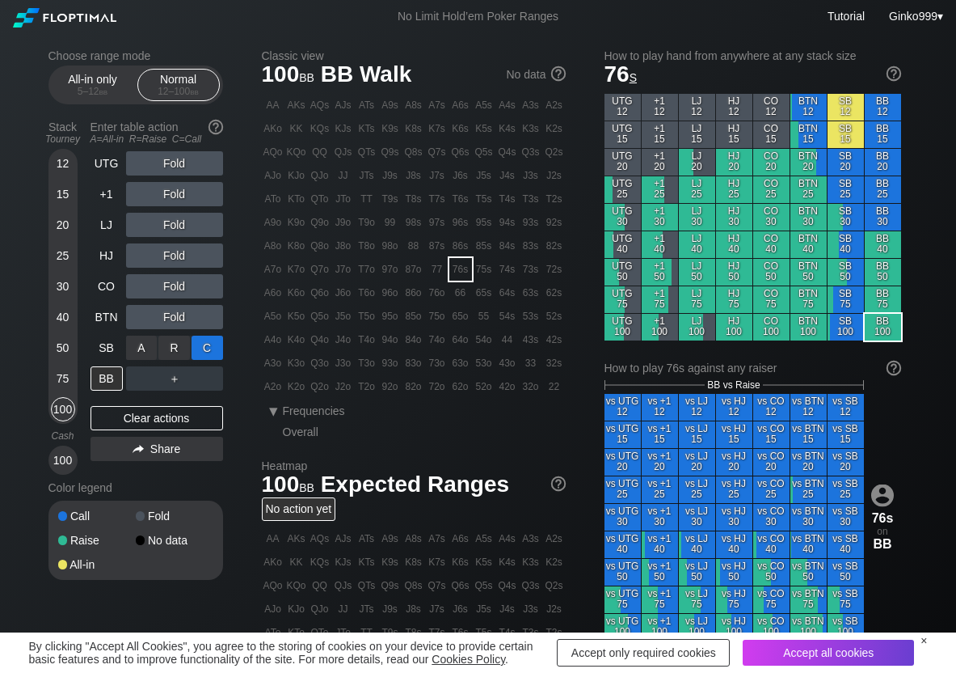
click at [205, 350] on div "C ✕" at bounding box center [208, 347] width 32 height 24
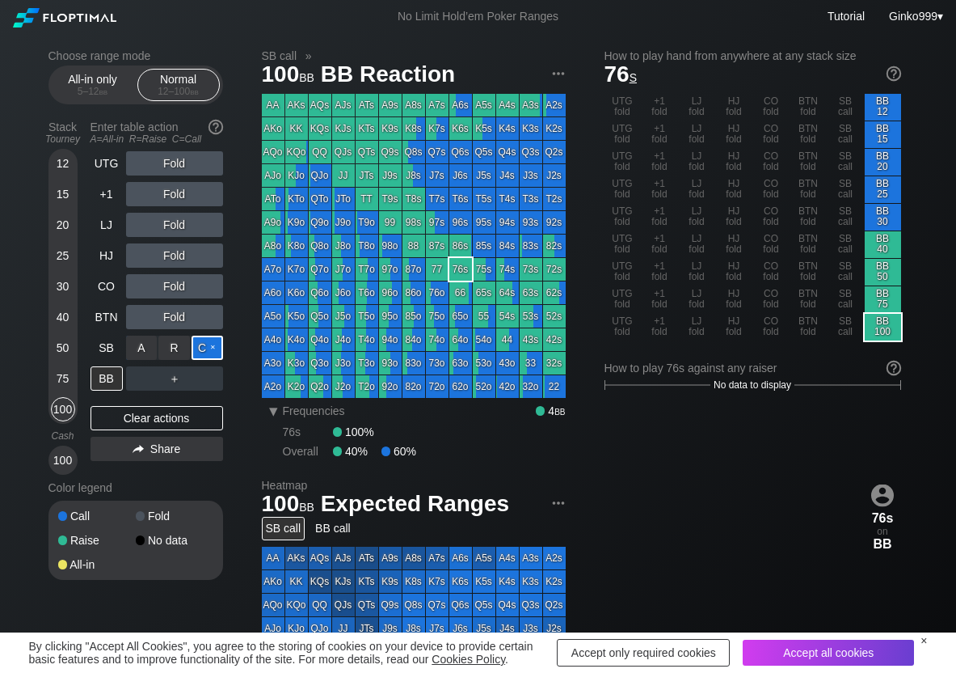
click at [205, 350] on div "C ✕" at bounding box center [208, 347] width 32 height 24
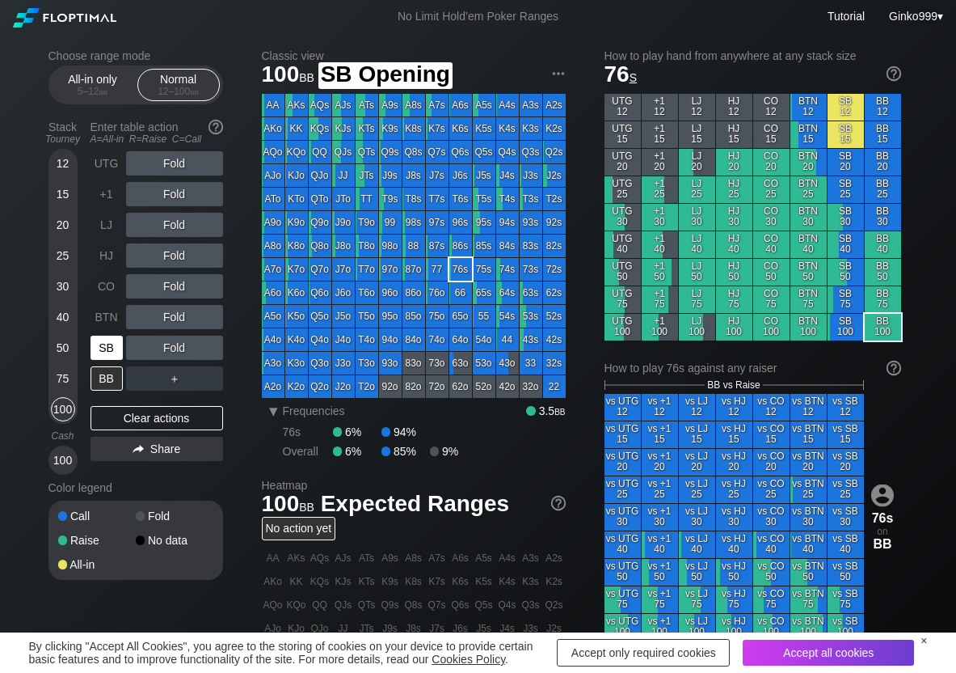
click at [120, 353] on div "SB" at bounding box center [107, 347] width 32 height 24
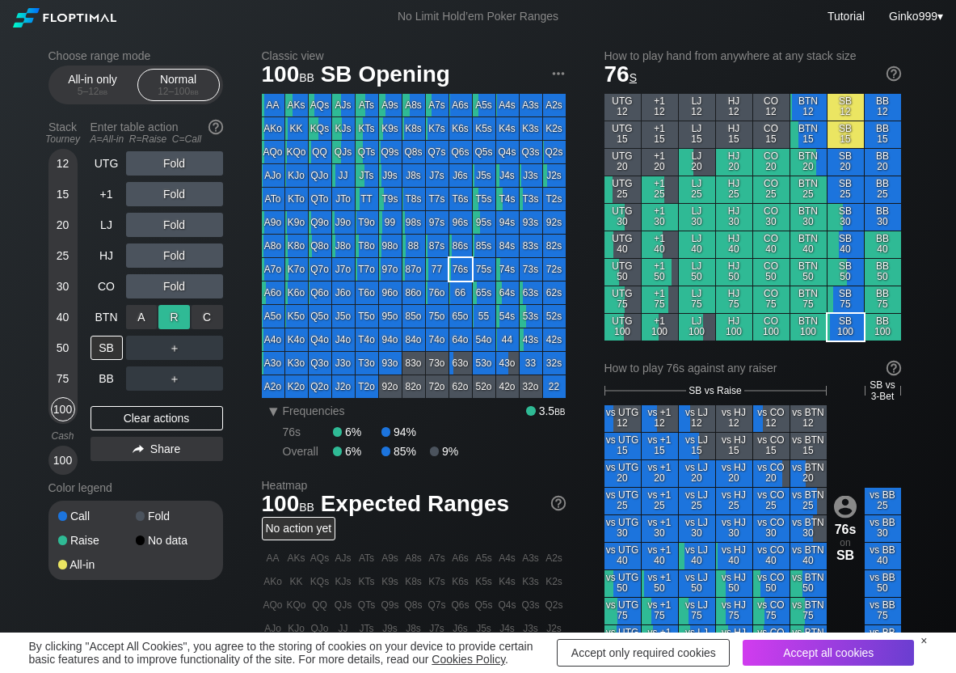
click at [177, 313] on div "R ✕" at bounding box center [174, 317] width 32 height 24
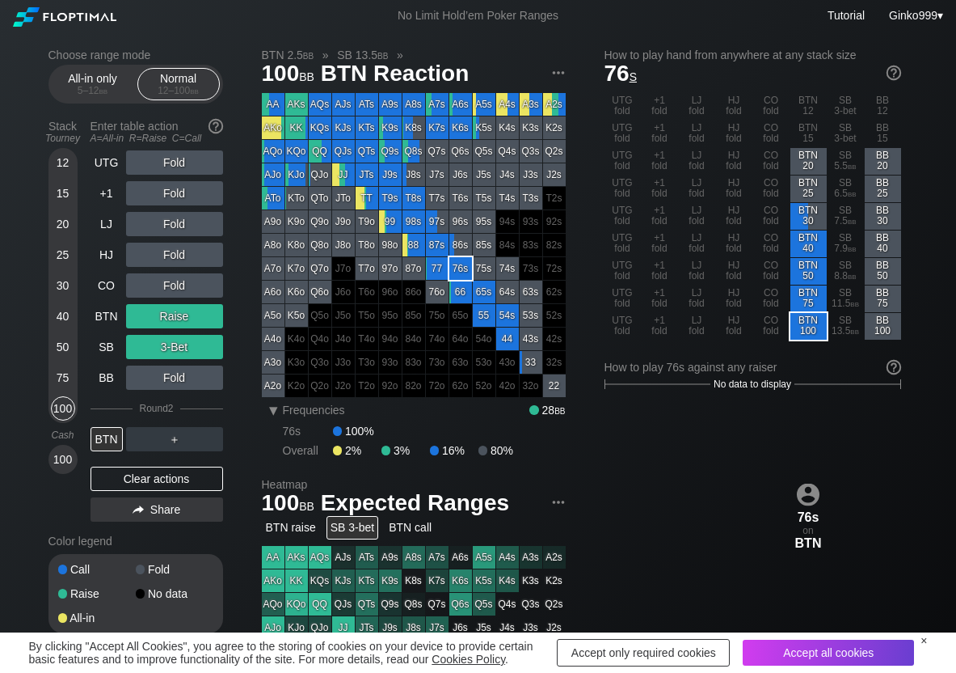
scroll to position [81, 0]
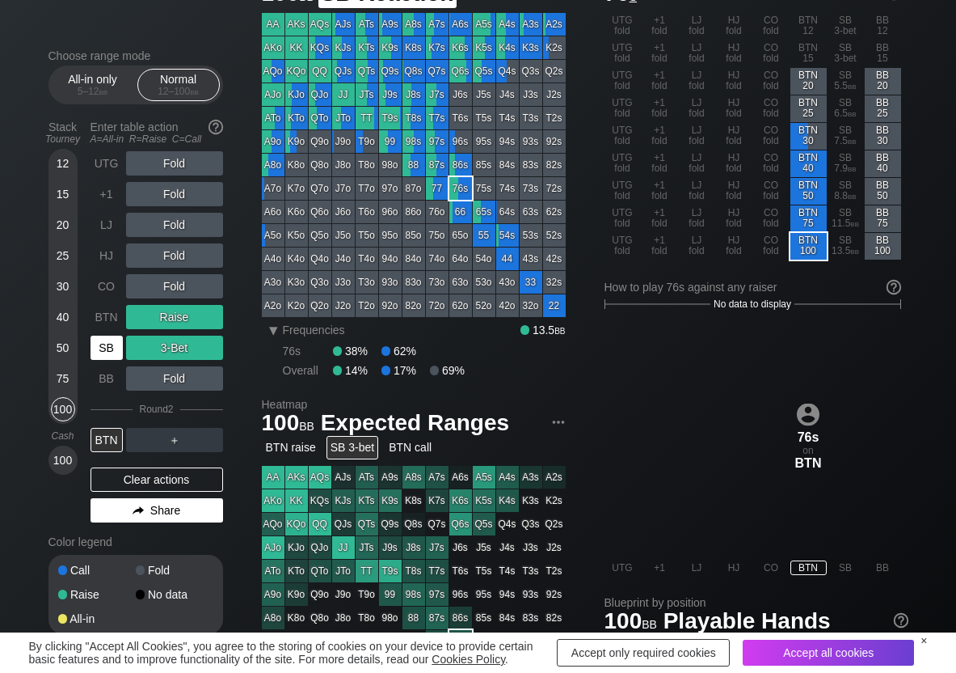
click at [111, 320] on div "BTN" at bounding box center [107, 317] width 32 height 24
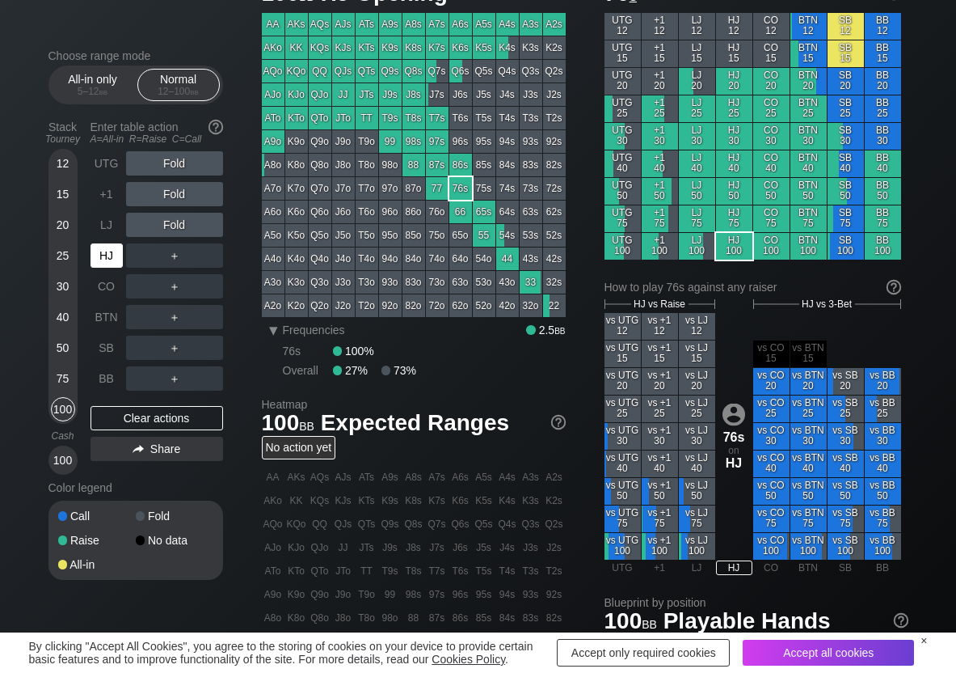
click at [102, 252] on div "HJ" at bounding box center [107, 255] width 32 height 24
click at [175, 252] on div "R ✕" at bounding box center [174, 255] width 32 height 24
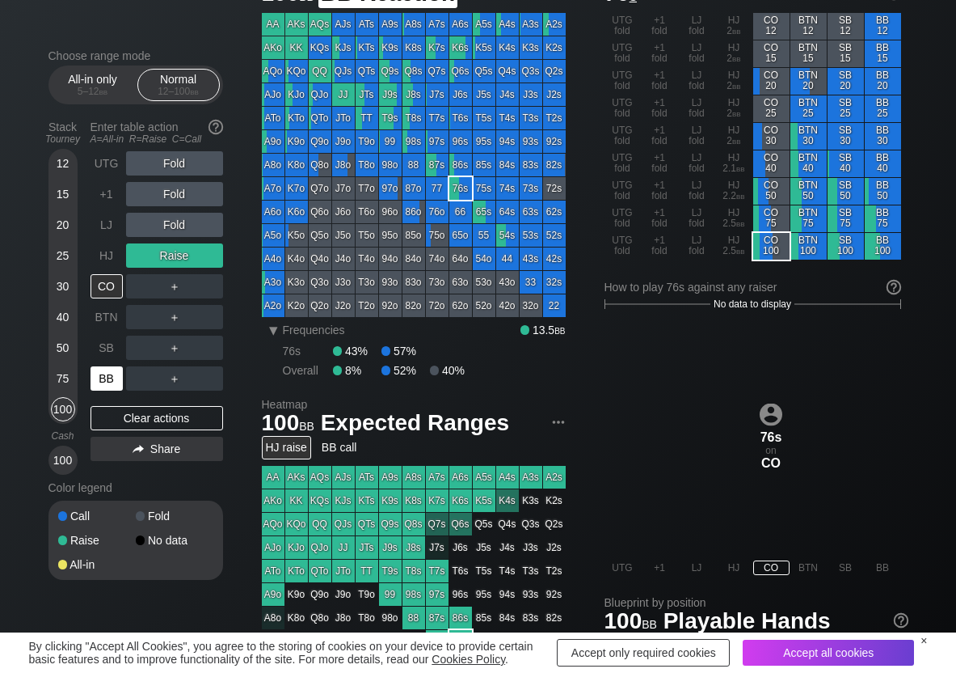
click at [103, 380] on div "BB" at bounding box center [107, 378] width 32 height 24
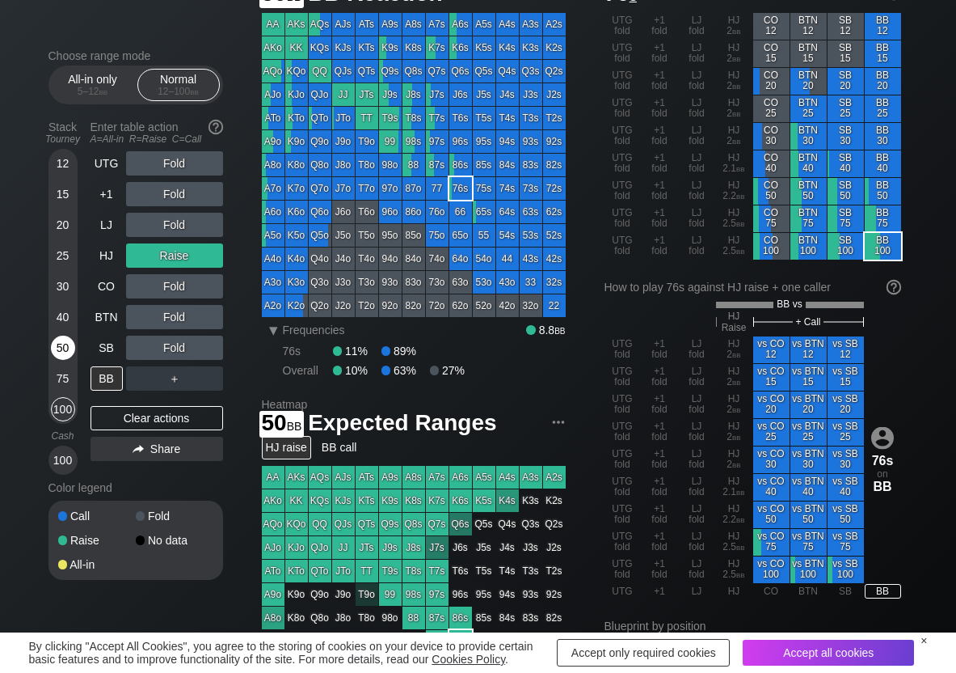
click at [61, 341] on div "50" at bounding box center [63, 347] width 24 height 24
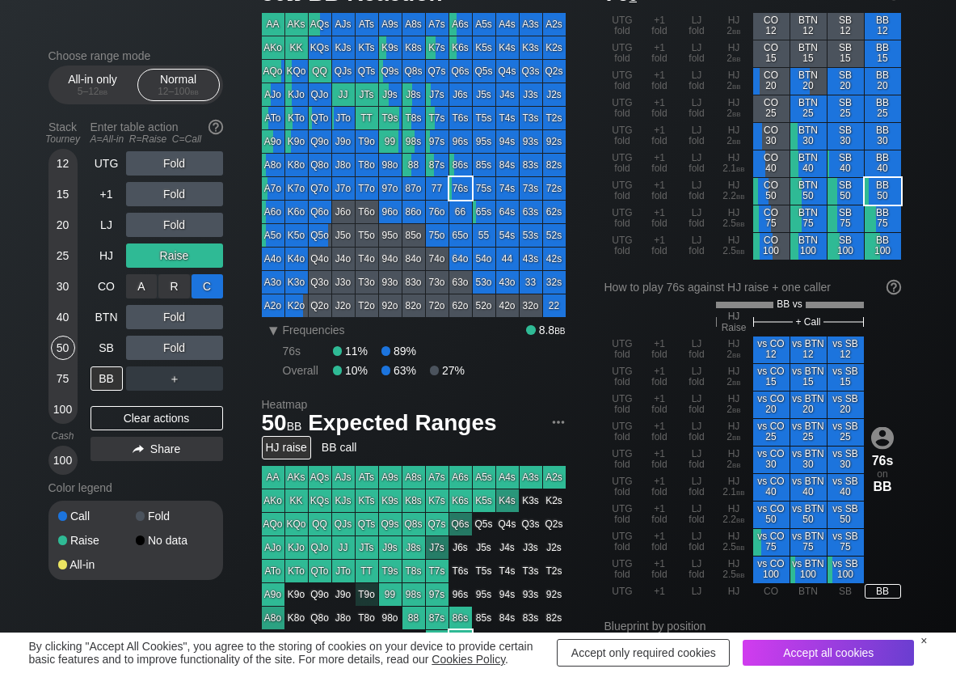
click at [205, 278] on div "C ✕" at bounding box center [208, 286] width 32 height 24
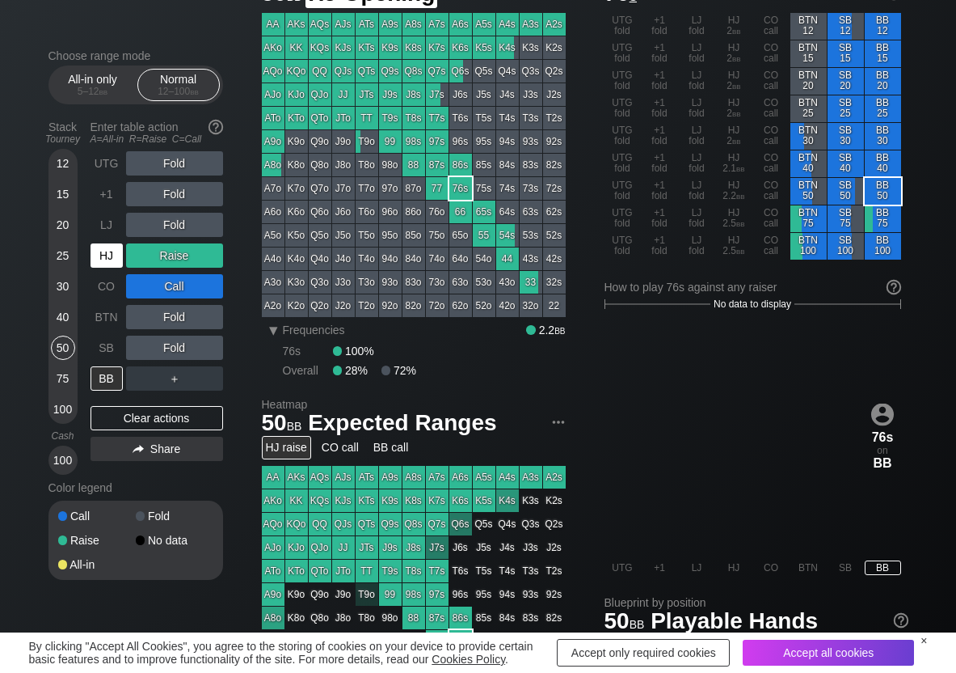
click at [117, 259] on div "HJ" at bounding box center [107, 255] width 32 height 24
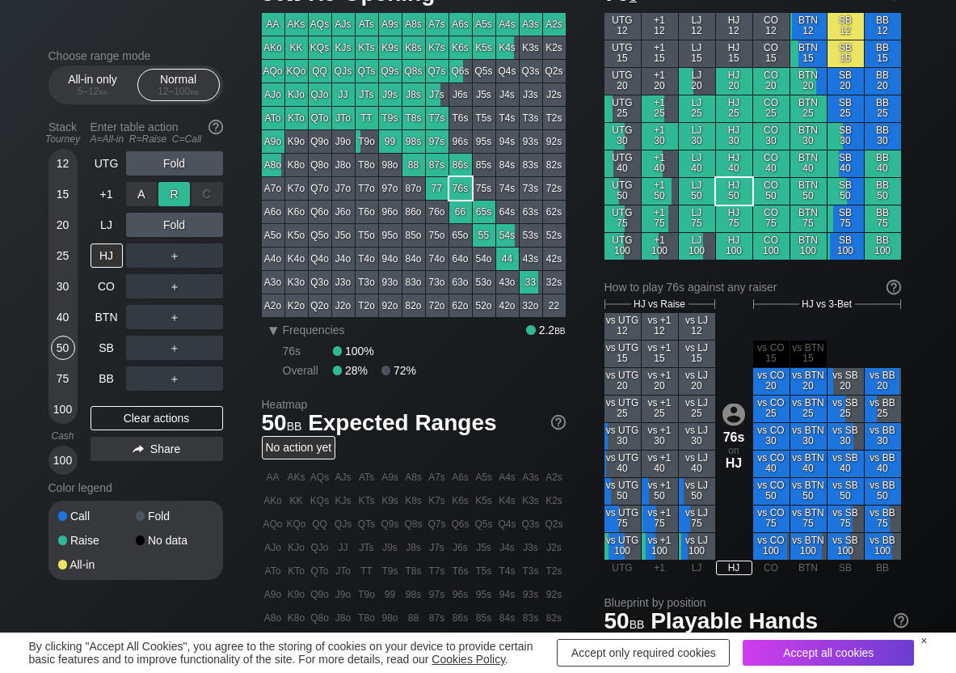
click at [173, 192] on div "R ✕" at bounding box center [174, 194] width 32 height 24
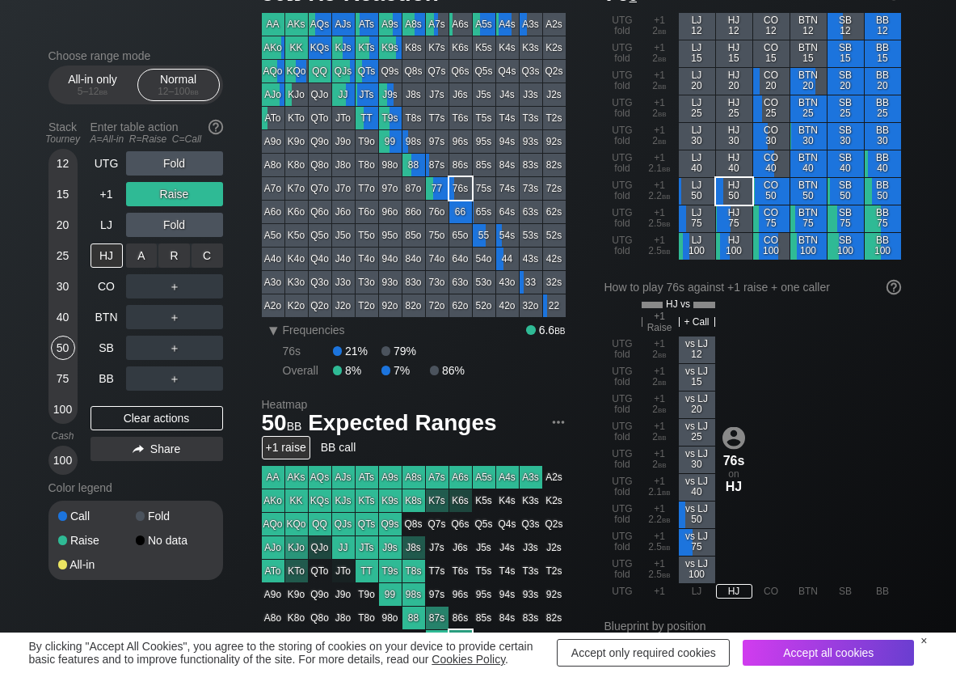
click at [204, 255] on div "C ✕" at bounding box center [208, 255] width 32 height 24
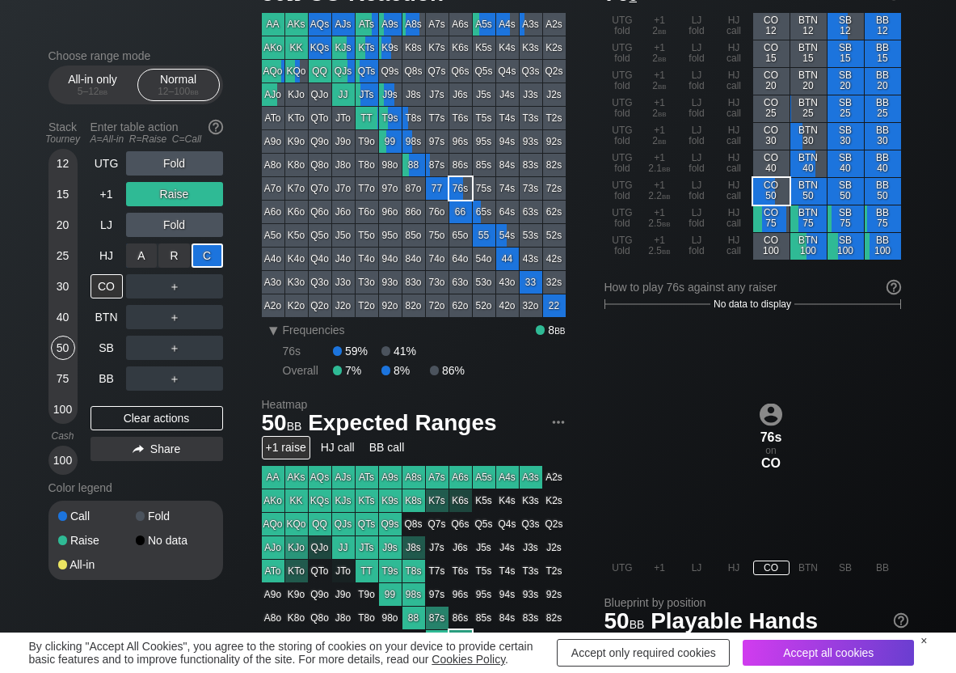
click at [162, 260] on div "R ✕" at bounding box center [174, 255] width 32 height 24
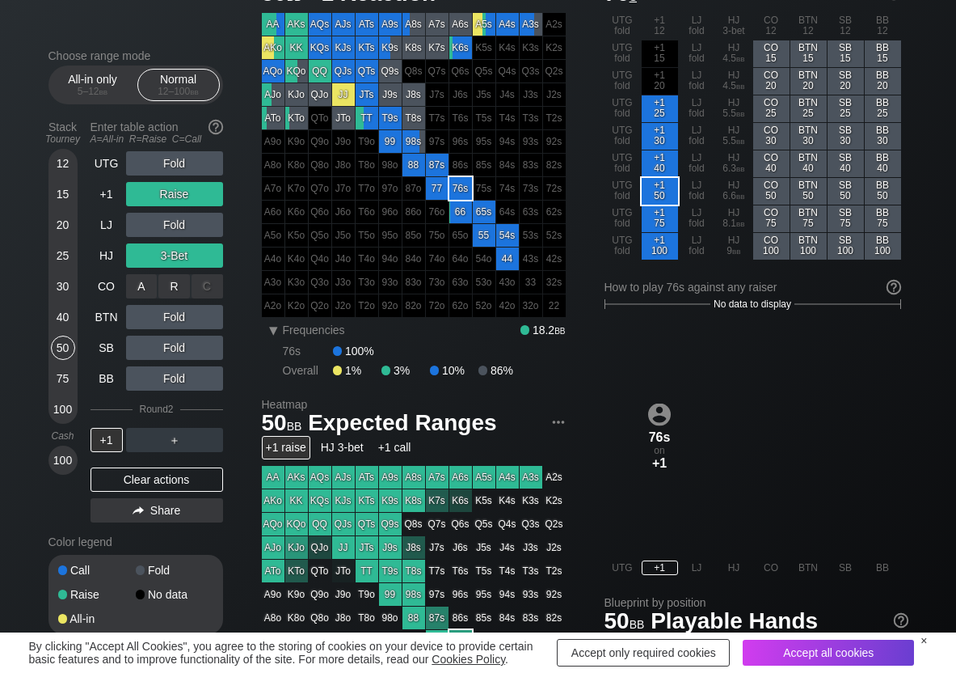
click at [200, 289] on div "C ✕" at bounding box center [208, 286] width 32 height 24
click at [173, 251] on div "R ✕" at bounding box center [174, 255] width 32 height 24
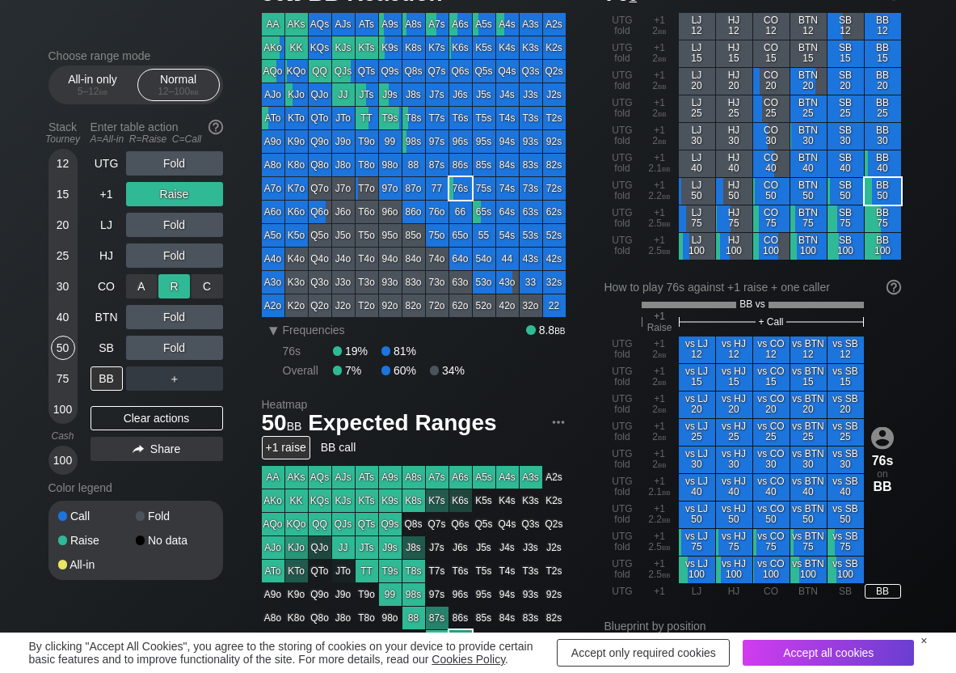
drag, startPoint x: 204, startPoint y: 289, endPoint x: 189, endPoint y: 294, distance: 15.6
click at [202, 289] on div "C ✕" at bounding box center [208, 286] width 32 height 24
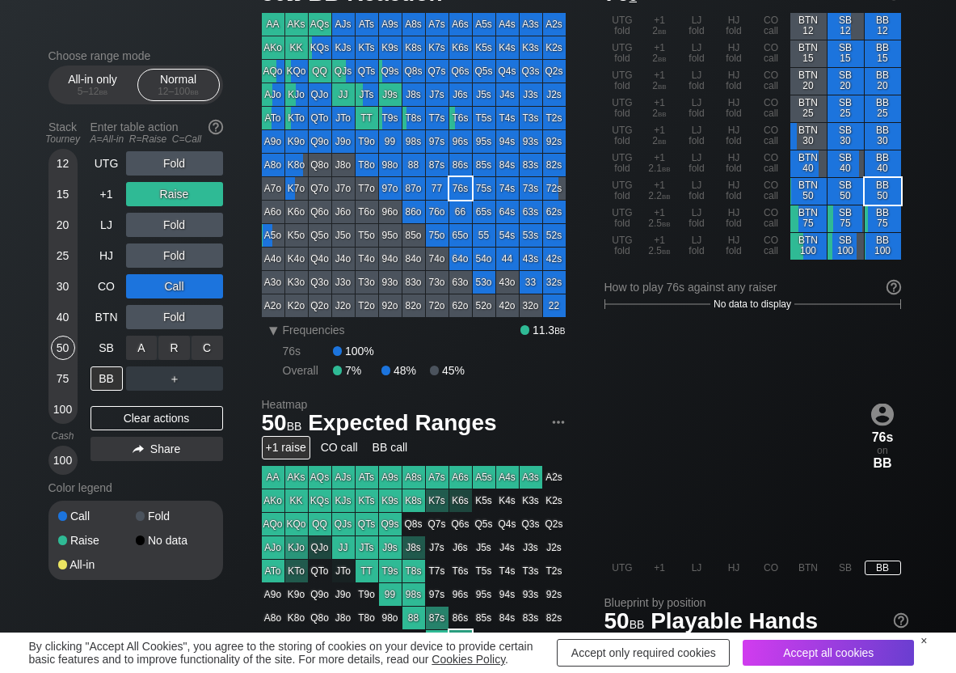
click at [175, 344] on div "R ✕" at bounding box center [174, 347] width 32 height 24
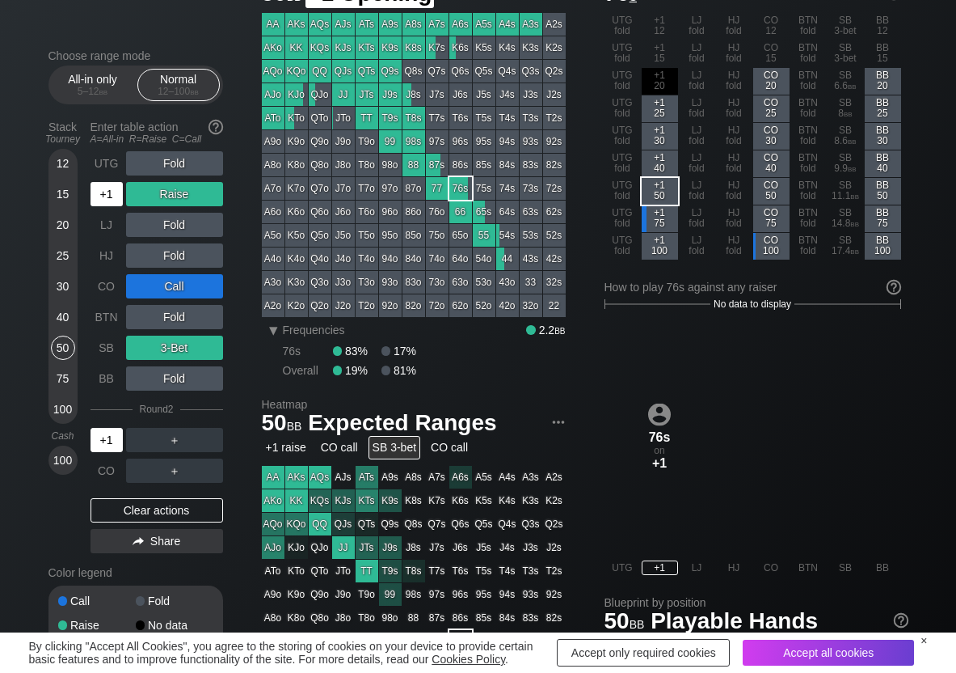
click at [109, 194] on div "+1" at bounding box center [107, 194] width 32 height 24
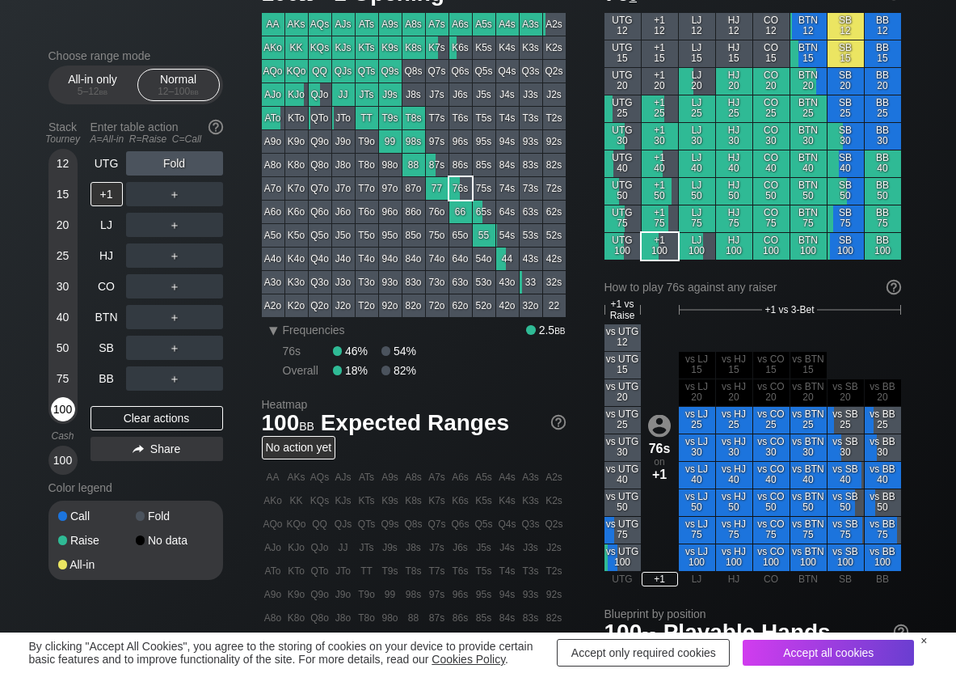
click at [67, 404] on div "100" at bounding box center [63, 409] width 24 height 24
click at [177, 194] on div "R ✕" at bounding box center [174, 194] width 32 height 24
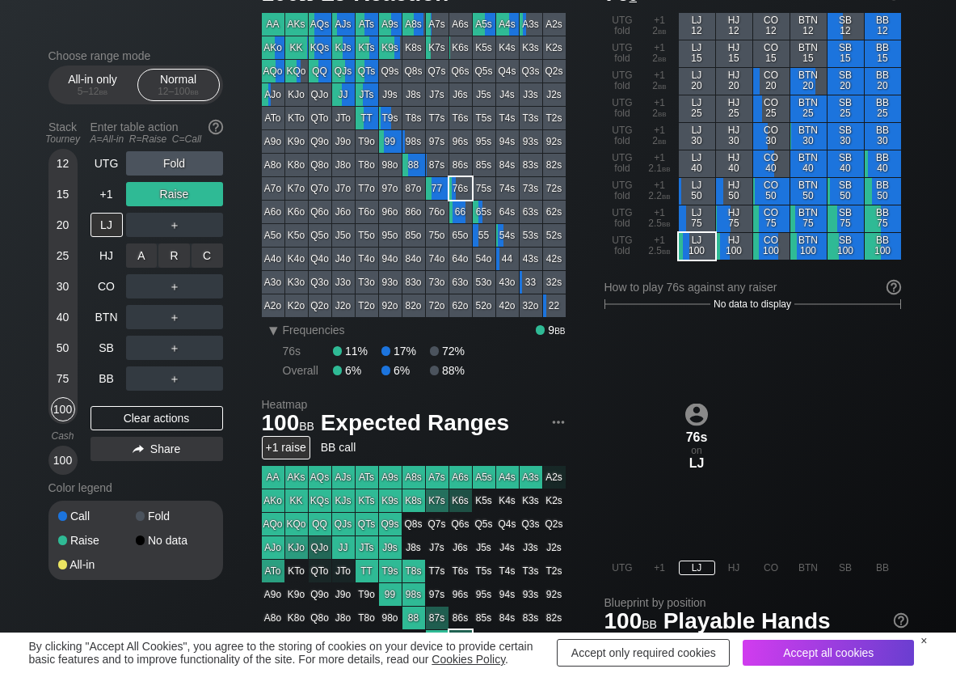
click at [208, 251] on div "C ✕" at bounding box center [208, 255] width 32 height 24
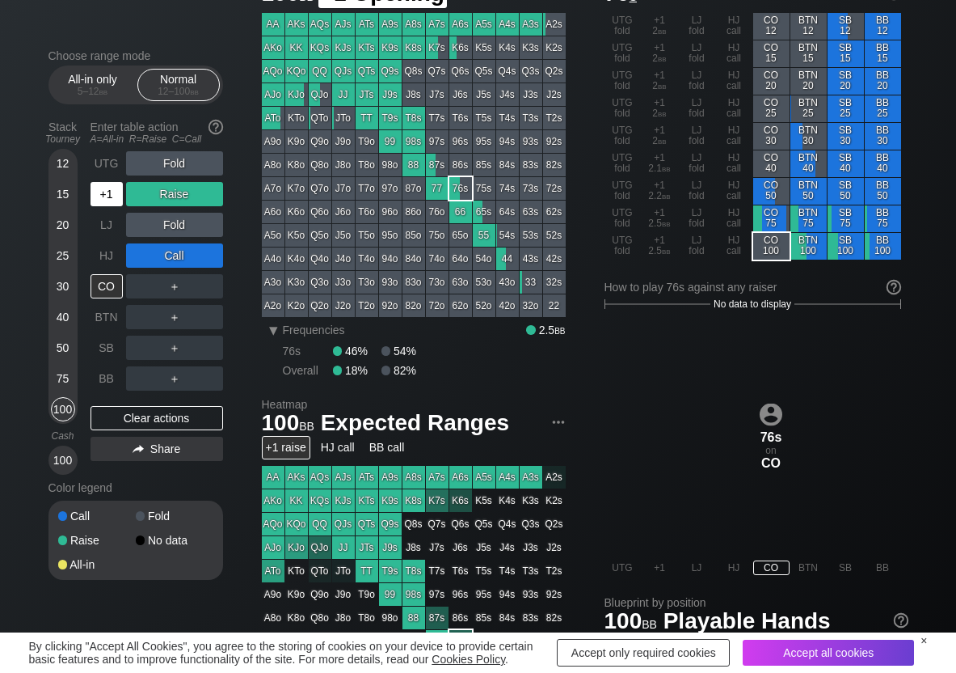
click at [113, 200] on div "+1" at bounding box center [107, 194] width 32 height 24
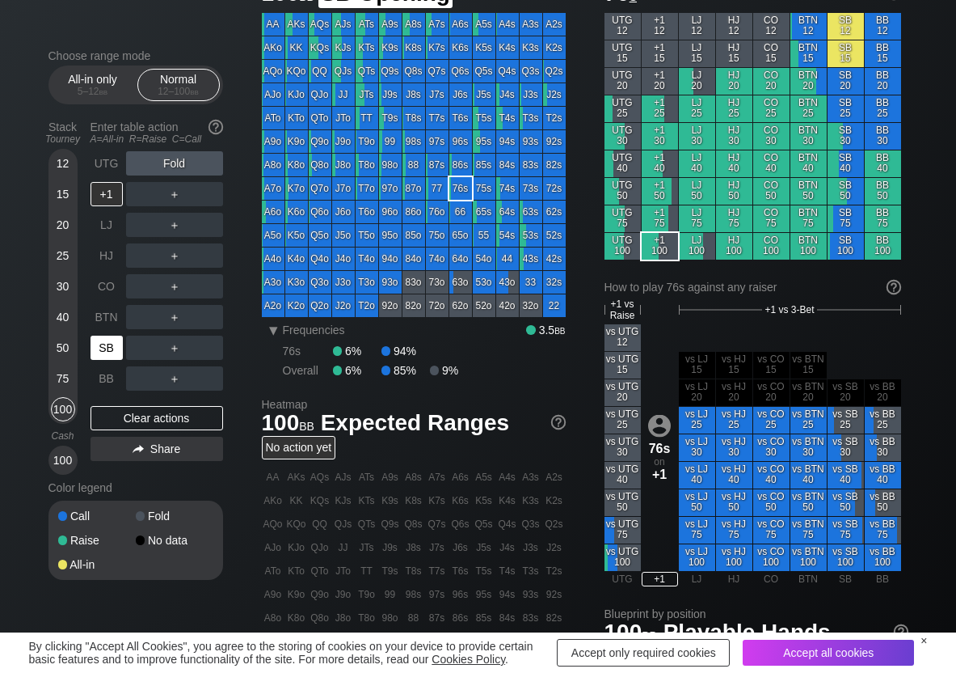
click at [102, 343] on div "SB" at bounding box center [107, 347] width 32 height 24
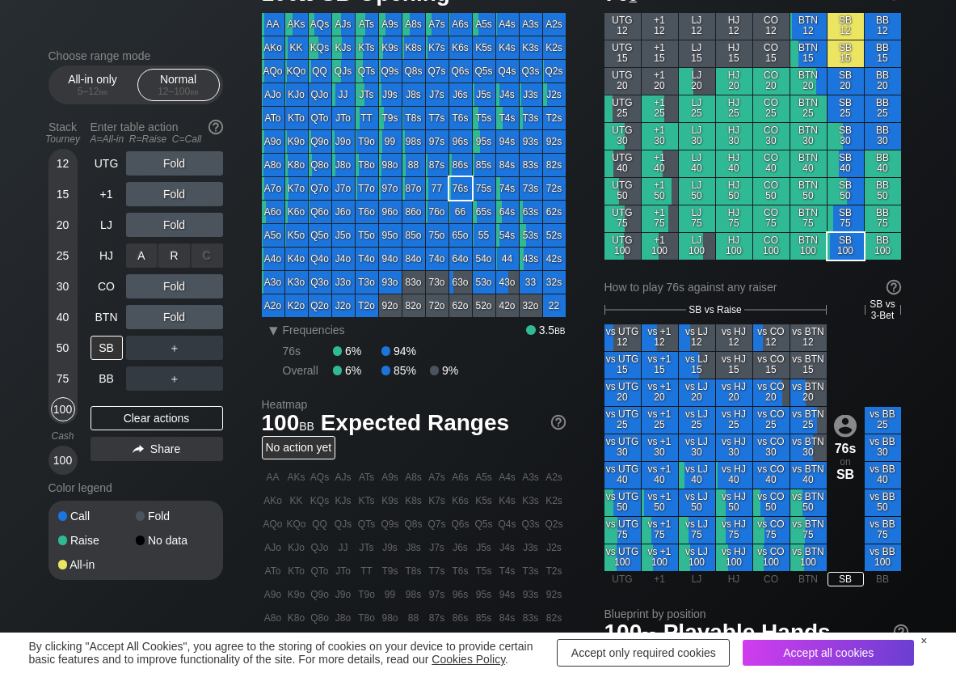
click at [178, 261] on div "R ✕" at bounding box center [174, 255] width 32 height 24
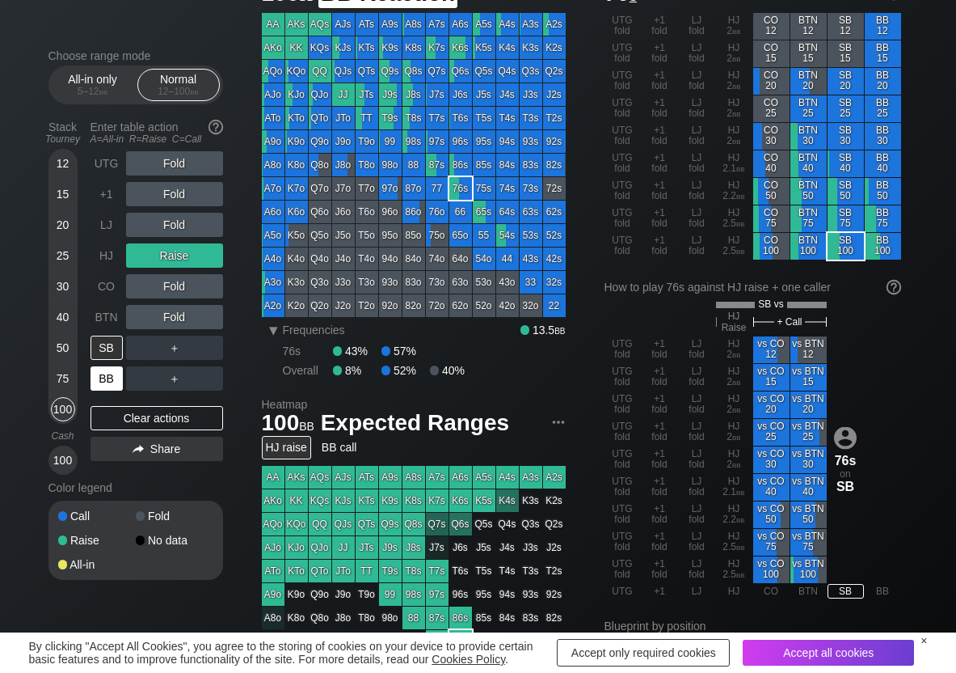
click at [106, 378] on div "BB" at bounding box center [107, 378] width 32 height 24
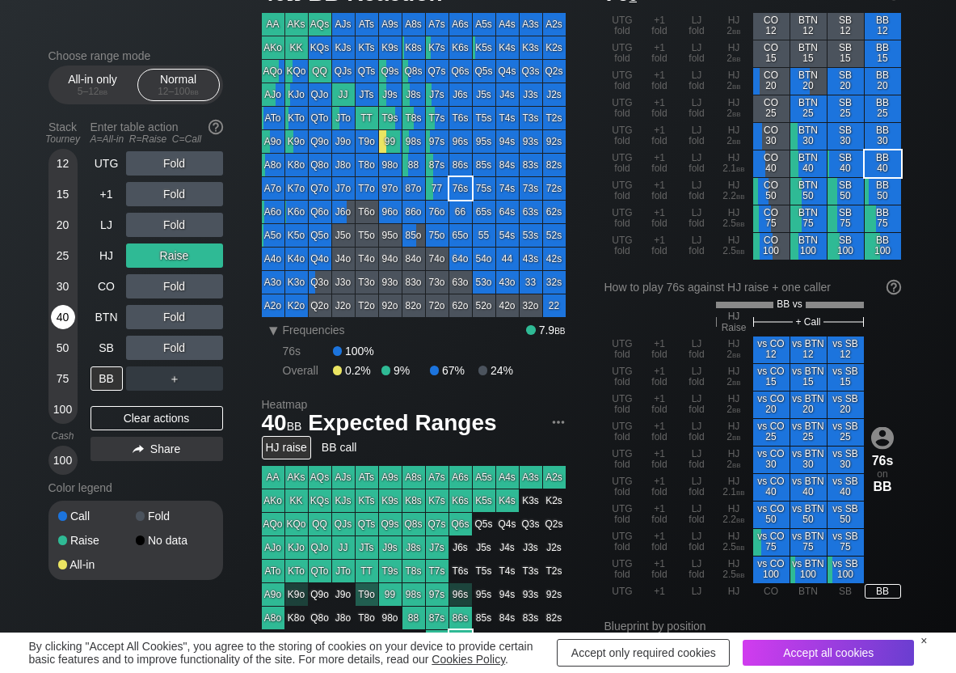
click at [61, 316] on div "40" at bounding box center [63, 317] width 24 height 24
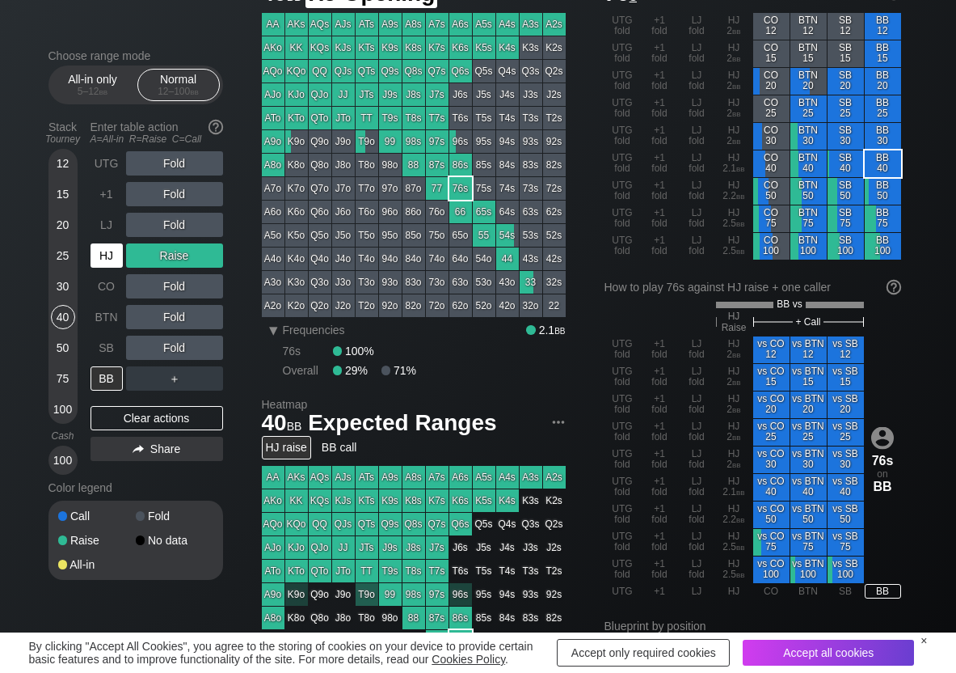
click at [117, 258] on div "HJ" at bounding box center [107, 255] width 32 height 24
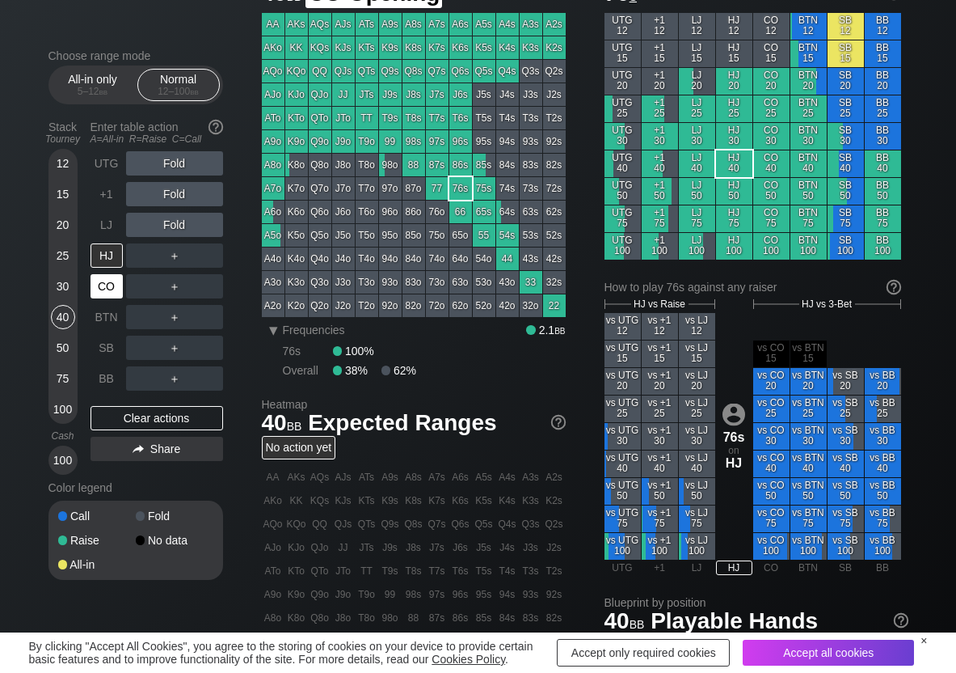
click at [108, 289] on div "CO" at bounding box center [107, 286] width 32 height 24
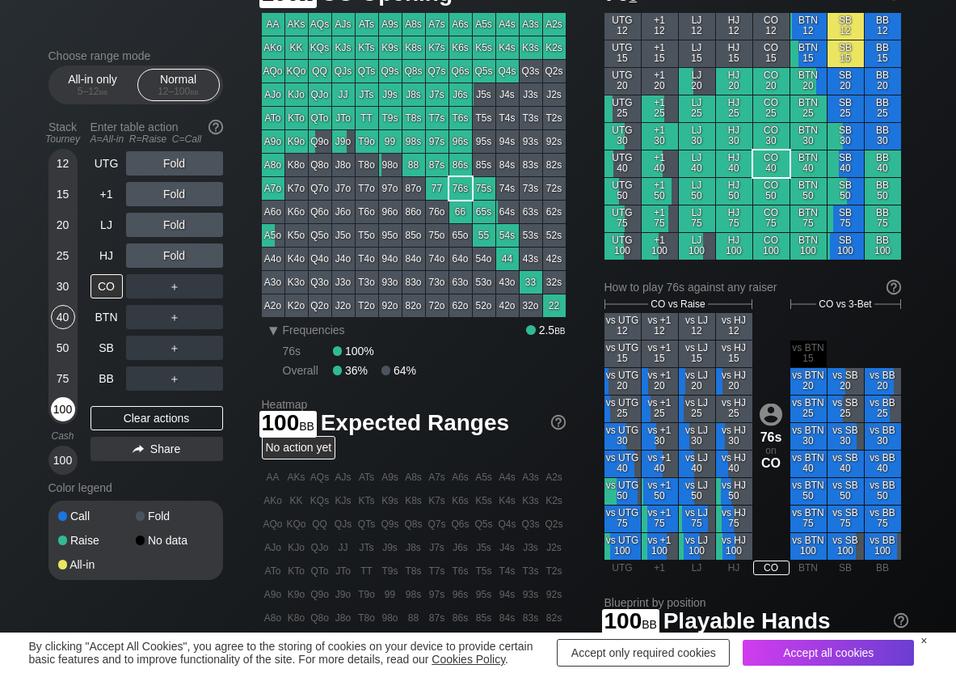
click at [57, 405] on div "100" at bounding box center [63, 409] width 24 height 24
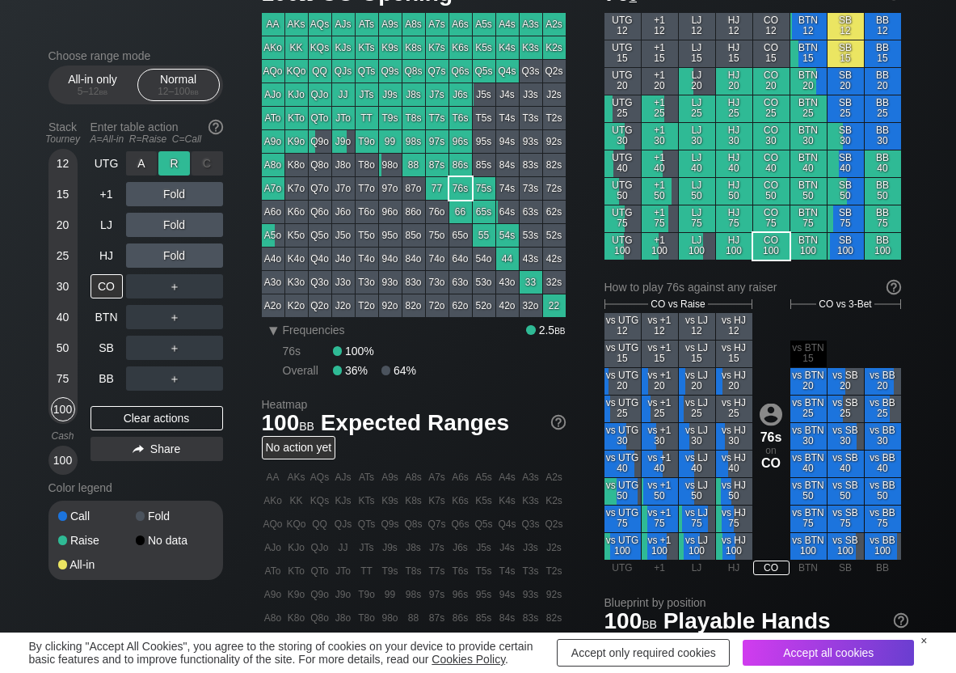
click at [179, 158] on div "R ✕" at bounding box center [174, 163] width 32 height 24
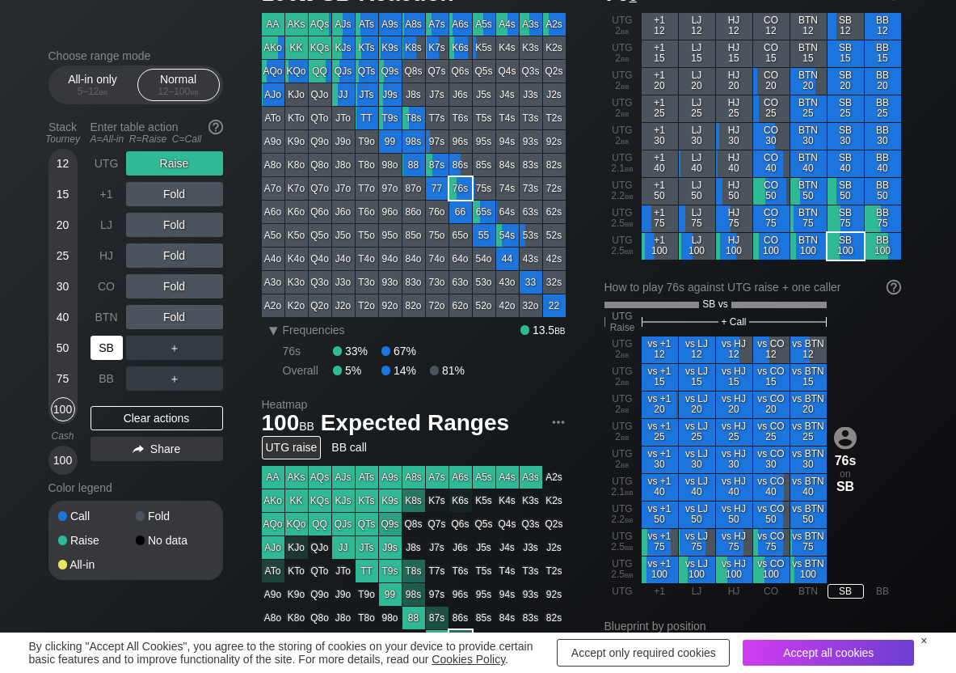
click at [101, 352] on div "SB" at bounding box center [107, 347] width 32 height 24
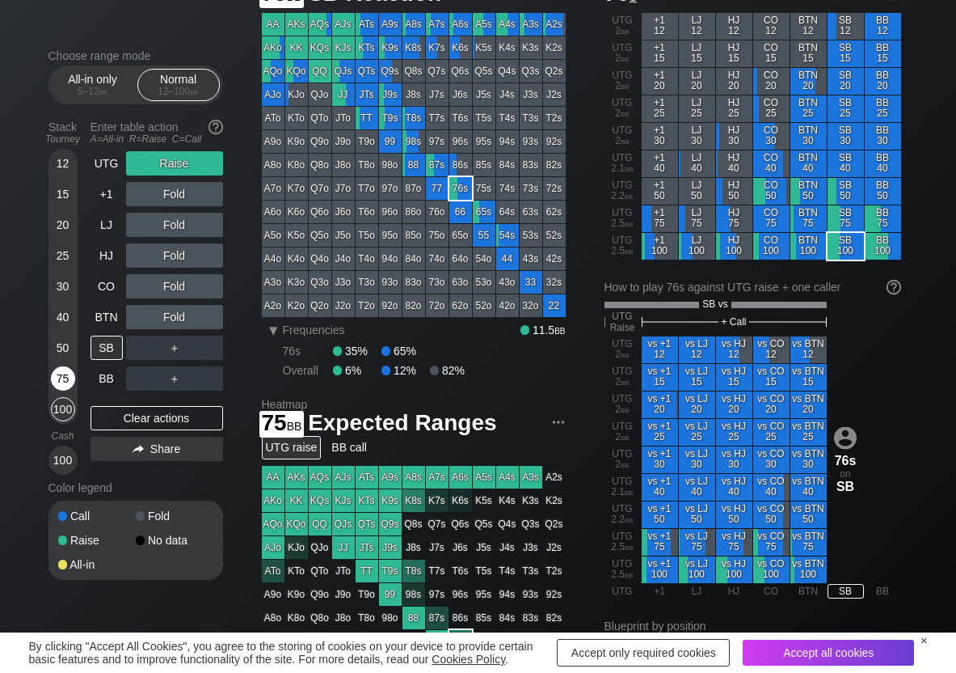
click at [63, 378] on div "75" at bounding box center [63, 378] width 24 height 24
click at [176, 341] on div "R ✕" at bounding box center [174, 347] width 32 height 24
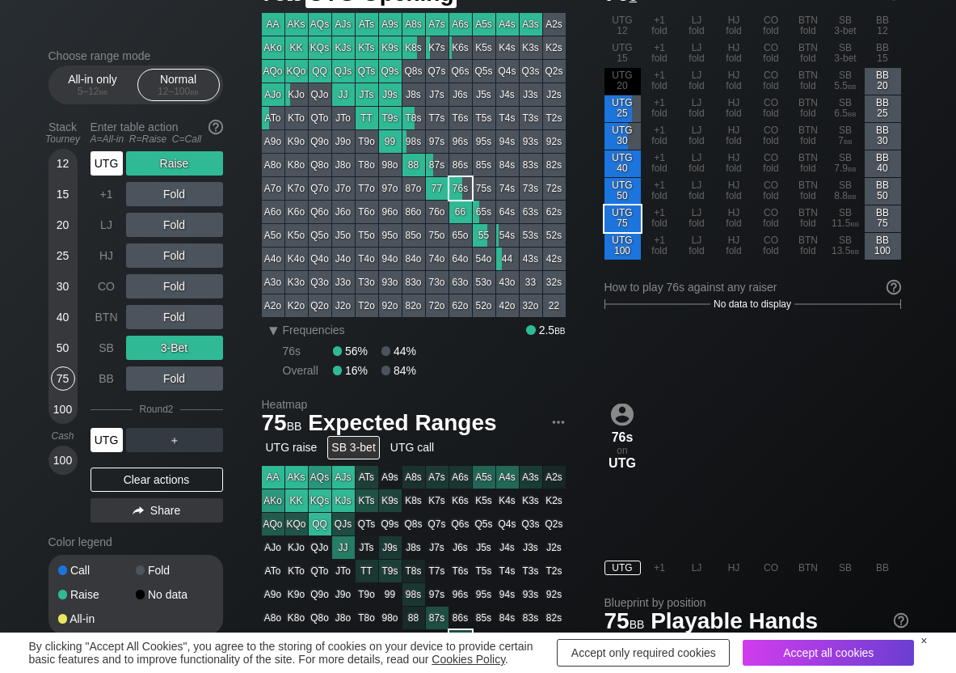
click at [119, 161] on div "UTG" at bounding box center [107, 163] width 32 height 24
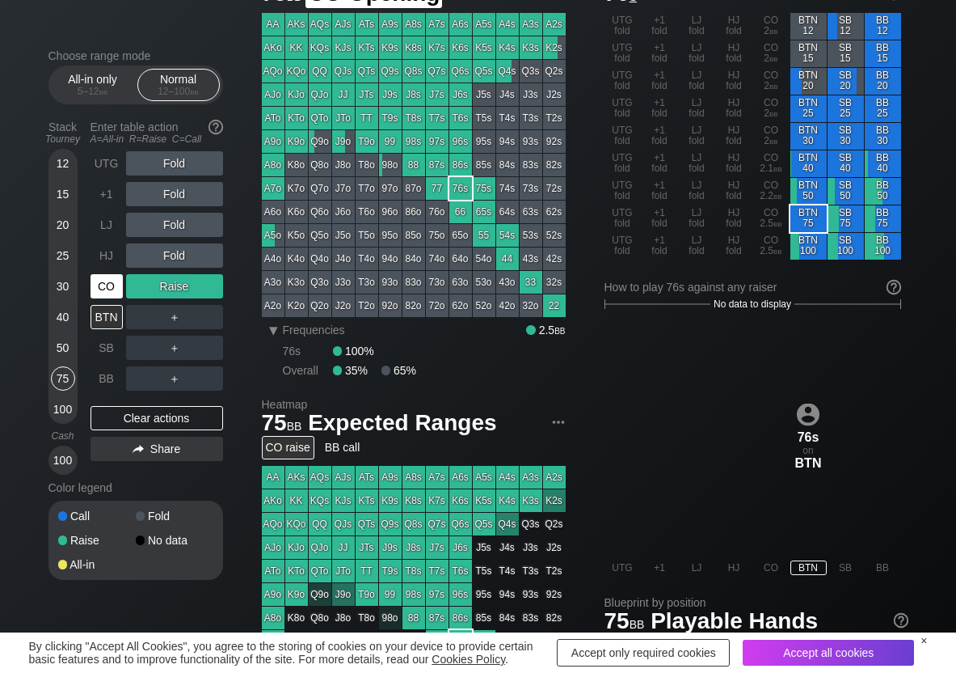
click at [117, 289] on div "CO" at bounding box center [107, 286] width 32 height 24
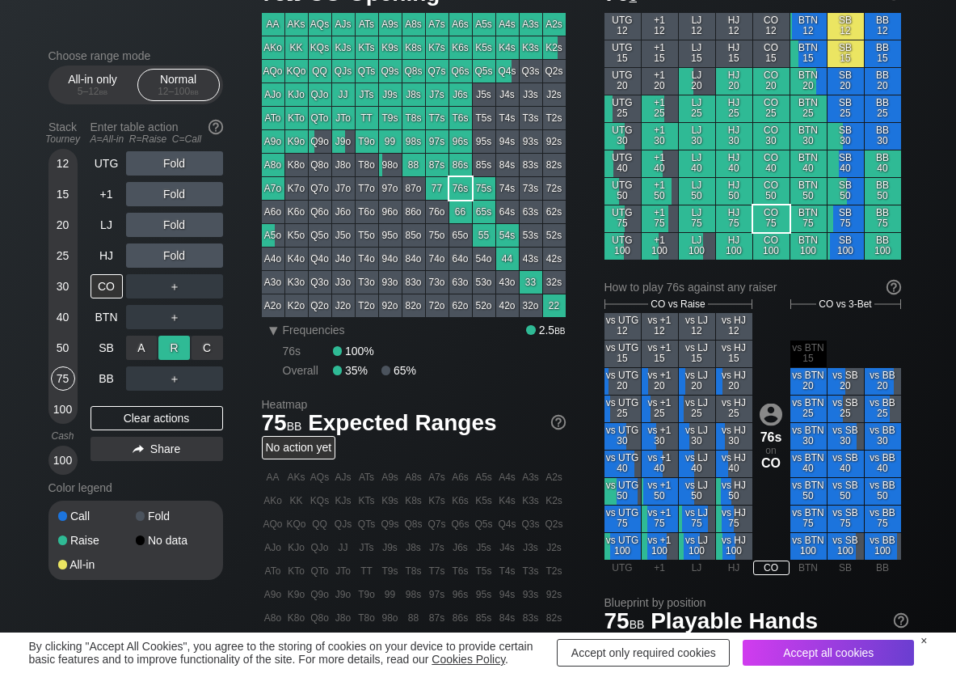
click at [177, 344] on div "R ✕" at bounding box center [174, 347] width 32 height 24
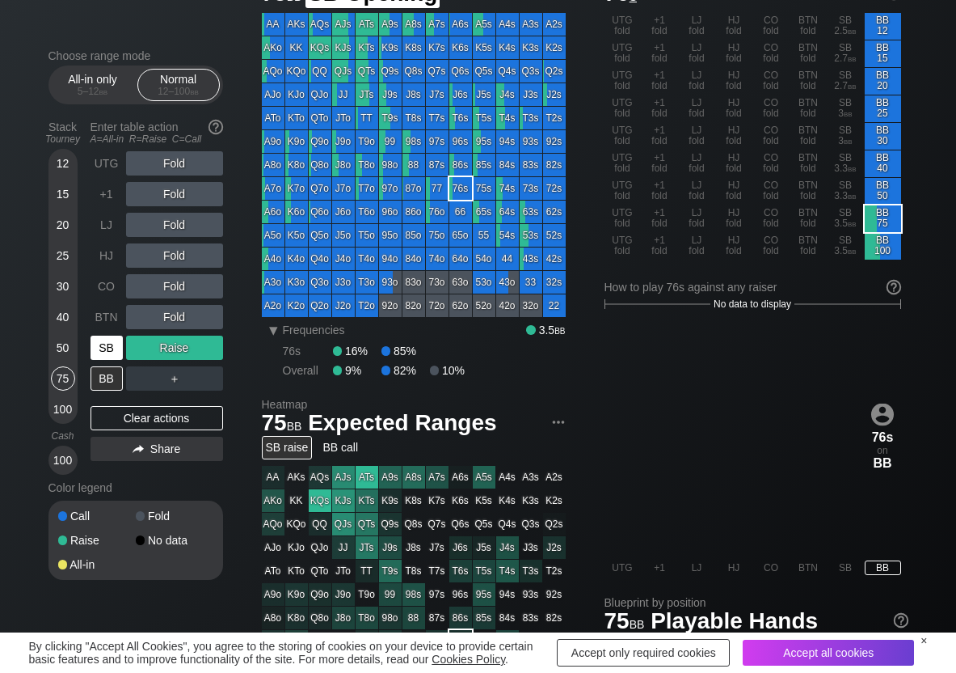
click at [108, 349] on div "SB" at bounding box center [107, 347] width 32 height 24
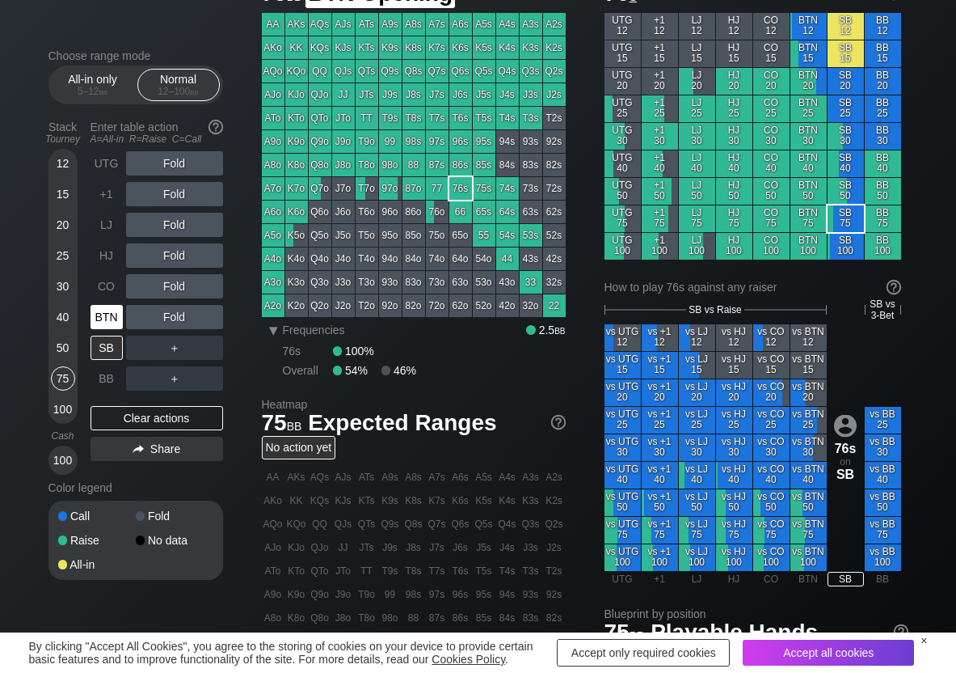
click at [113, 319] on div "BTN" at bounding box center [107, 317] width 32 height 24
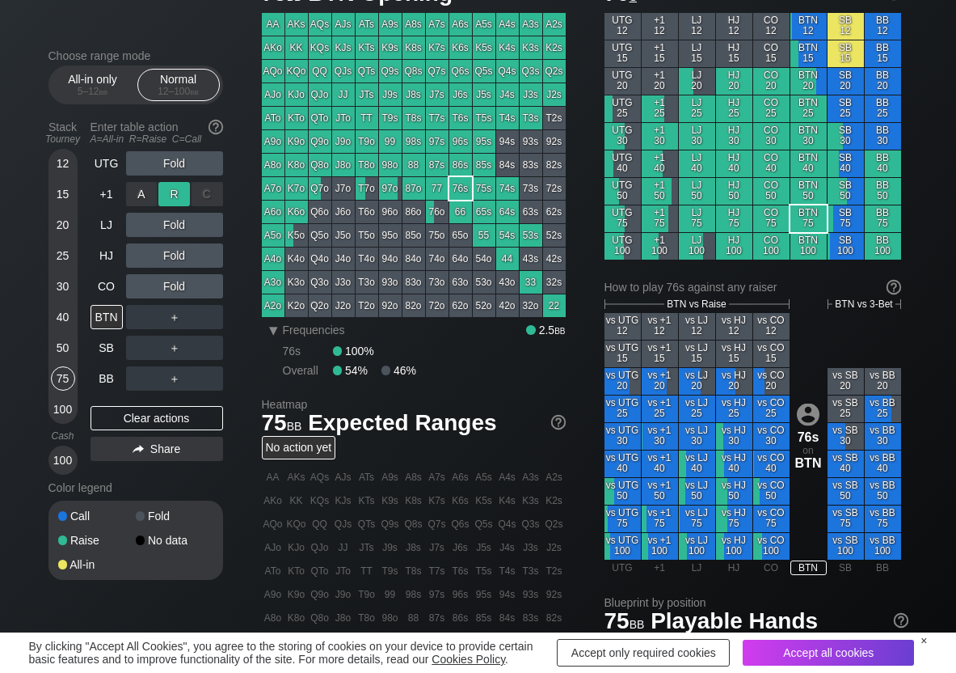
click at [166, 189] on div "R ✕" at bounding box center [174, 194] width 32 height 24
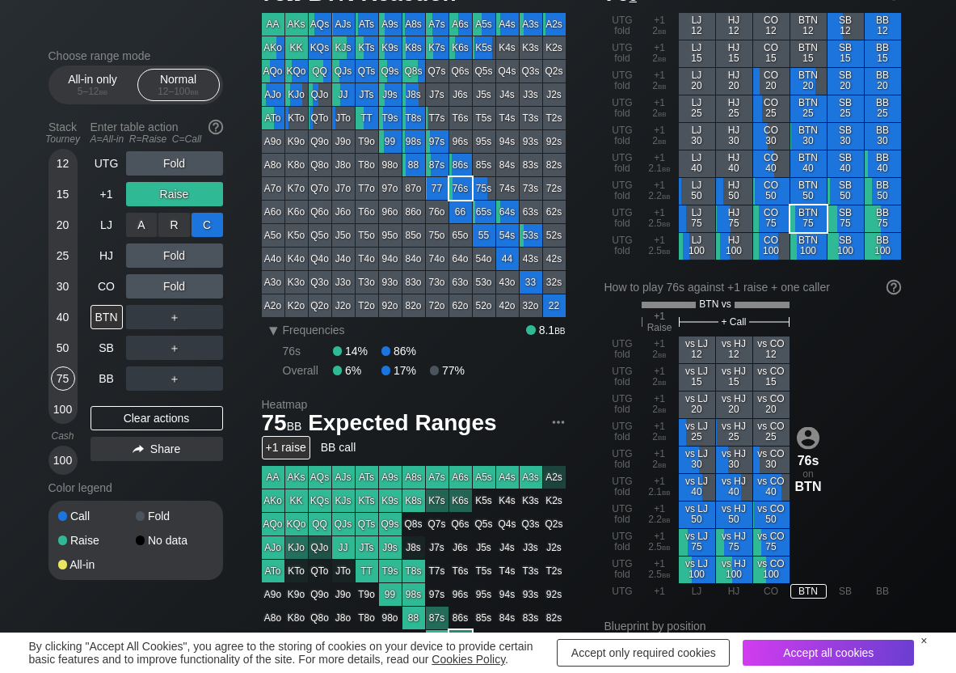
click at [202, 222] on div "C ✕" at bounding box center [208, 225] width 32 height 24
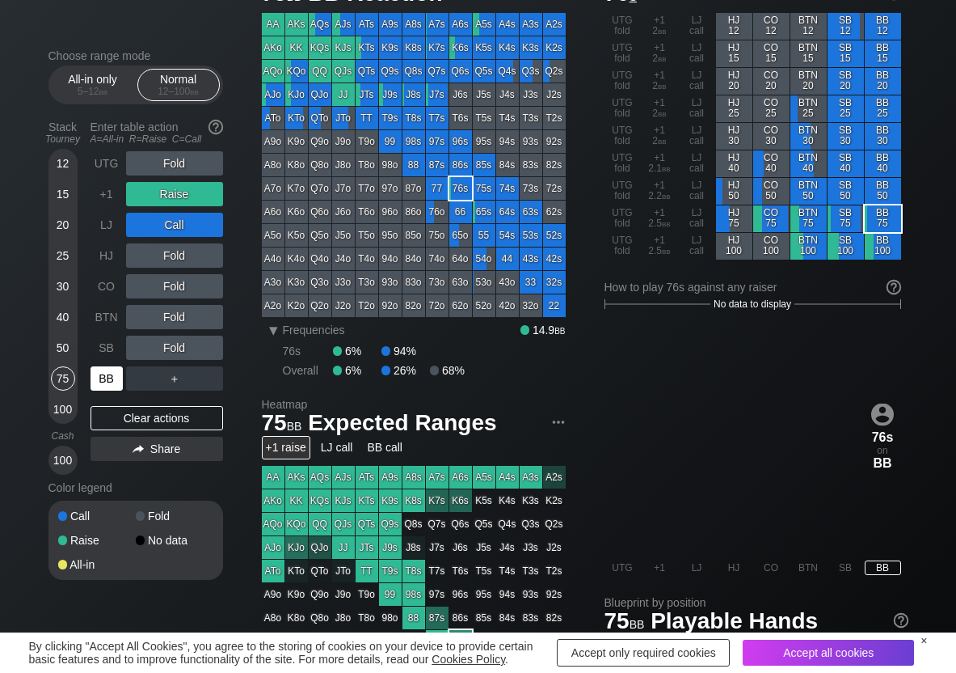
click at [91, 376] on div "BB" at bounding box center [107, 378] width 32 height 24
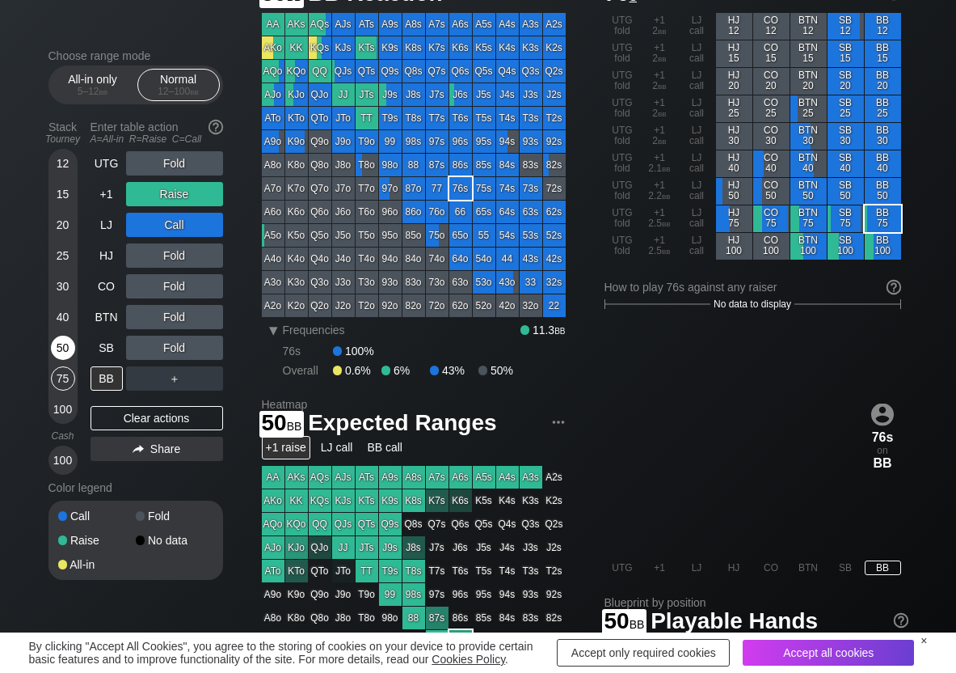
click at [61, 343] on div "50" at bounding box center [63, 347] width 24 height 24
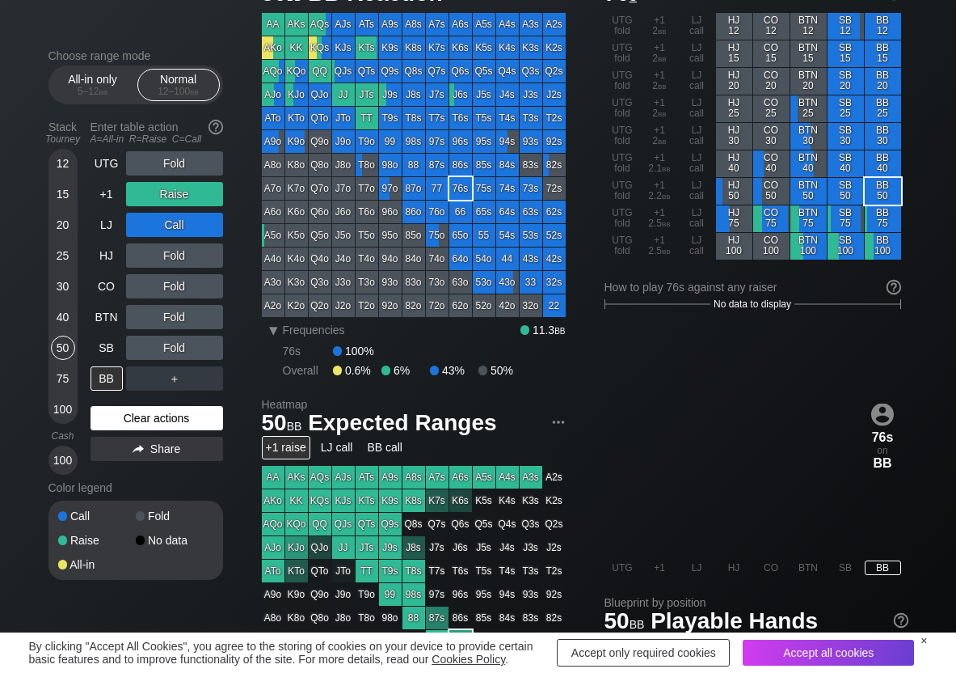
click at [154, 416] on div "Clear actions" at bounding box center [157, 418] width 133 height 24
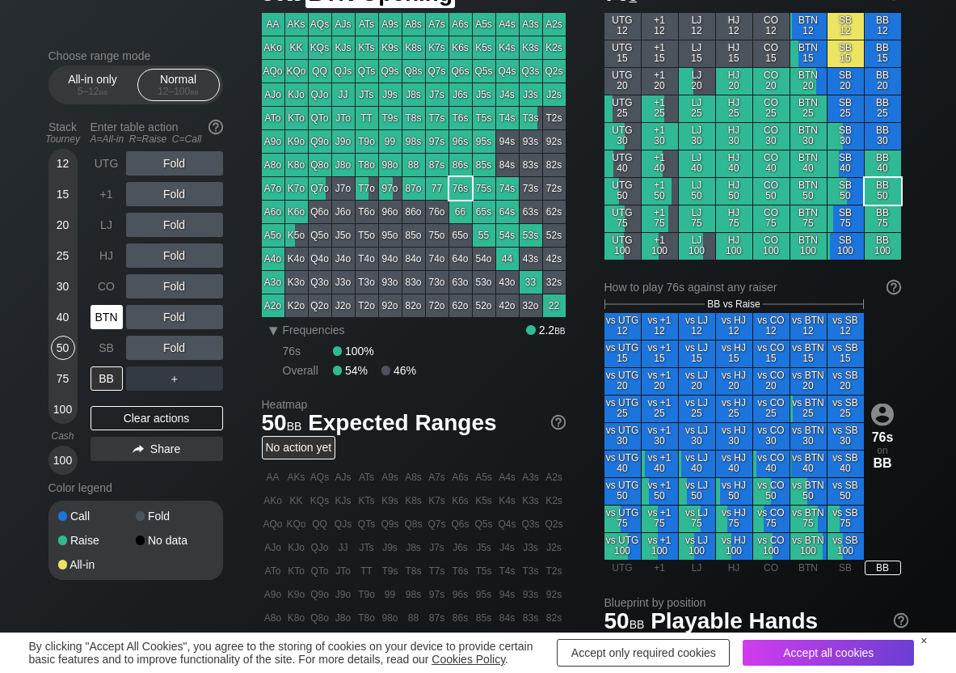
click at [112, 310] on div "BTN" at bounding box center [107, 317] width 32 height 24
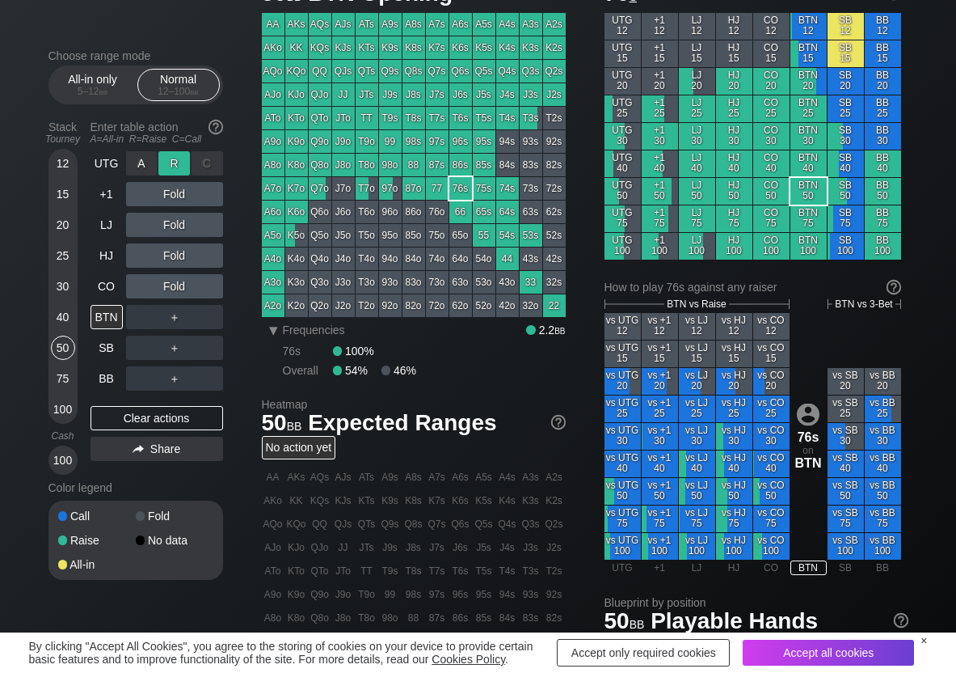
click at [172, 163] on div "R ✕" at bounding box center [174, 163] width 32 height 24
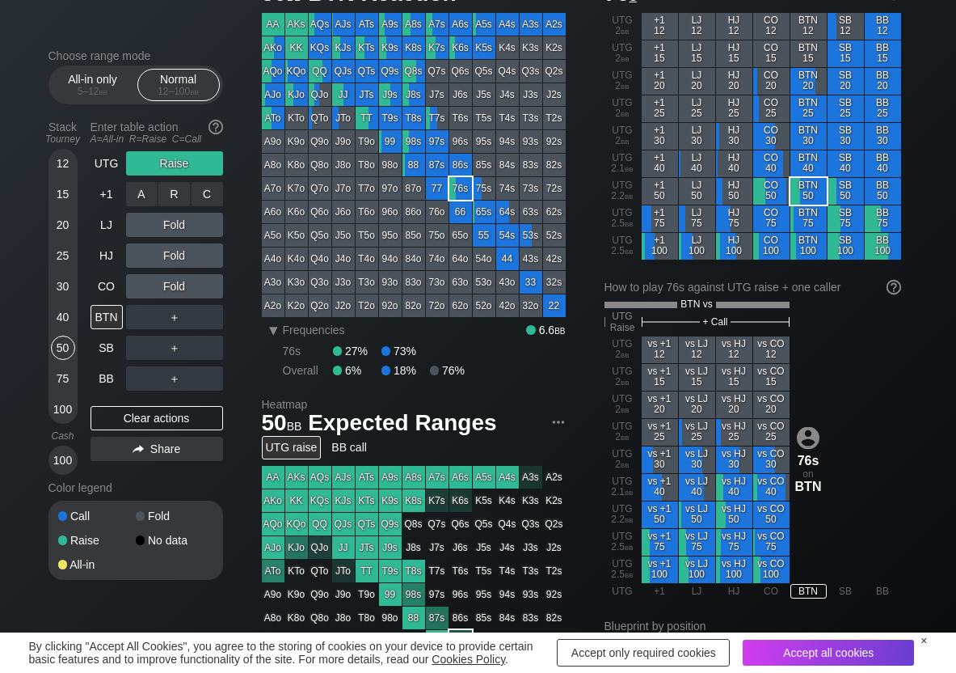
click at [205, 186] on div "C ✕" at bounding box center [208, 194] width 32 height 24
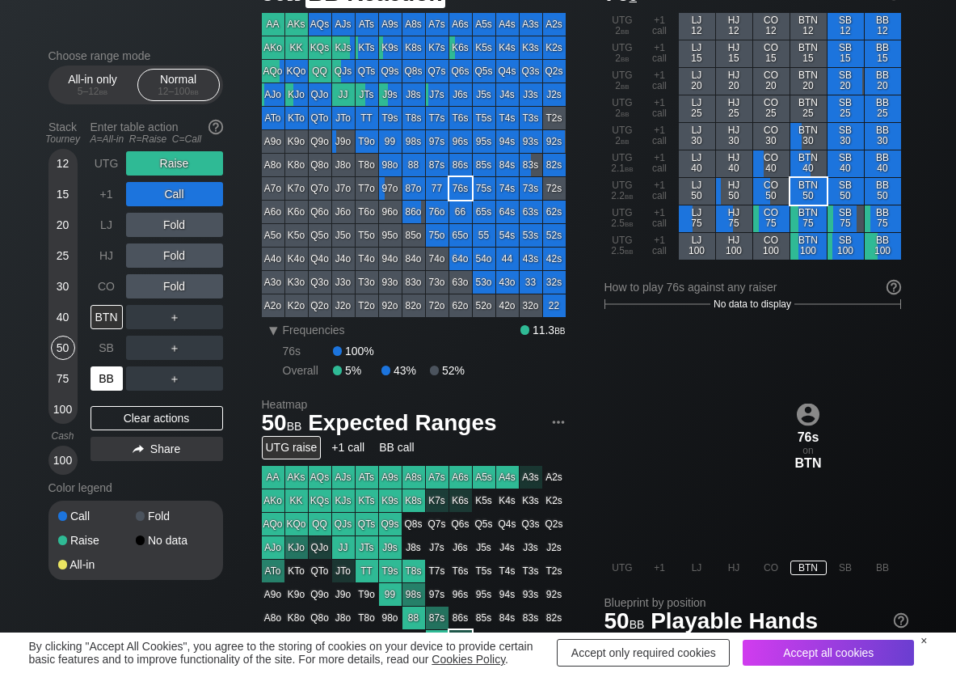
click at [116, 386] on div "BB" at bounding box center [107, 378] width 32 height 24
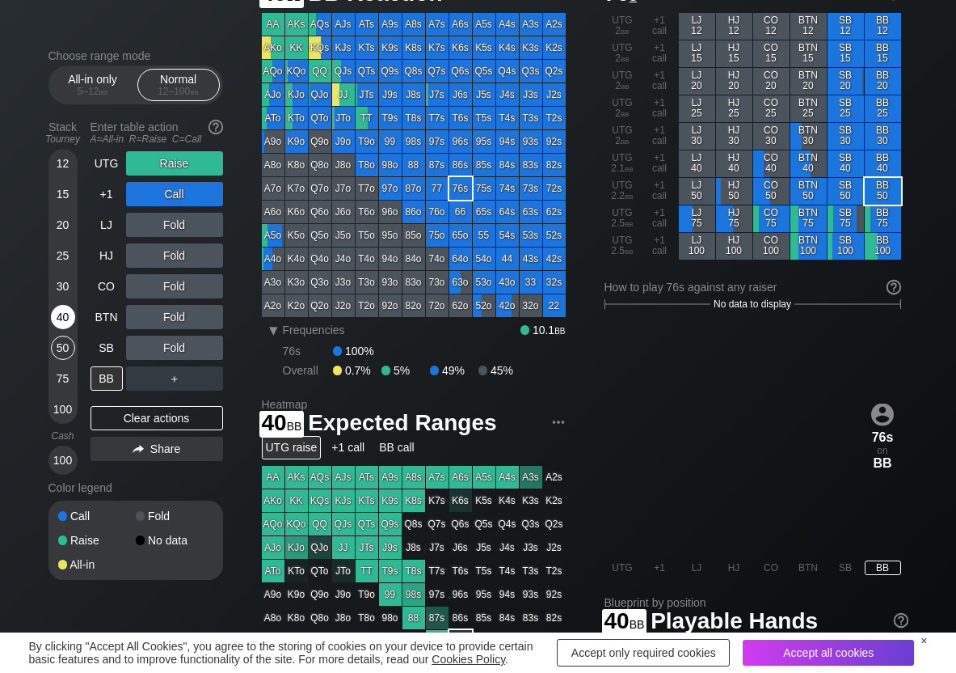
click at [65, 326] on div "40" at bounding box center [63, 317] width 24 height 24
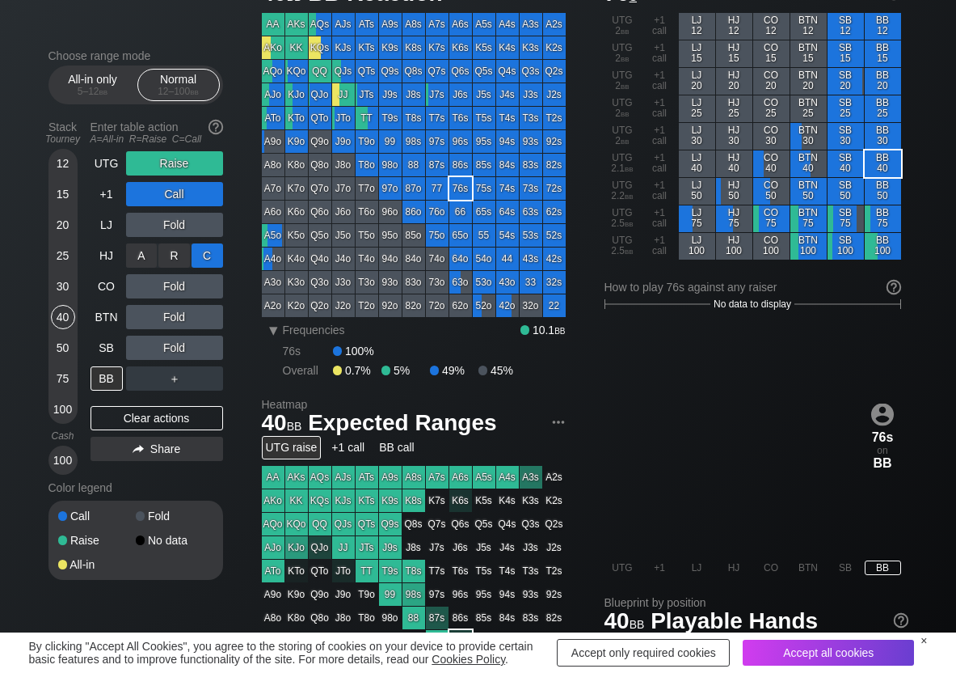
click at [204, 263] on div "C ✕" at bounding box center [208, 255] width 32 height 24
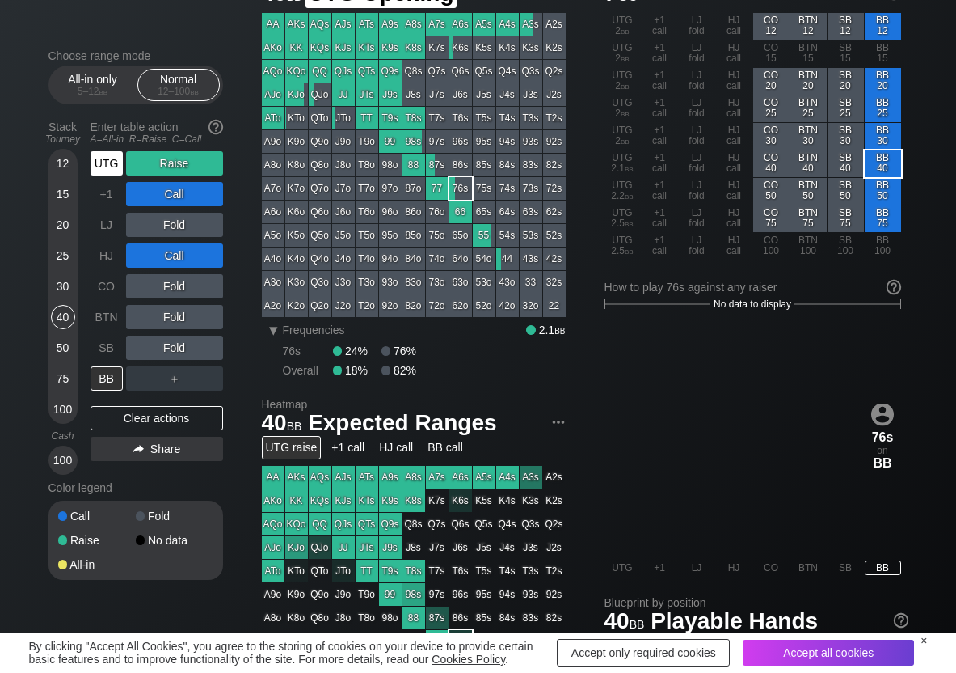
click at [112, 161] on div "UTG" at bounding box center [107, 163] width 32 height 24
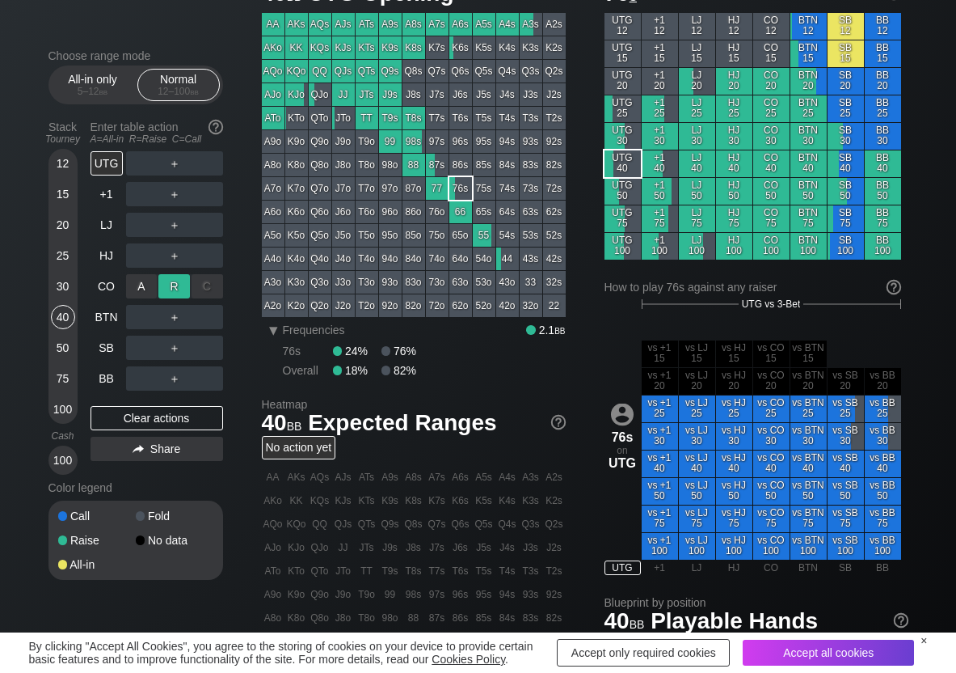
click at [173, 281] on div "R ✕" at bounding box center [174, 286] width 32 height 24
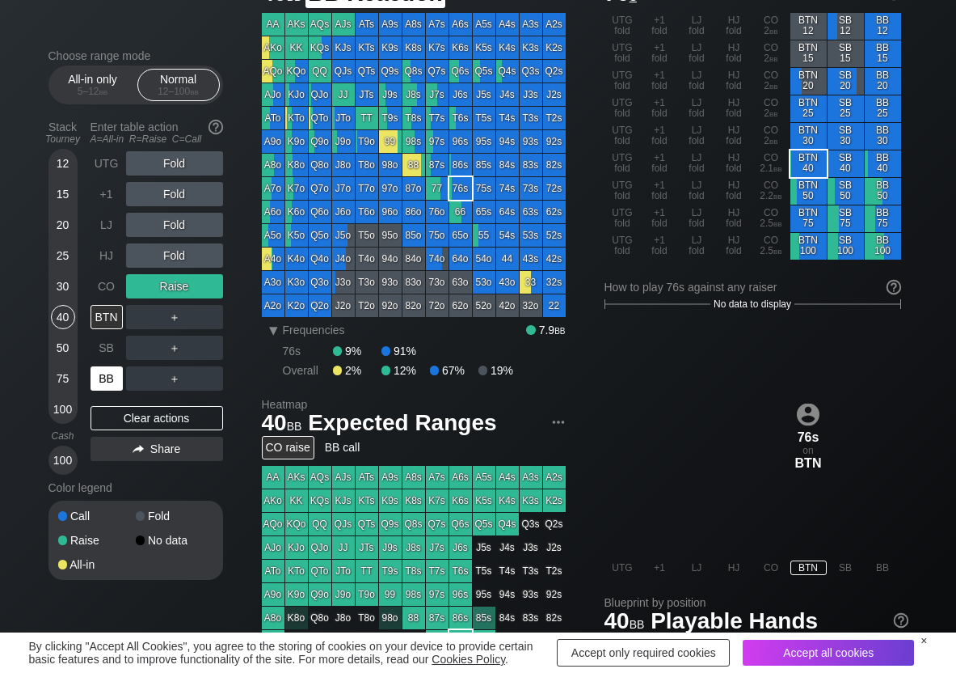
click at [108, 375] on div "BB" at bounding box center [107, 378] width 32 height 24
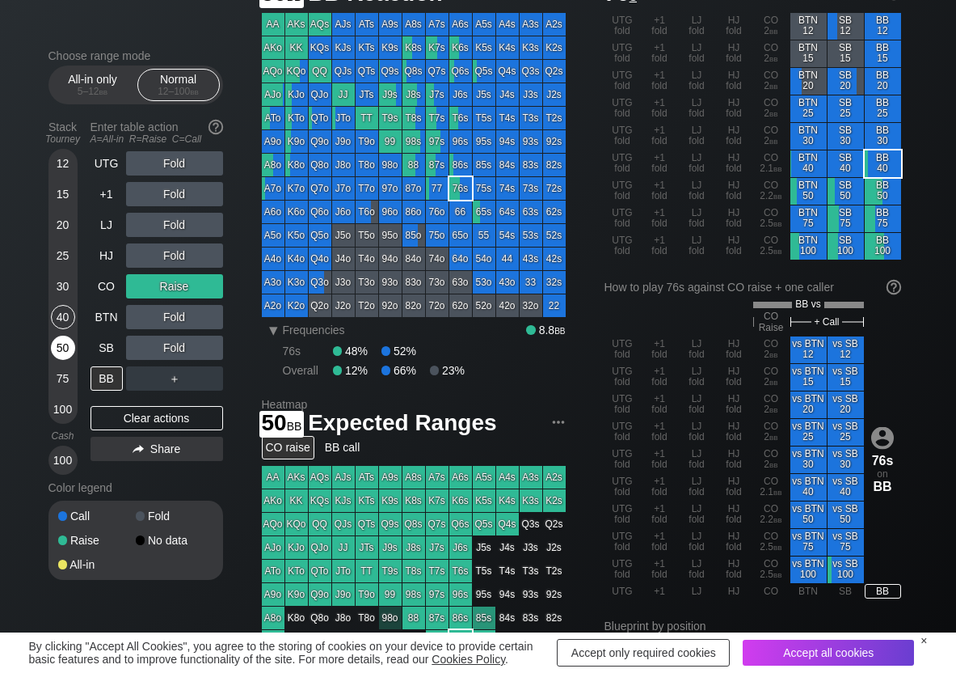
click at [71, 344] on div "50" at bounding box center [63, 347] width 24 height 24
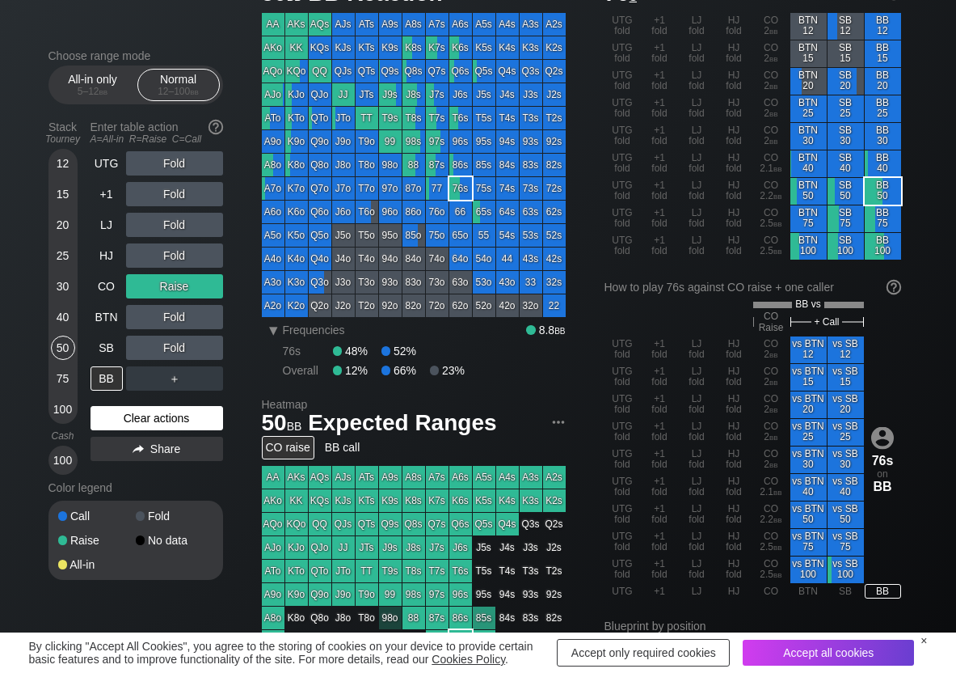
click at [171, 415] on div "Clear actions" at bounding box center [157, 418] width 133 height 24
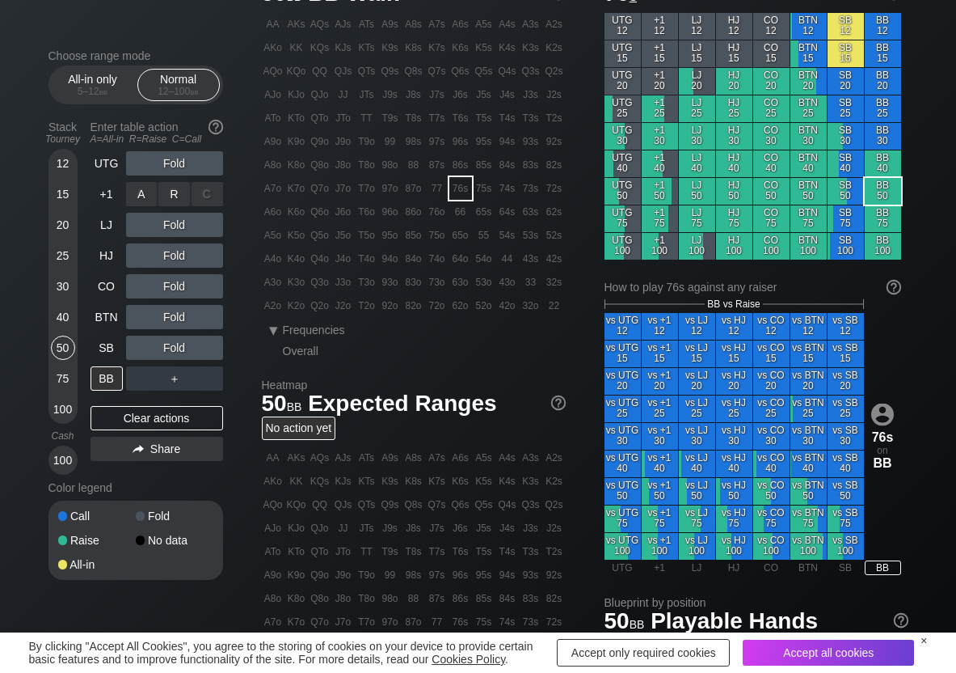
click at [172, 186] on div "R ✕" at bounding box center [174, 194] width 32 height 24
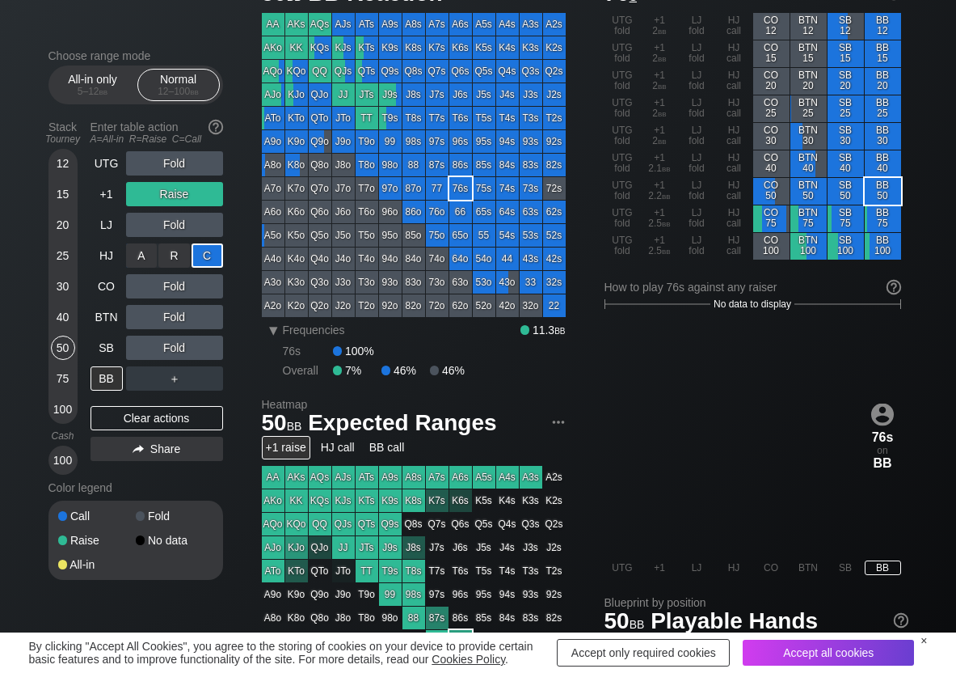
click at [212, 249] on div "C ✕" at bounding box center [208, 255] width 32 height 24
click at [221, 279] on div "C ✕" at bounding box center [208, 286] width 32 height 24
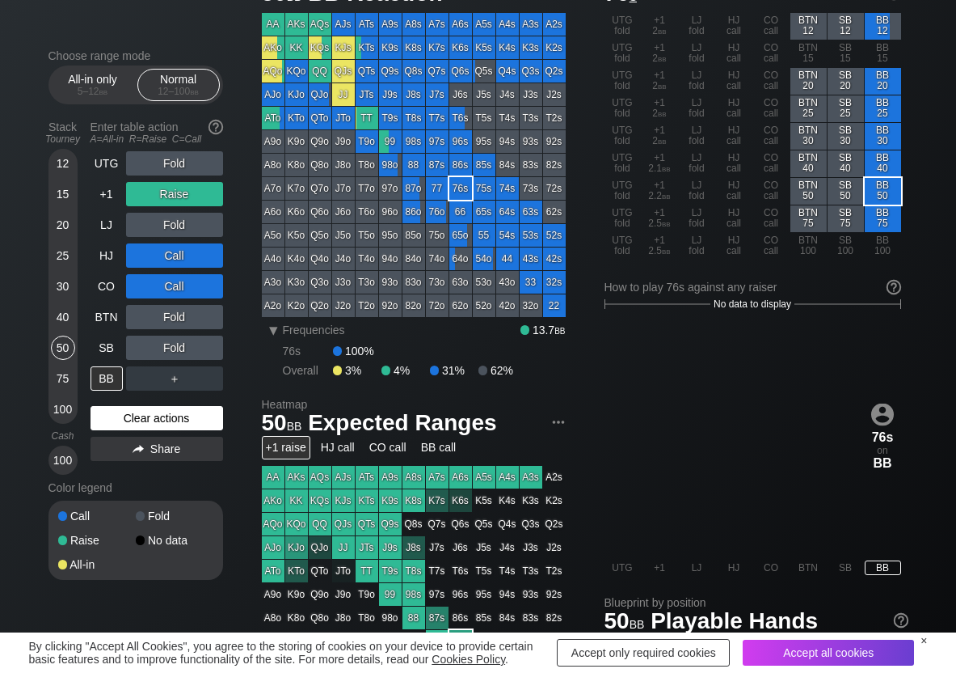
click at [101, 426] on div "Clear actions" at bounding box center [157, 418] width 133 height 24
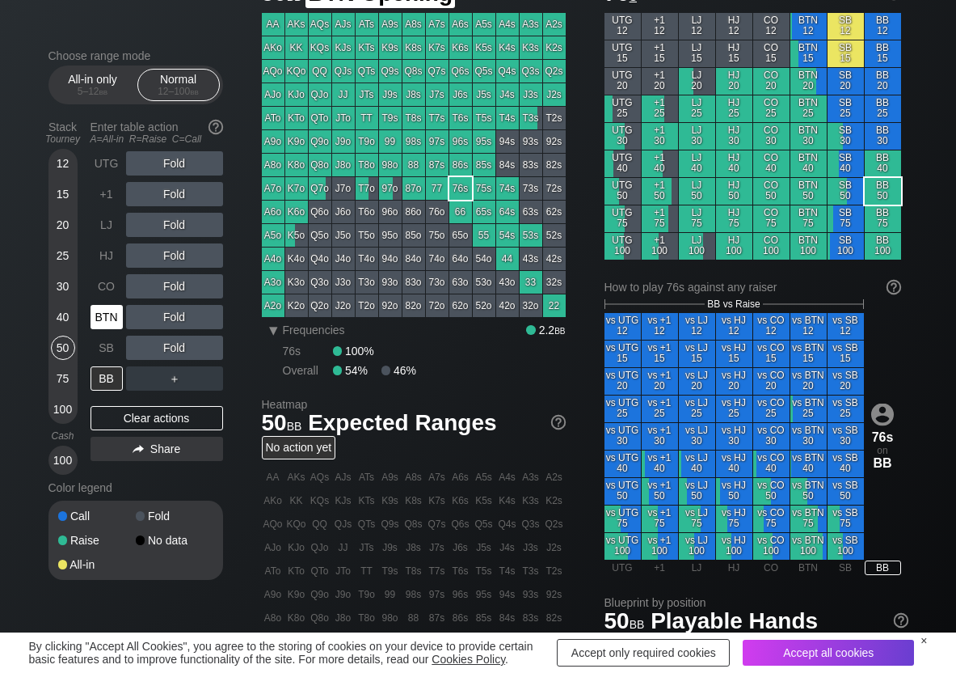
click at [109, 301] on div "BTN" at bounding box center [109, 316] width 36 height 31
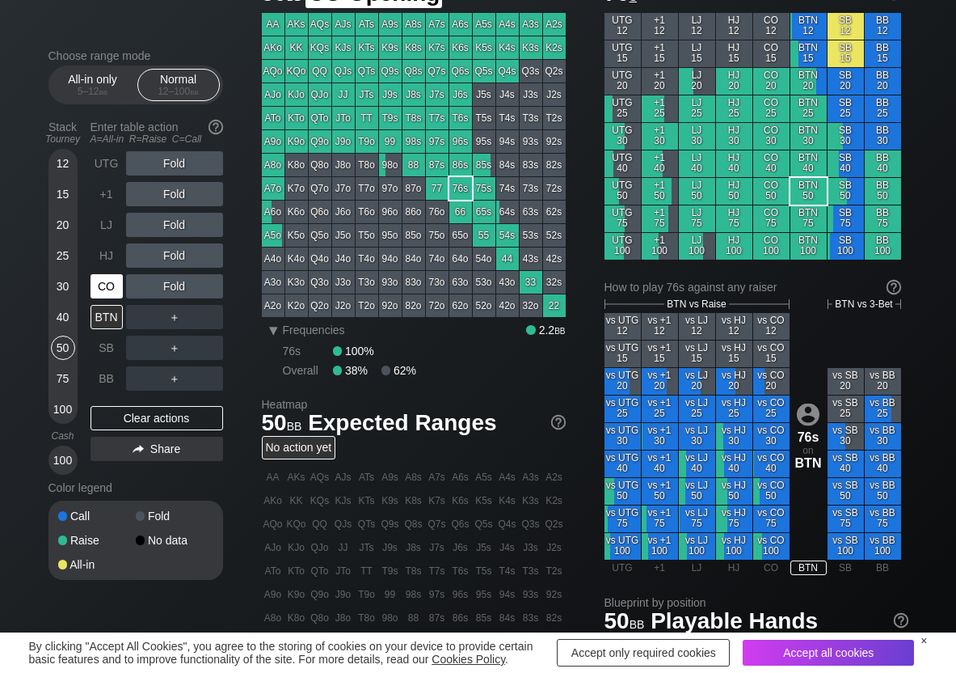
click at [111, 288] on div "CO" at bounding box center [107, 286] width 32 height 24
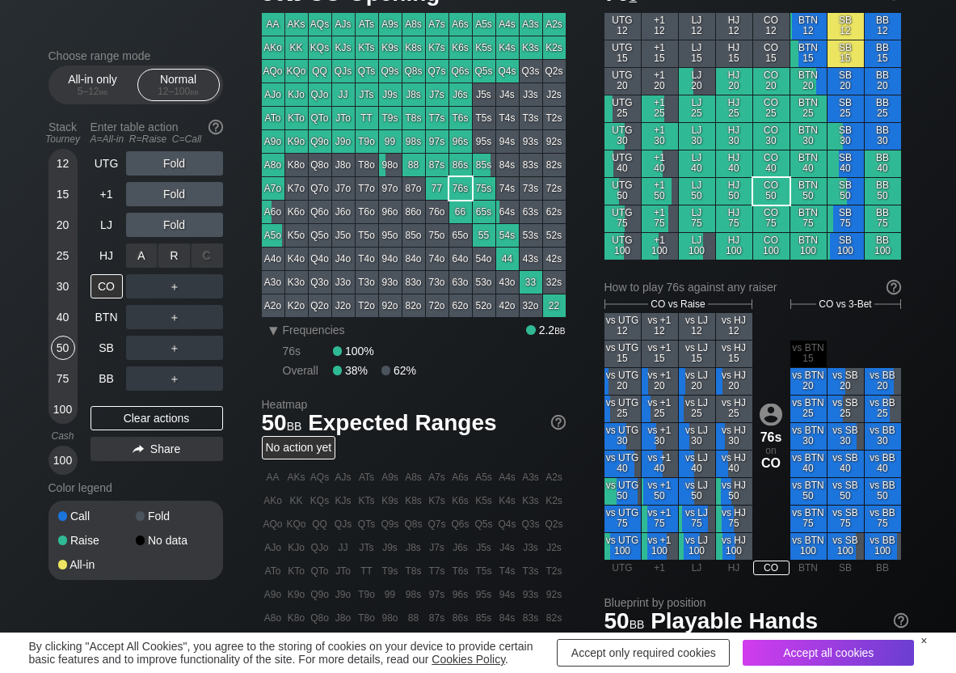
click at [179, 263] on div "R ✕" at bounding box center [174, 255] width 32 height 24
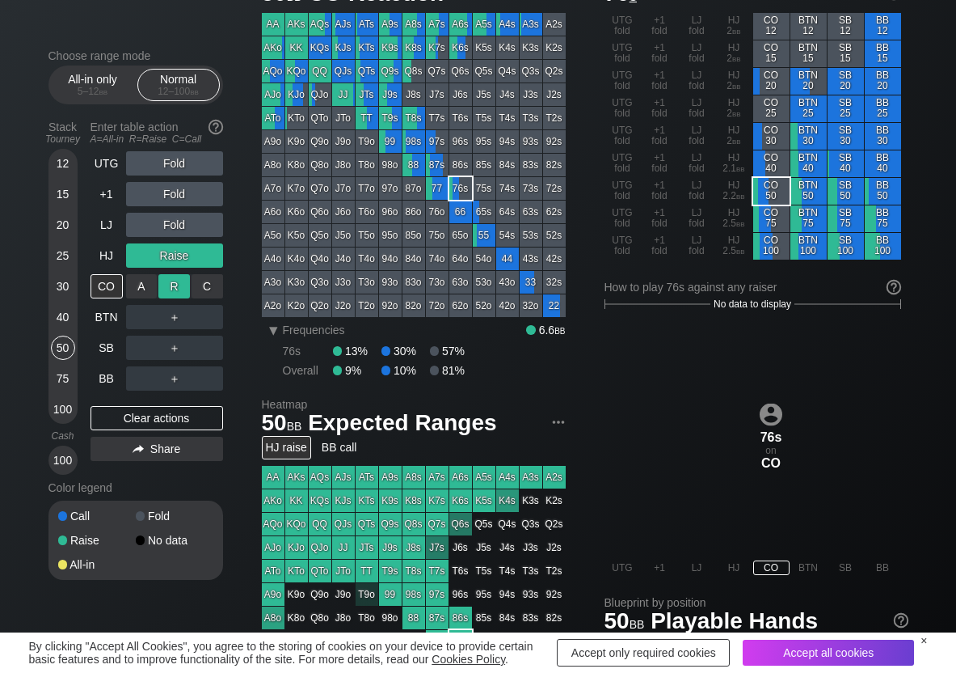
click at [177, 288] on div "R ✕" at bounding box center [174, 286] width 32 height 24
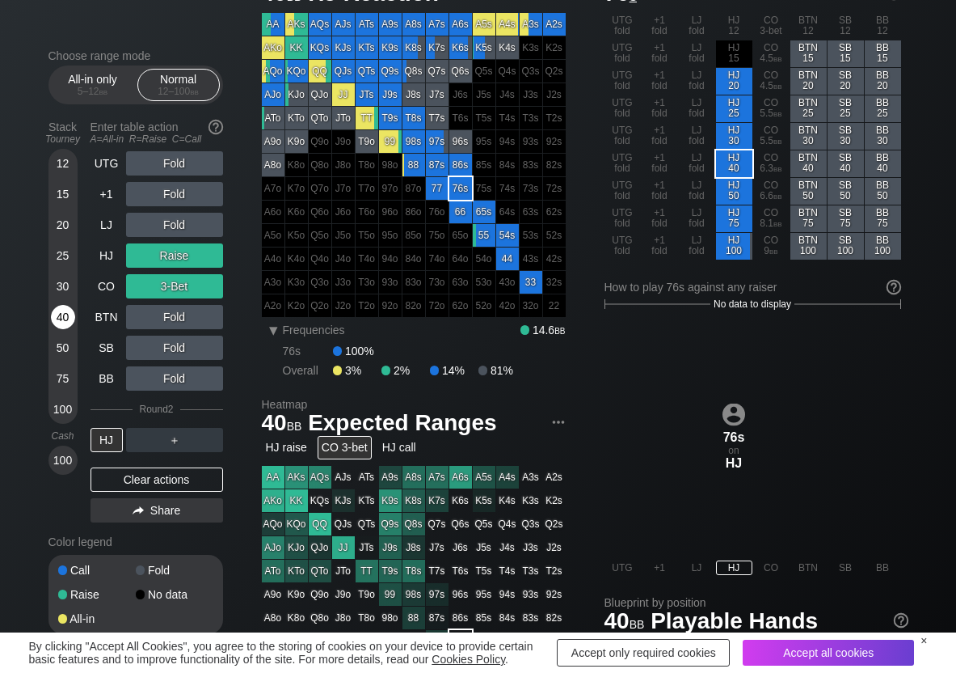
click at [67, 313] on div "40" at bounding box center [63, 317] width 24 height 24
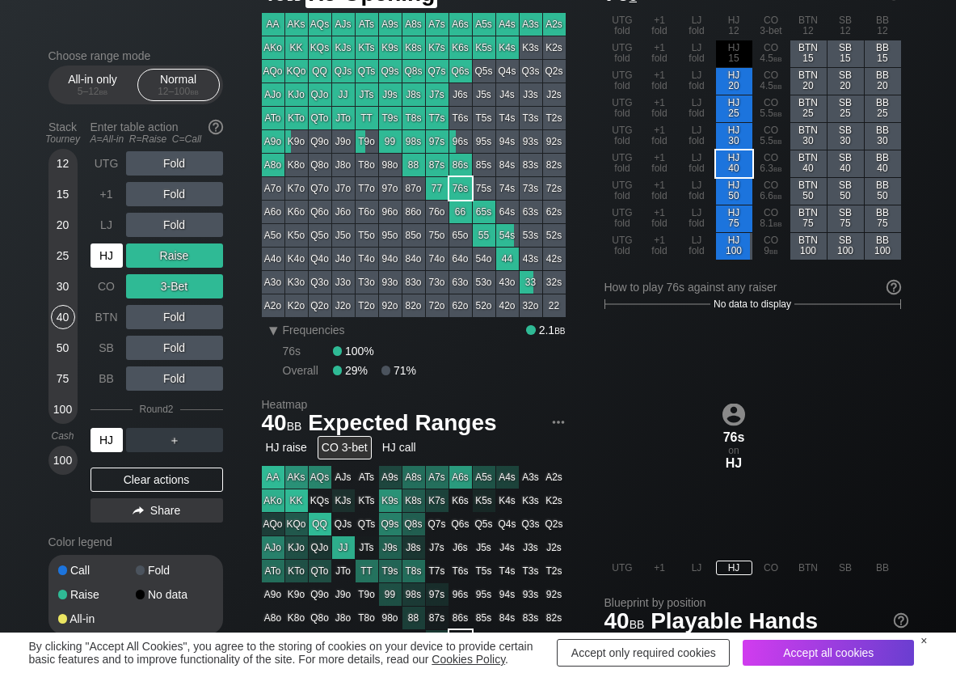
click at [101, 261] on div "HJ" at bounding box center [107, 255] width 32 height 24
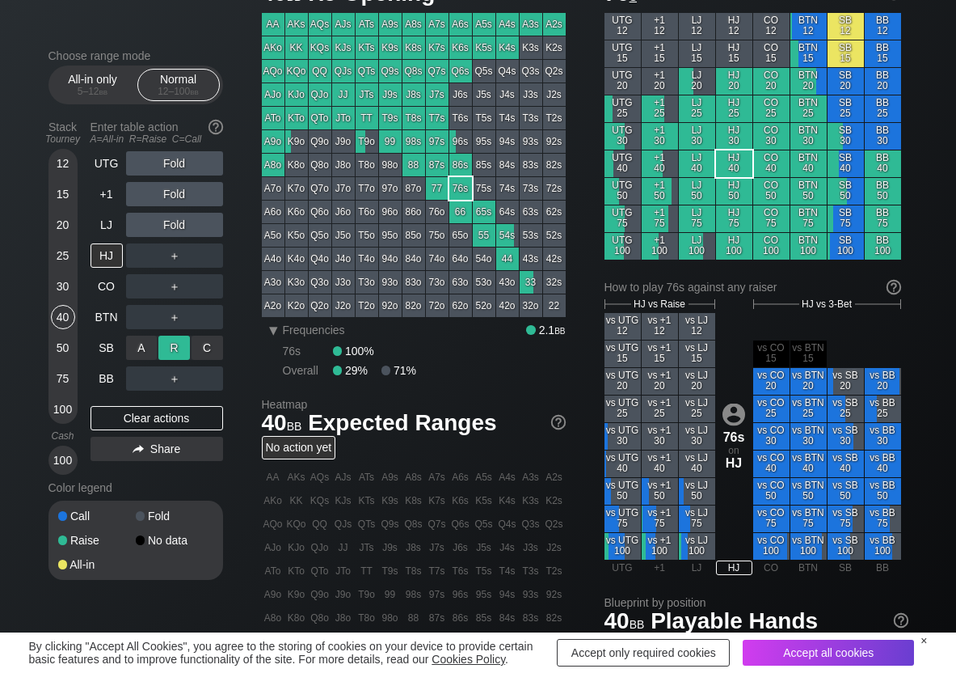
click at [177, 350] on div "R ✕" at bounding box center [174, 347] width 32 height 24
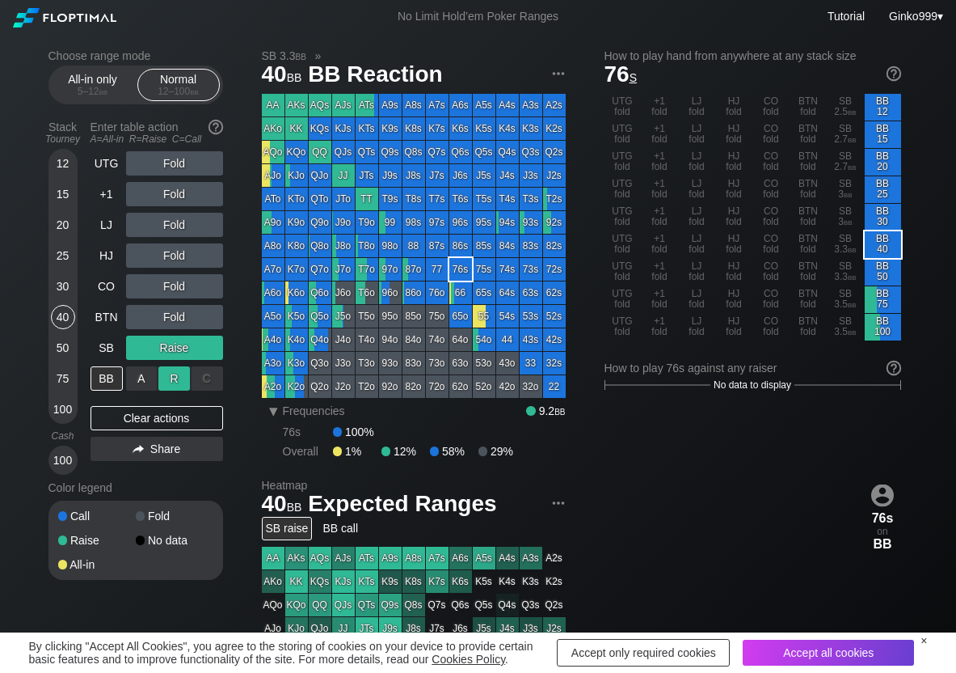
click at [168, 369] on div "R ✕" at bounding box center [174, 378] width 32 height 24
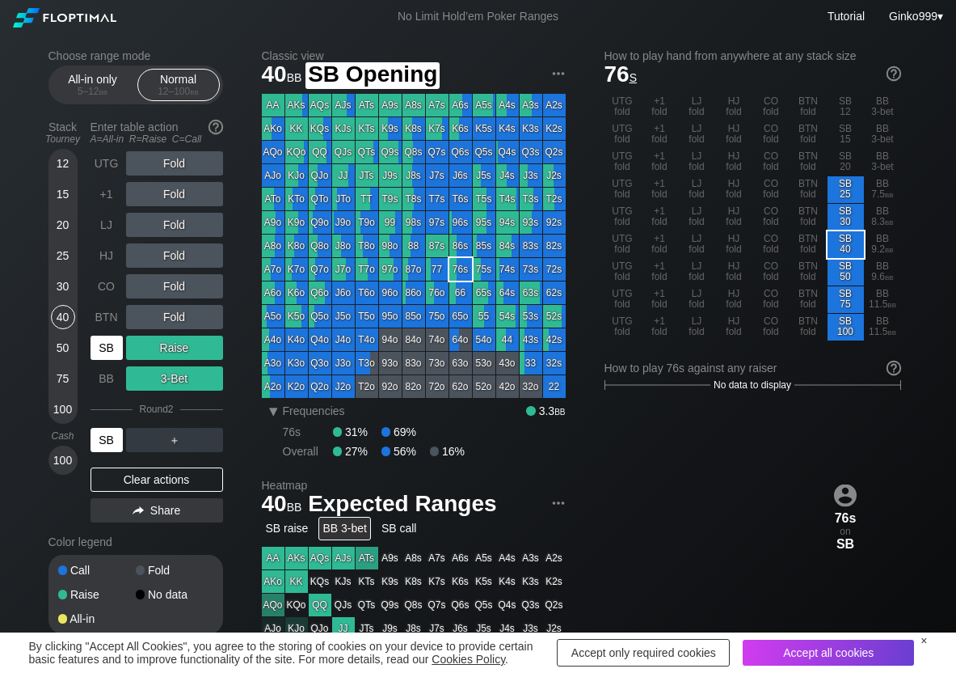
click at [112, 348] on div "SB" at bounding box center [107, 347] width 32 height 24
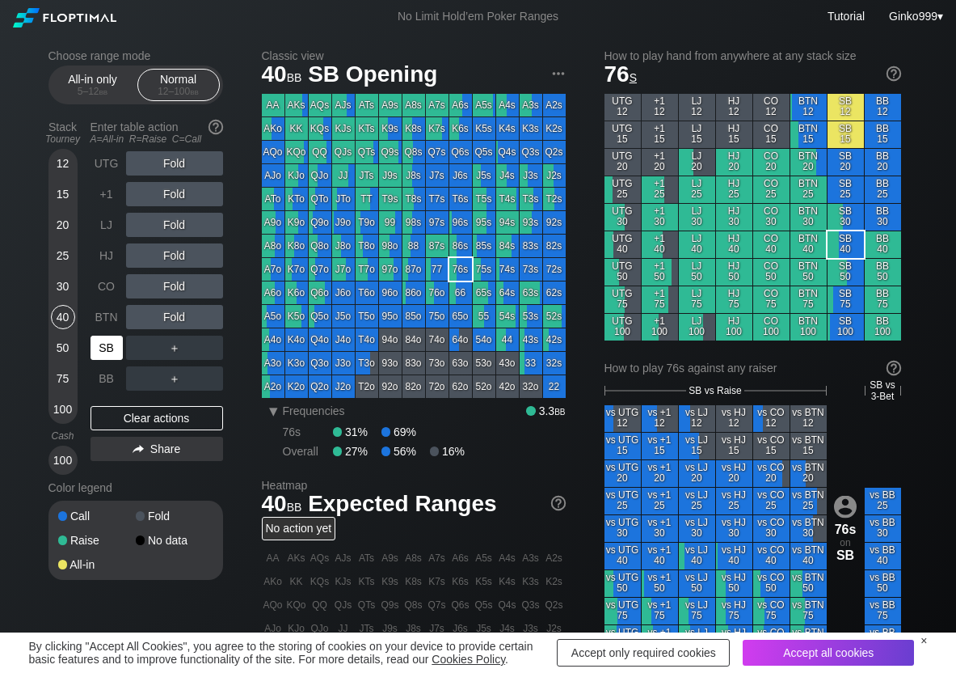
click at [106, 353] on div "SB" at bounding box center [107, 347] width 32 height 24
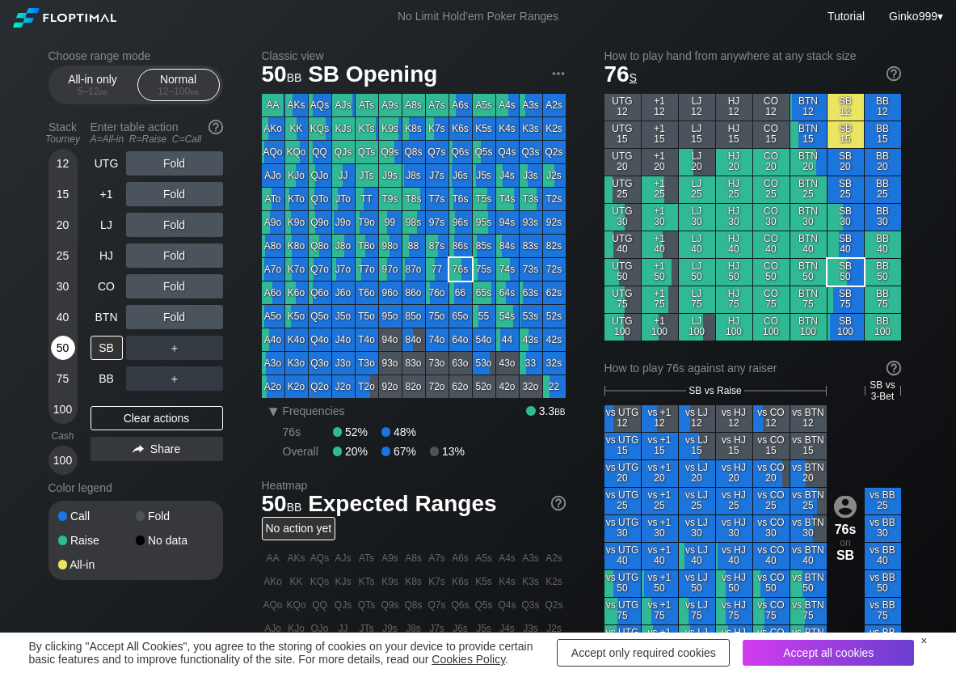
click at [58, 348] on div "50" at bounding box center [63, 347] width 24 height 24
click at [167, 160] on div "R ✕" at bounding box center [174, 163] width 32 height 24
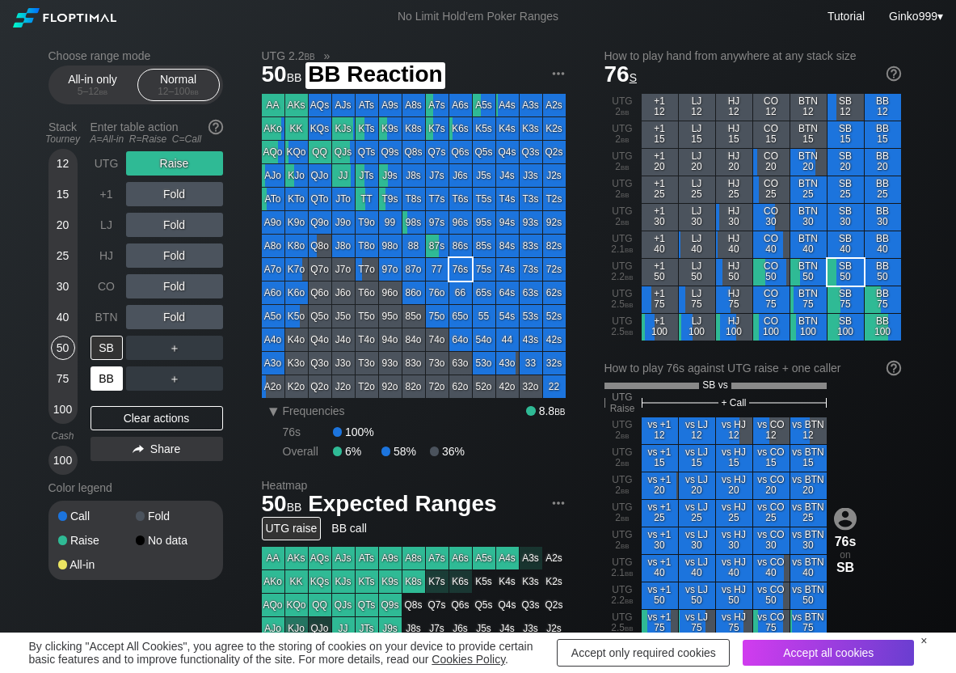
click at [105, 375] on div "BB" at bounding box center [107, 378] width 32 height 24
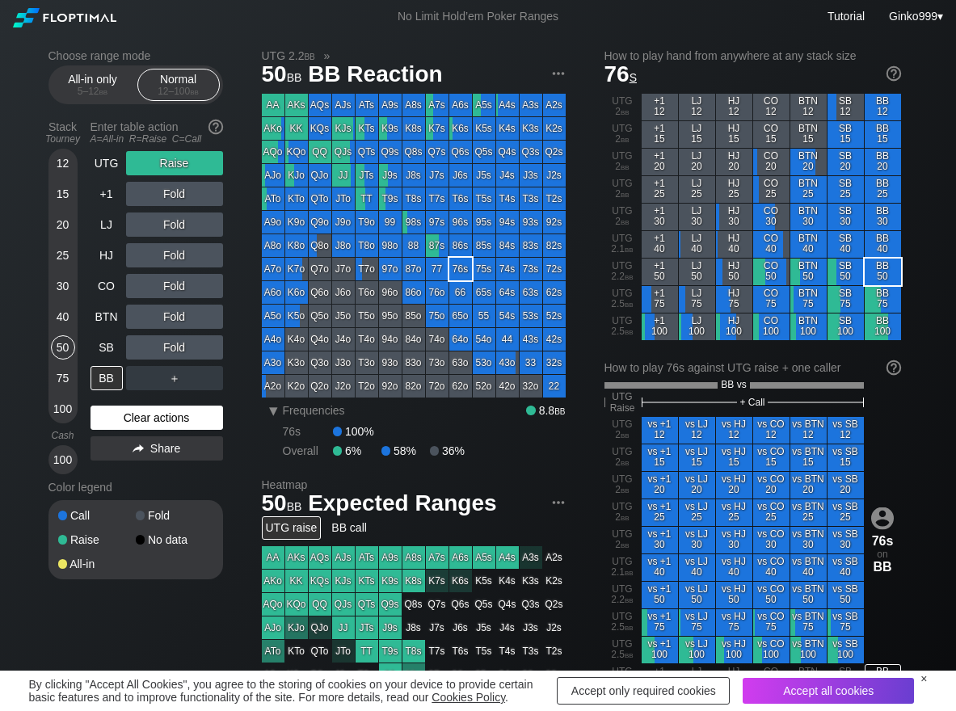
click at [115, 414] on div "Clear actions" at bounding box center [157, 418] width 133 height 24
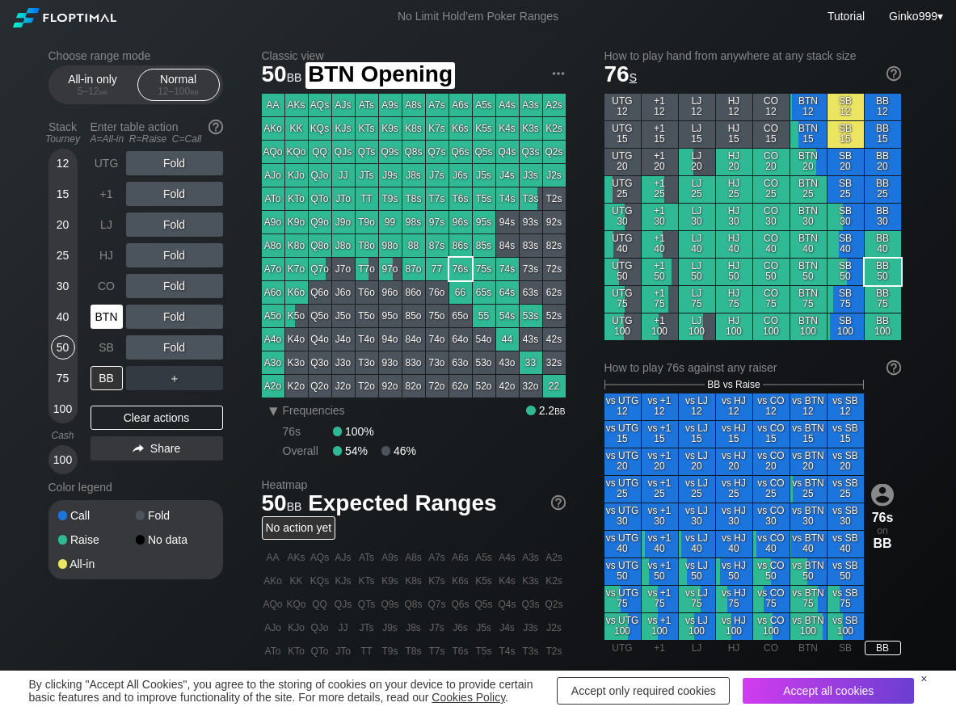
click at [112, 316] on div "BTN" at bounding box center [107, 317] width 32 height 24
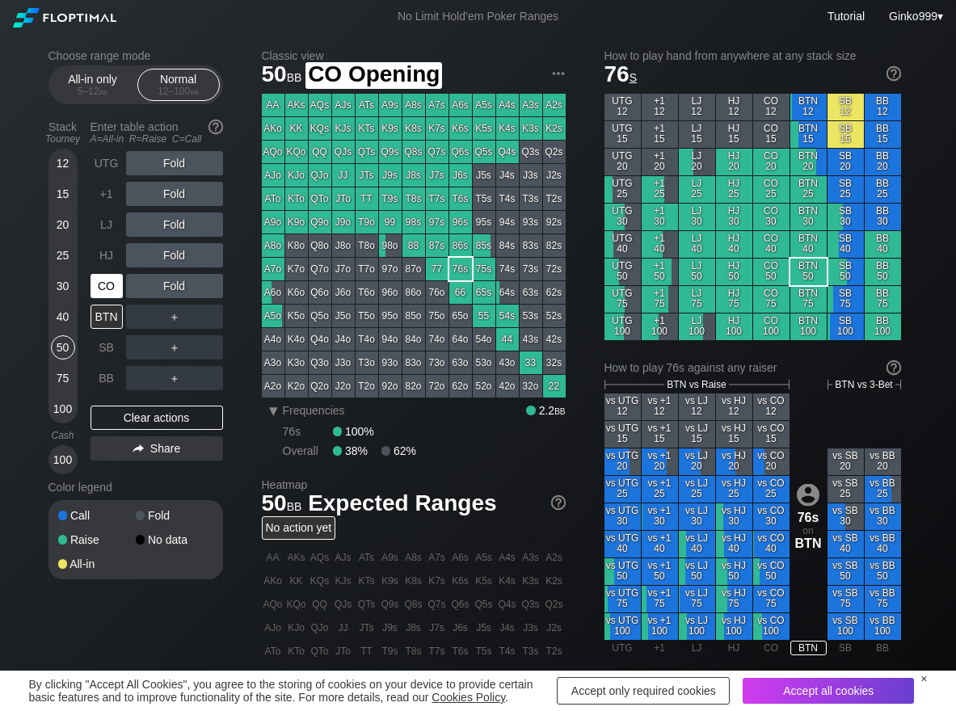
click at [103, 289] on div "CO" at bounding box center [107, 286] width 32 height 24
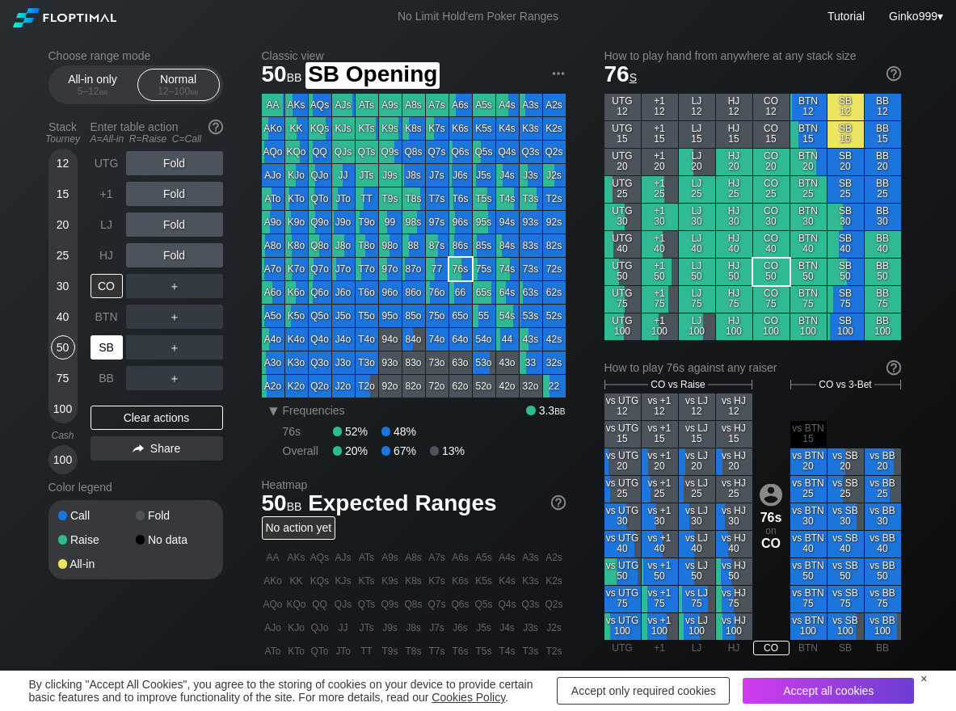
click at [123, 337] on div "SB" at bounding box center [109, 347] width 36 height 31
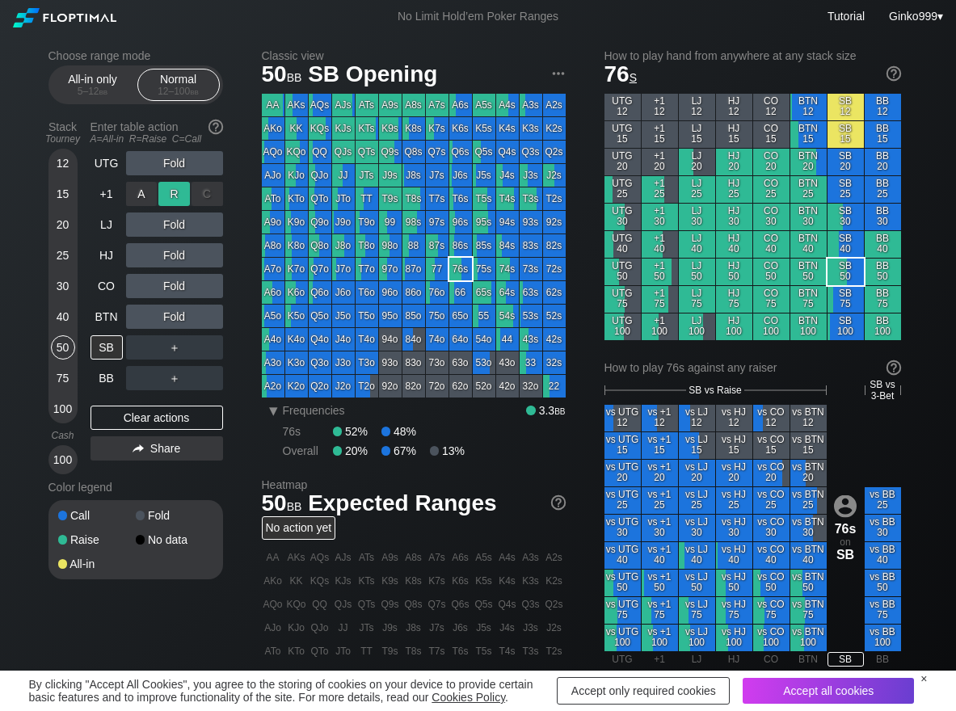
click at [181, 196] on div "R ✕" at bounding box center [174, 194] width 32 height 24
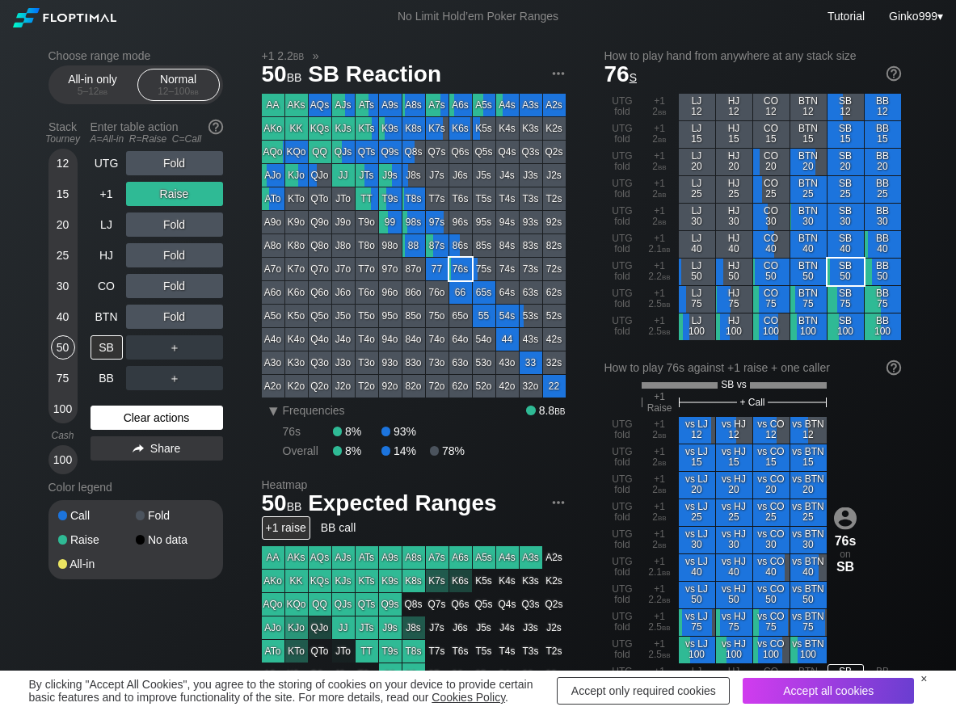
click at [210, 417] on div "Clear actions" at bounding box center [157, 418] width 133 height 24
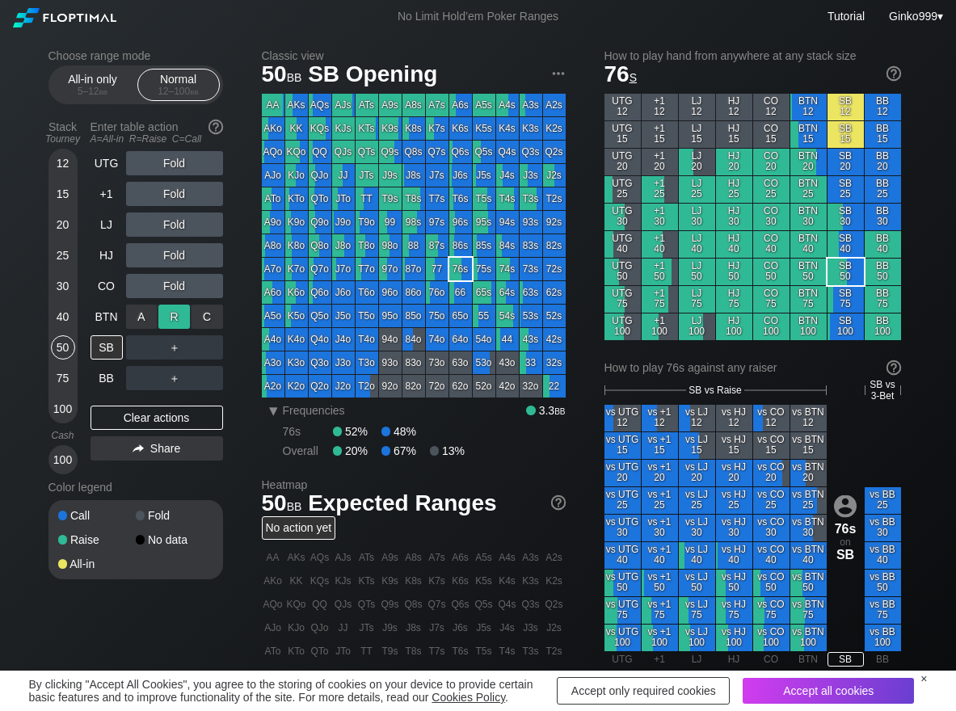
click at [177, 306] on div "R ✕" at bounding box center [174, 317] width 32 height 24
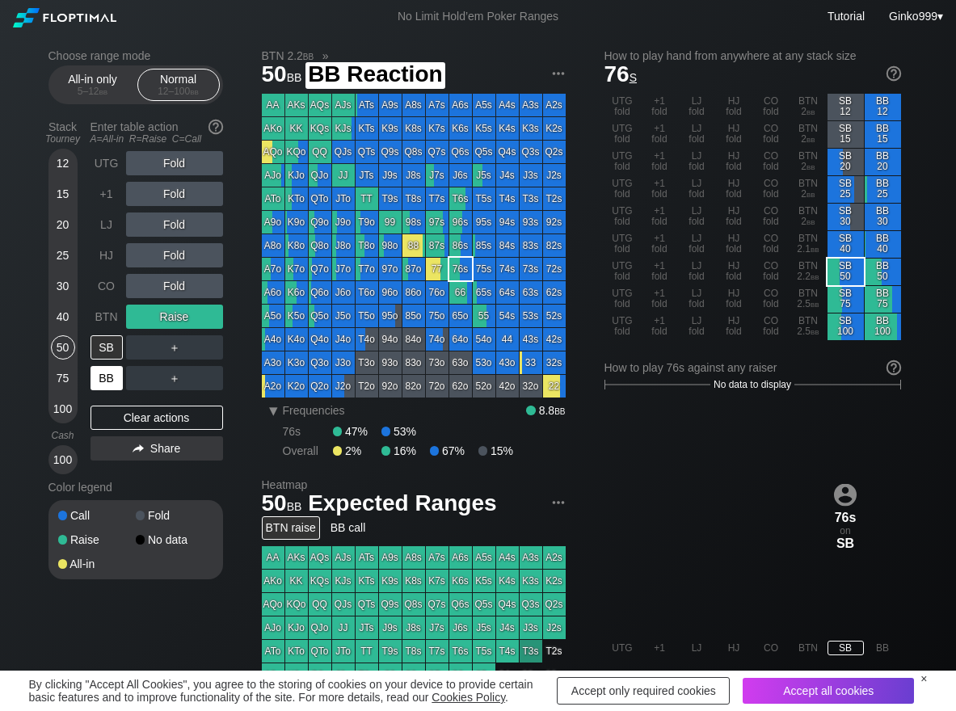
click at [110, 373] on div "BB" at bounding box center [107, 378] width 32 height 24
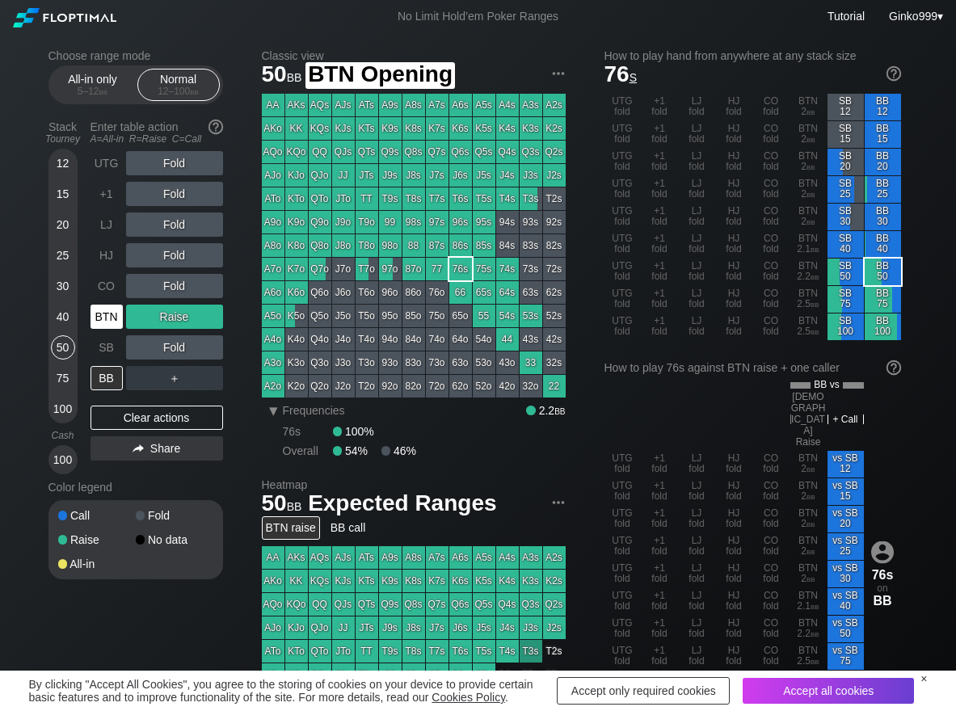
click at [107, 313] on div "BTN" at bounding box center [107, 317] width 32 height 24
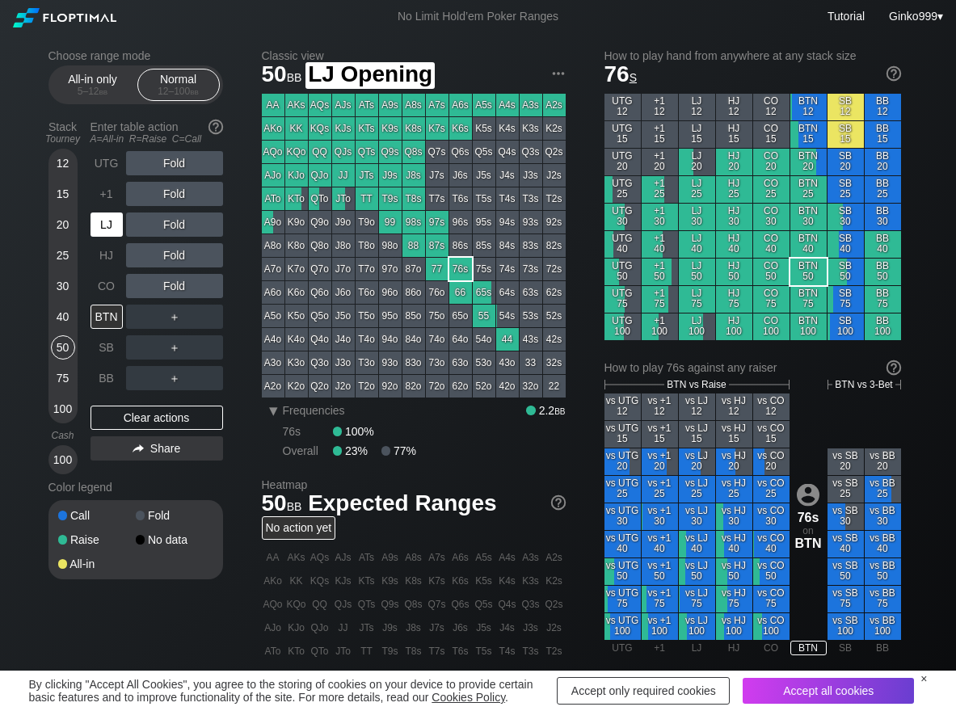
click at [105, 233] on div "LJ" at bounding box center [107, 225] width 32 height 24
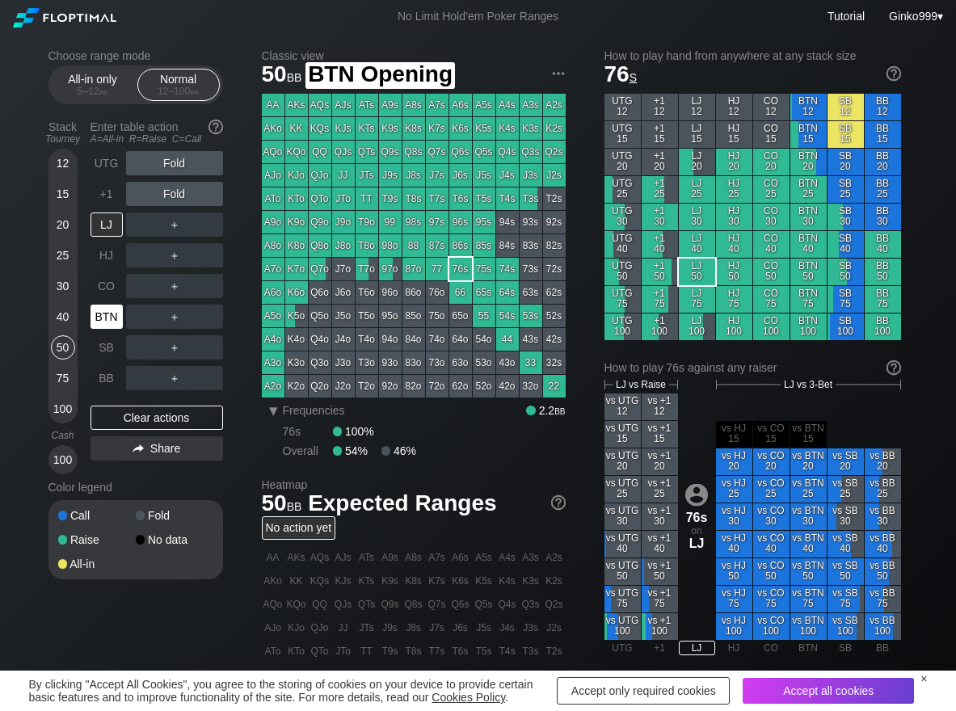
click at [103, 327] on div "BTN" at bounding box center [107, 317] width 32 height 24
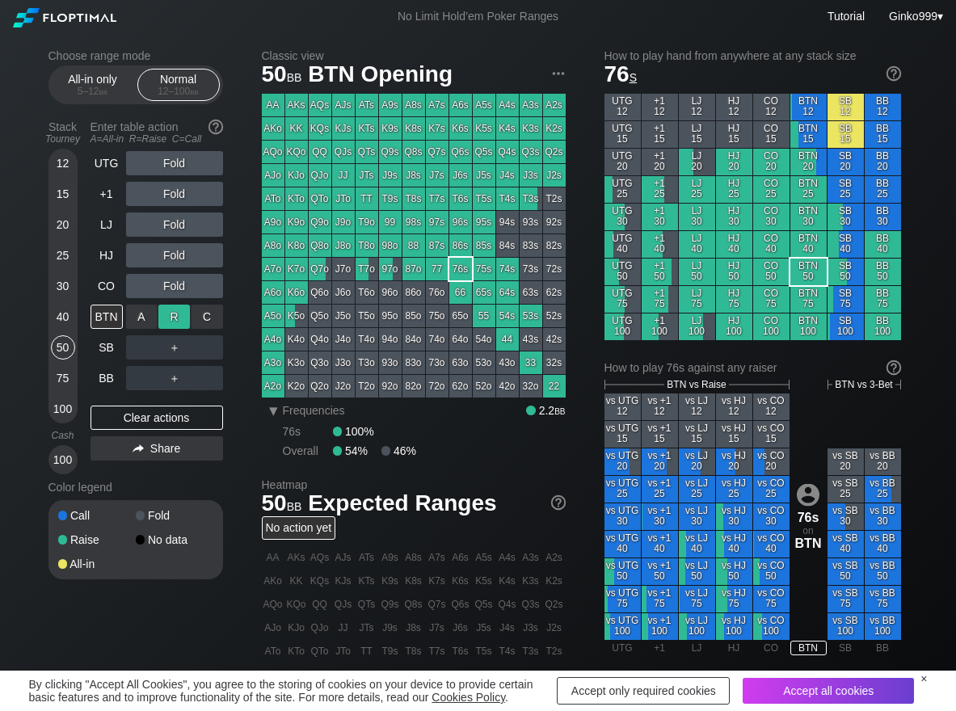
click at [167, 314] on div "R ✕" at bounding box center [174, 317] width 32 height 24
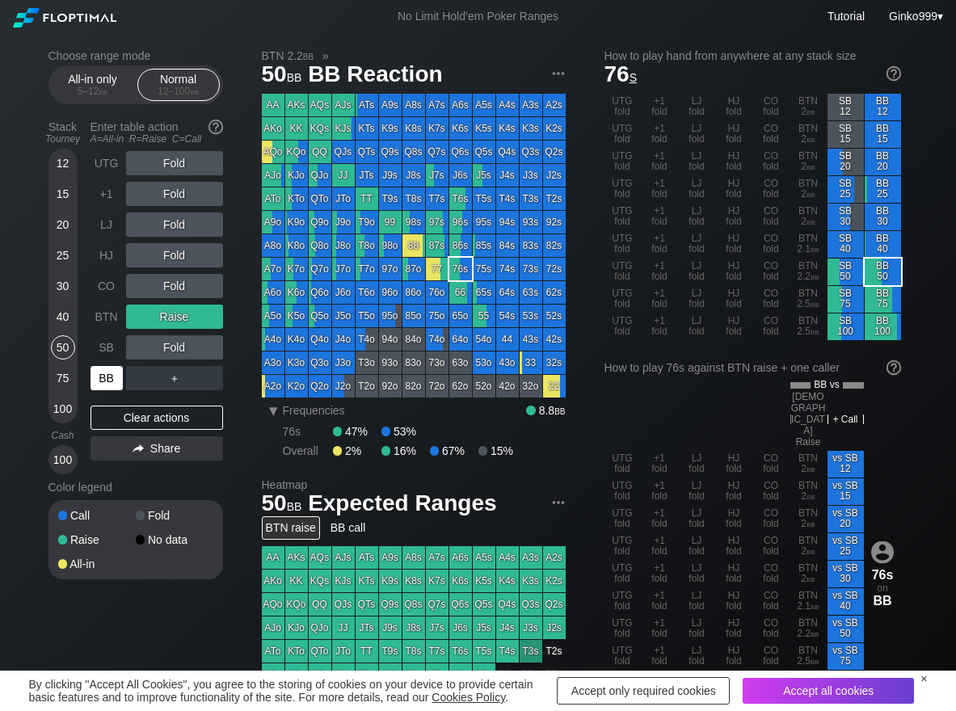
click at [101, 371] on div "BB" at bounding box center [107, 378] width 32 height 24
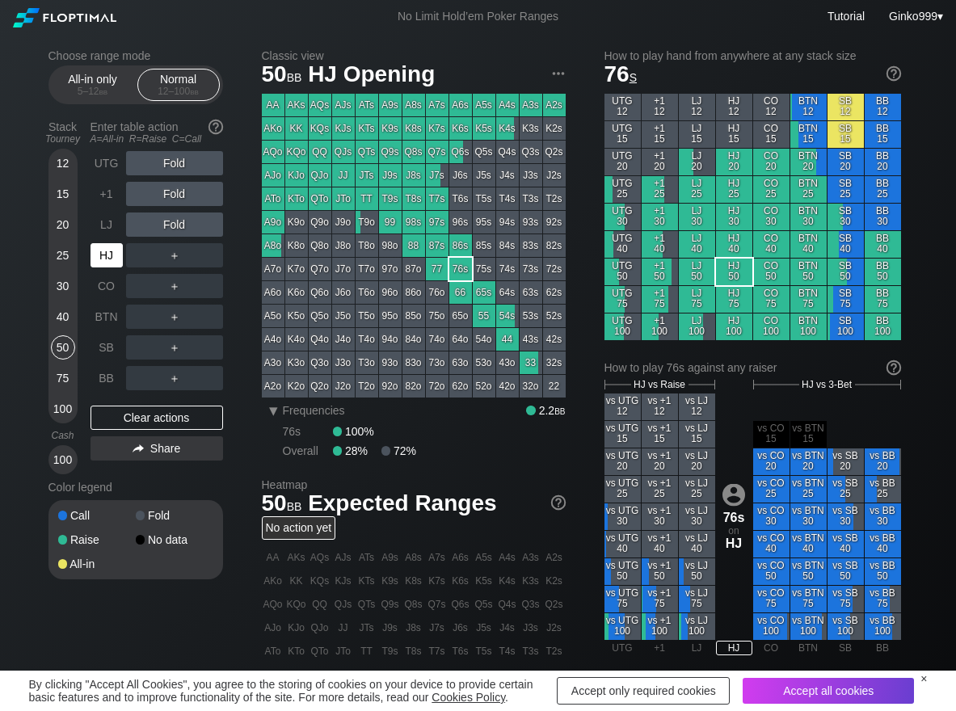
click at [115, 247] on div "HJ" at bounding box center [107, 255] width 32 height 24
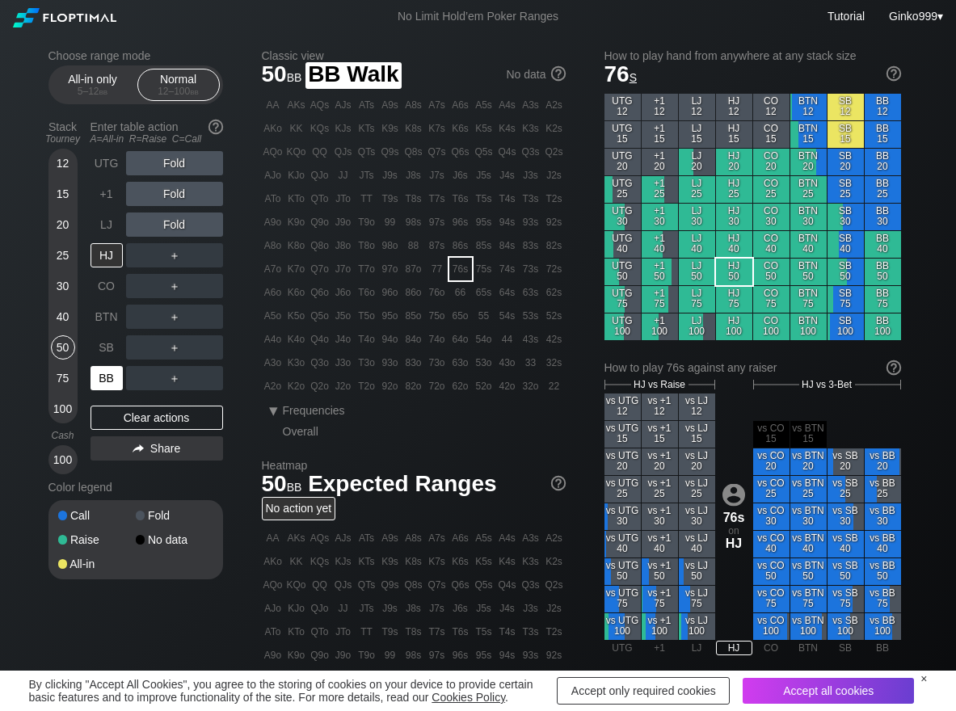
click at [116, 378] on div "BB" at bounding box center [107, 378] width 32 height 24
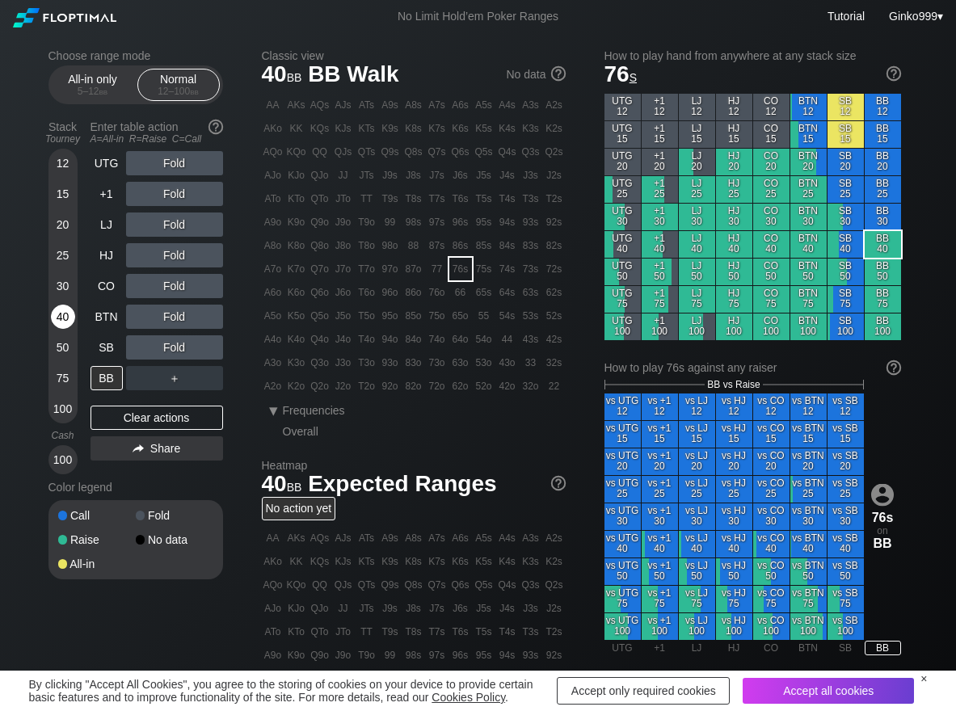
click at [74, 322] on div "40" at bounding box center [63, 317] width 24 height 24
click at [211, 350] on div "C ✕" at bounding box center [208, 347] width 32 height 24
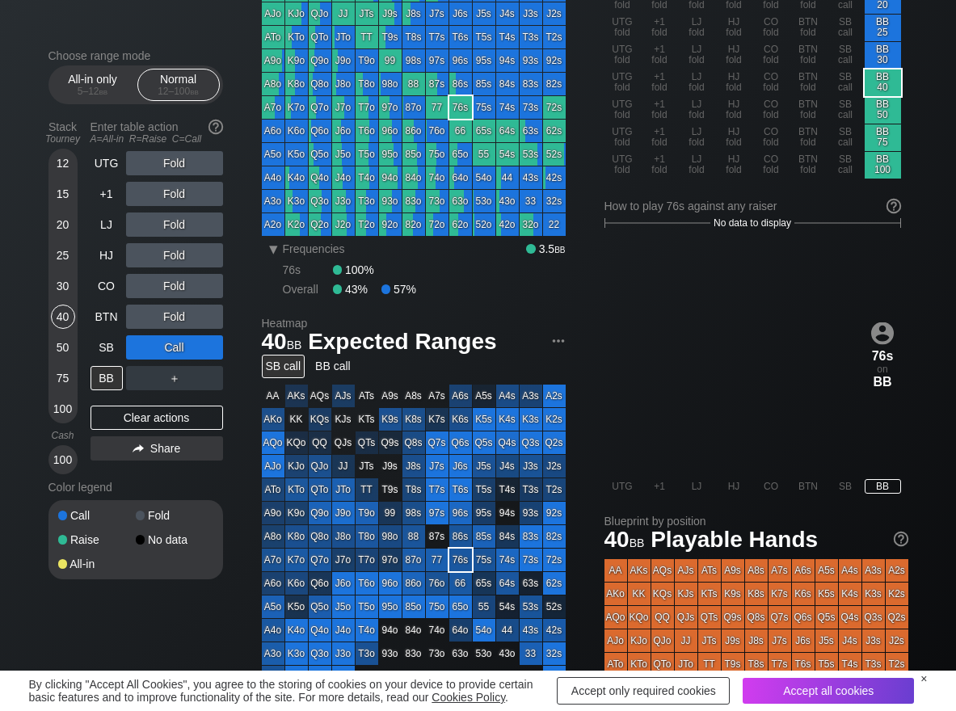
scroll to position [81, 0]
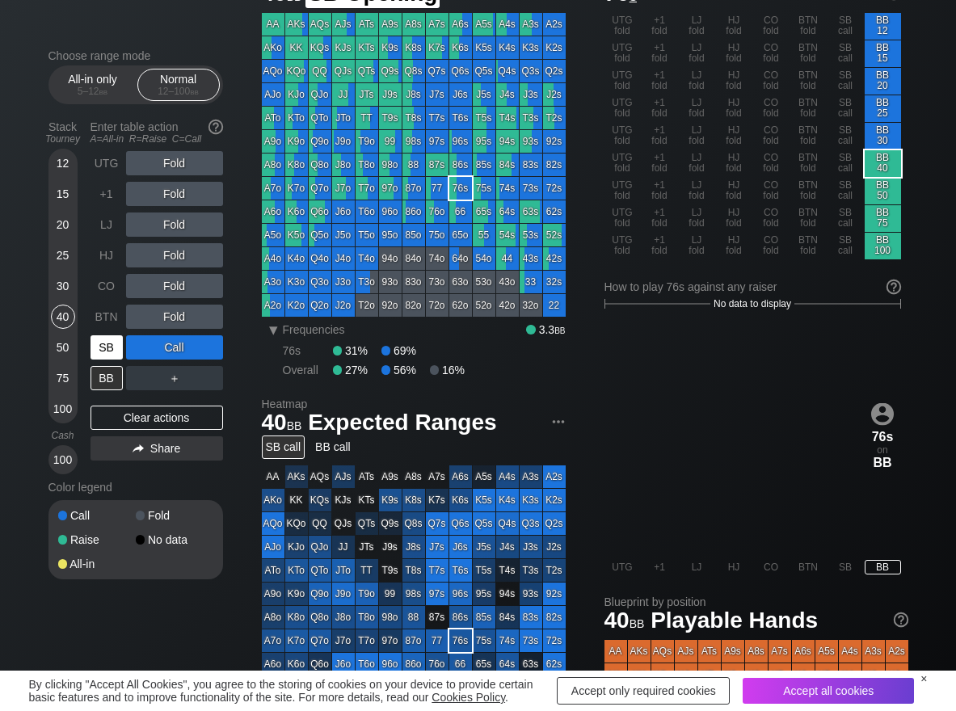
click at [114, 348] on div "SB" at bounding box center [107, 347] width 32 height 24
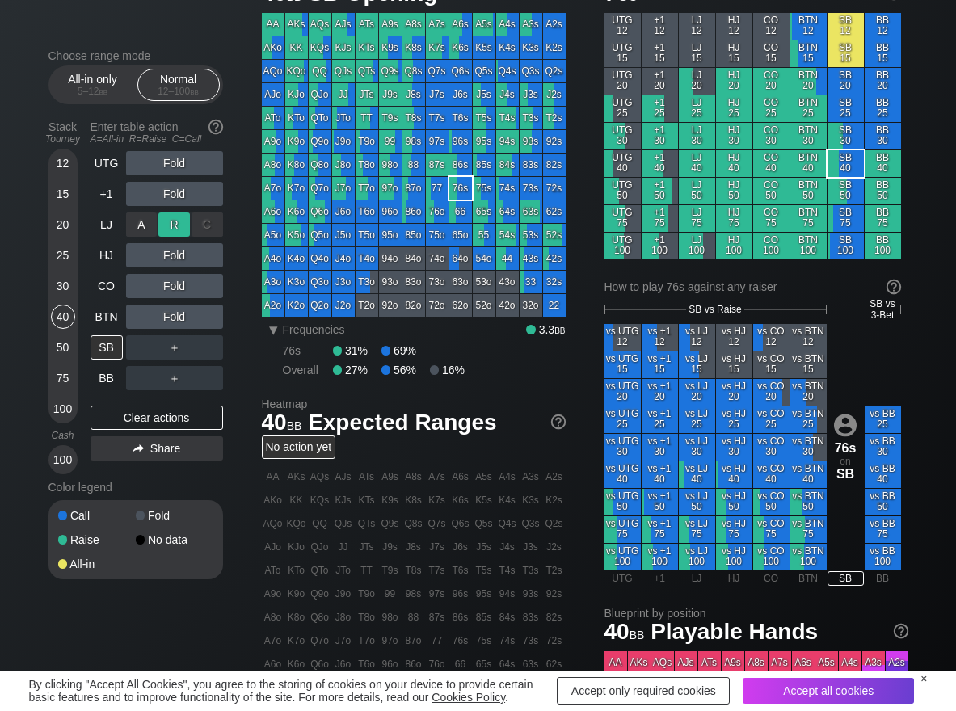
click at [170, 216] on div "R ✕" at bounding box center [174, 225] width 32 height 24
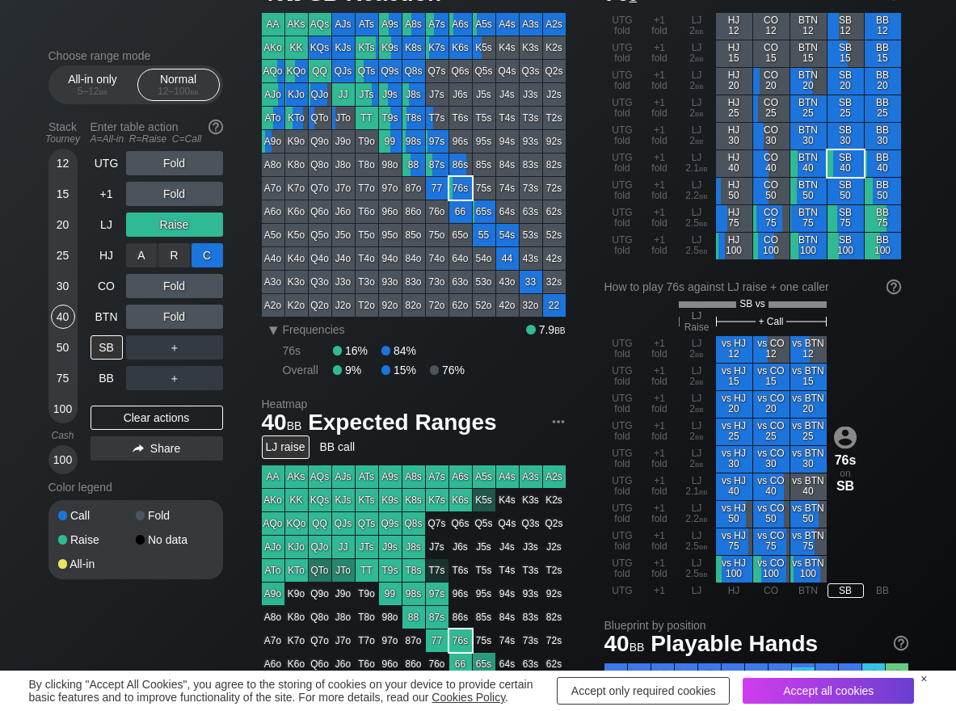
click at [219, 257] on div "C ✕" at bounding box center [208, 255] width 32 height 24
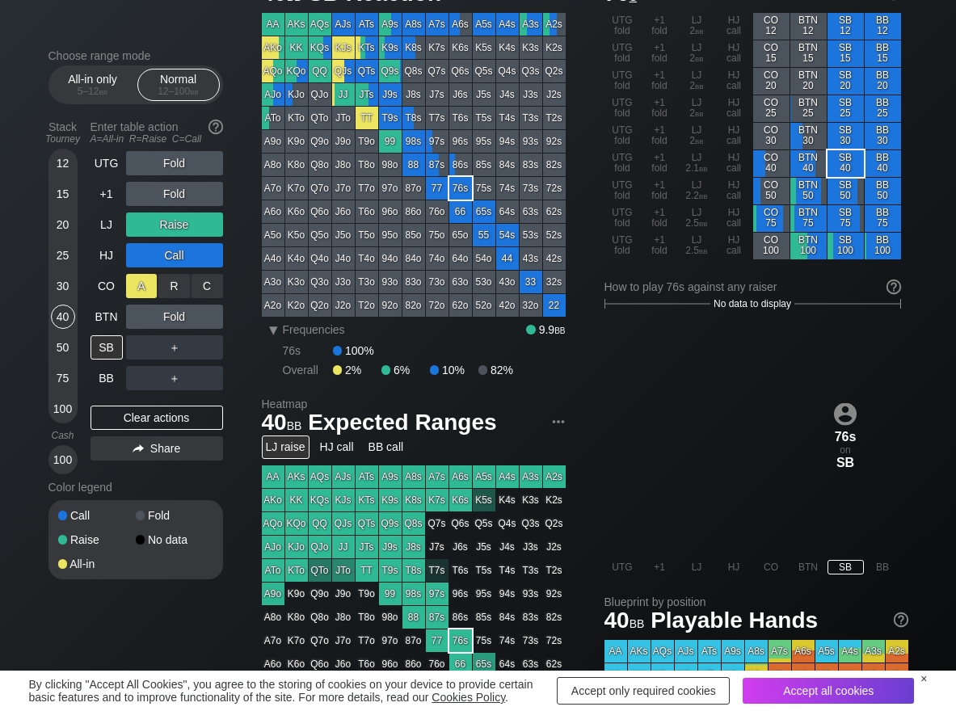
click at [148, 293] on div "A ✕" at bounding box center [142, 286] width 32 height 24
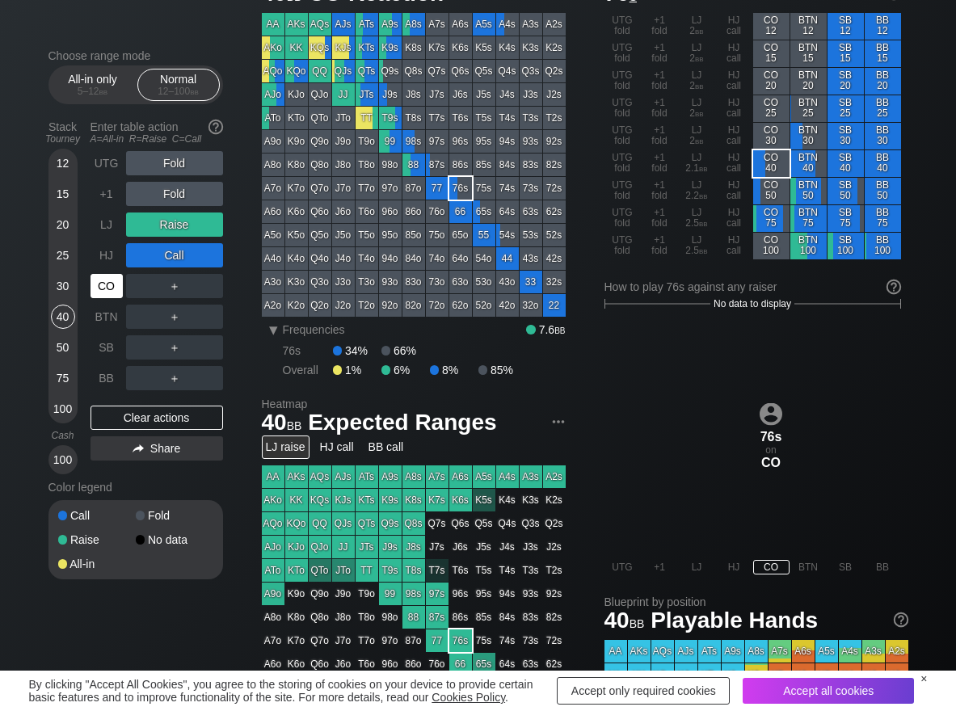
click at [110, 286] on div "CO" at bounding box center [107, 286] width 32 height 24
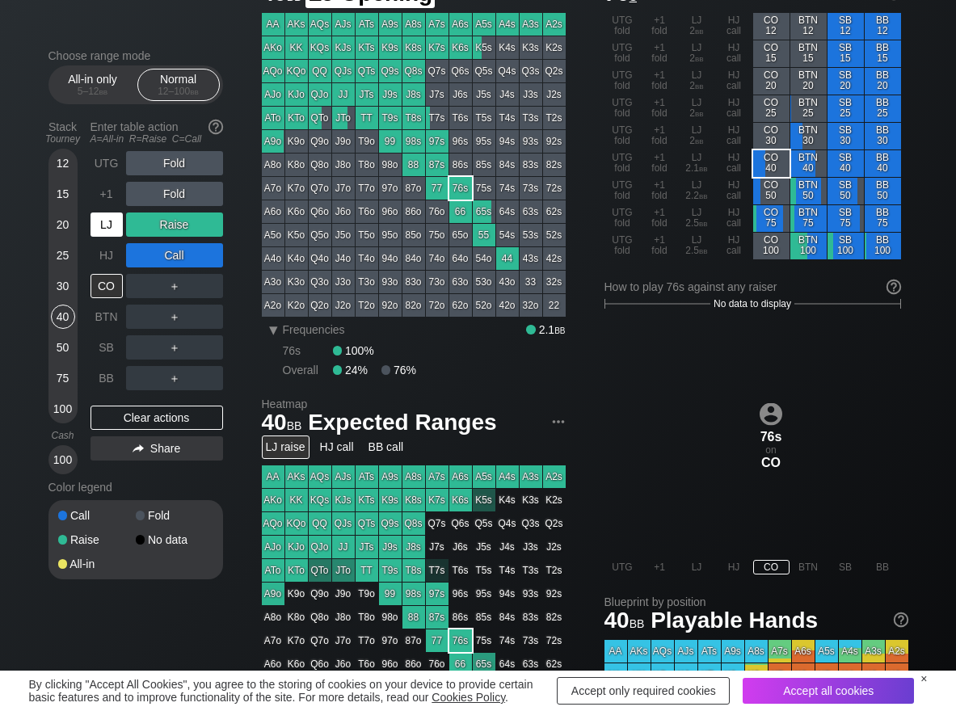
click at [99, 224] on div "LJ" at bounding box center [107, 225] width 32 height 24
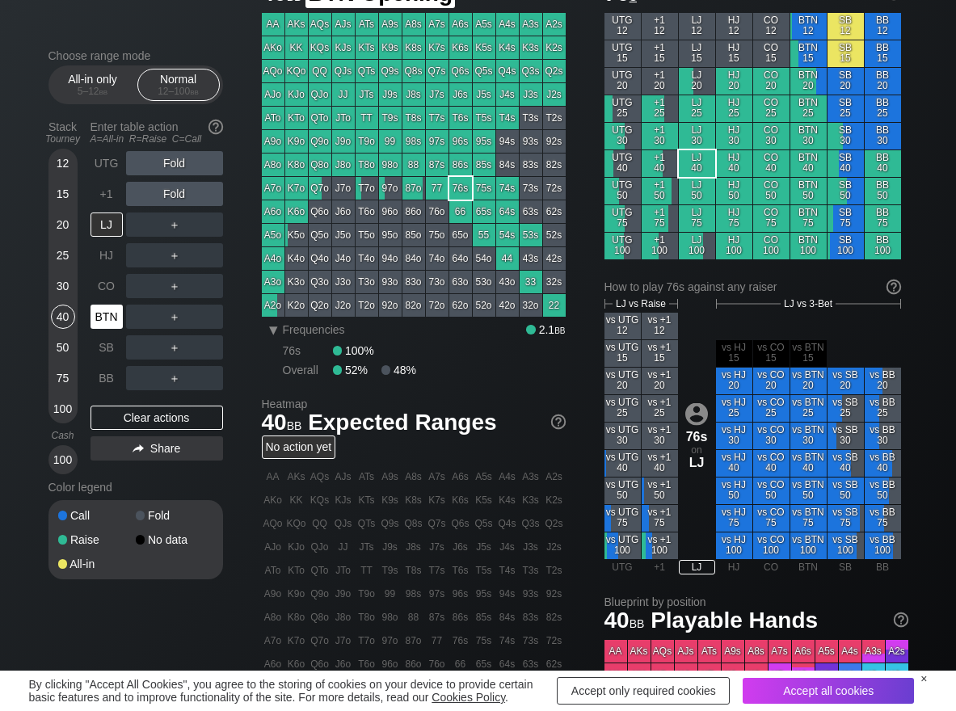
click at [113, 327] on div "BTN" at bounding box center [107, 317] width 32 height 24
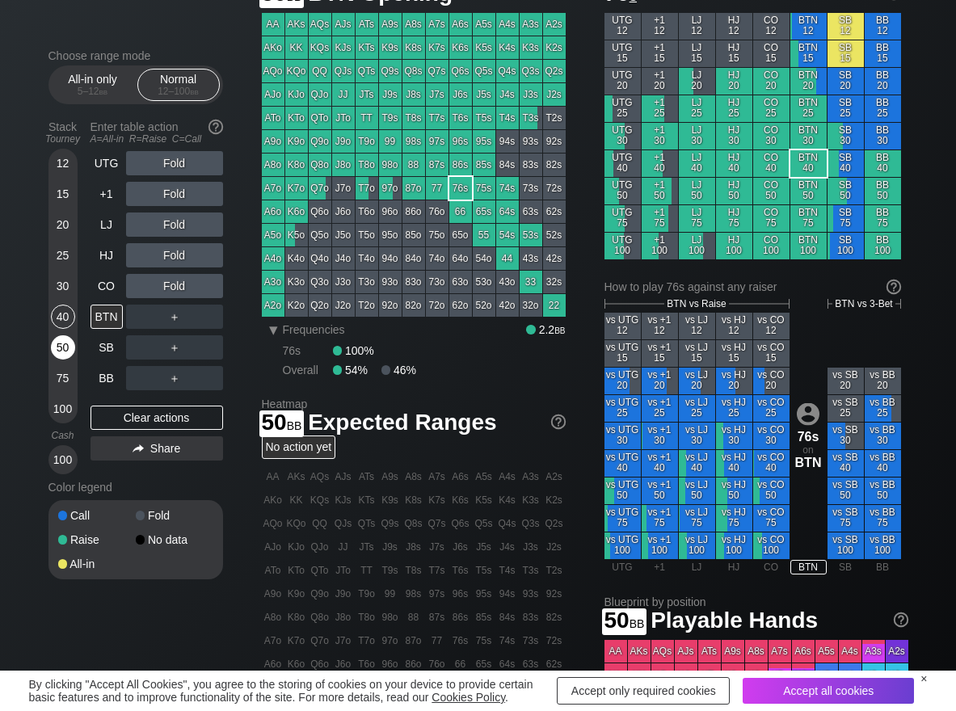
click at [56, 349] on div "50" at bounding box center [63, 347] width 24 height 24
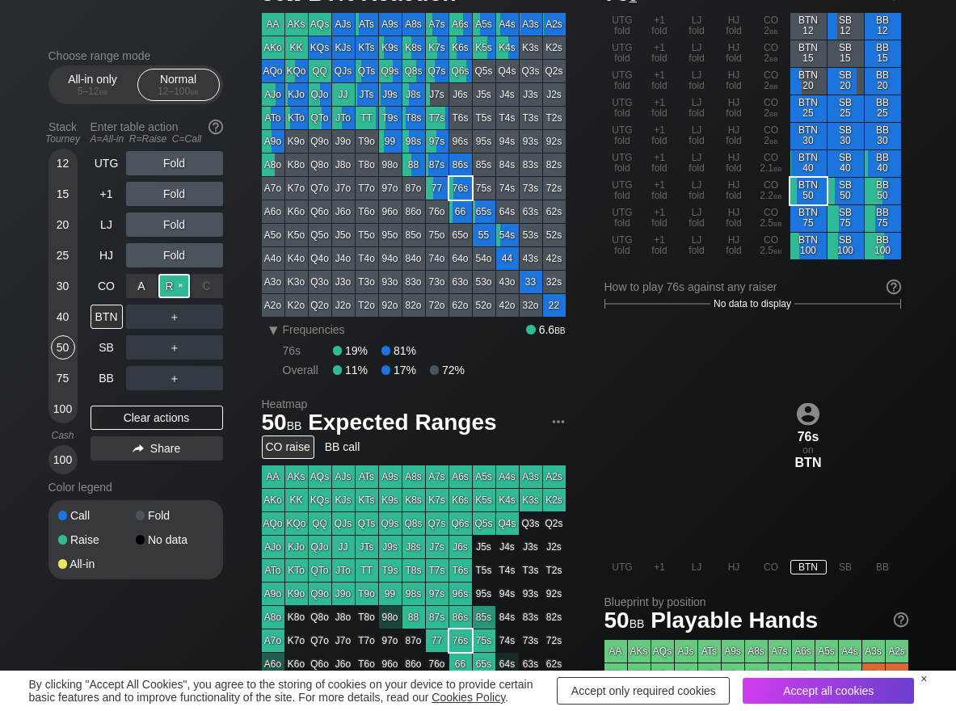
click at [173, 289] on div "R ✕" at bounding box center [174, 286] width 32 height 24
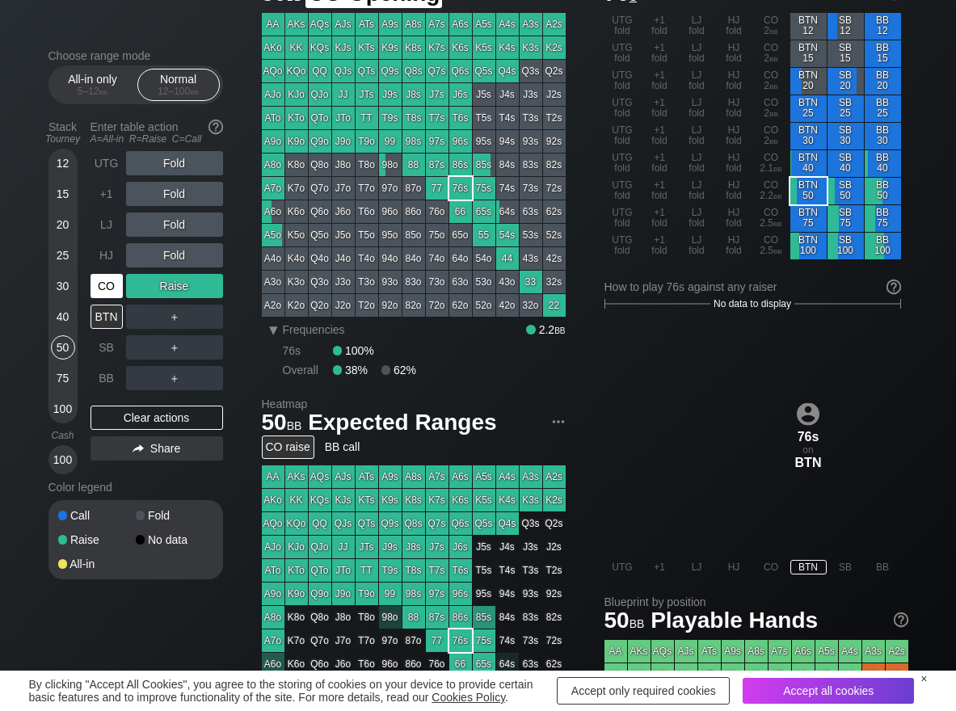
click at [109, 292] on div "CO" at bounding box center [107, 286] width 32 height 24
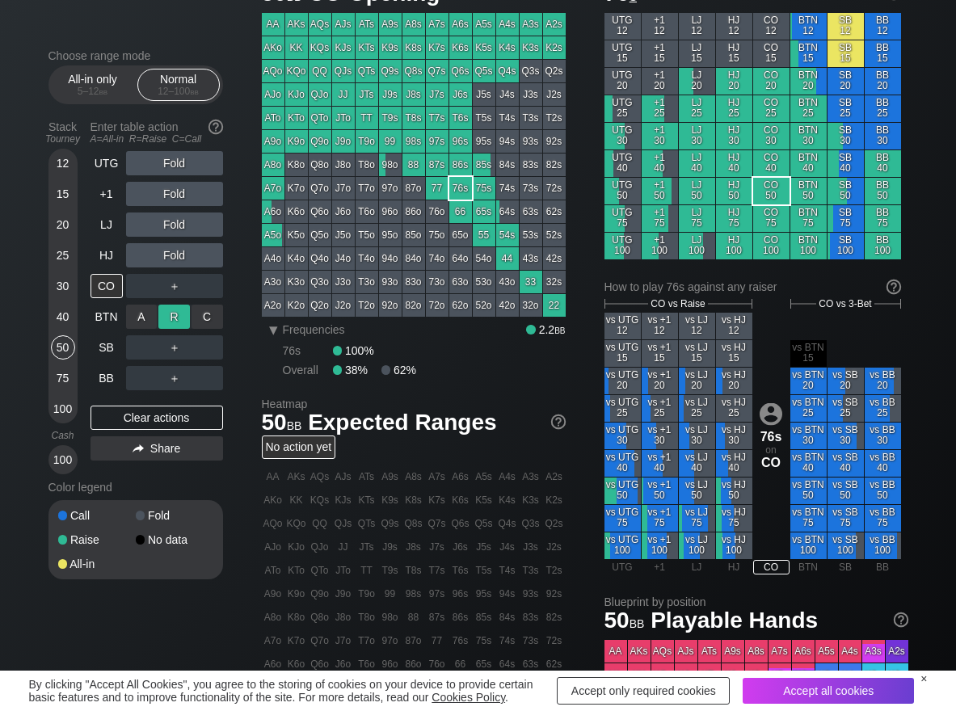
click at [172, 314] on div "R ✕" at bounding box center [174, 317] width 32 height 24
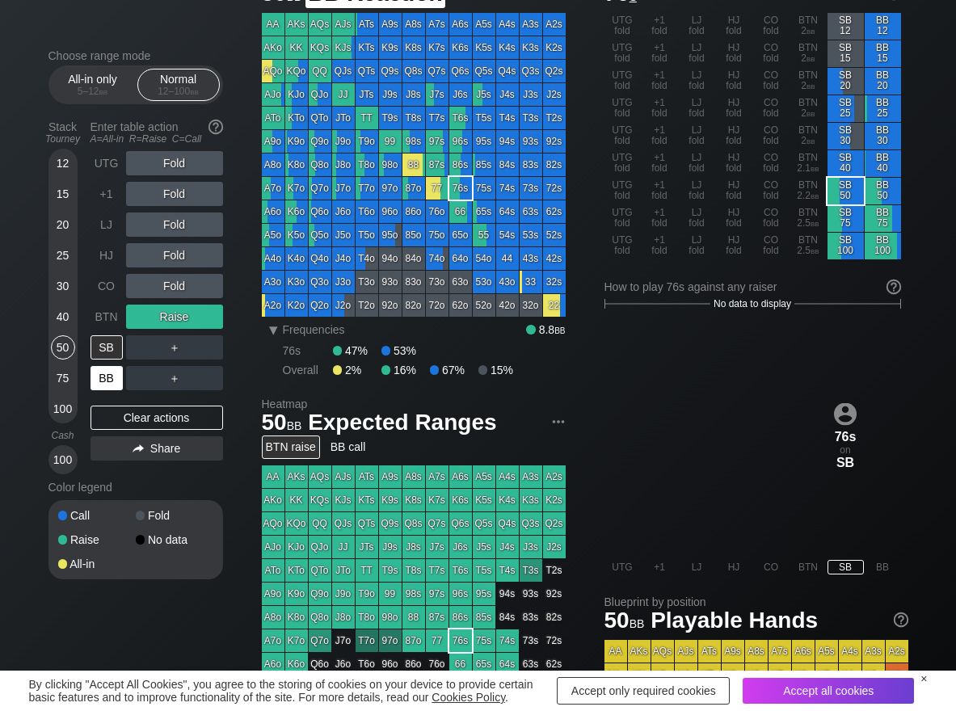
click at [105, 382] on div "BB" at bounding box center [107, 378] width 32 height 24
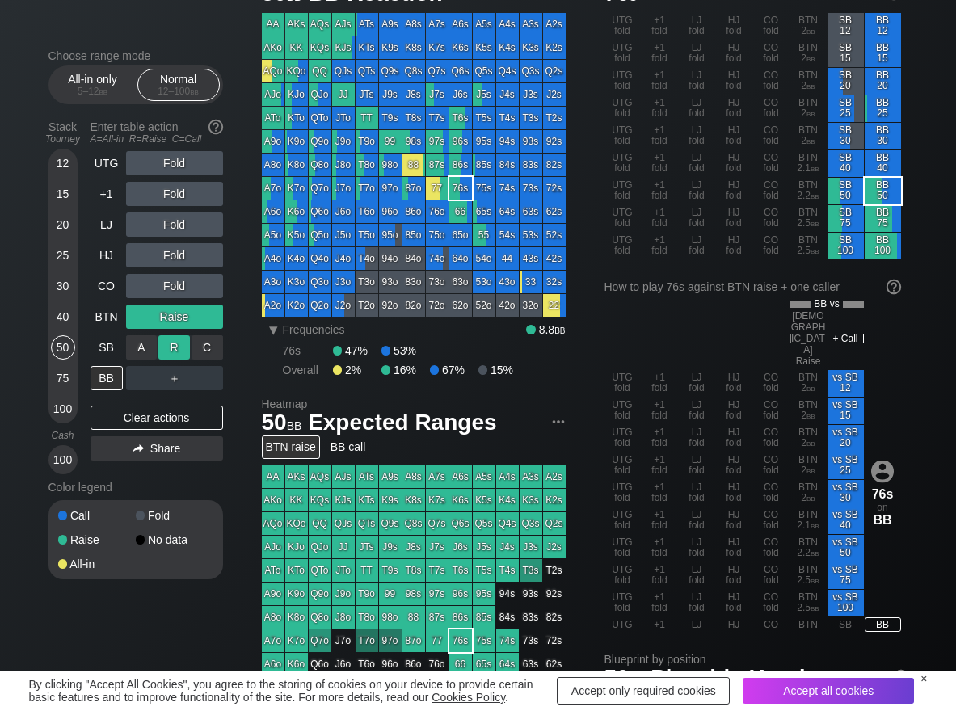
click at [179, 349] on div "R ✕" at bounding box center [174, 347] width 32 height 24
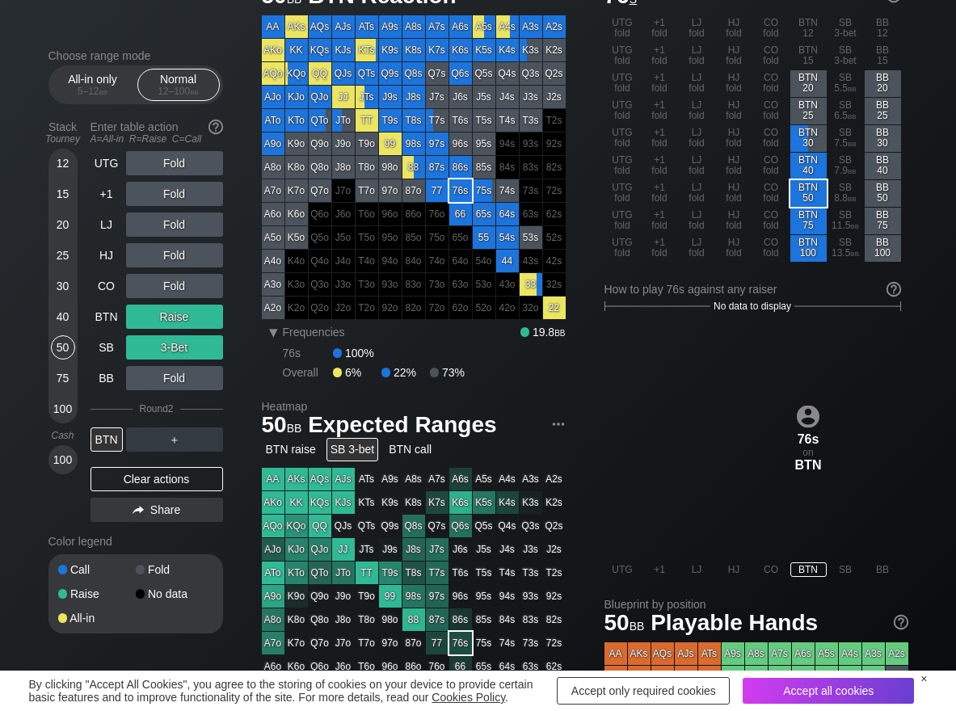
scroll to position [81, 0]
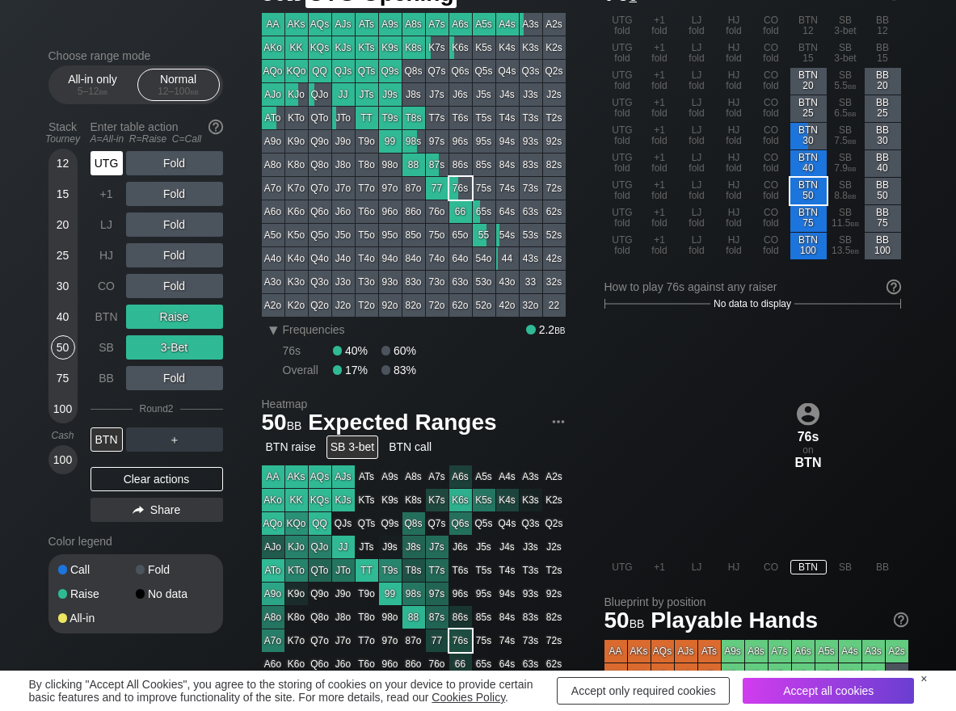
drag, startPoint x: 106, startPoint y: 168, endPoint x: 136, endPoint y: 167, distance: 30.0
click at [108, 168] on div "UTG" at bounding box center [107, 163] width 32 height 24
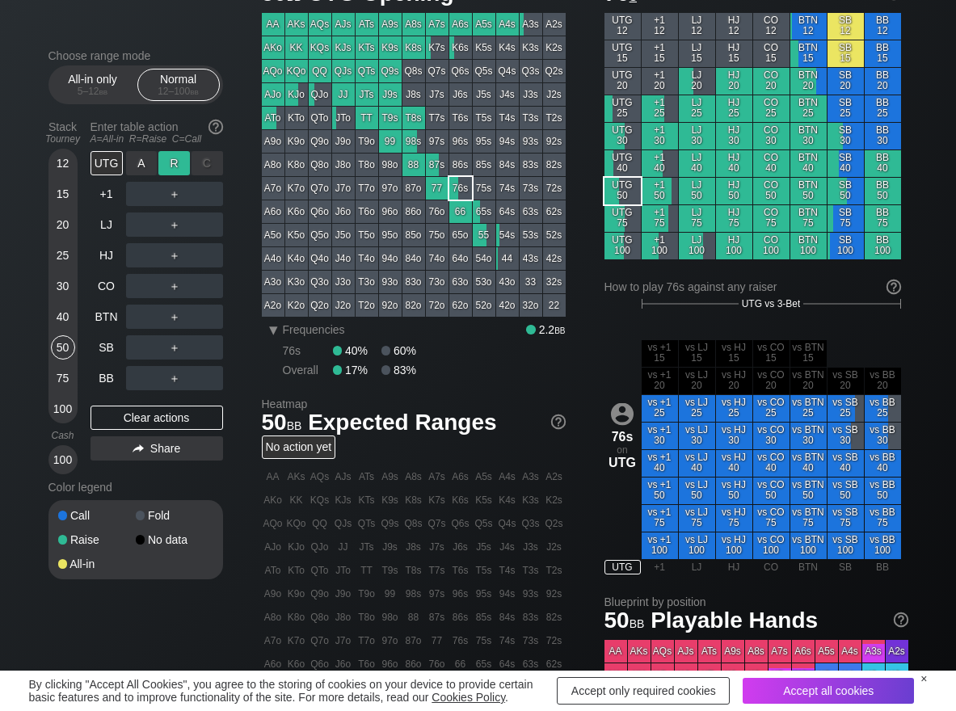
click at [168, 162] on div "R ✕" at bounding box center [174, 163] width 32 height 24
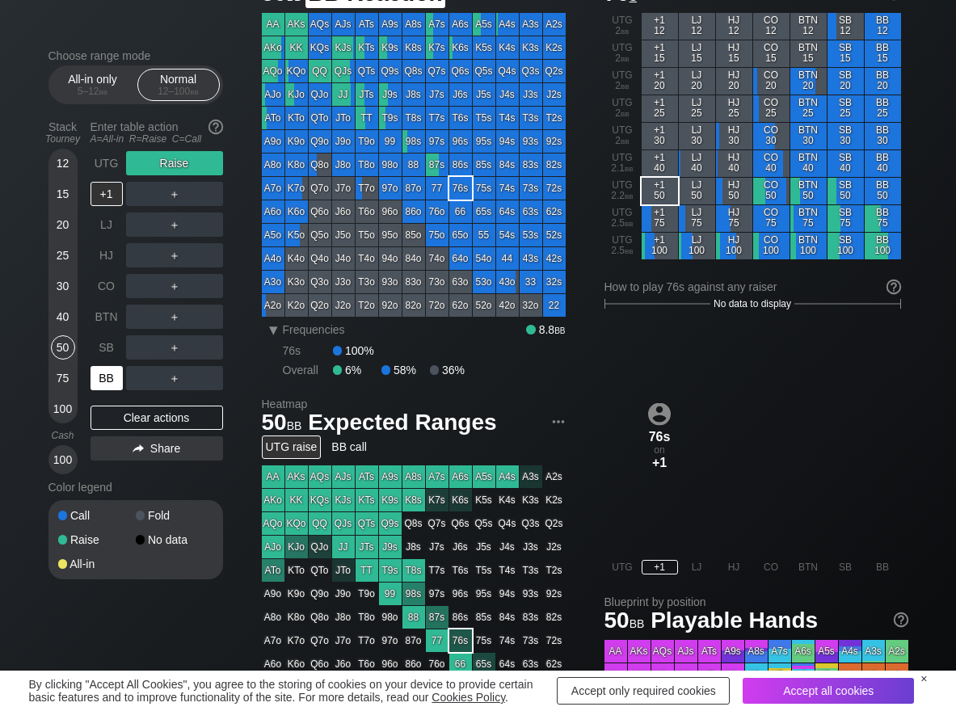
click at [96, 389] on div "BB" at bounding box center [107, 378] width 32 height 24
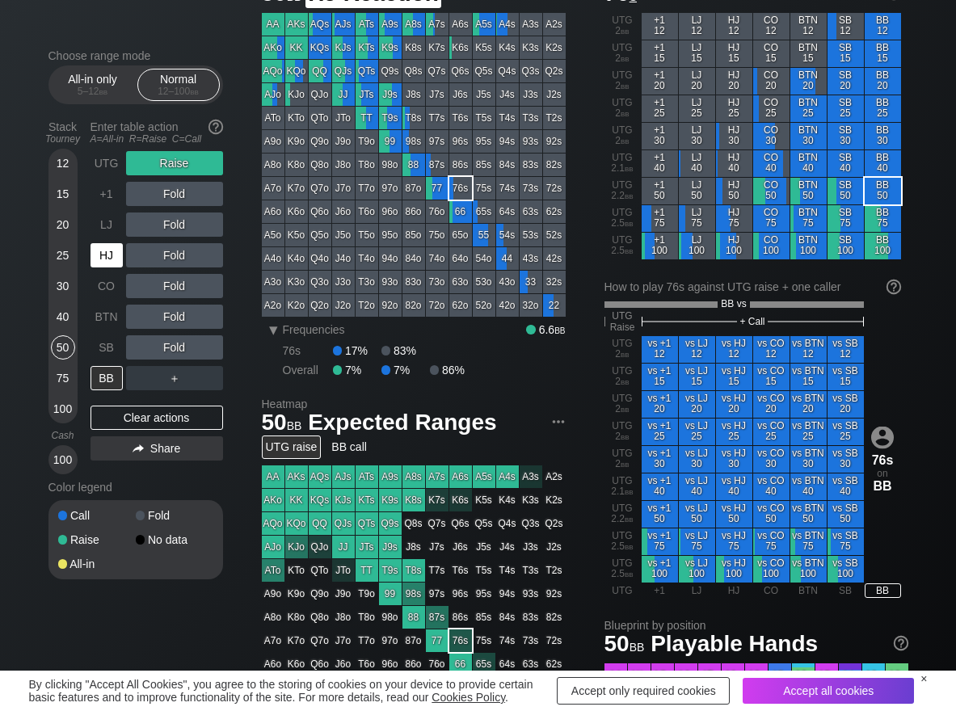
click at [119, 253] on div "HJ" at bounding box center [107, 255] width 32 height 24
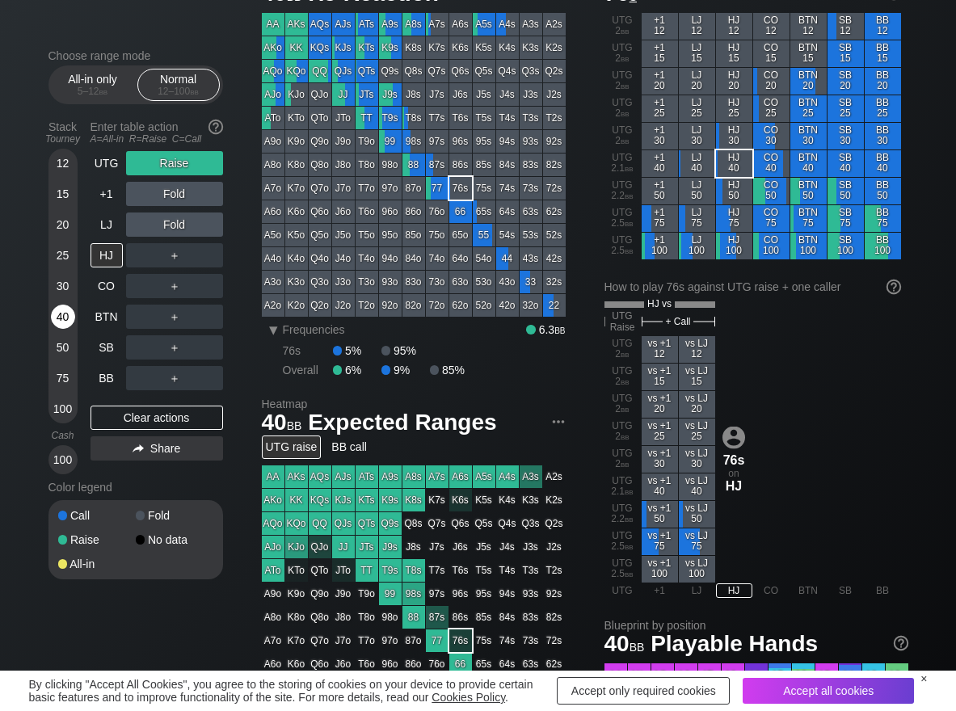
click at [61, 318] on div "40" at bounding box center [63, 317] width 24 height 24
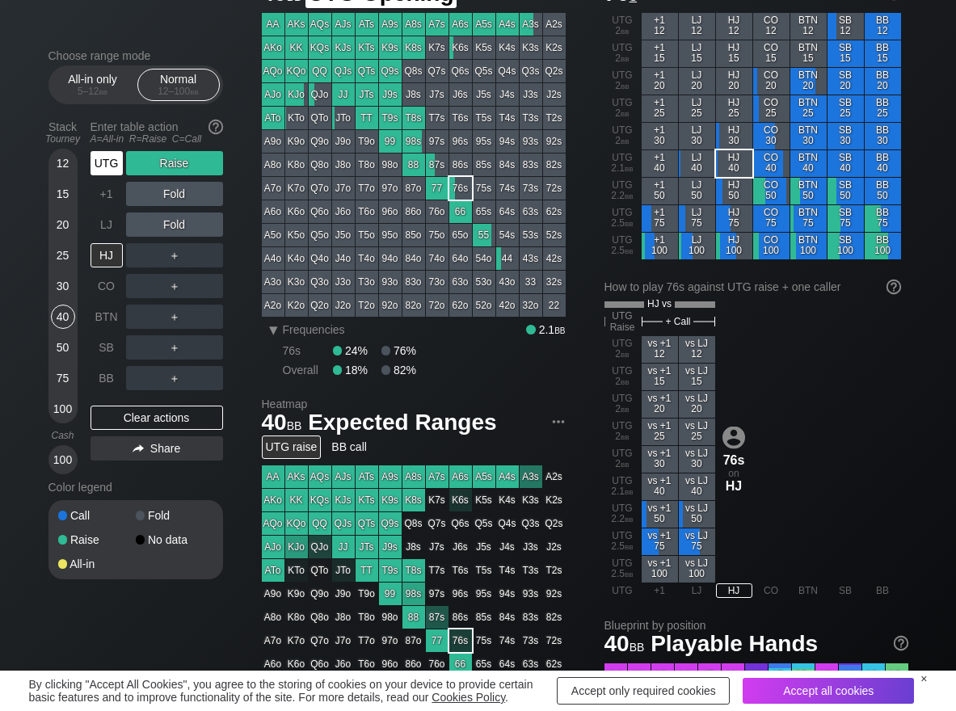
click at [95, 159] on div "UTG" at bounding box center [107, 163] width 32 height 24
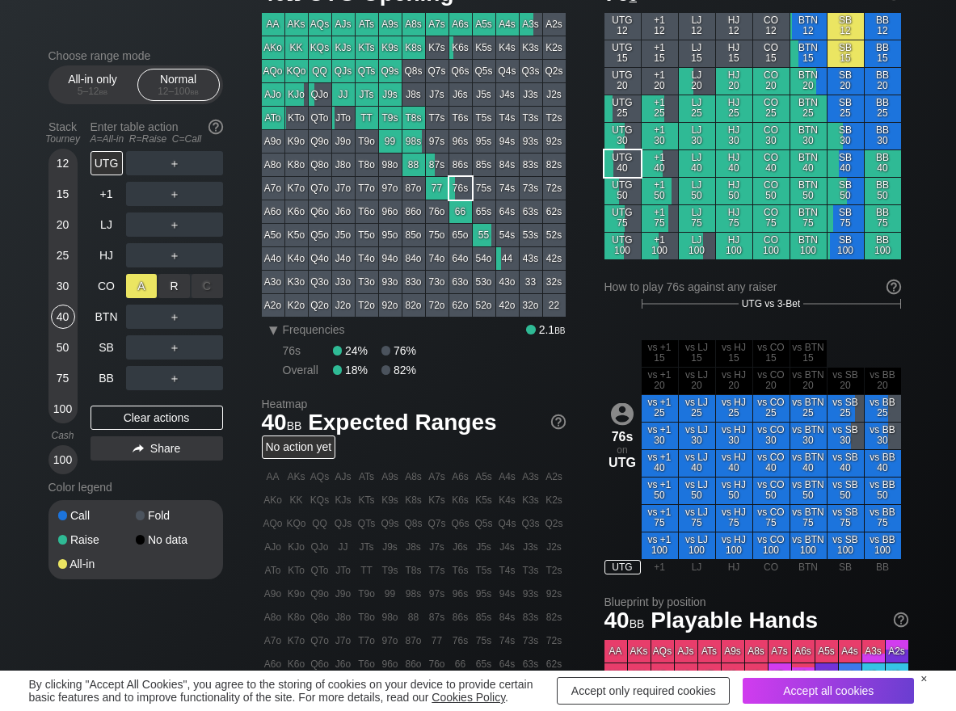
drag, startPoint x: 175, startPoint y: 284, endPoint x: 134, endPoint y: 297, distance: 43.5
click at [174, 285] on div "R ✕" at bounding box center [174, 286] width 32 height 24
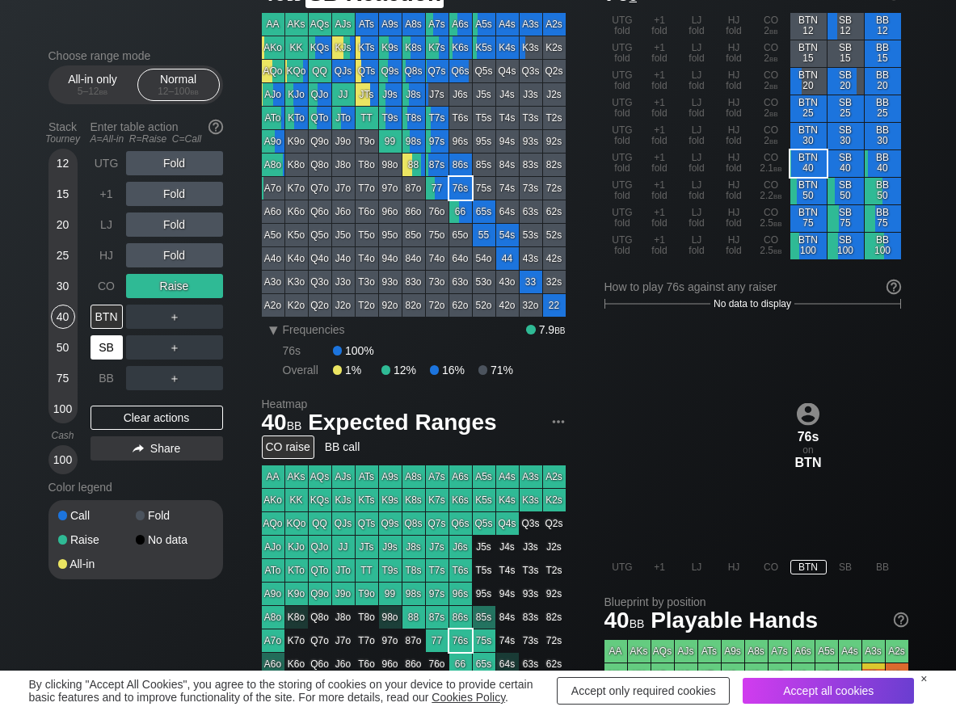
click at [98, 348] on div "SB" at bounding box center [107, 347] width 32 height 24
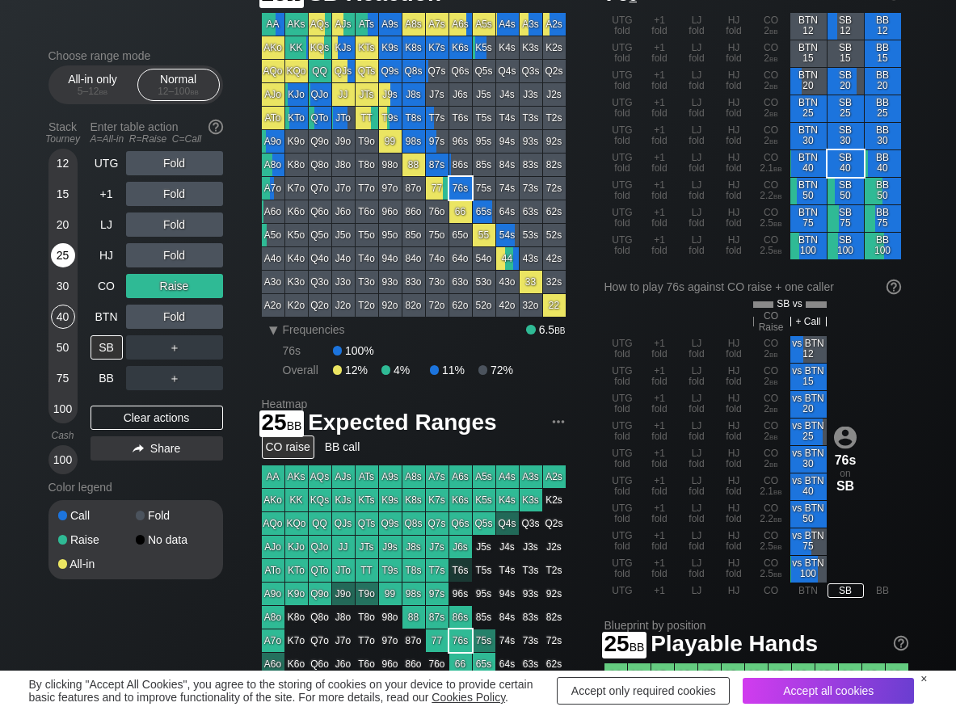
click at [63, 255] on div "25" at bounding box center [63, 255] width 24 height 24
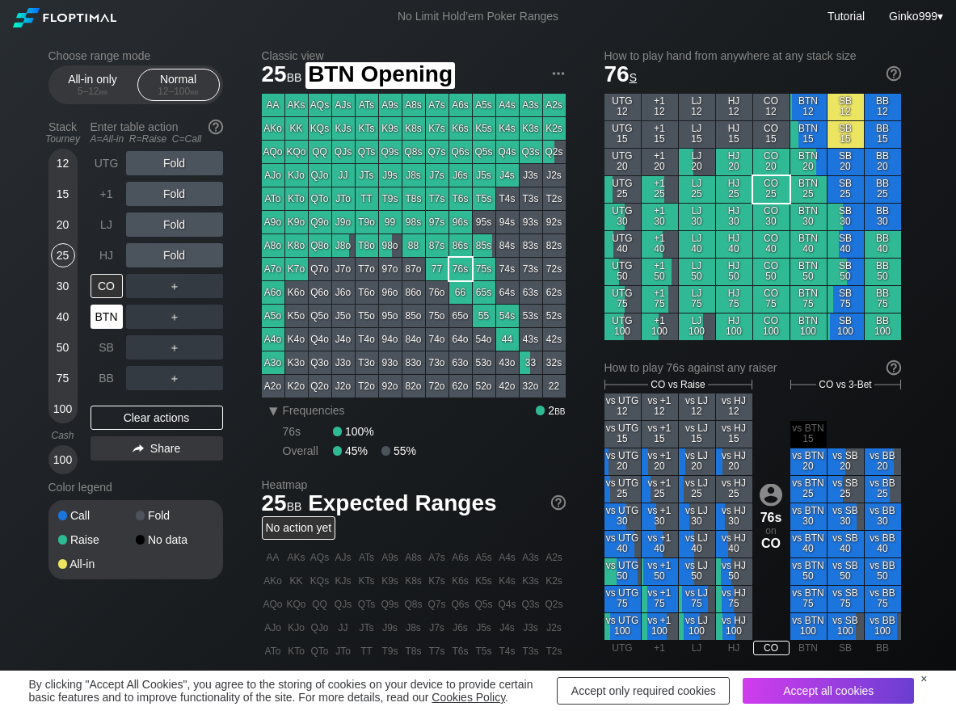
scroll to position [81, 0]
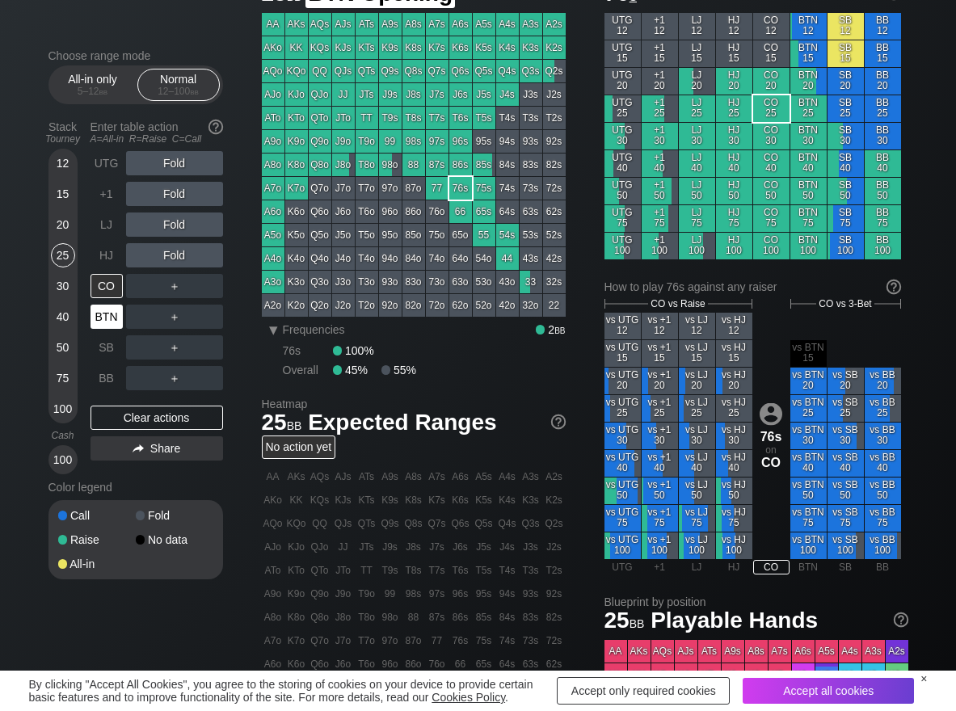
click at [106, 313] on div "BTN" at bounding box center [107, 317] width 32 height 24
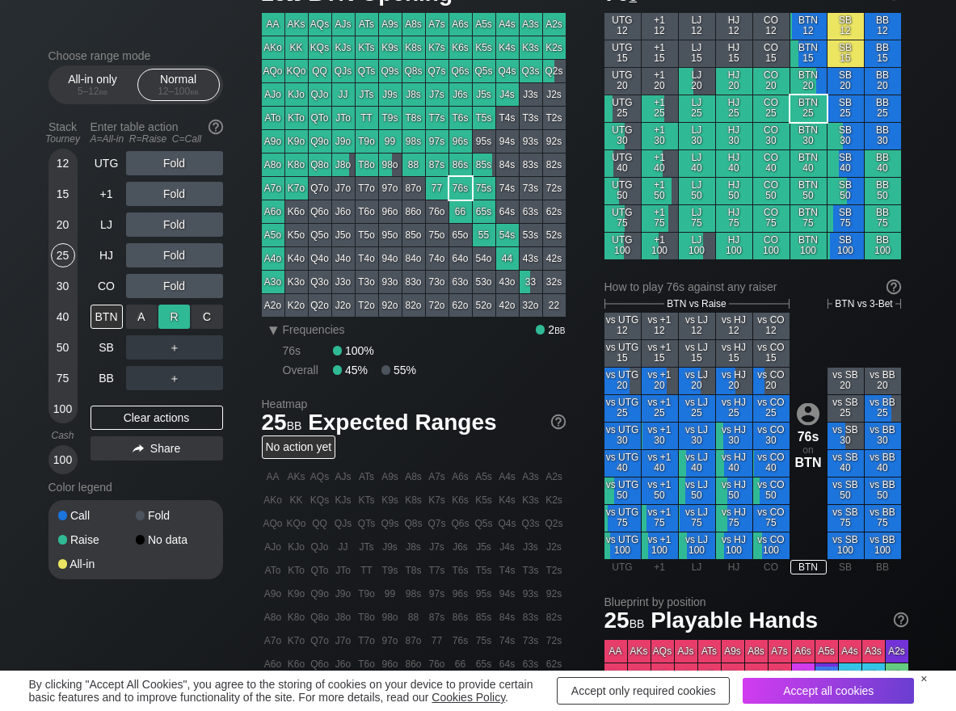
click at [176, 323] on div "R ✕" at bounding box center [174, 317] width 32 height 24
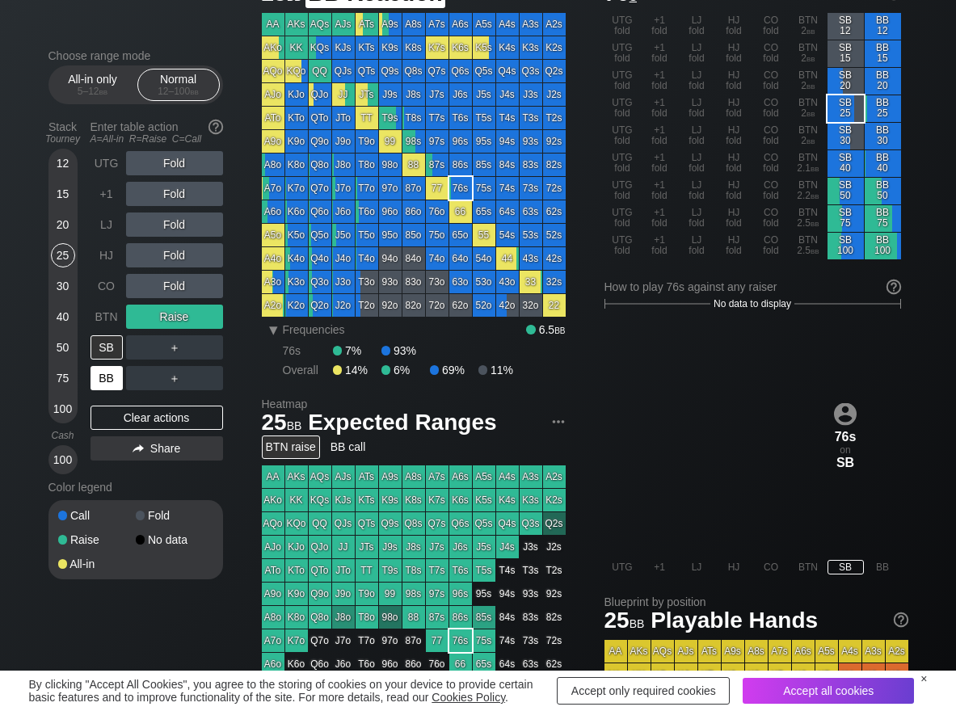
click at [109, 372] on div "BB" at bounding box center [107, 378] width 32 height 24
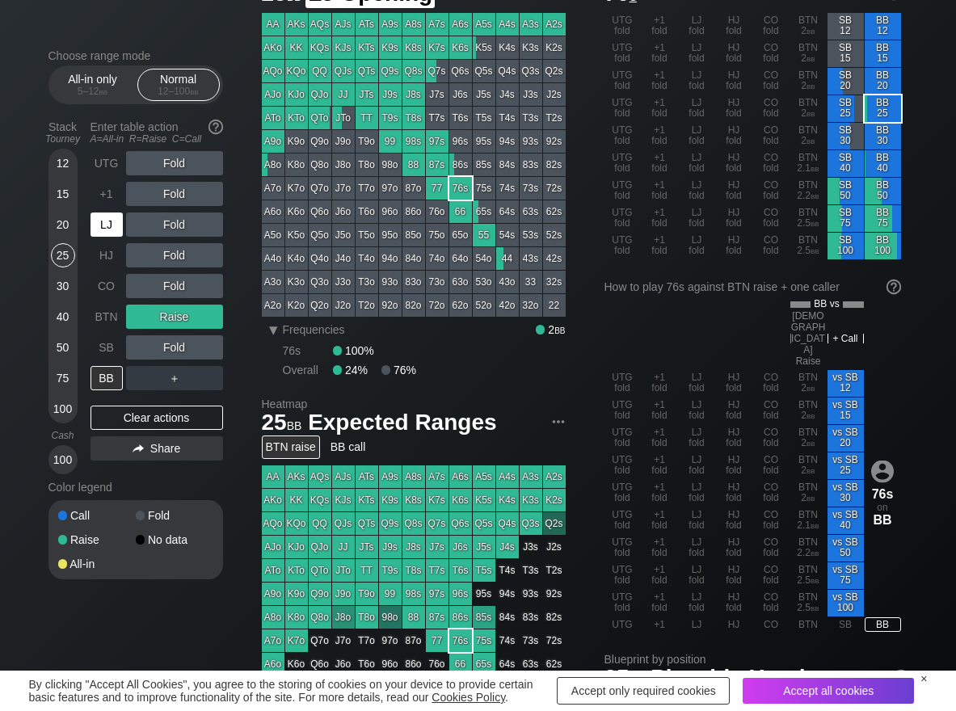
click at [111, 226] on div "LJ" at bounding box center [107, 225] width 32 height 24
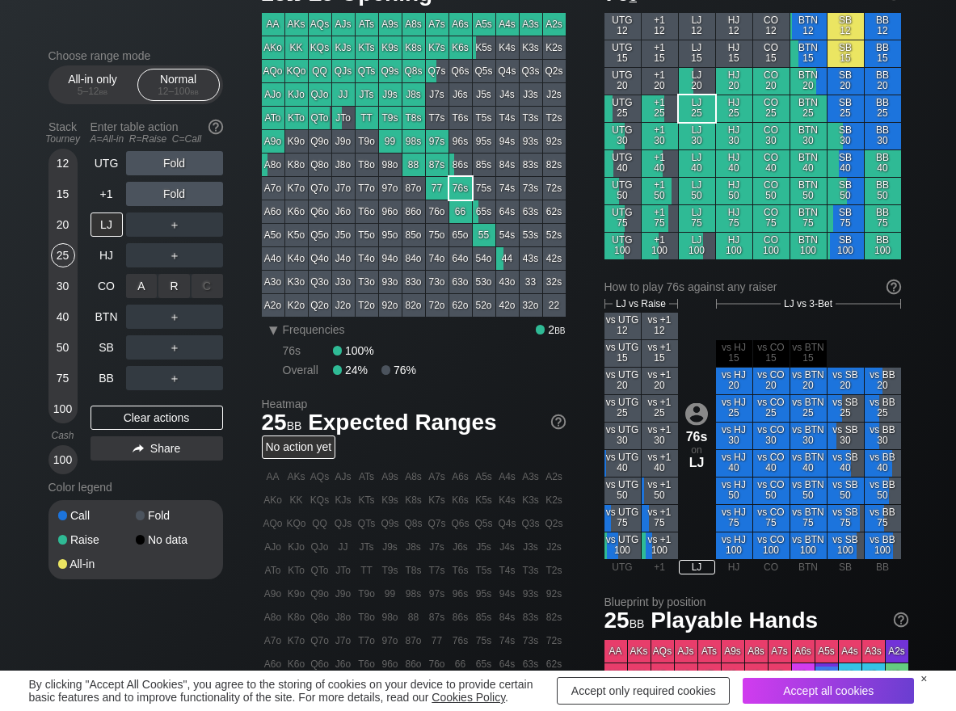
drag, startPoint x: 179, startPoint y: 297, endPoint x: 162, endPoint y: 309, distance: 19.7
click at [176, 295] on div "R ✕" at bounding box center [174, 286] width 32 height 24
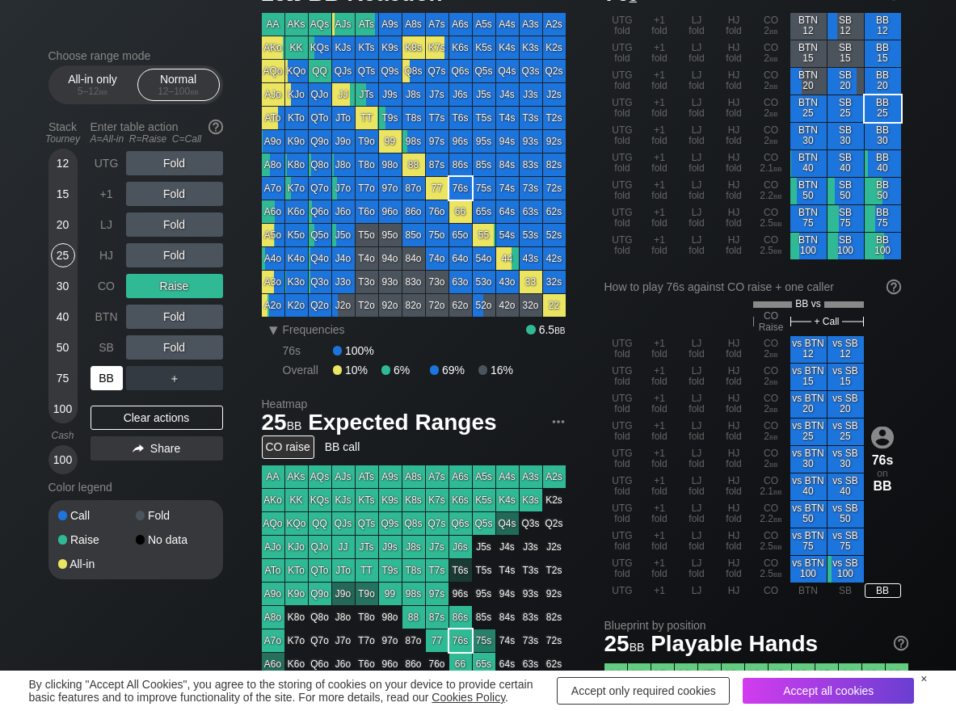
click at [105, 386] on div "BB" at bounding box center [107, 378] width 32 height 24
click at [112, 427] on div "Clear actions" at bounding box center [157, 418] width 133 height 24
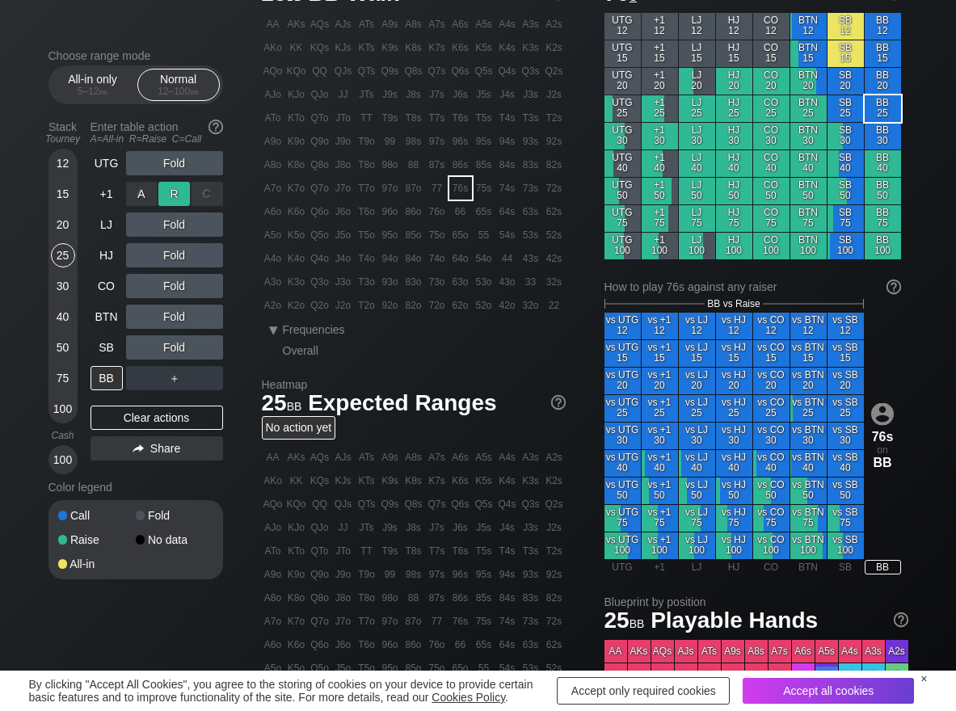
drag, startPoint x: 171, startPoint y: 191, endPoint x: 192, endPoint y: 210, distance: 28.6
click at [171, 192] on div "R ✕" at bounding box center [174, 194] width 32 height 24
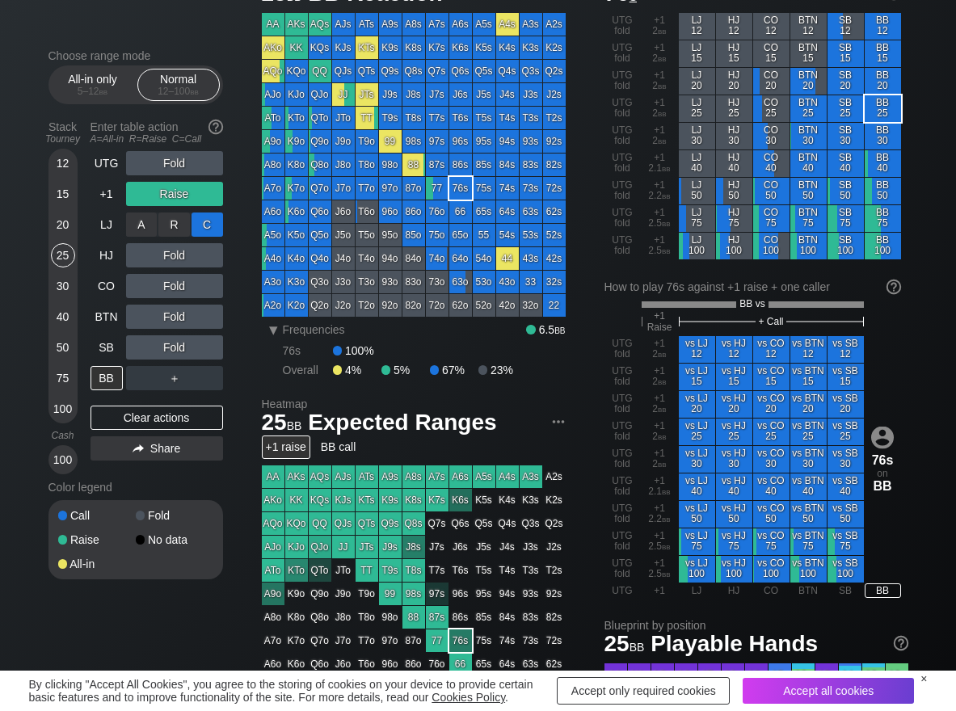
click at [205, 221] on div "C ✕" at bounding box center [208, 225] width 32 height 24
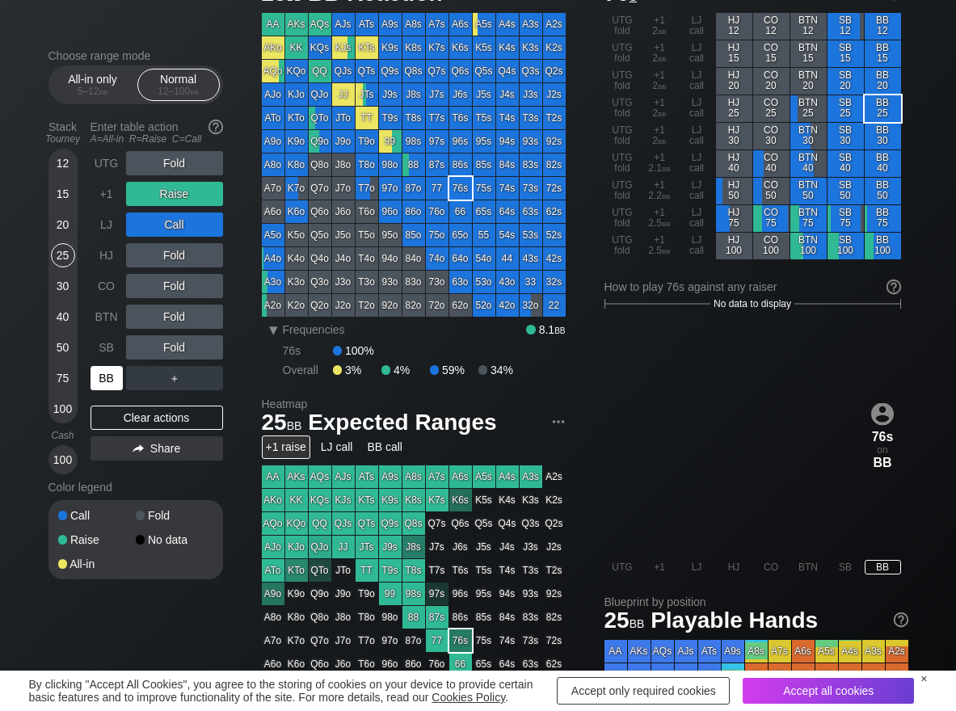
click at [112, 374] on div "BB" at bounding box center [107, 378] width 32 height 24
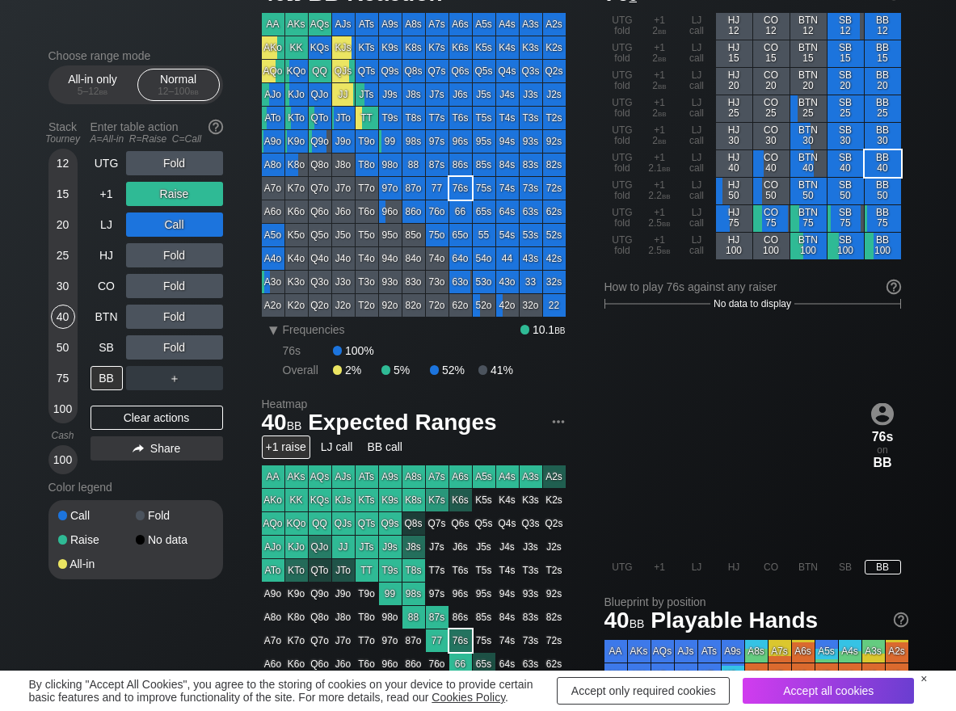
drag, startPoint x: 57, startPoint y: 315, endPoint x: 2, endPoint y: 328, distance: 57.3
click at [57, 316] on div "40" at bounding box center [63, 317] width 24 height 24
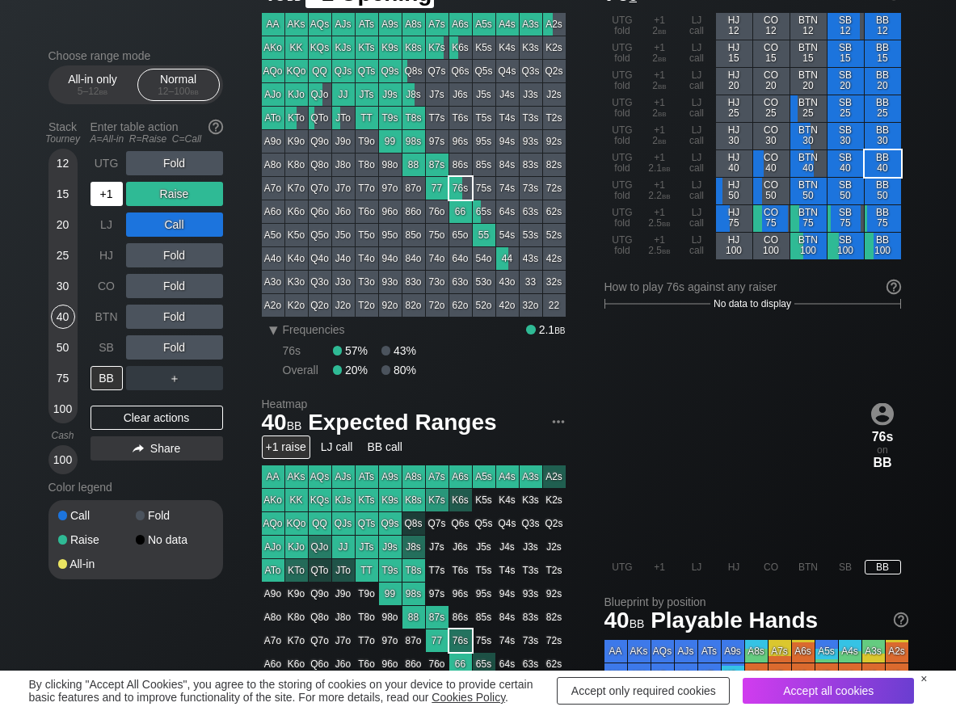
click at [112, 193] on div "+1" at bounding box center [107, 194] width 32 height 24
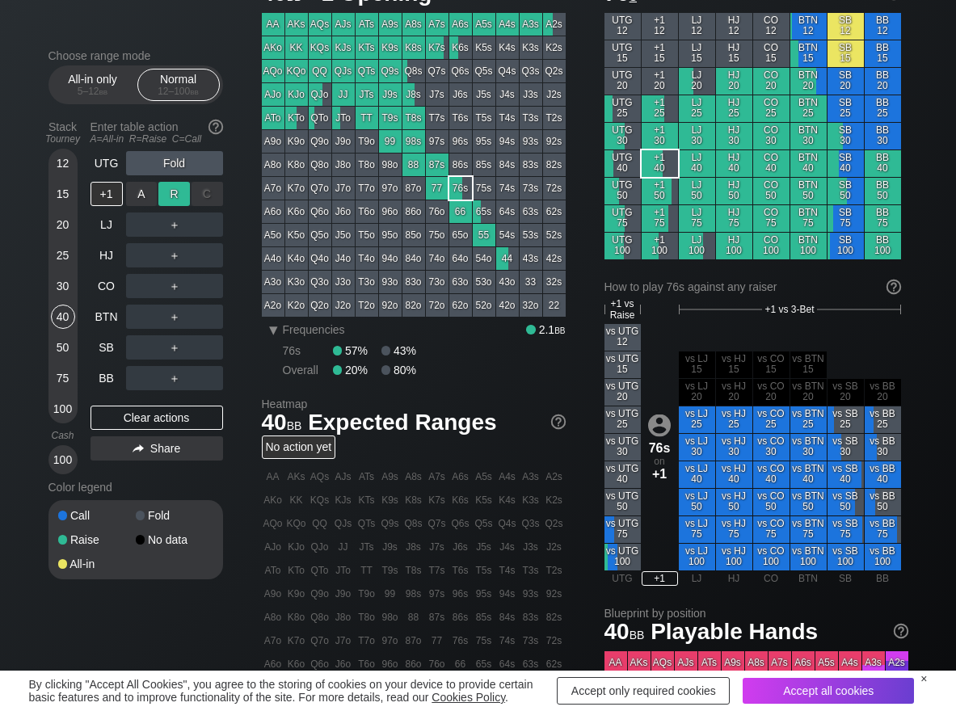
click at [168, 194] on div "R ✕" at bounding box center [174, 194] width 32 height 24
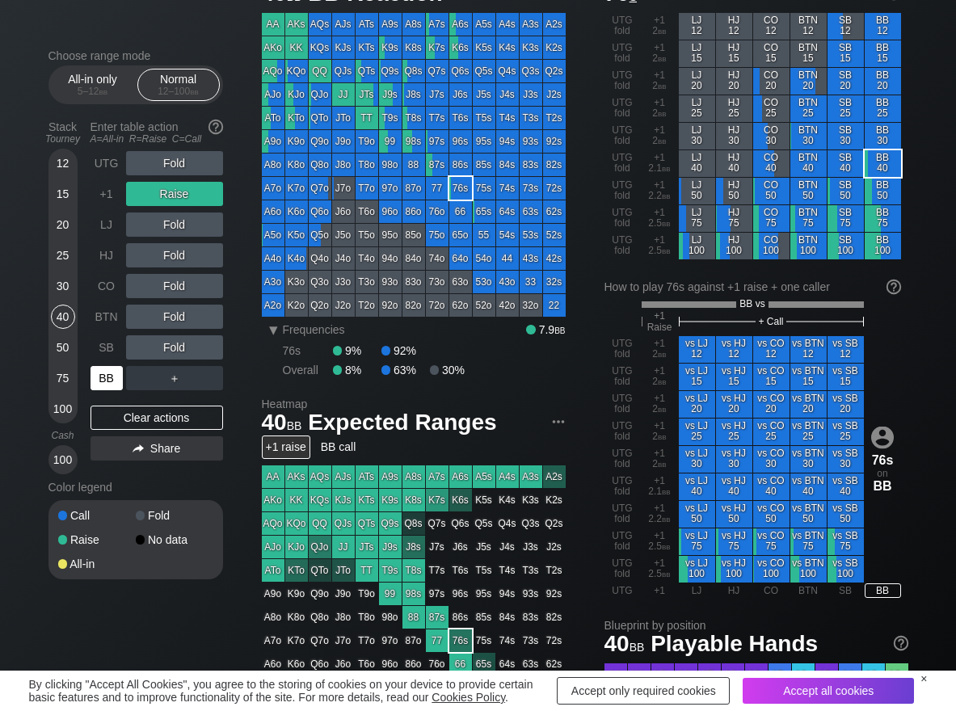
click at [102, 369] on div "BB" at bounding box center [107, 378] width 32 height 24
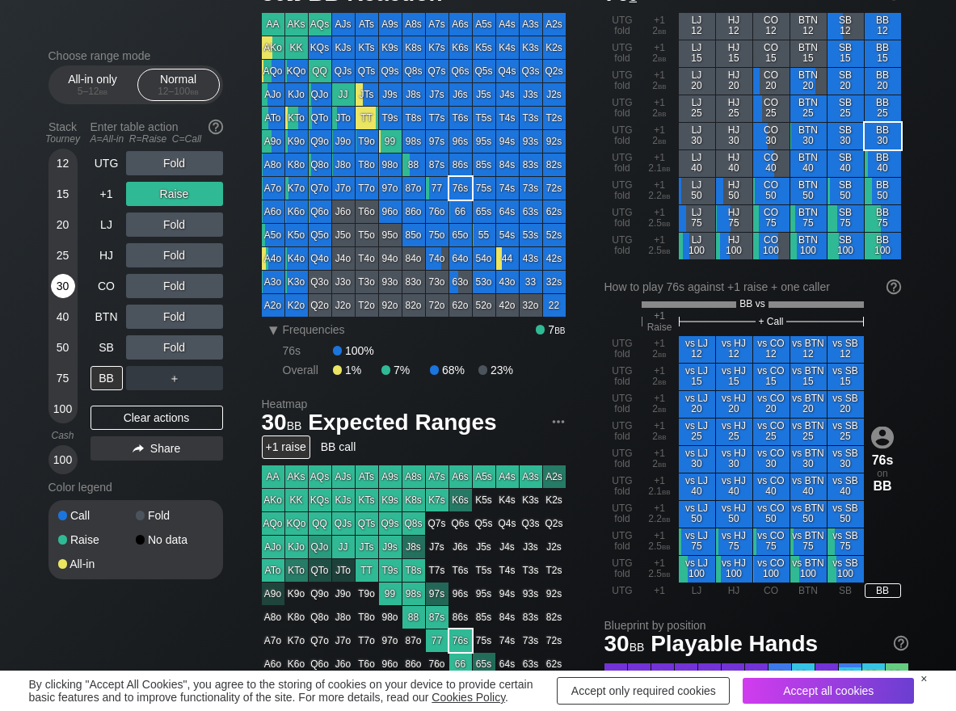
click at [61, 286] on div "30" at bounding box center [63, 286] width 24 height 24
click at [213, 342] on div "C ✕" at bounding box center [208, 347] width 32 height 24
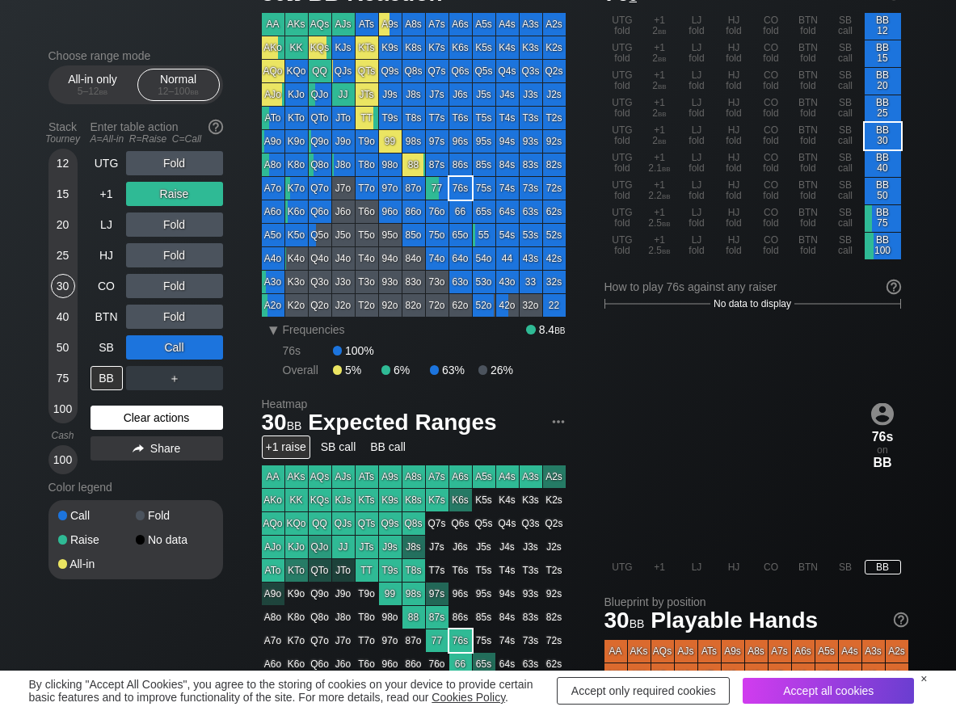
click at [147, 424] on div "Clear actions" at bounding box center [157, 418] width 133 height 24
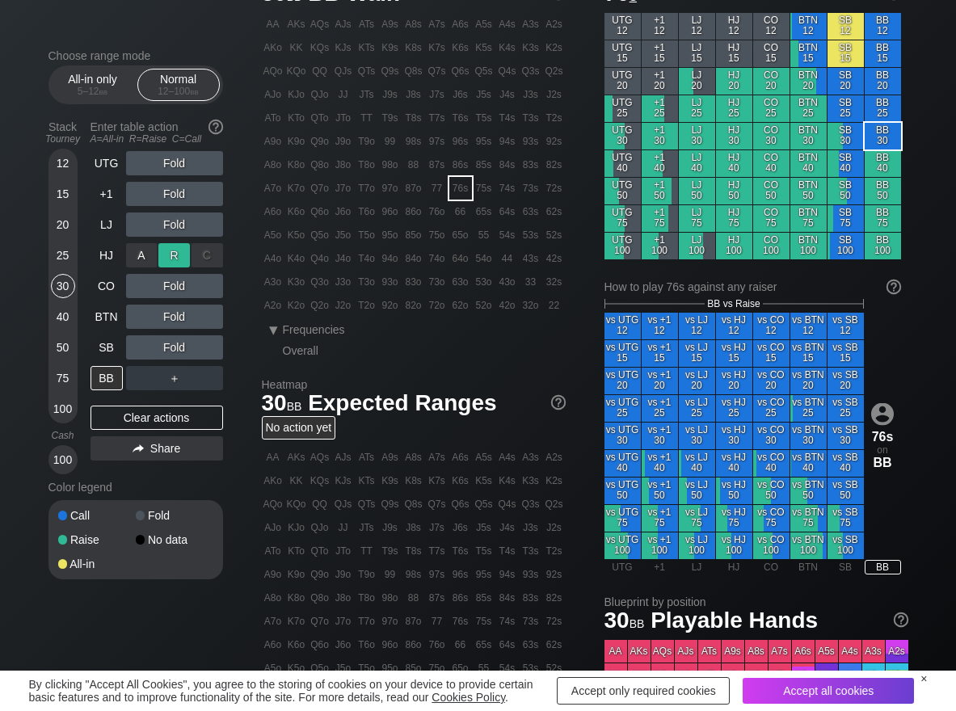
click at [171, 257] on div "R ✕" at bounding box center [174, 255] width 32 height 24
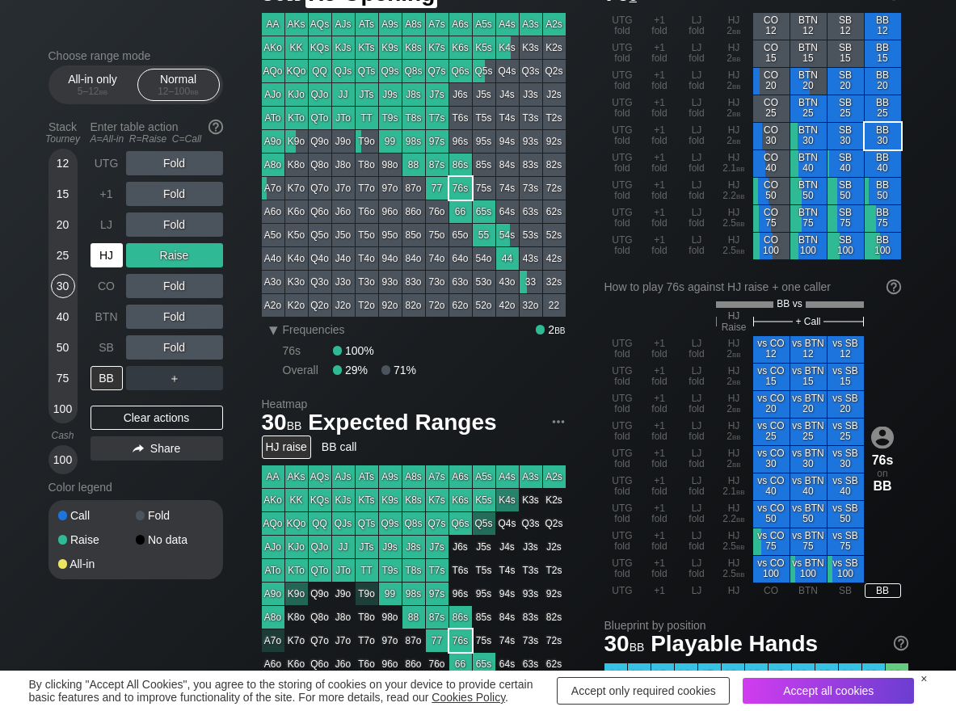
drag, startPoint x: 104, startPoint y: 262, endPoint x: 100, endPoint y: 276, distance: 15.1
click at [103, 262] on div "HJ" at bounding box center [107, 255] width 32 height 24
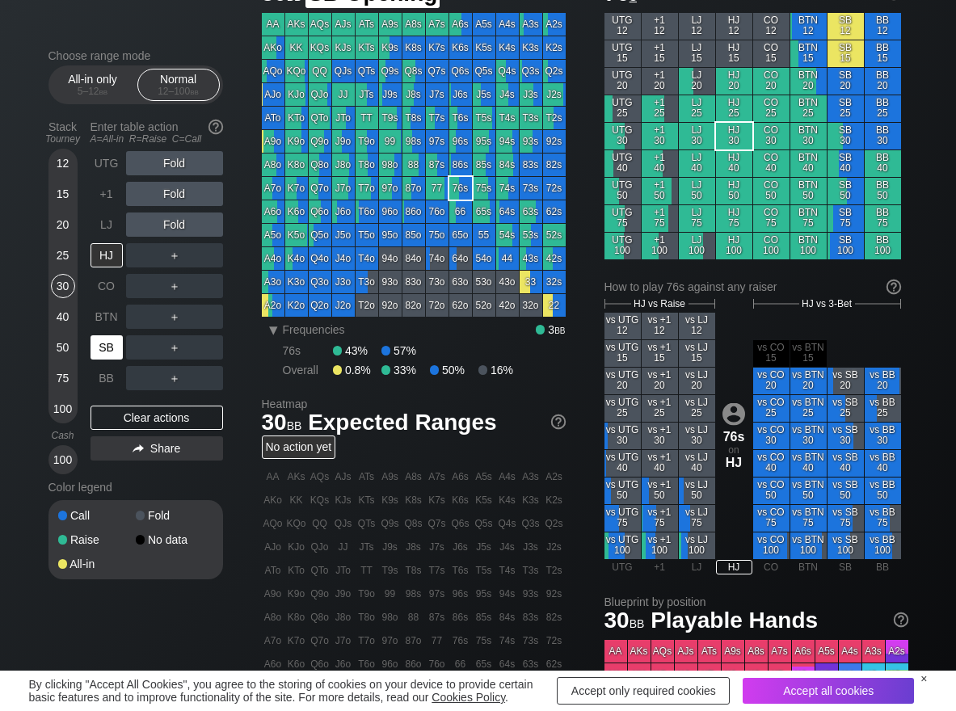
click at [108, 344] on div "SB" at bounding box center [107, 347] width 32 height 24
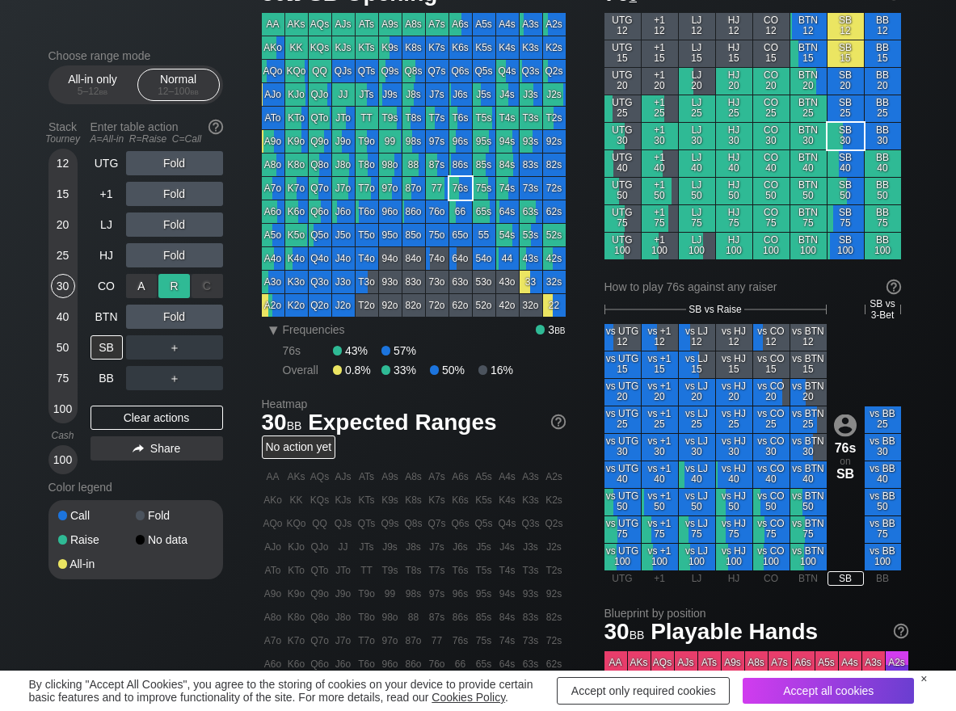
click at [175, 282] on div "R ✕" at bounding box center [174, 286] width 32 height 24
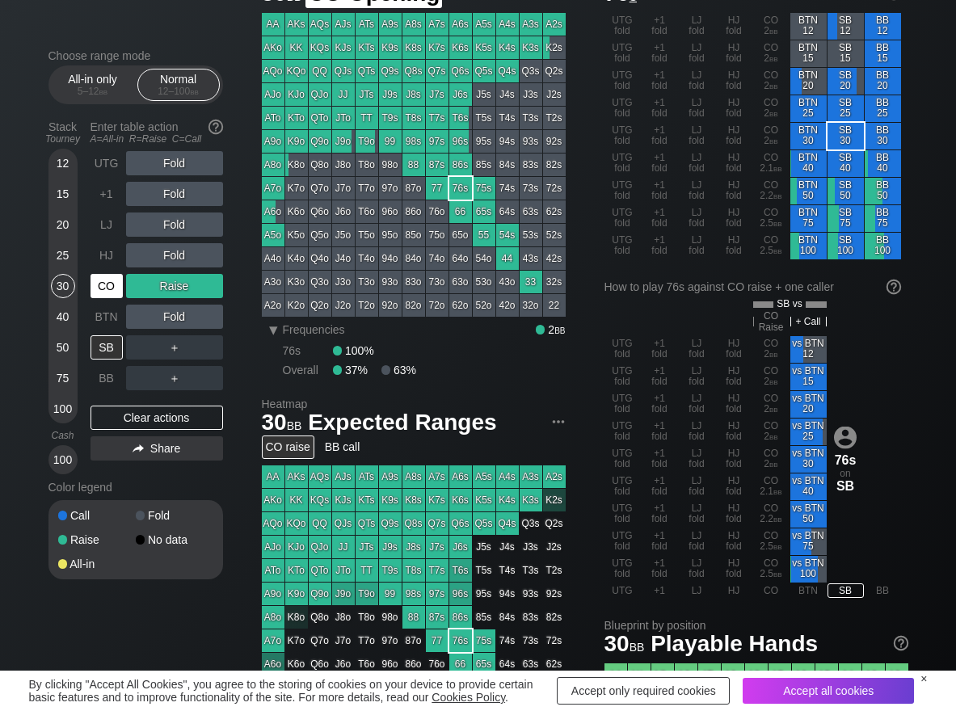
click at [116, 285] on div "CO" at bounding box center [107, 286] width 32 height 24
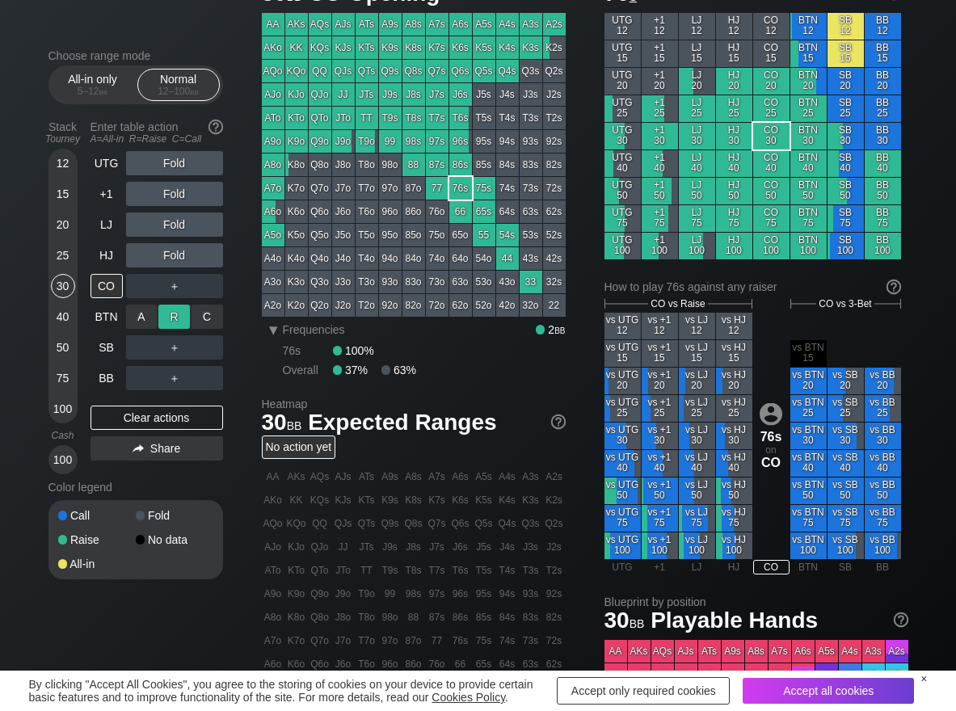
drag, startPoint x: 183, startPoint y: 317, endPoint x: 176, endPoint y: 327, distance: 11.7
click at [182, 317] on div "R ✕" at bounding box center [174, 317] width 32 height 24
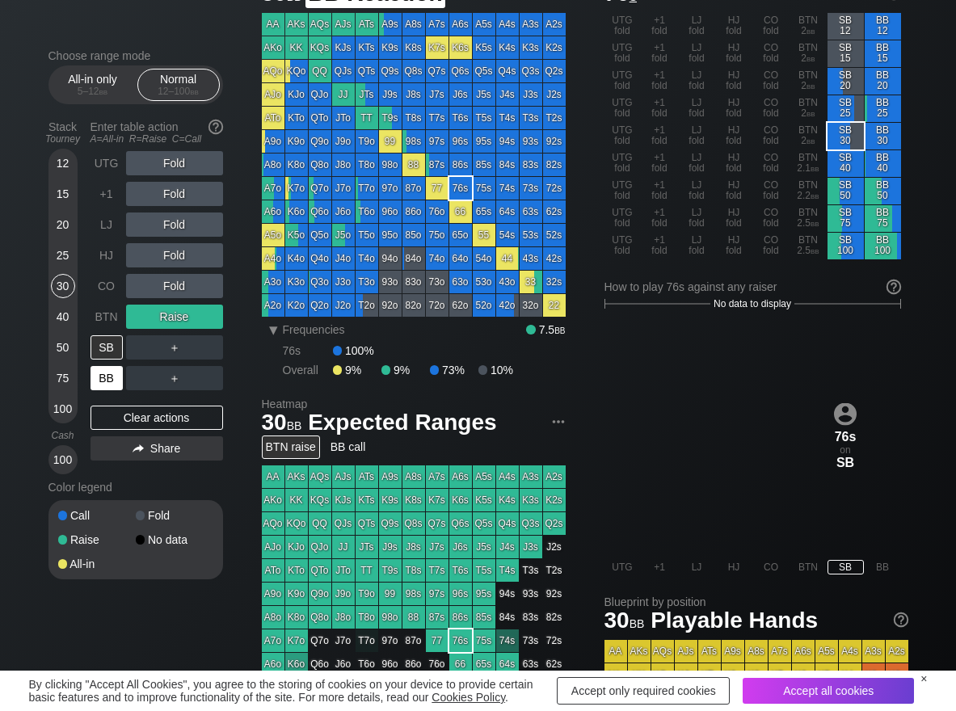
click at [112, 382] on div "BB" at bounding box center [107, 378] width 32 height 24
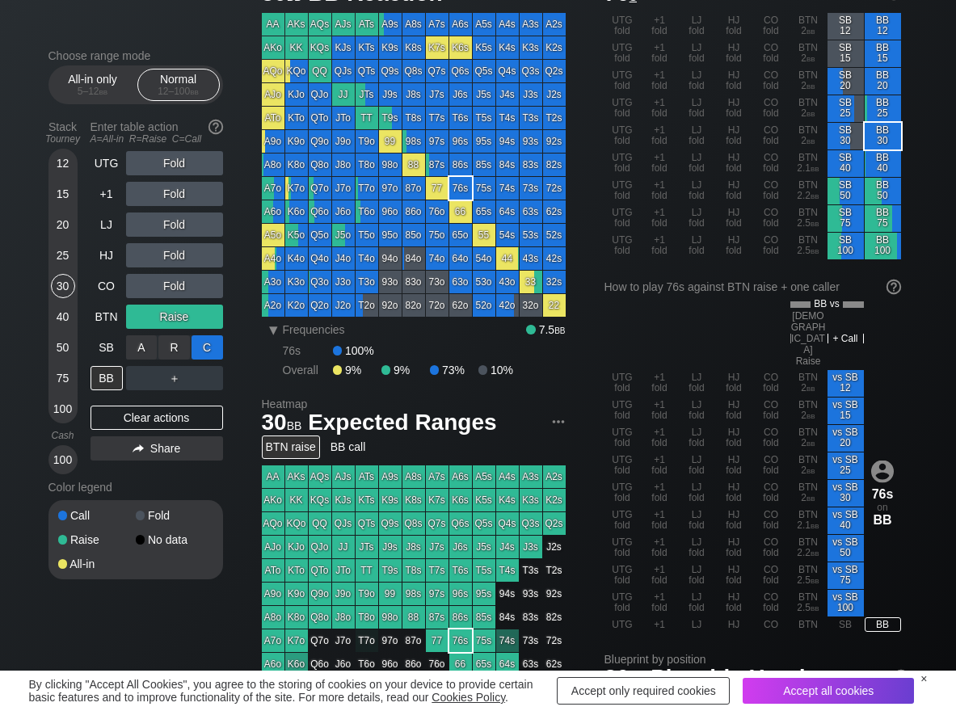
click at [211, 339] on div "C ✕" at bounding box center [208, 347] width 32 height 24
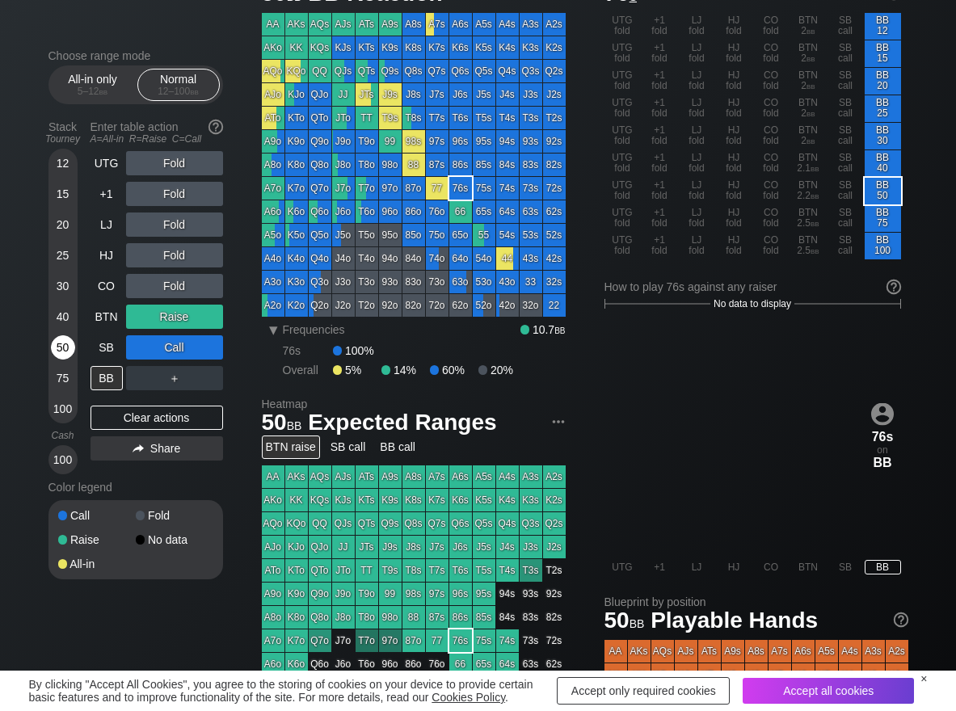
click at [52, 343] on div "50" at bounding box center [63, 347] width 24 height 24
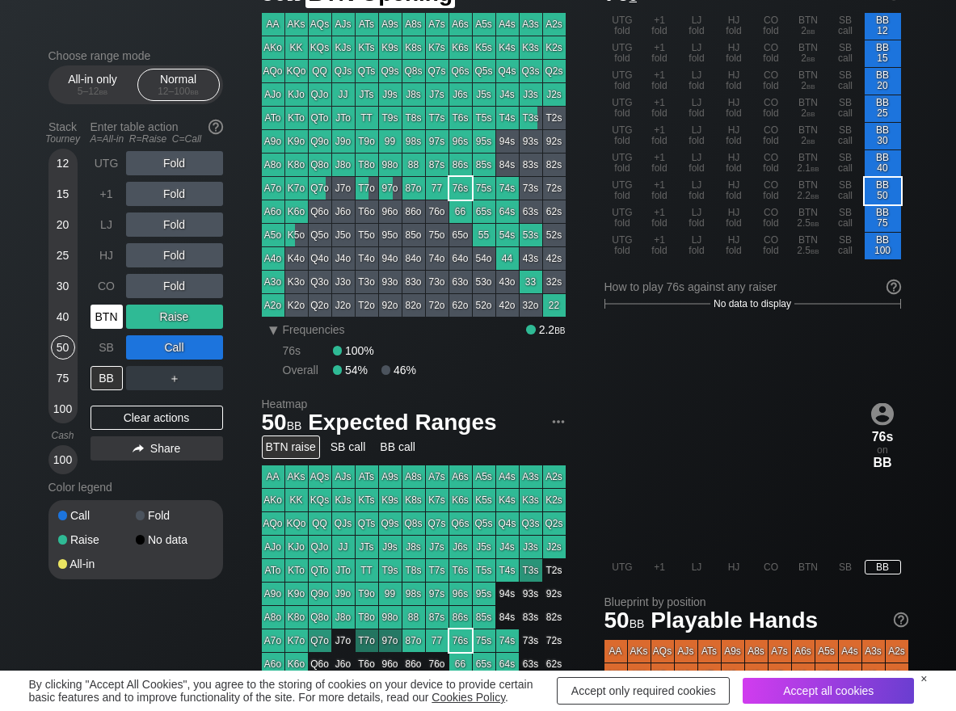
click at [99, 308] on div "BTN" at bounding box center [107, 317] width 32 height 24
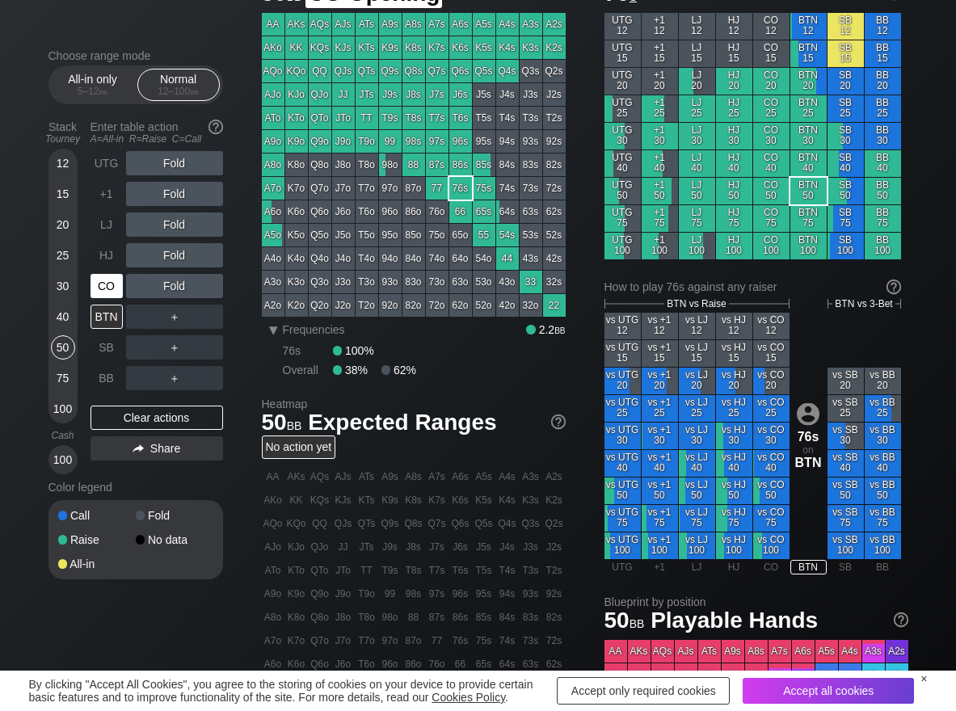
click at [98, 285] on div "CO" at bounding box center [107, 286] width 32 height 24
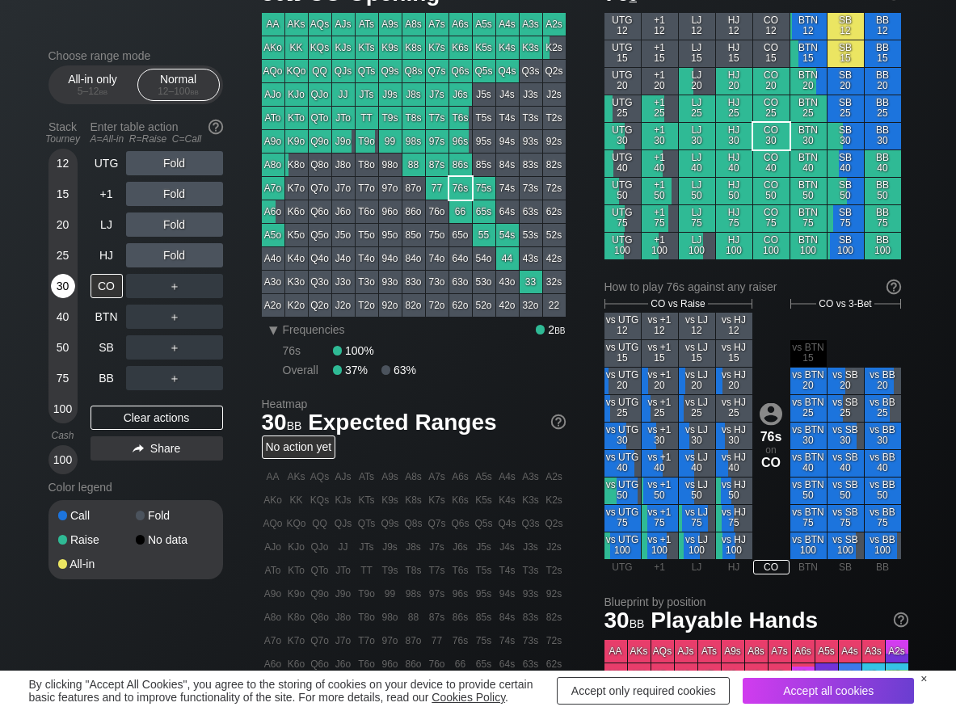
click at [66, 294] on div "30" at bounding box center [63, 286] width 24 height 24
click at [162, 280] on div "R ✕" at bounding box center [174, 286] width 32 height 24
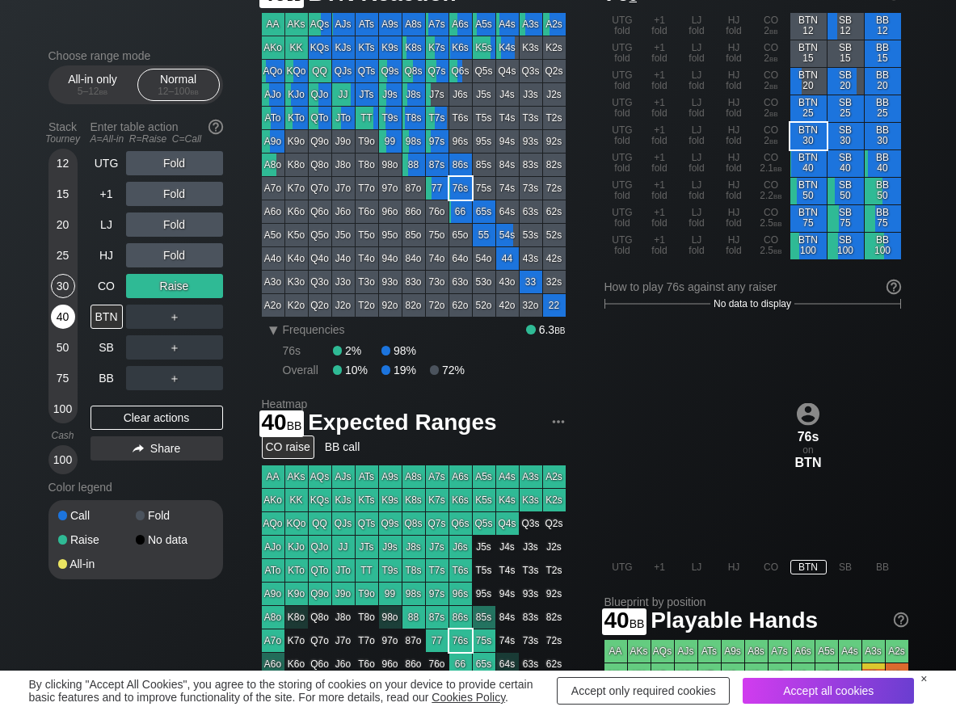
click at [53, 310] on div "40" at bounding box center [63, 317] width 24 height 24
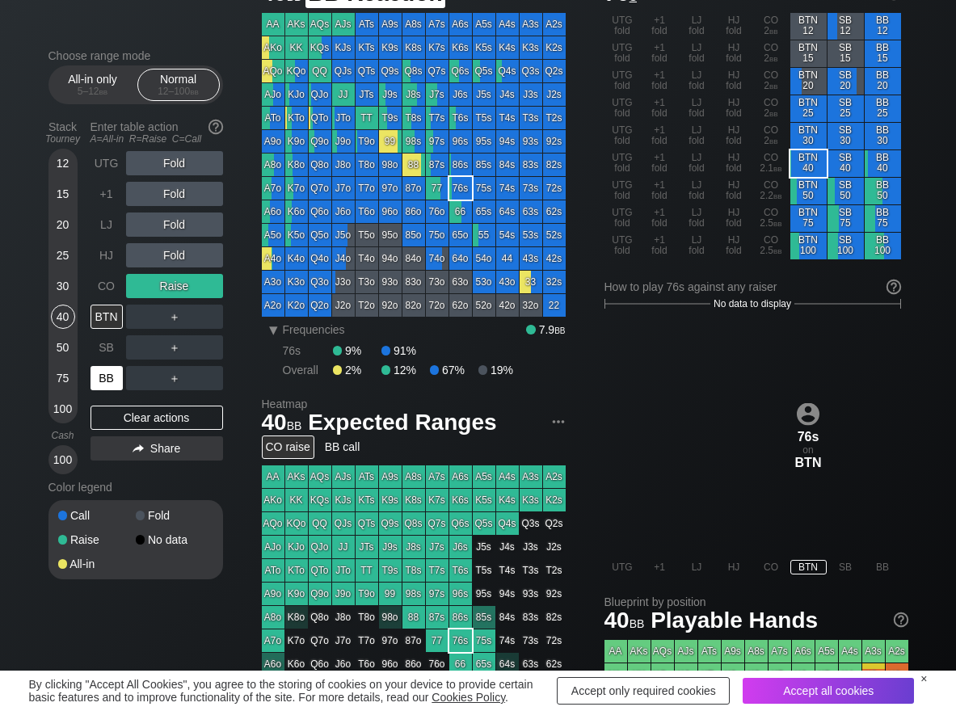
click at [104, 386] on div "BB" at bounding box center [107, 378] width 32 height 24
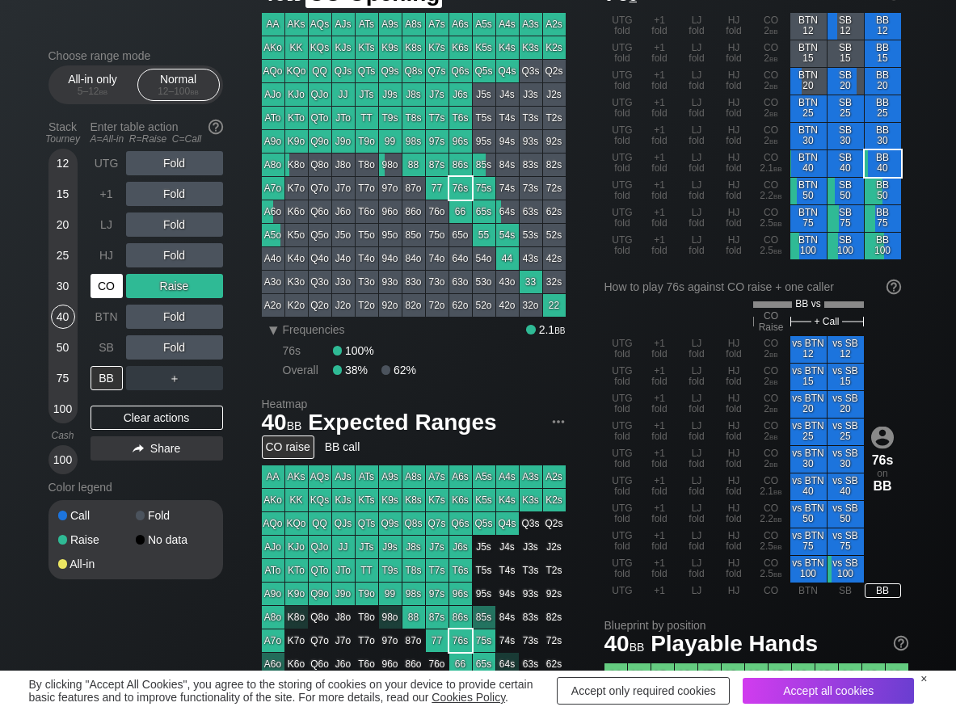
click at [106, 286] on div "CO" at bounding box center [107, 286] width 32 height 24
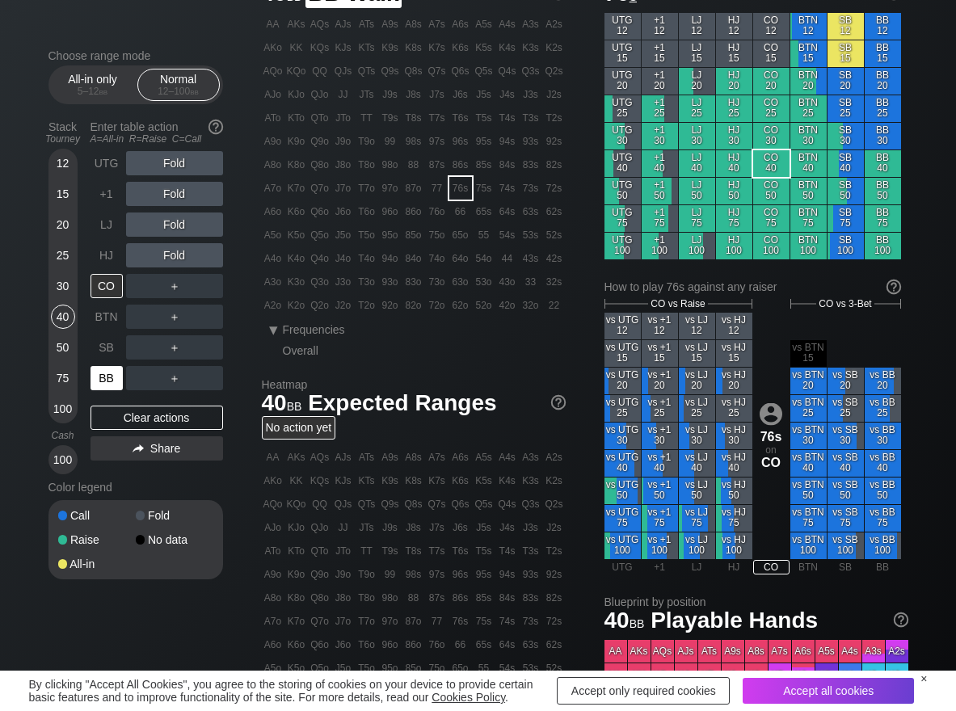
click at [99, 377] on div "BB" at bounding box center [107, 378] width 32 height 24
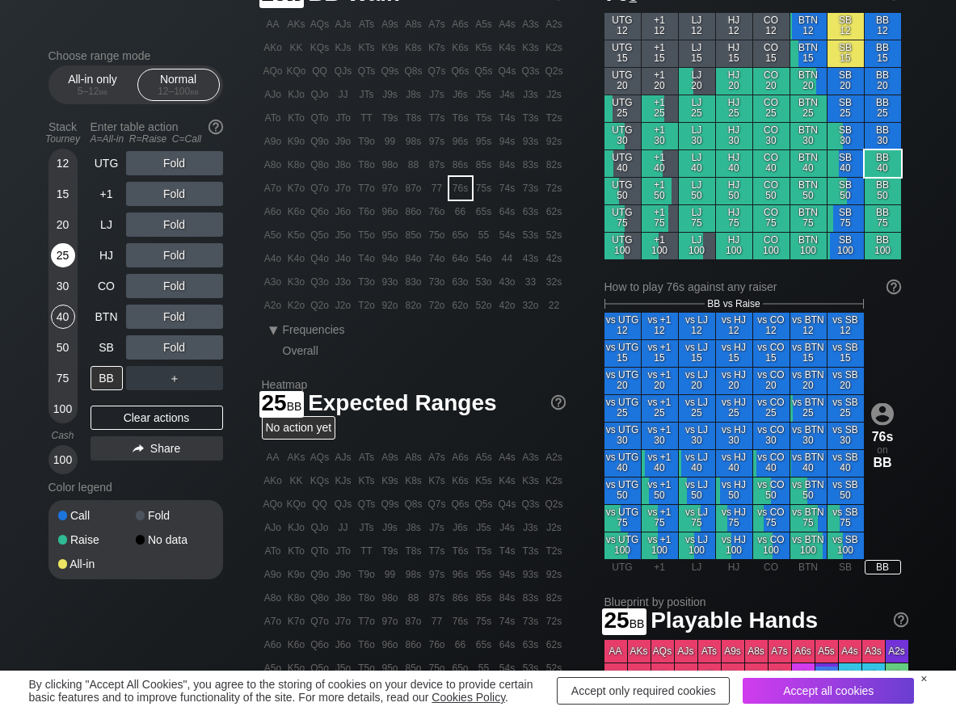
click at [66, 257] on div "25" at bounding box center [63, 255] width 24 height 24
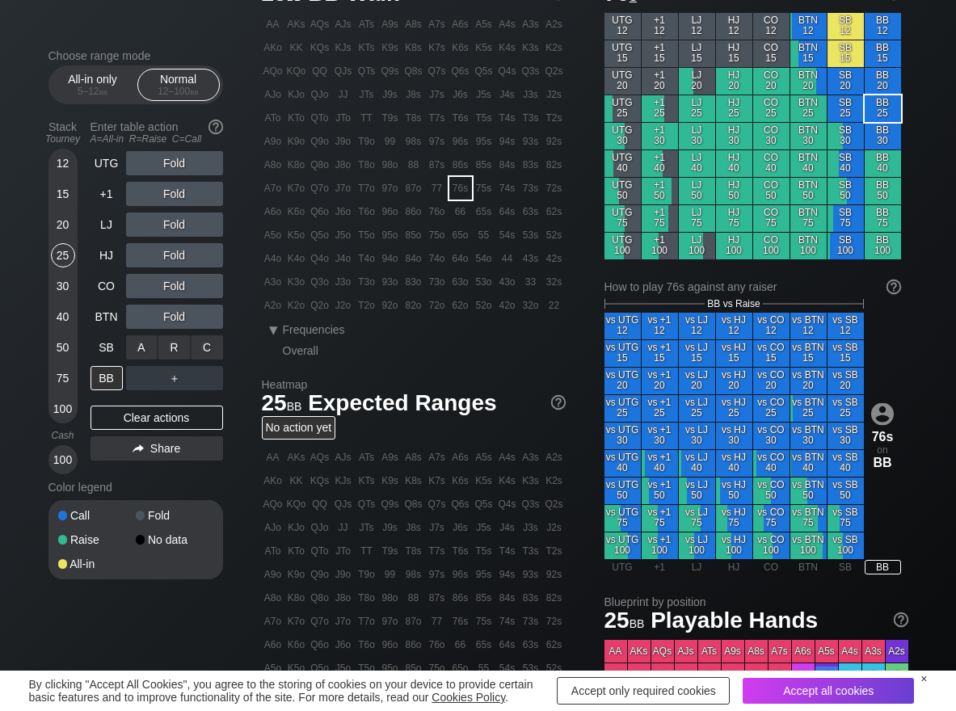
click at [208, 343] on div "C ✕" at bounding box center [208, 347] width 32 height 24
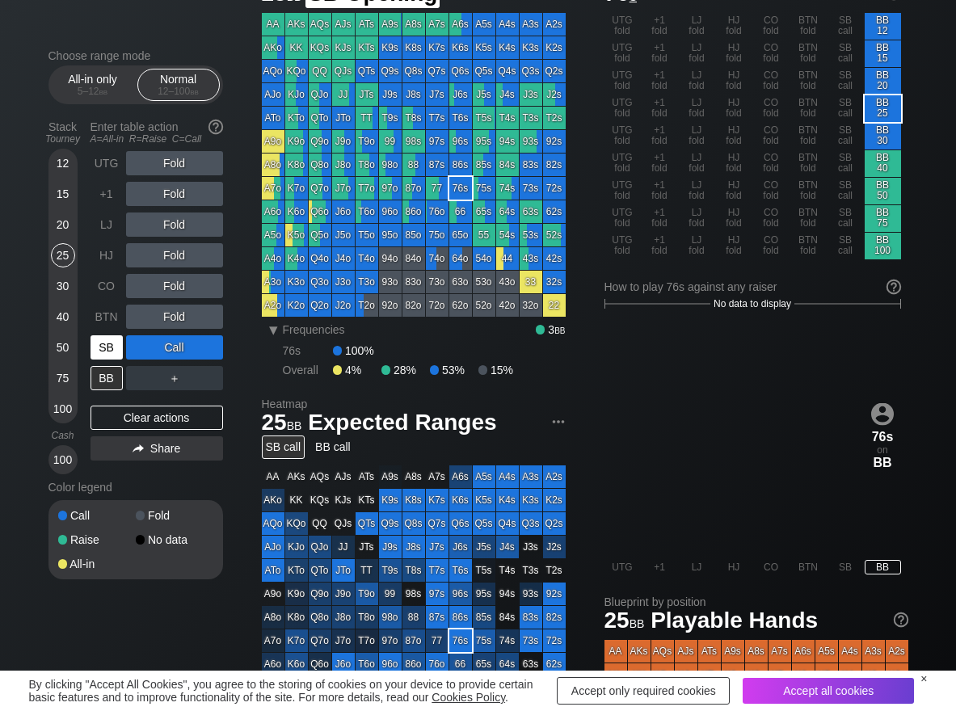
click at [97, 344] on div "SB" at bounding box center [107, 347] width 32 height 24
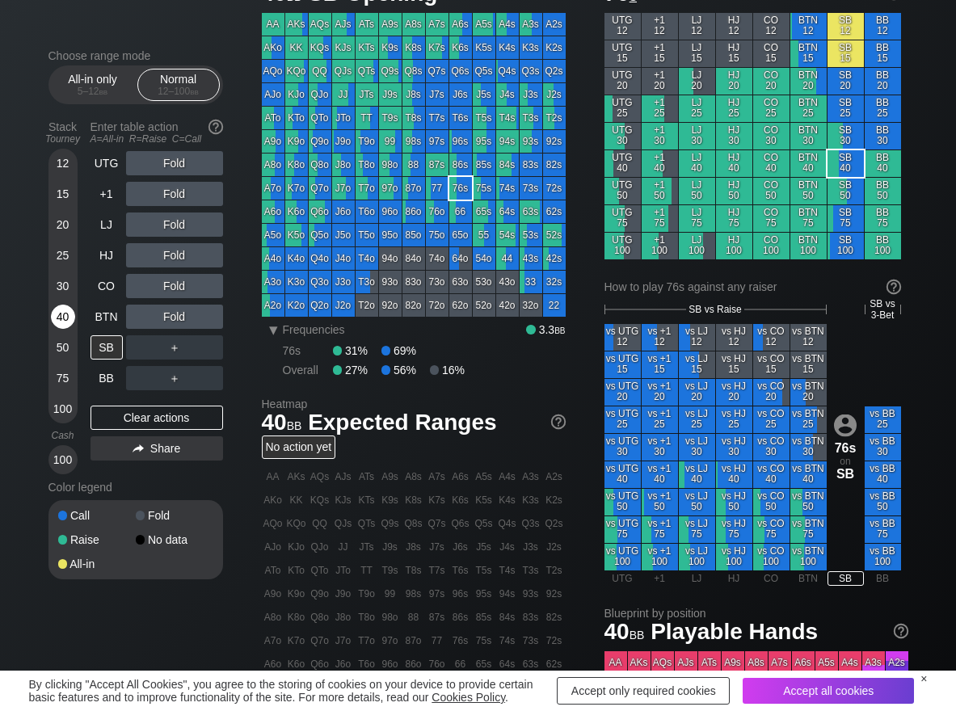
click at [62, 321] on div "40" at bounding box center [63, 317] width 24 height 24
click at [173, 161] on div "R ✕" at bounding box center [174, 163] width 32 height 24
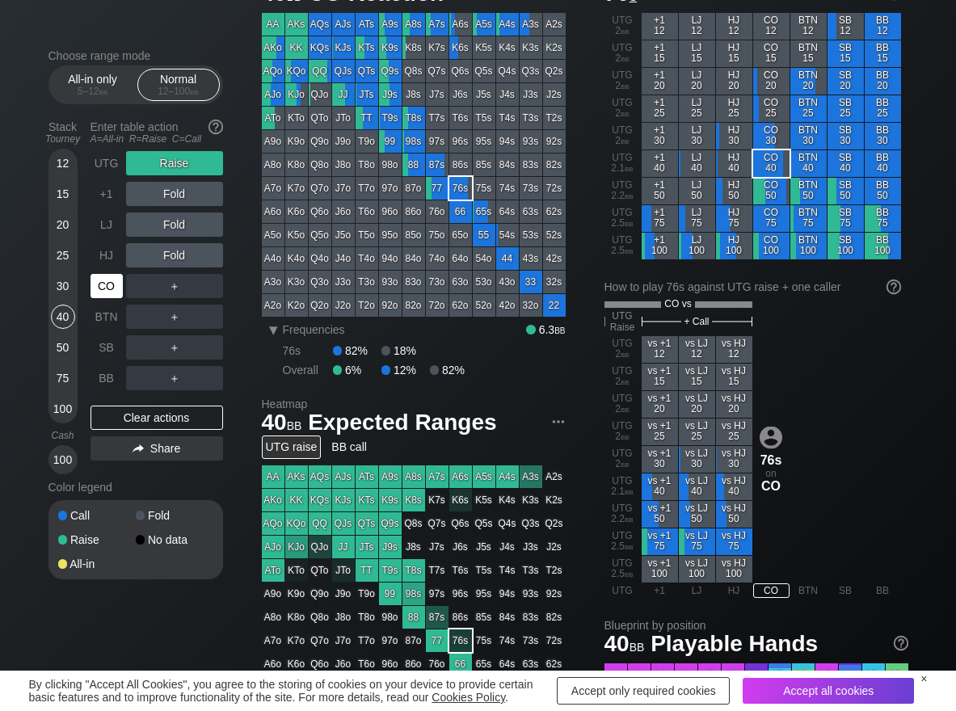
click at [104, 297] on div "CO" at bounding box center [107, 286] width 32 height 24
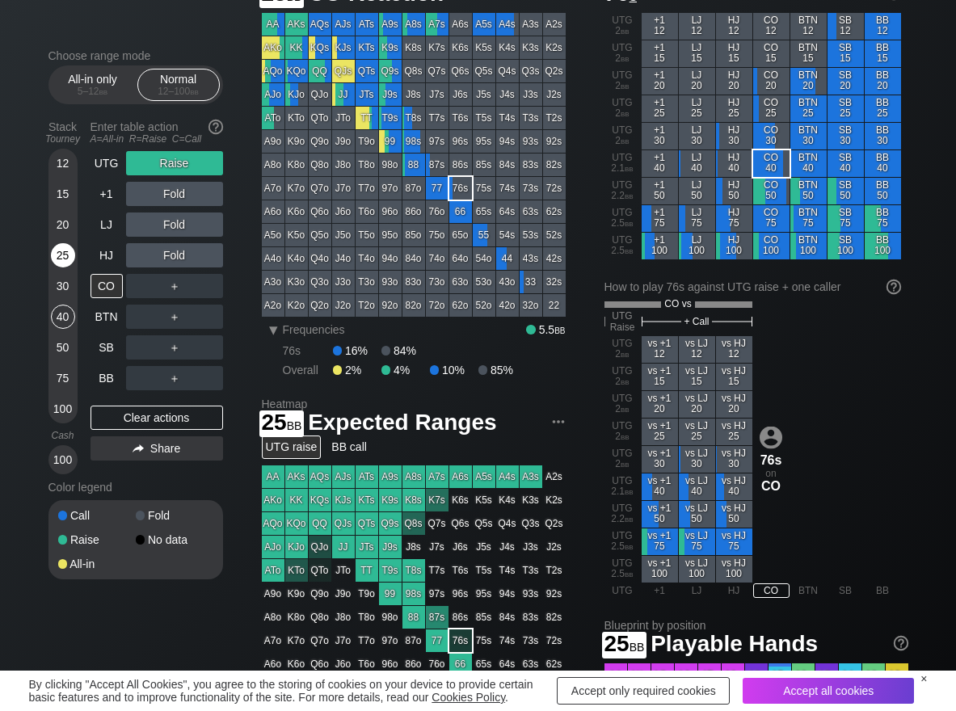
click at [65, 264] on div "25" at bounding box center [63, 255] width 24 height 24
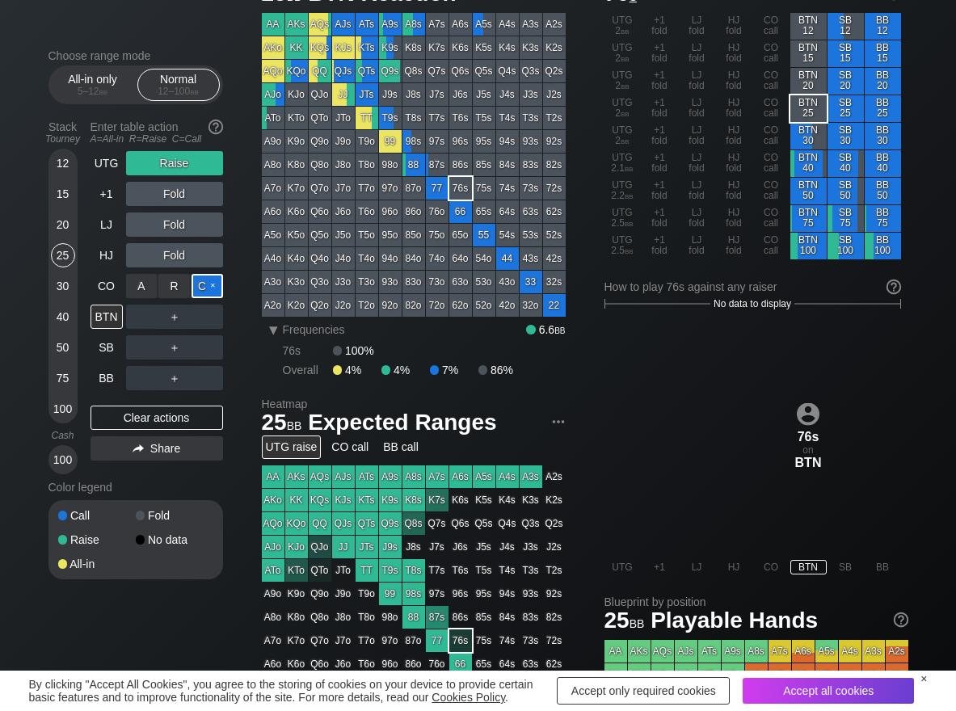
drag, startPoint x: 209, startPoint y: 285, endPoint x: 183, endPoint y: 302, distance: 30.9
click at [208, 286] on div "C ✕" at bounding box center [208, 286] width 32 height 24
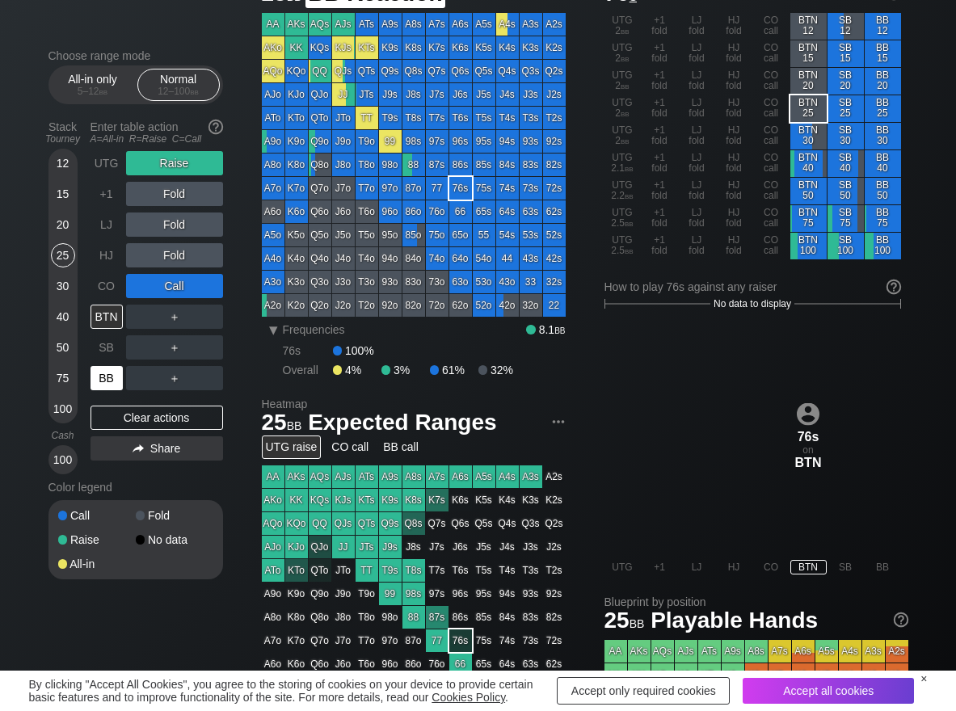
click at [114, 377] on div "BB" at bounding box center [107, 378] width 32 height 24
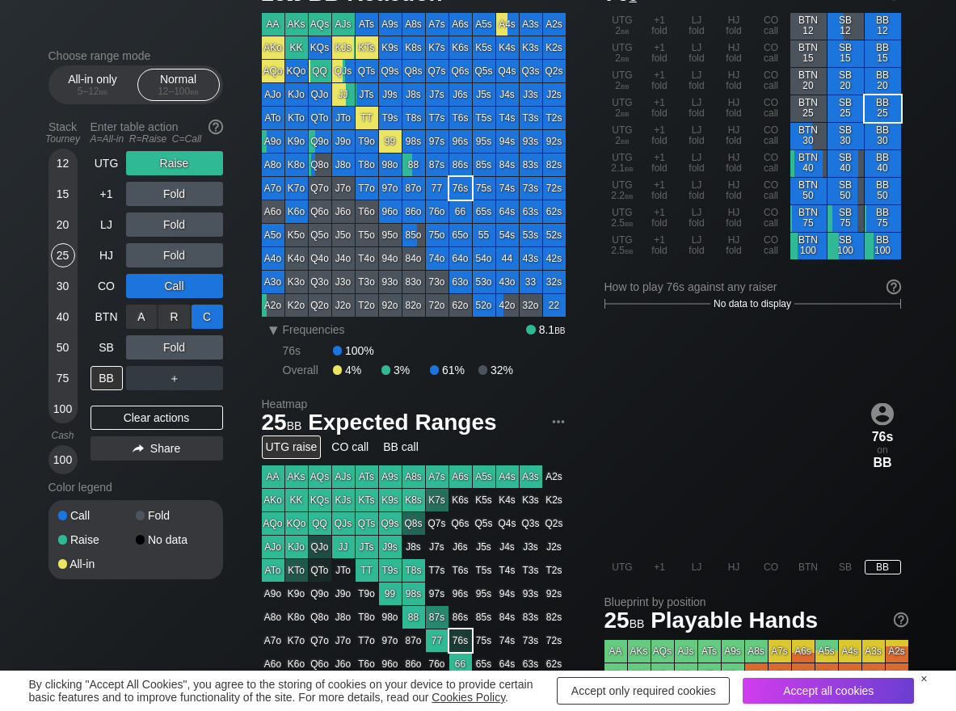
click at [221, 321] on div "C ✕" at bounding box center [208, 317] width 32 height 24
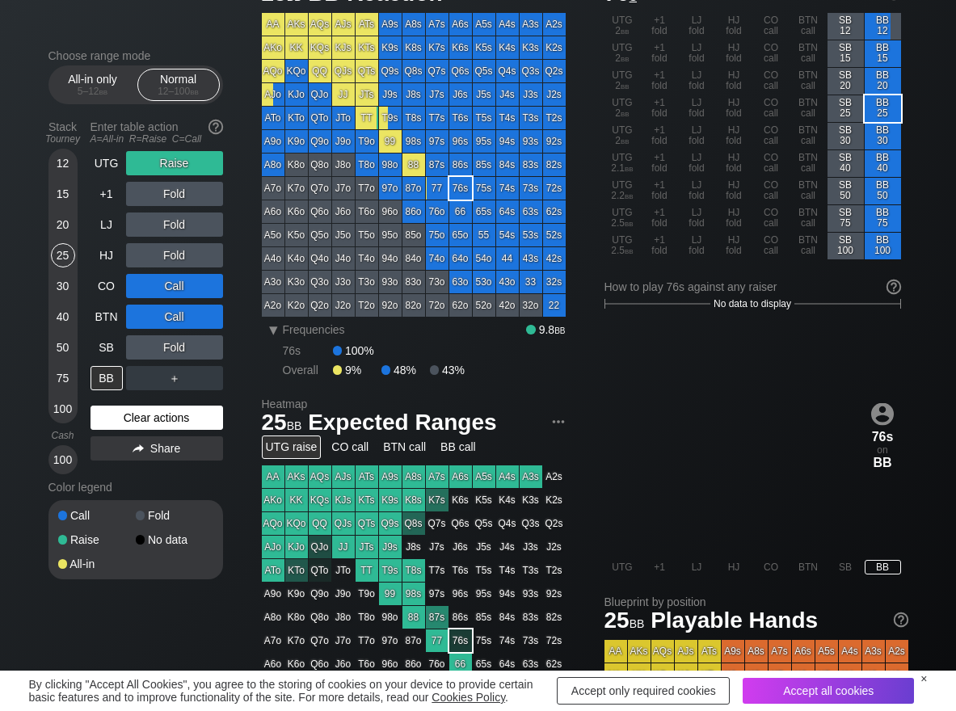
click at [150, 412] on div "Clear actions" at bounding box center [157, 418] width 133 height 24
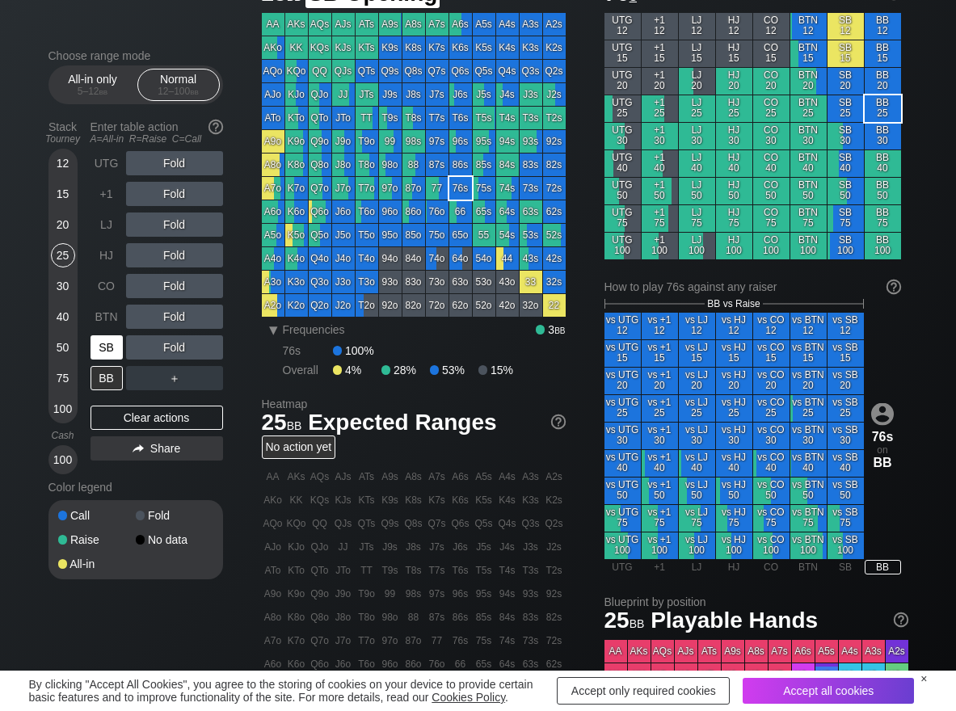
click at [104, 339] on div "SB" at bounding box center [107, 347] width 32 height 24
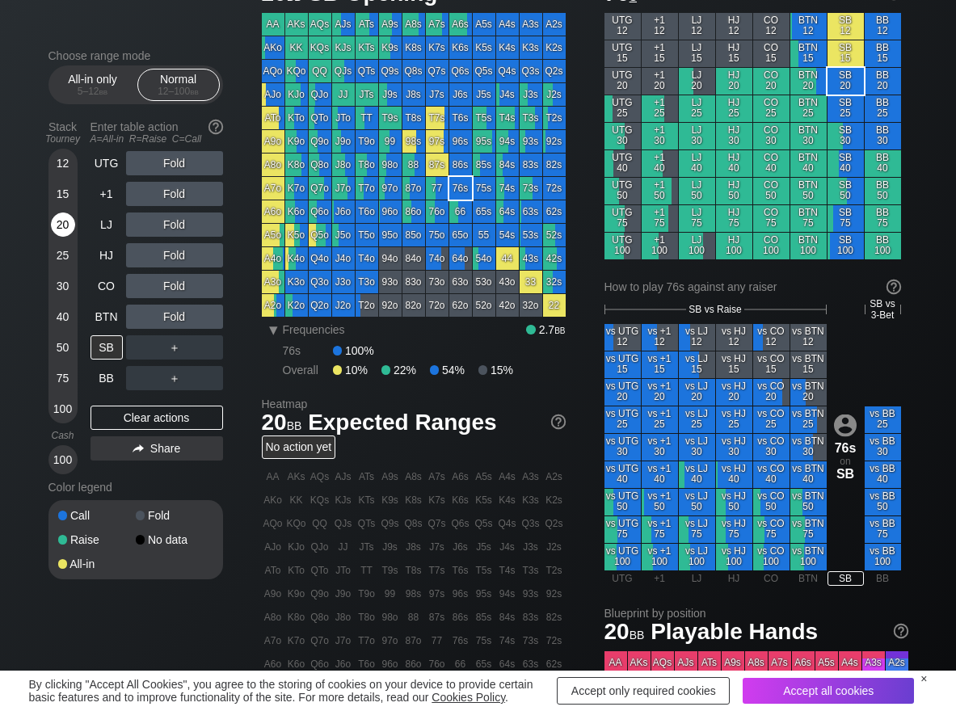
click at [53, 220] on div "20" at bounding box center [63, 225] width 24 height 24
click at [179, 309] on div "R ✕" at bounding box center [174, 317] width 32 height 24
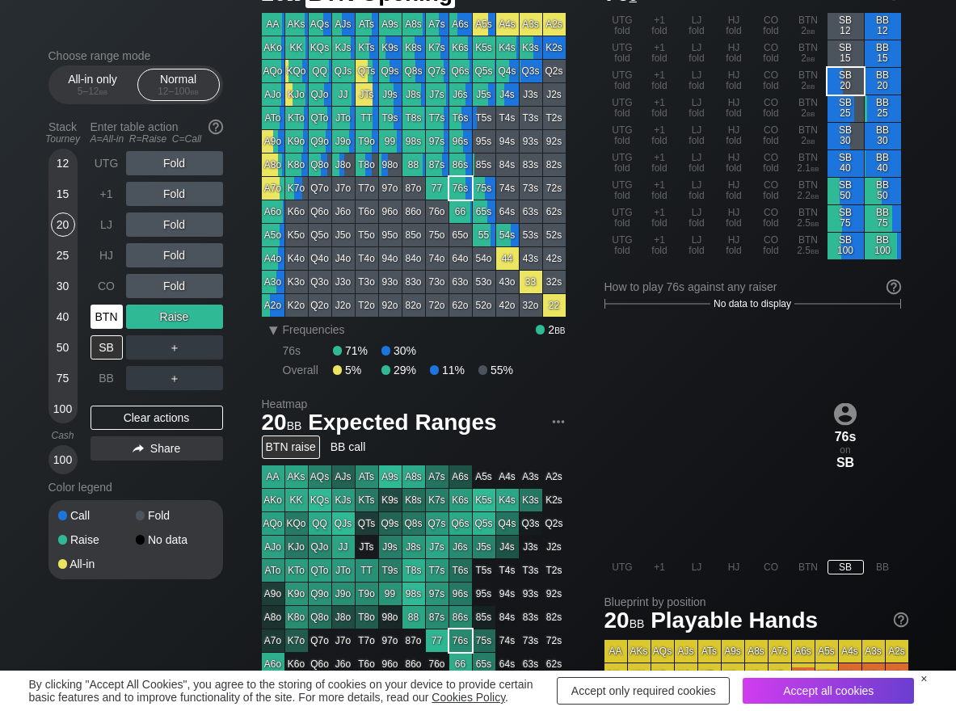
click at [107, 318] on div "BTN" at bounding box center [107, 317] width 32 height 24
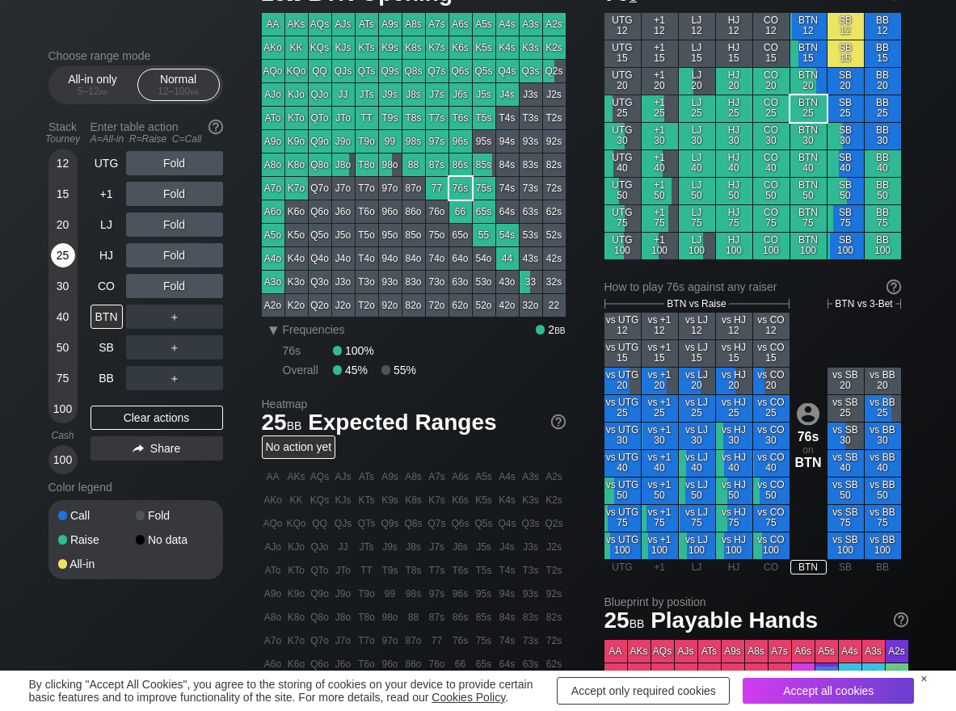
click at [61, 251] on div "25" at bounding box center [63, 255] width 24 height 24
click at [210, 350] on div "C ✕" at bounding box center [208, 347] width 32 height 24
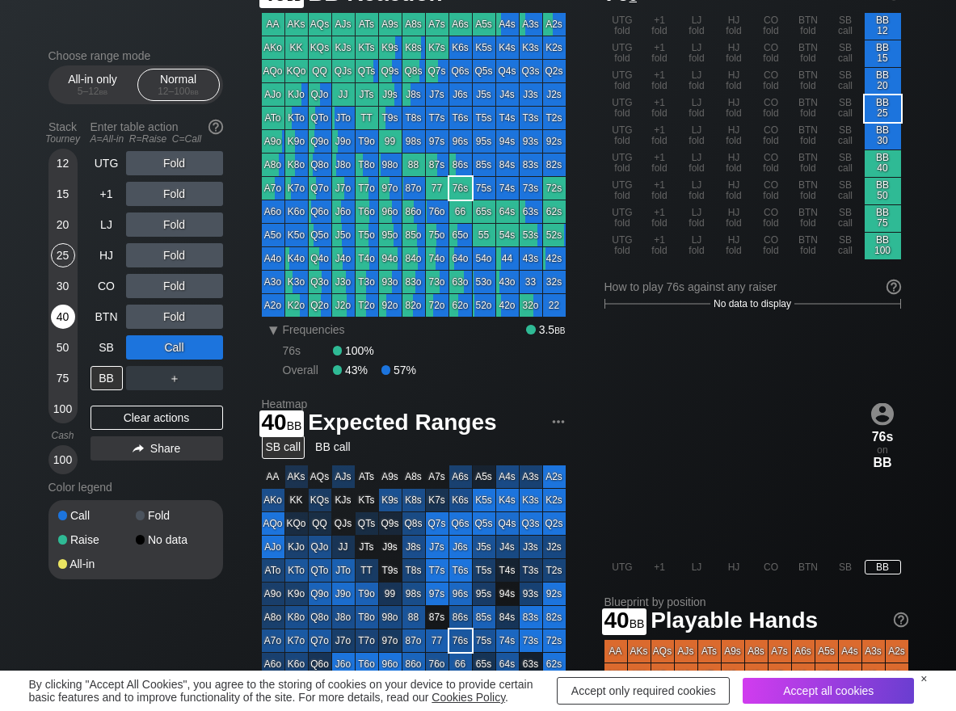
click at [65, 317] on div "40" at bounding box center [63, 317] width 24 height 24
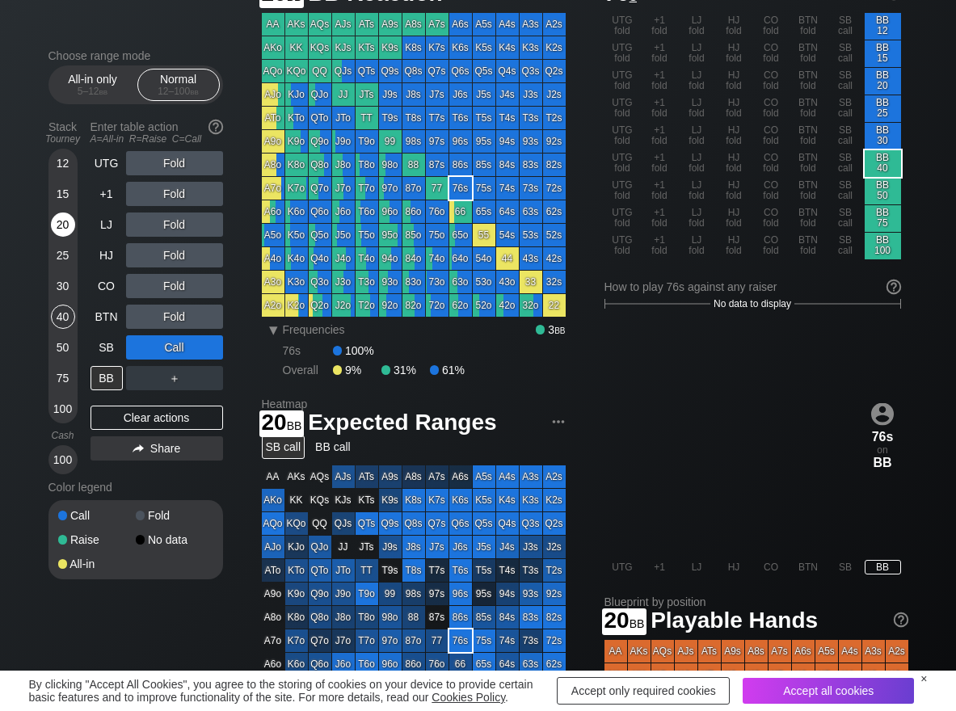
click at [62, 231] on div "20" at bounding box center [63, 225] width 24 height 24
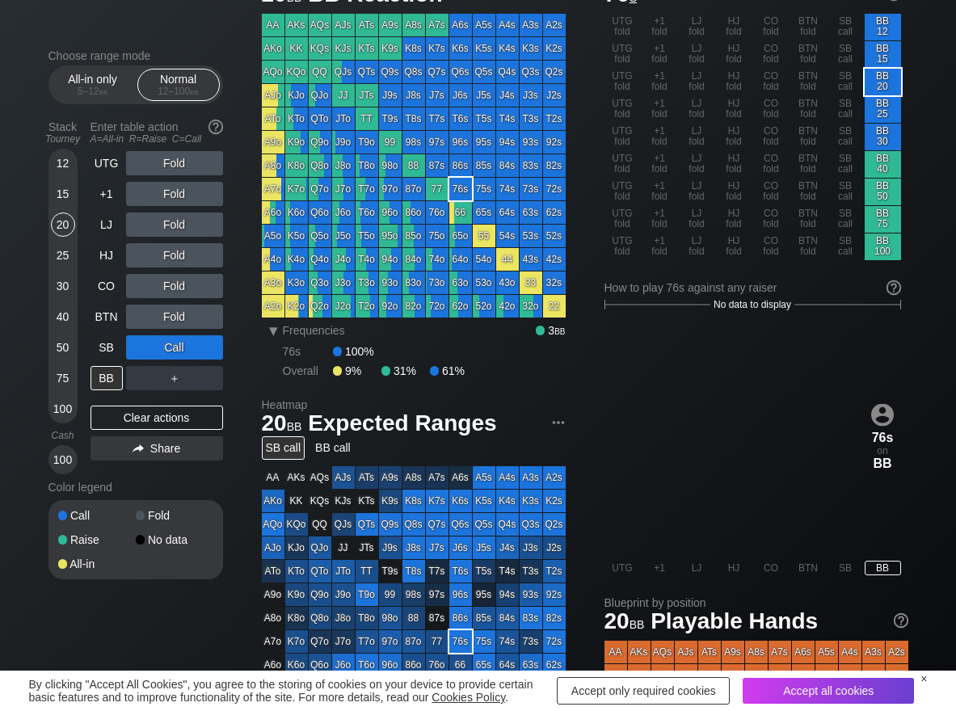
scroll to position [81, 0]
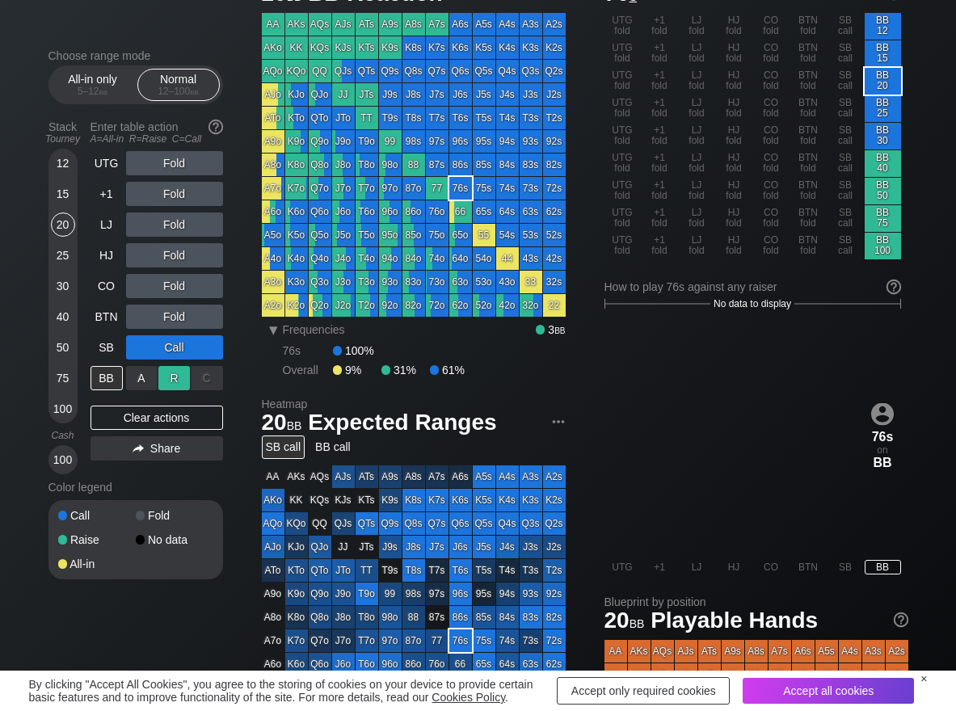
click at [170, 373] on div "R ✕" at bounding box center [174, 378] width 32 height 24
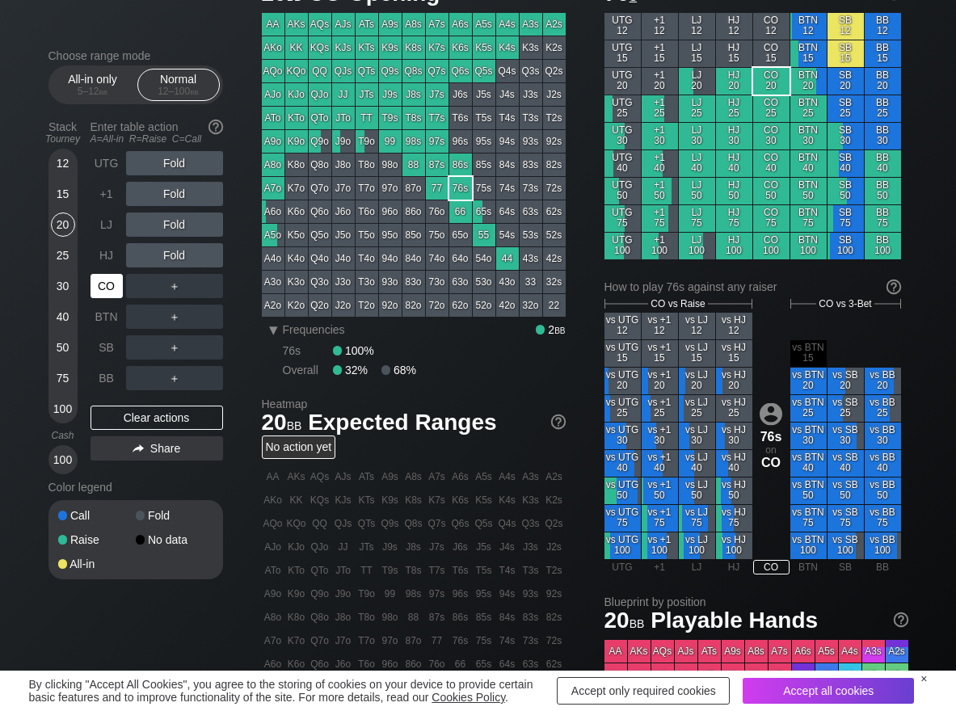
click at [108, 283] on div "CO" at bounding box center [107, 286] width 32 height 24
click at [174, 215] on div "R ✕" at bounding box center [174, 225] width 32 height 24
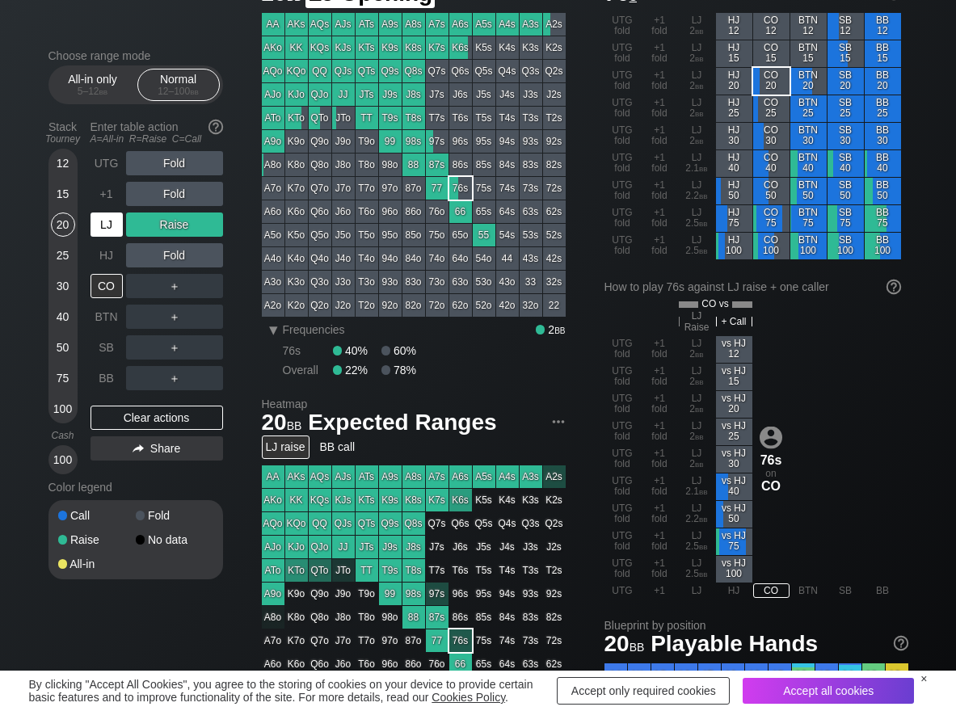
click at [102, 224] on div "LJ" at bounding box center [107, 225] width 32 height 24
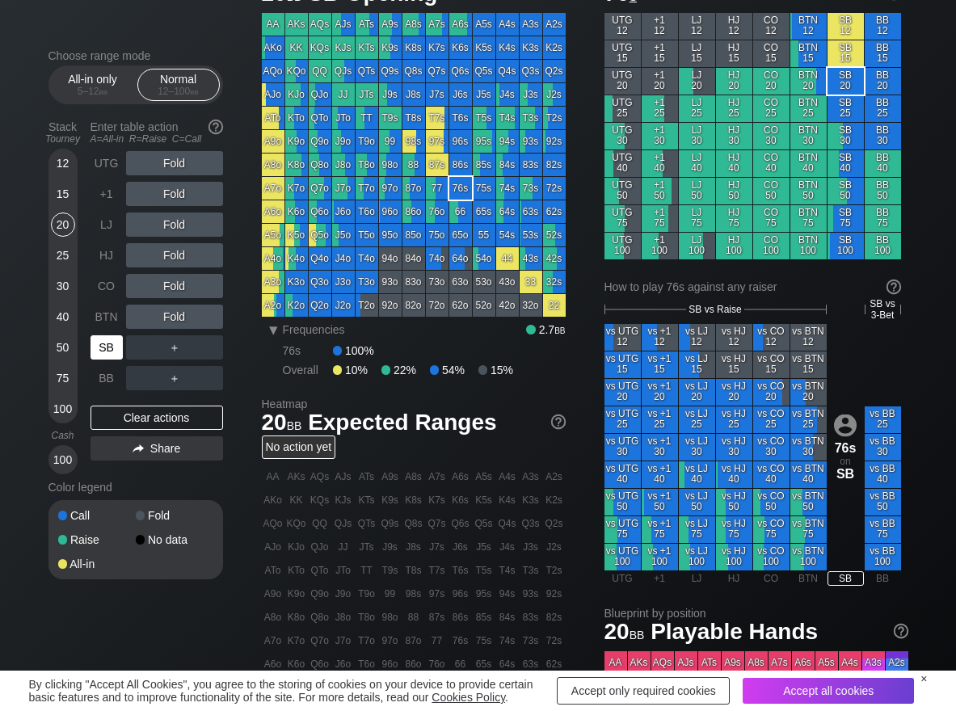
click at [111, 353] on div "SB" at bounding box center [107, 347] width 32 height 24
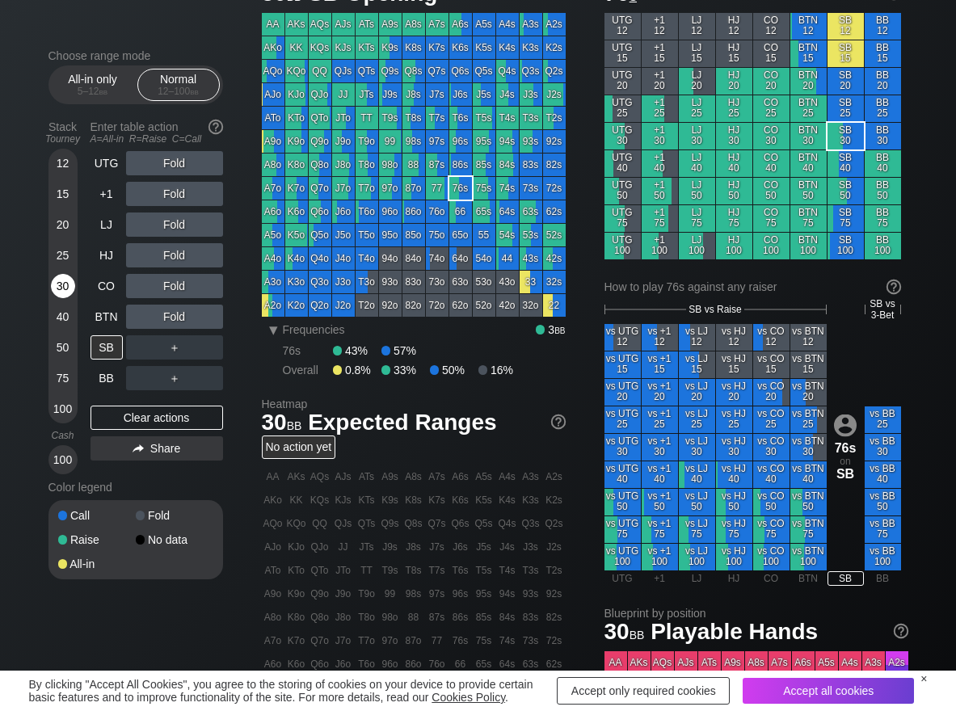
click at [56, 291] on div "30" at bounding box center [63, 286] width 24 height 24
click at [215, 345] on div "C ✕" at bounding box center [208, 347] width 32 height 24
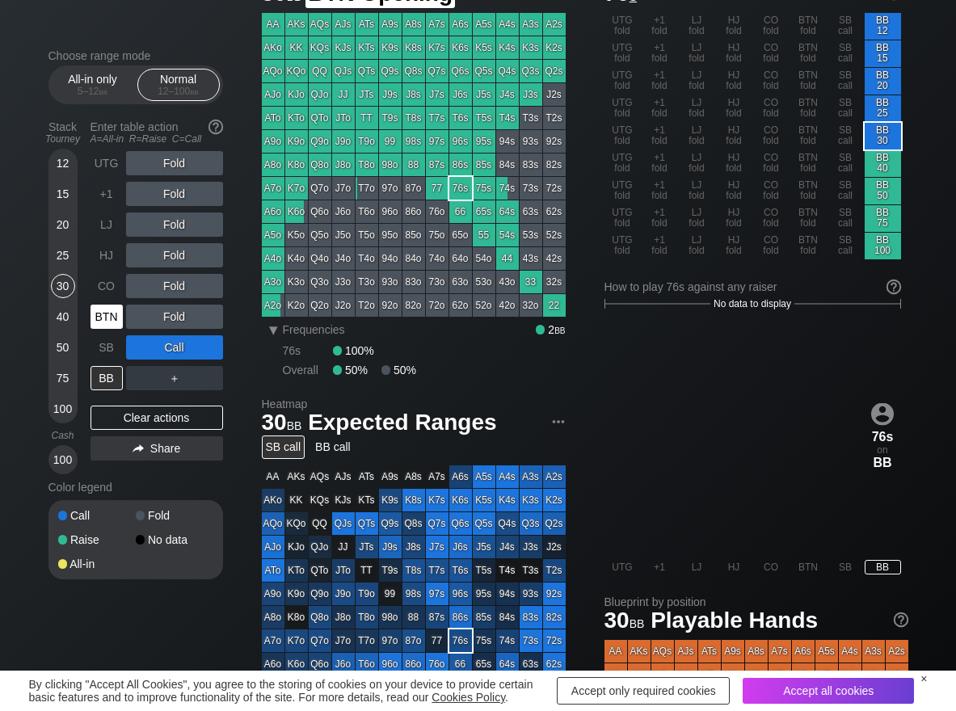
click at [116, 318] on div "BTN" at bounding box center [107, 317] width 32 height 24
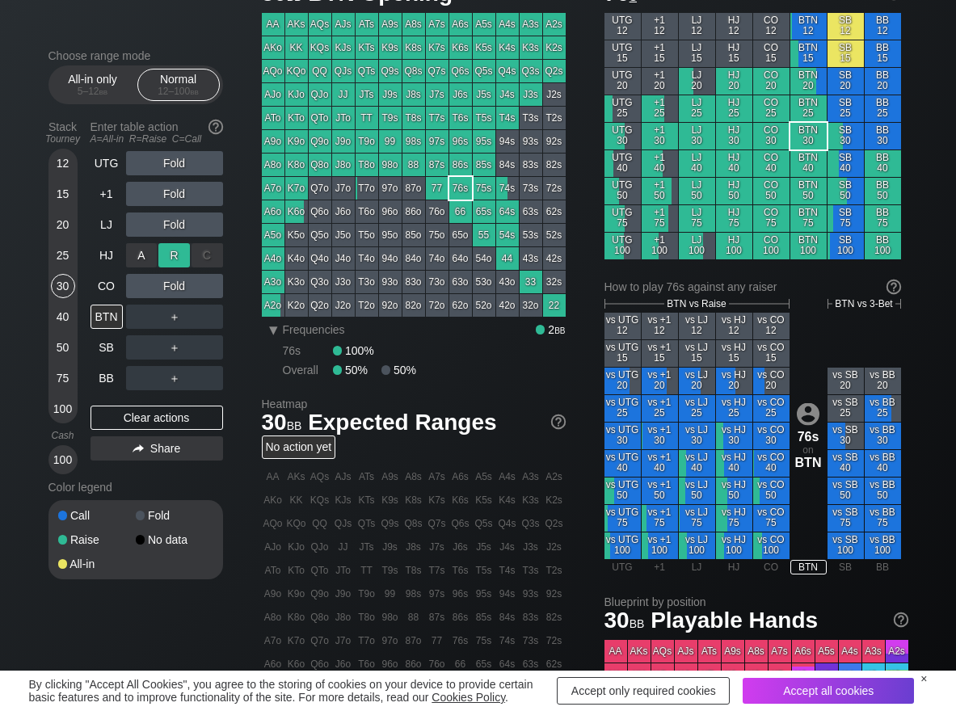
click at [170, 250] on div "R ✕" at bounding box center [174, 255] width 32 height 24
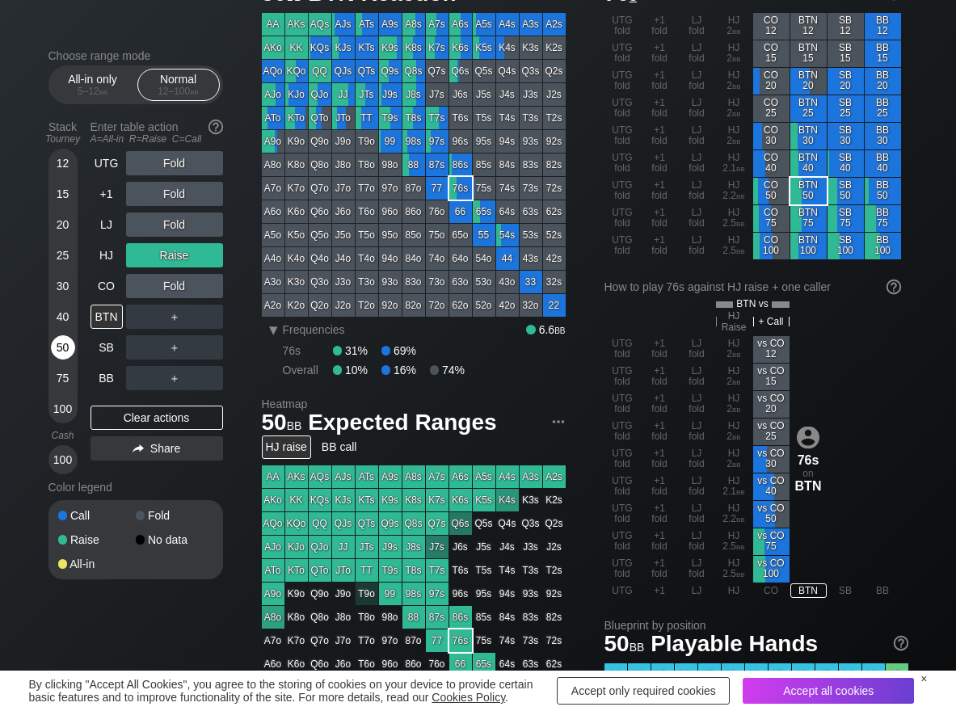
click at [62, 347] on div "50" at bounding box center [63, 347] width 24 height 24
click at [209, 321] on div "C ✕" at bounding box center [208, 317] width 32 height 24
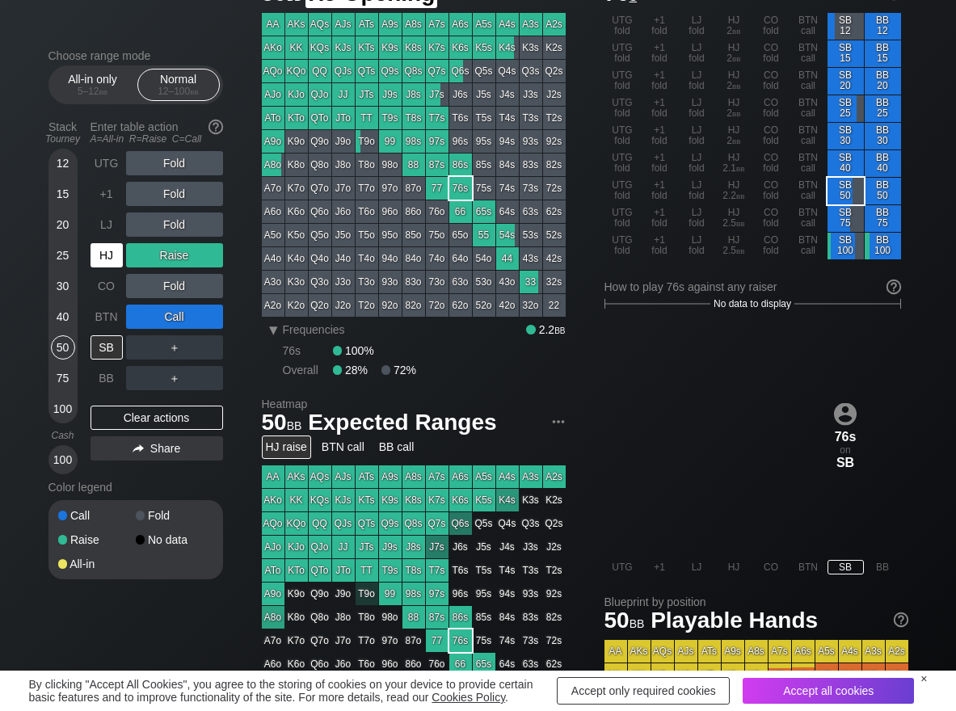
click at [112, 255] on div "HJ" at bounding box center [107, 255] width 32 height 24
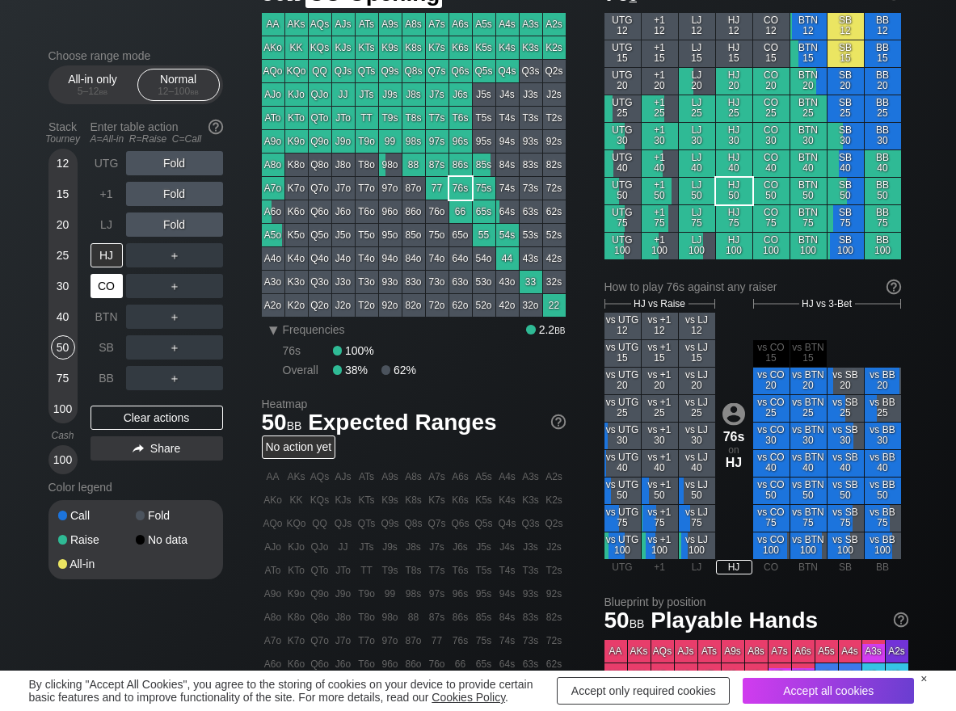
click at [112, 285] on div "CO" at bounding box center [107, 286] width 32 height 24
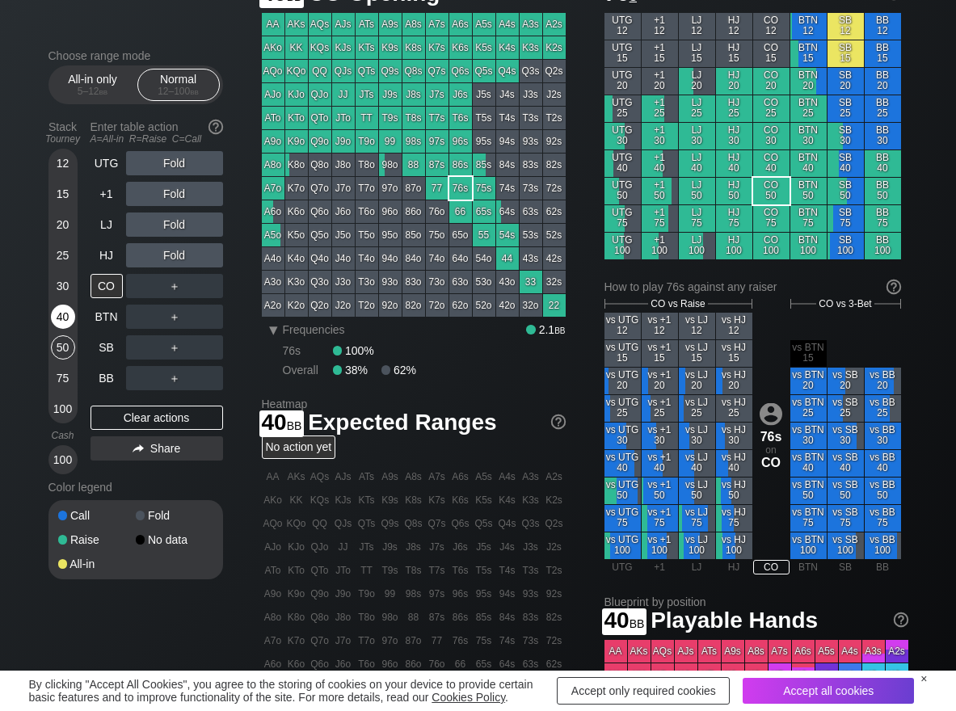
click at [63, 318] on div "40" at bounding box center [63, 317] width 24 height 24
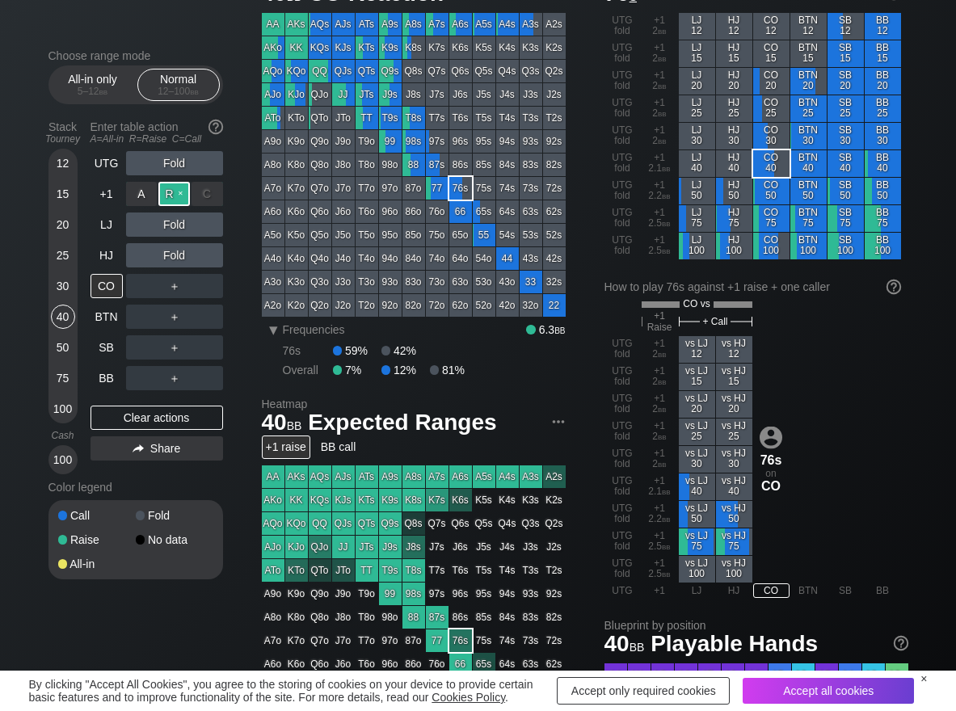
click at [184, 200] on div "R ✕" at bounding box center [174, 194] width 32 height 24
click at [221, 248] on div "C ✕" at bounding box center [208, 255] width 32 height 24
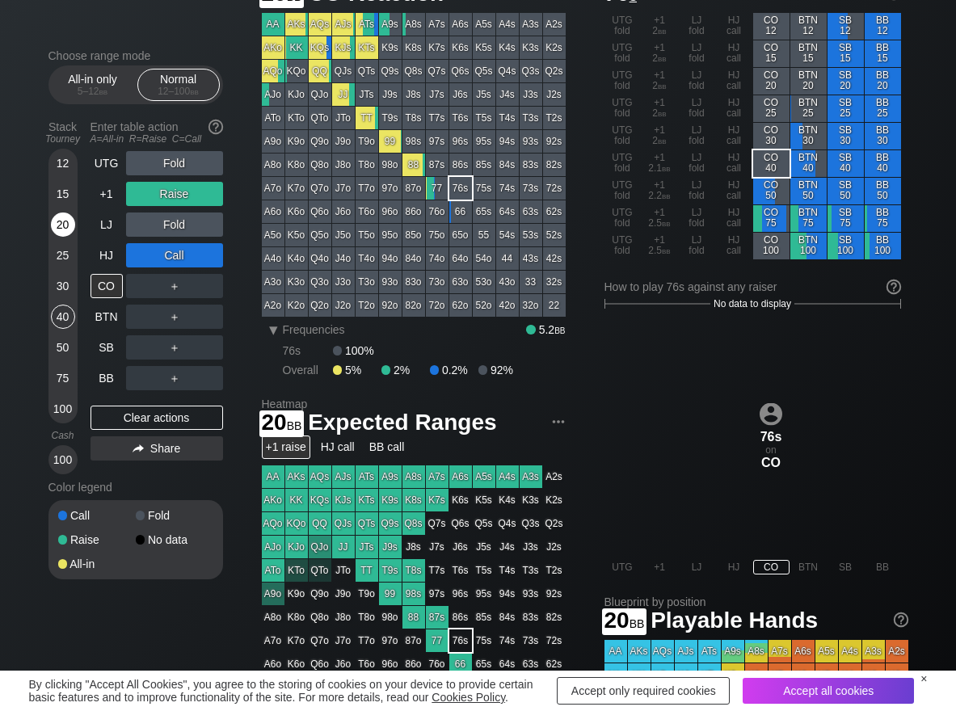
click at [55, 226] on div "20" at bounding box center [63, 225] width 24 height 24
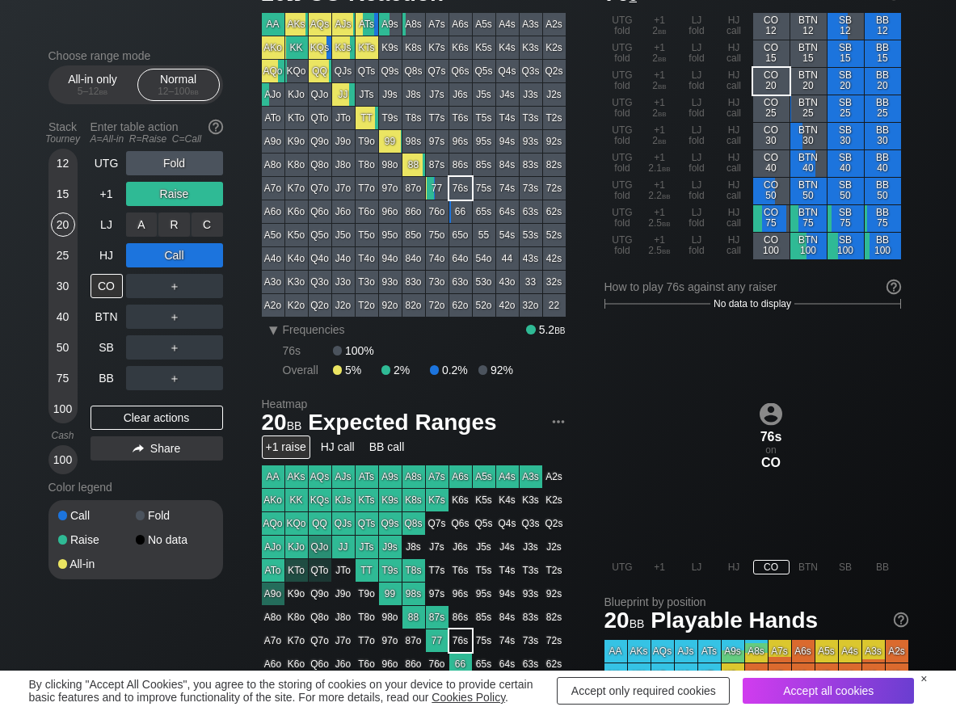
click at [215, 232] on div "C ✕" at bounding box center [208, 225] width 32 height 24
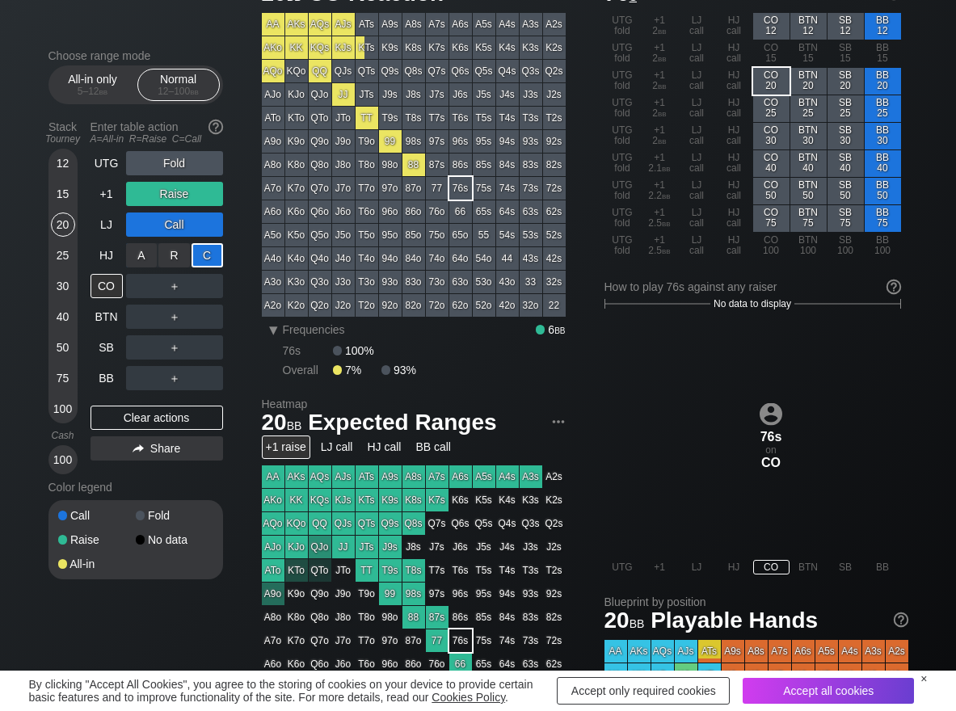
click at [217, 256] on div "C ✕" at bounding box center [208, 255] width 32 height 24
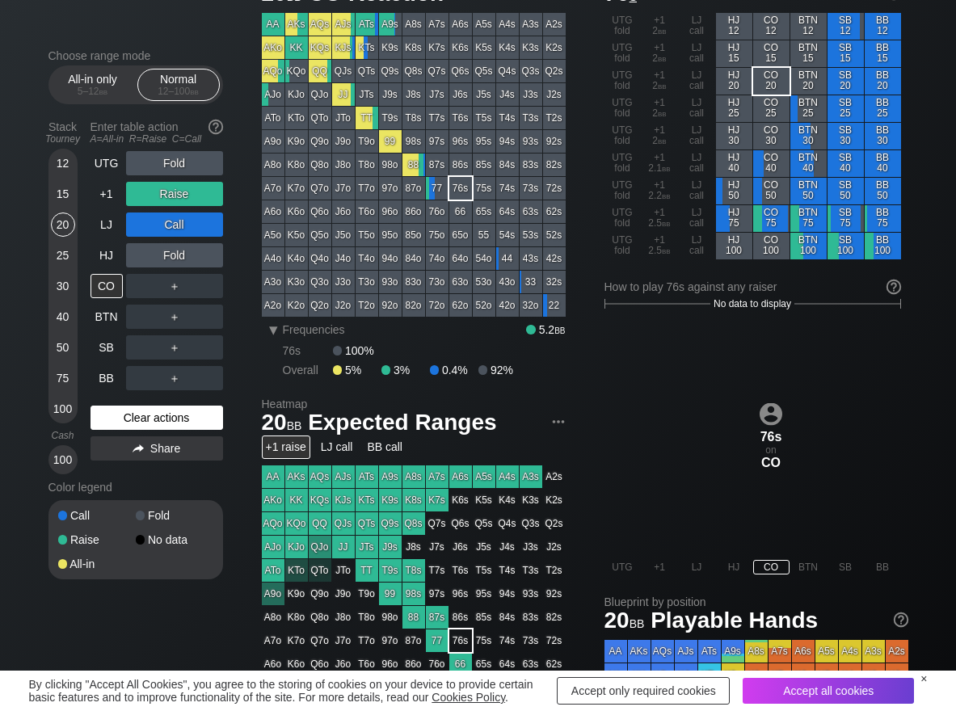
click at [102, 420] on div "Clear actions" at bounding box center [157, 418] width 133 height 24
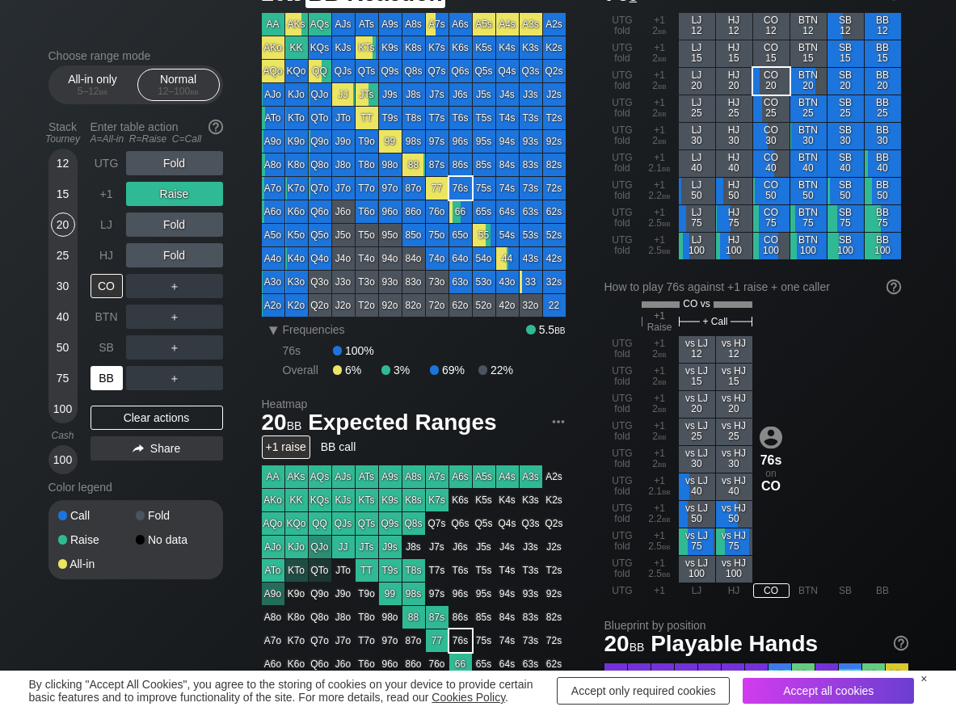
click at [99, 383] on div "BB" at bounding box center [107, 378] width 32 height 24
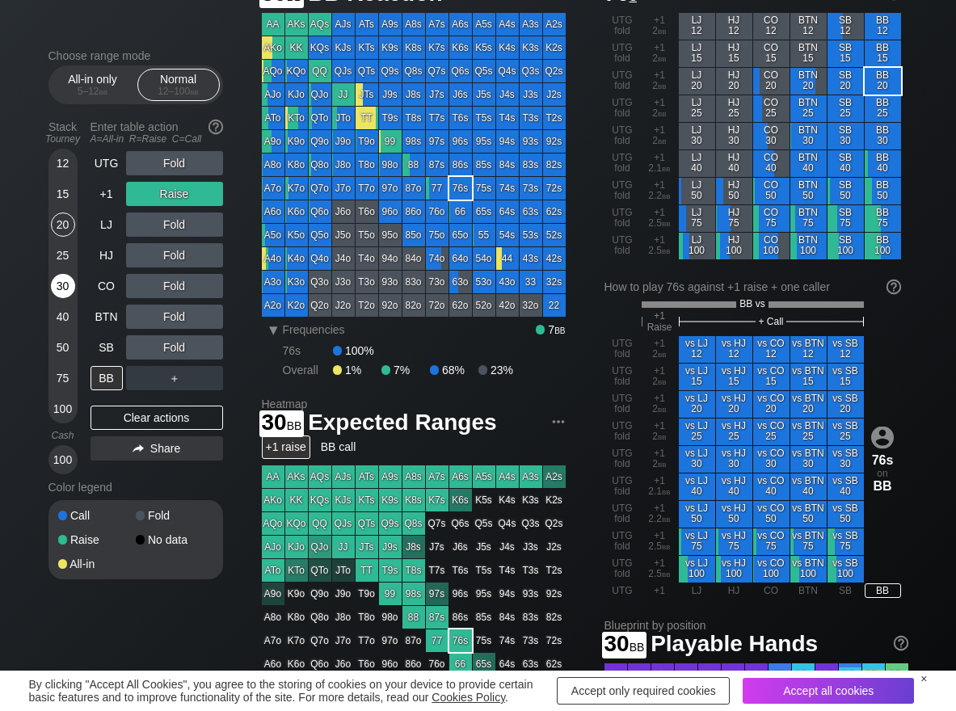
click at [63, 289] on div "30" at bounding box center [63, 286] width 24 height 24
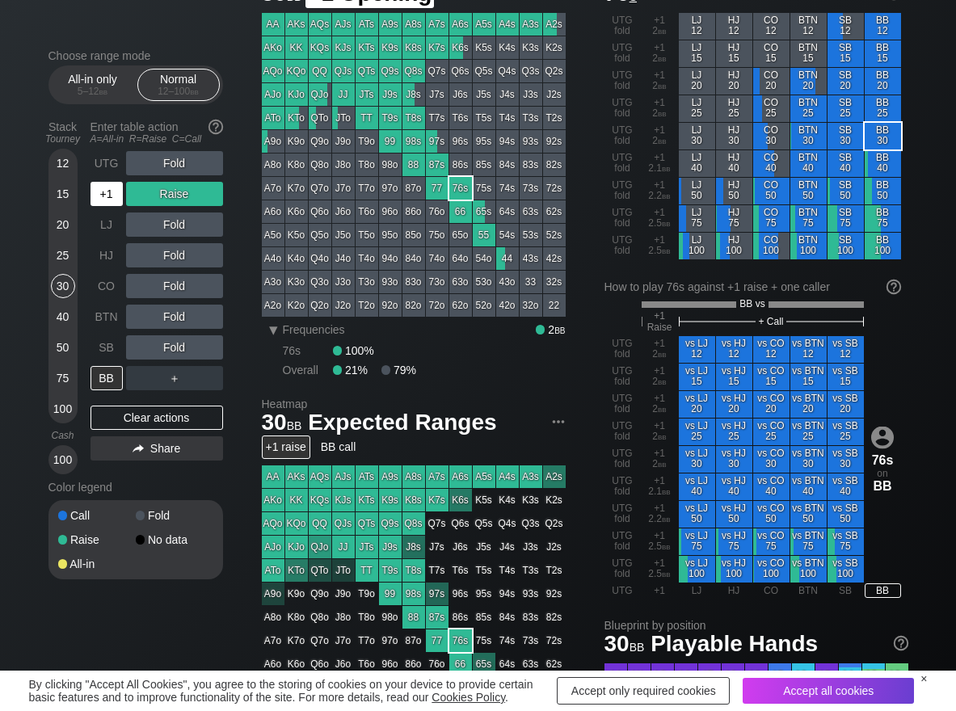
click at [92, 193] on div "+1" at bounding box center [107, 194] width 32 height 24
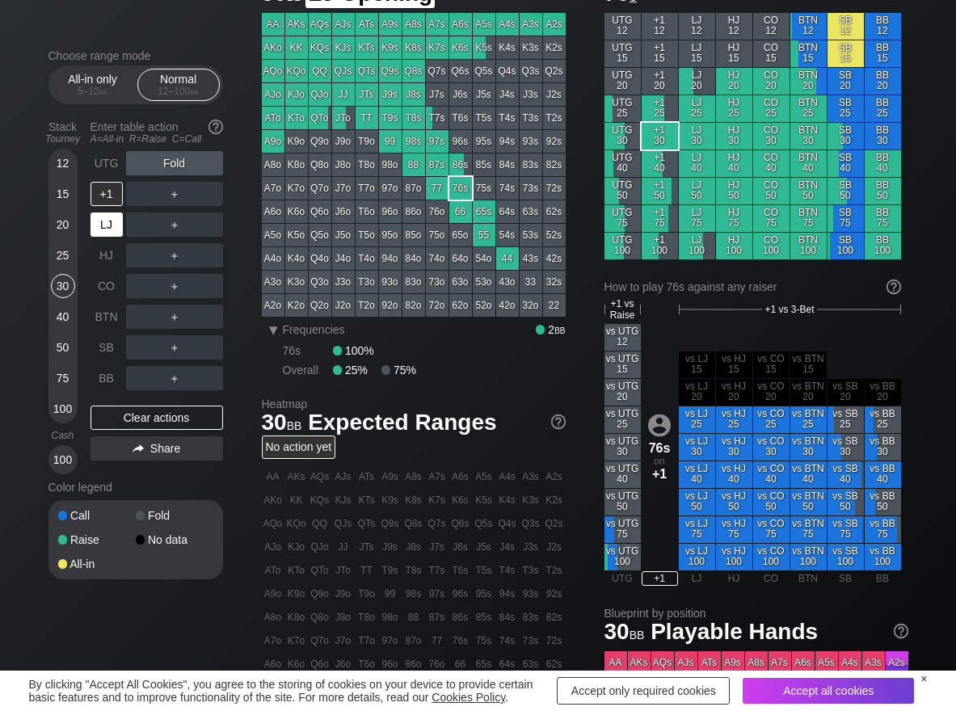
click at [105, 226] on div "LJ" at bounding box center [107, 225] width 32 height 24
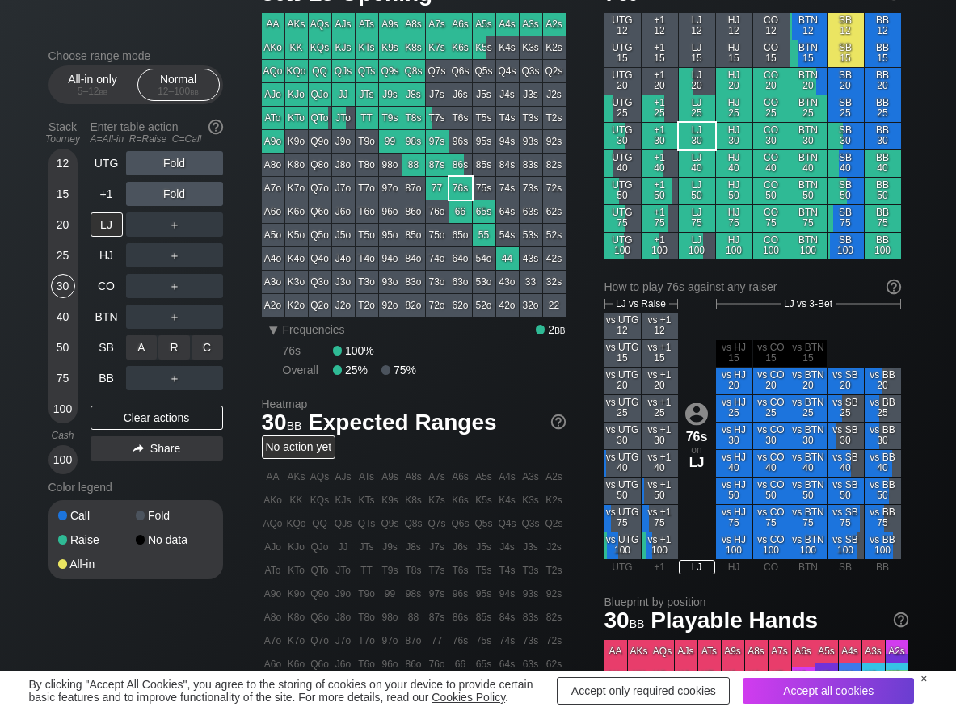
click at [213, 337] on div "C ✕" at bounding box center [208, 347] width 32 height 24
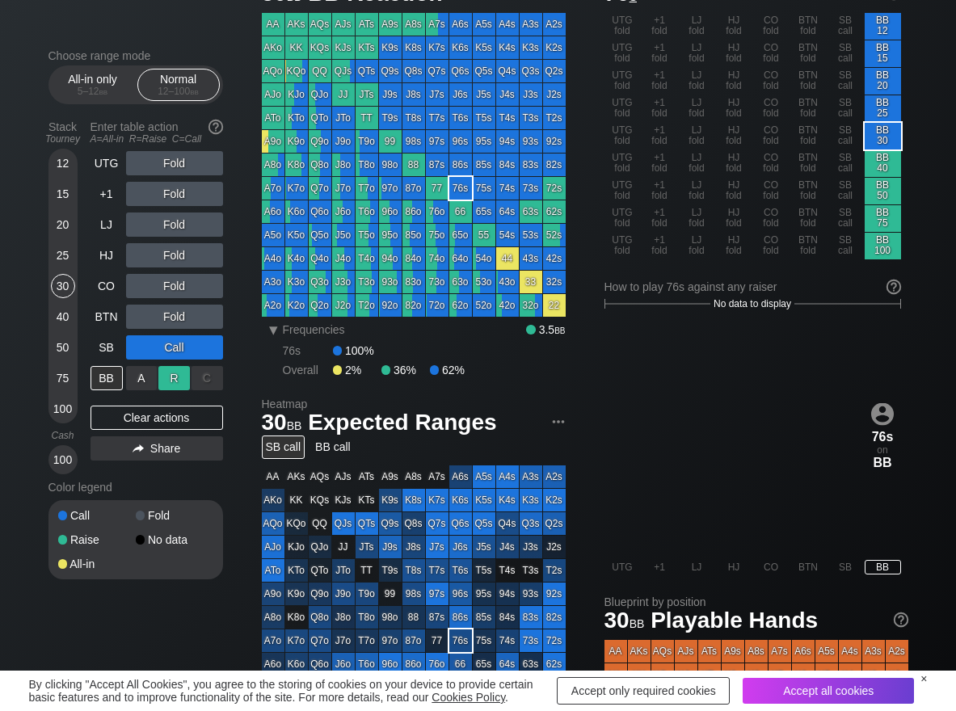
click at [175, 386] on div "R ✕" at bounding box center [174, 378] width 32 height 24
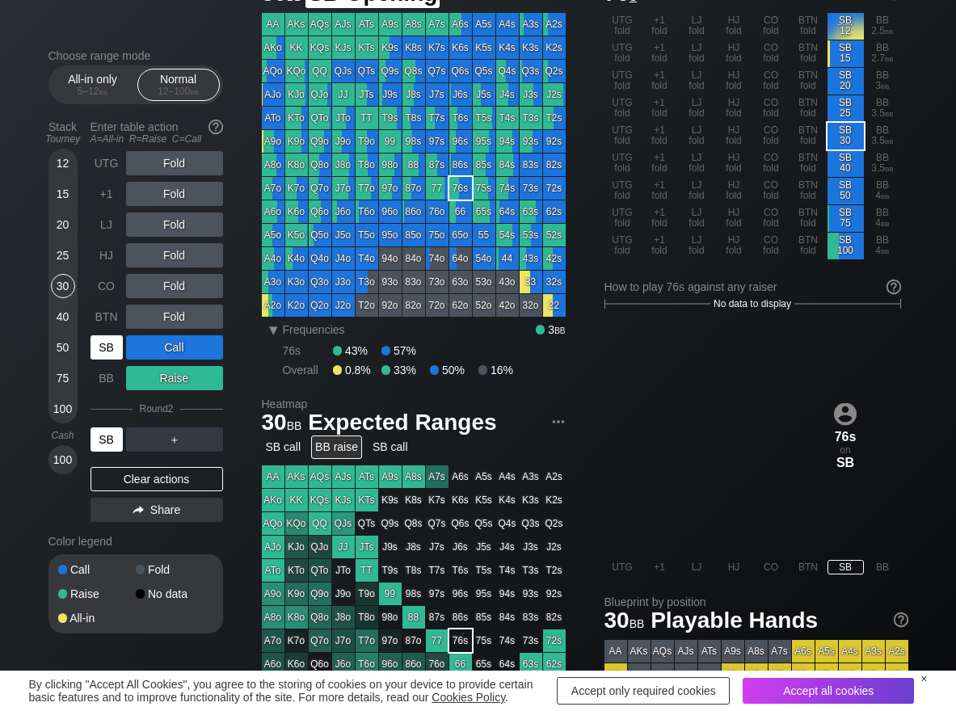
click at [108, 345] on div "SB" at bounding box center [107, 347] width 32 height 24
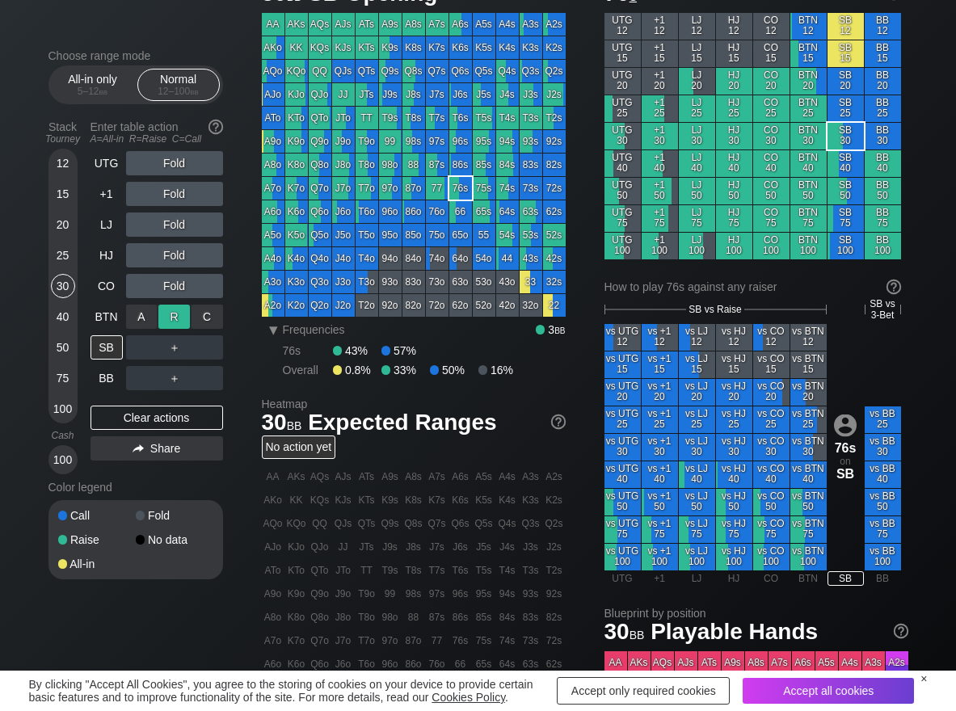
click at [176, 319] on div "R ✕" at bounding box center [174, 317] width 32 height 24
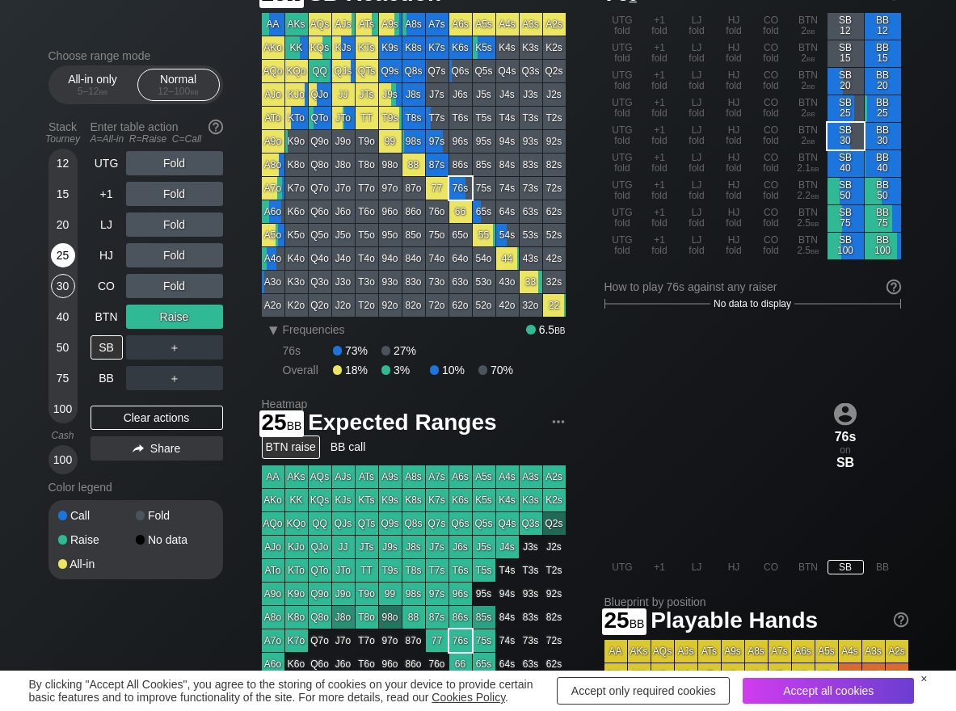
click at [59, 256] on div "25" at bounding box center [63, 255] width 24 height 24
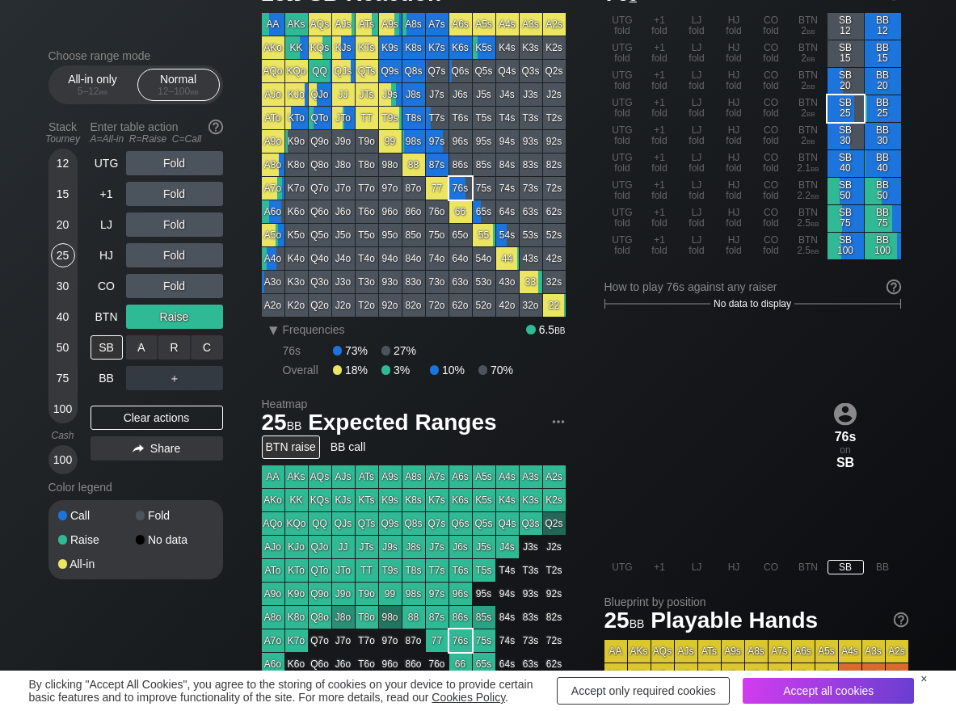
click at [140, 348] on div "A ✕" at bounding box center [142, 347] width 32 height 24
click at [96, 341] on div "SB" at bounding box center [107, 347] width 32 height 24
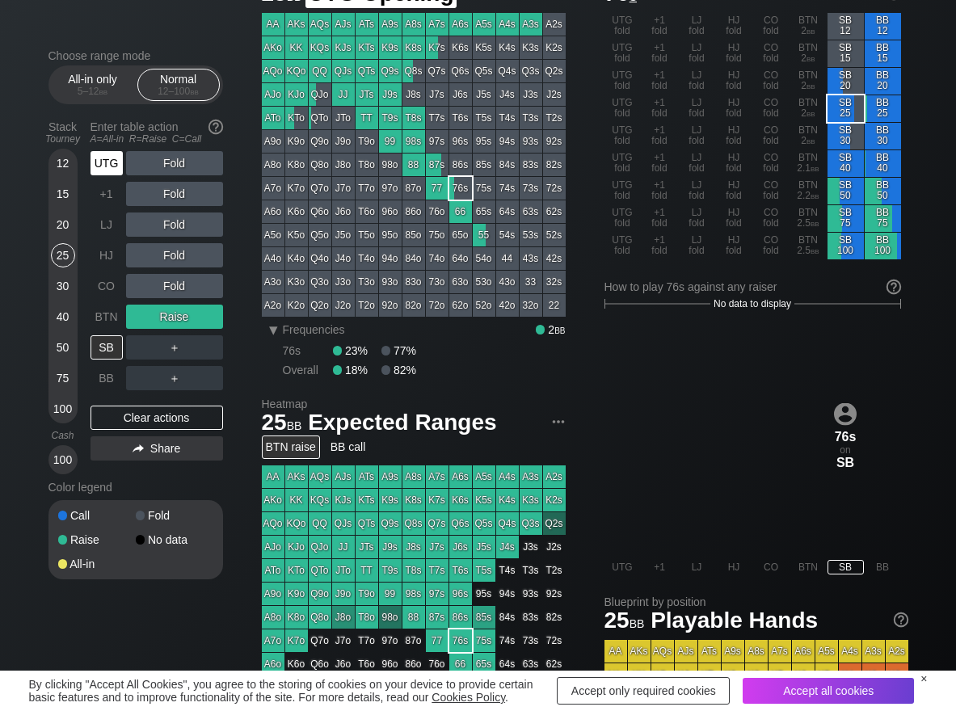
drag, startPoint x: 94, startPoint y: 168, endPoint x: 129, endPoint y: 170, distance: 34.8
click at [98, 170] on div "UTG" at bounding box center [107, 163] width 32 height 24
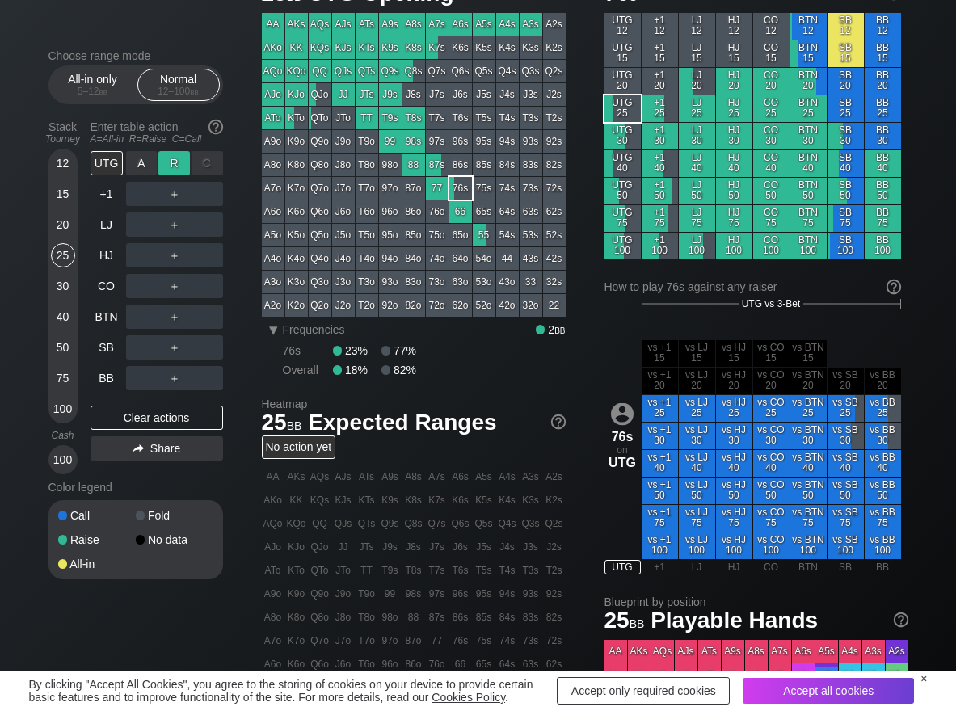
click at [159, 170] on div "R ✕" at bounding box center [174, 163] width 32 height 24
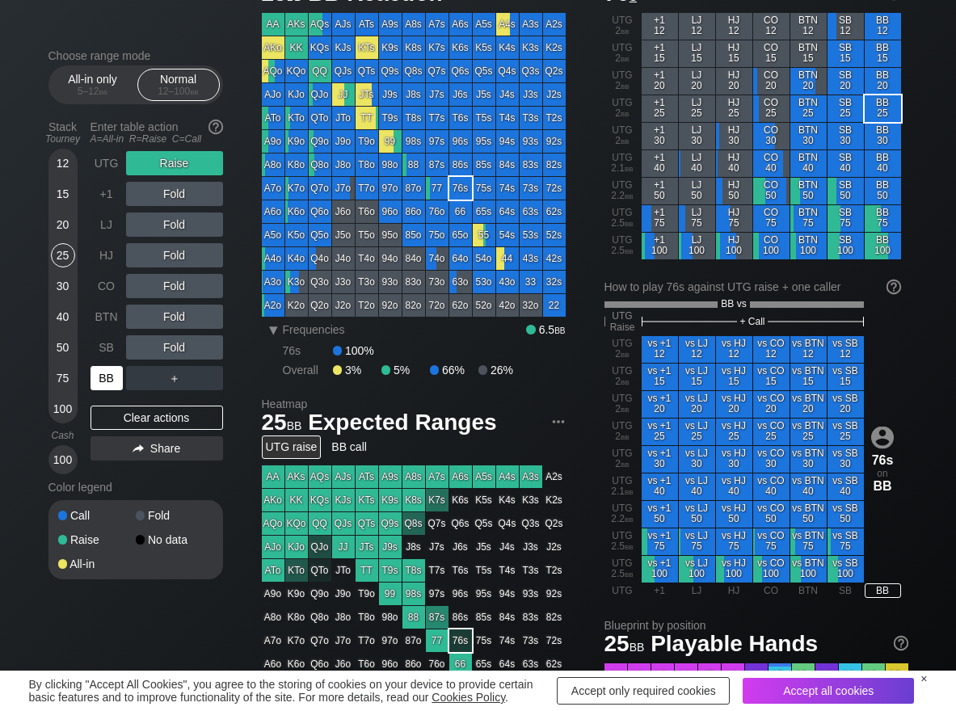
click at [109, 385] on div "BB" at bounding box center [107, 378] width 32 height 24
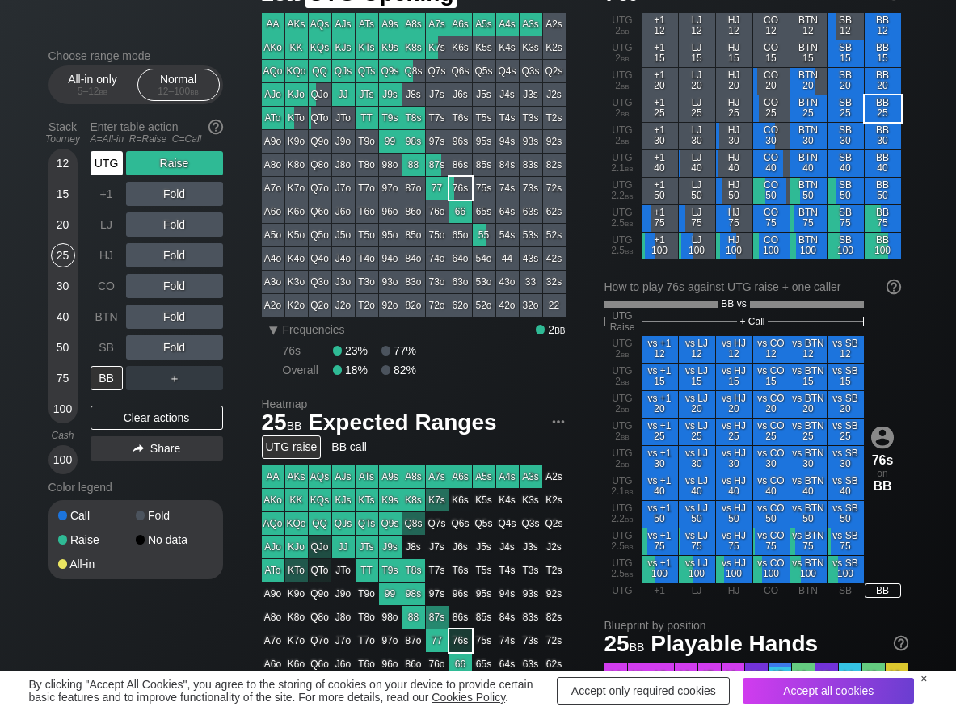
click at [91, 158] on div "UTG" at bounding box center [107, 163] width 32 height 24
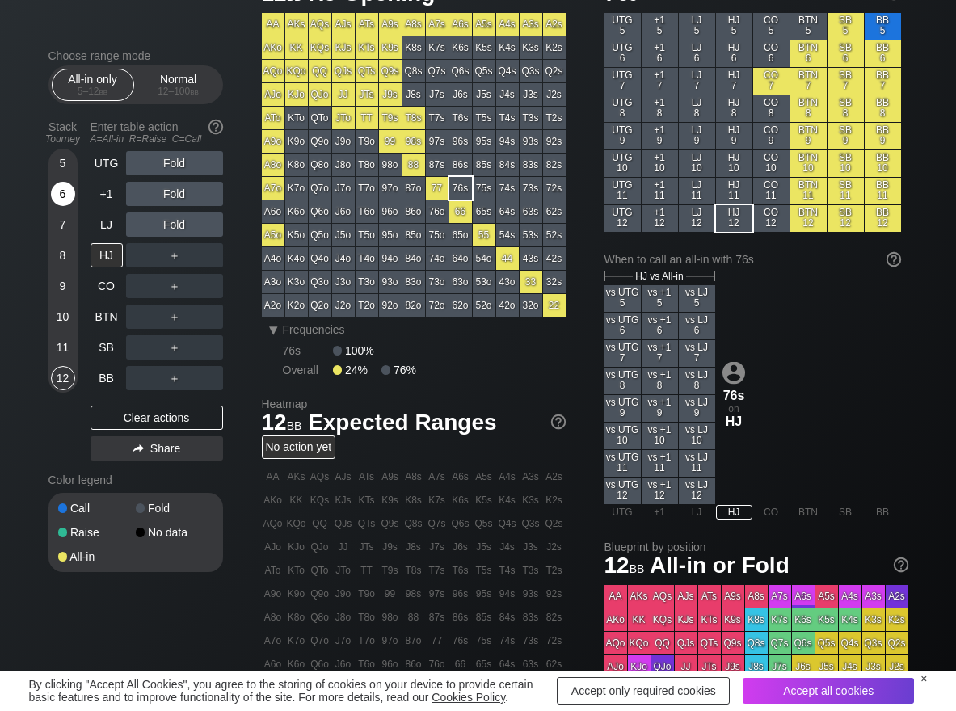
scroll to position [81, 0]
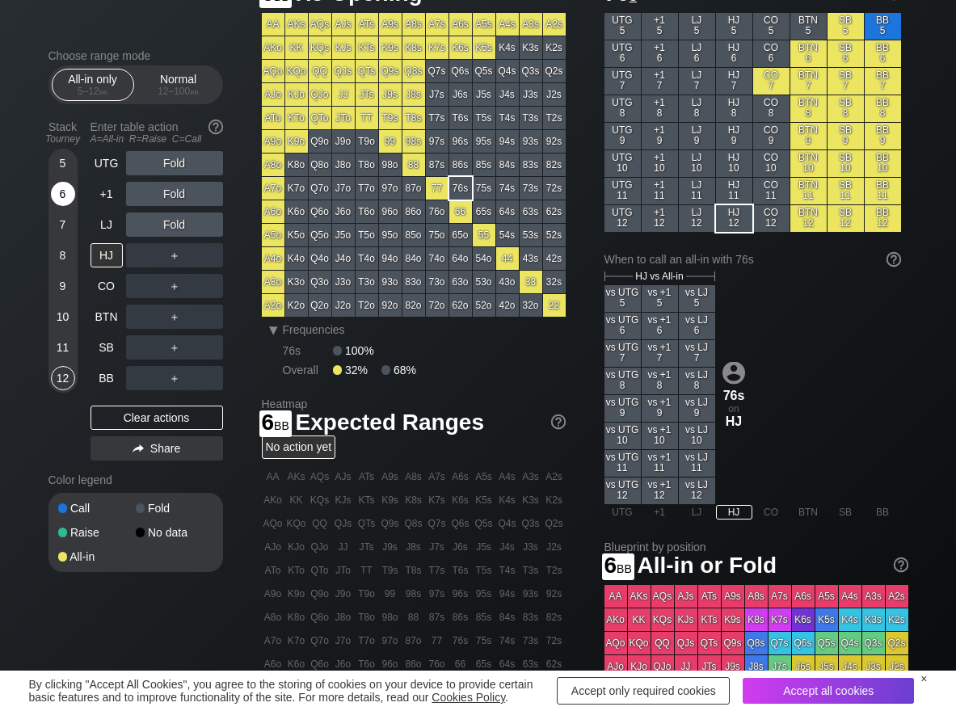
click at [64, 189] on div "6" at bounding box center [63, 194] width 24 height 24
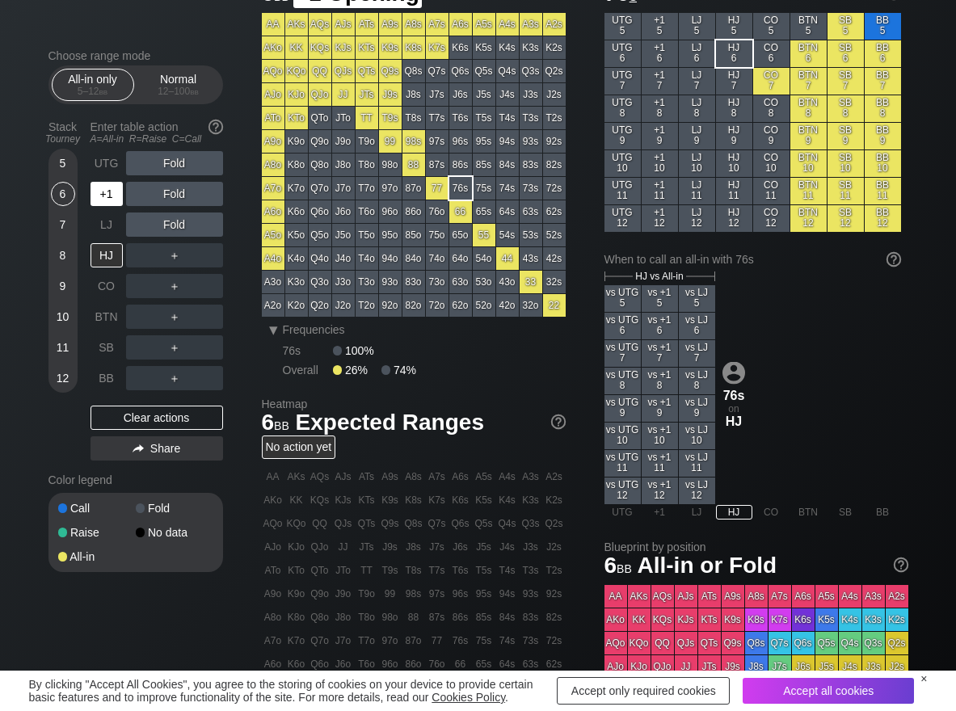
click at [120, 183] on div "+1" at bounding box center [107, 194] width 32 height 24
